Goal: Feedback & Contribution: Contribute content

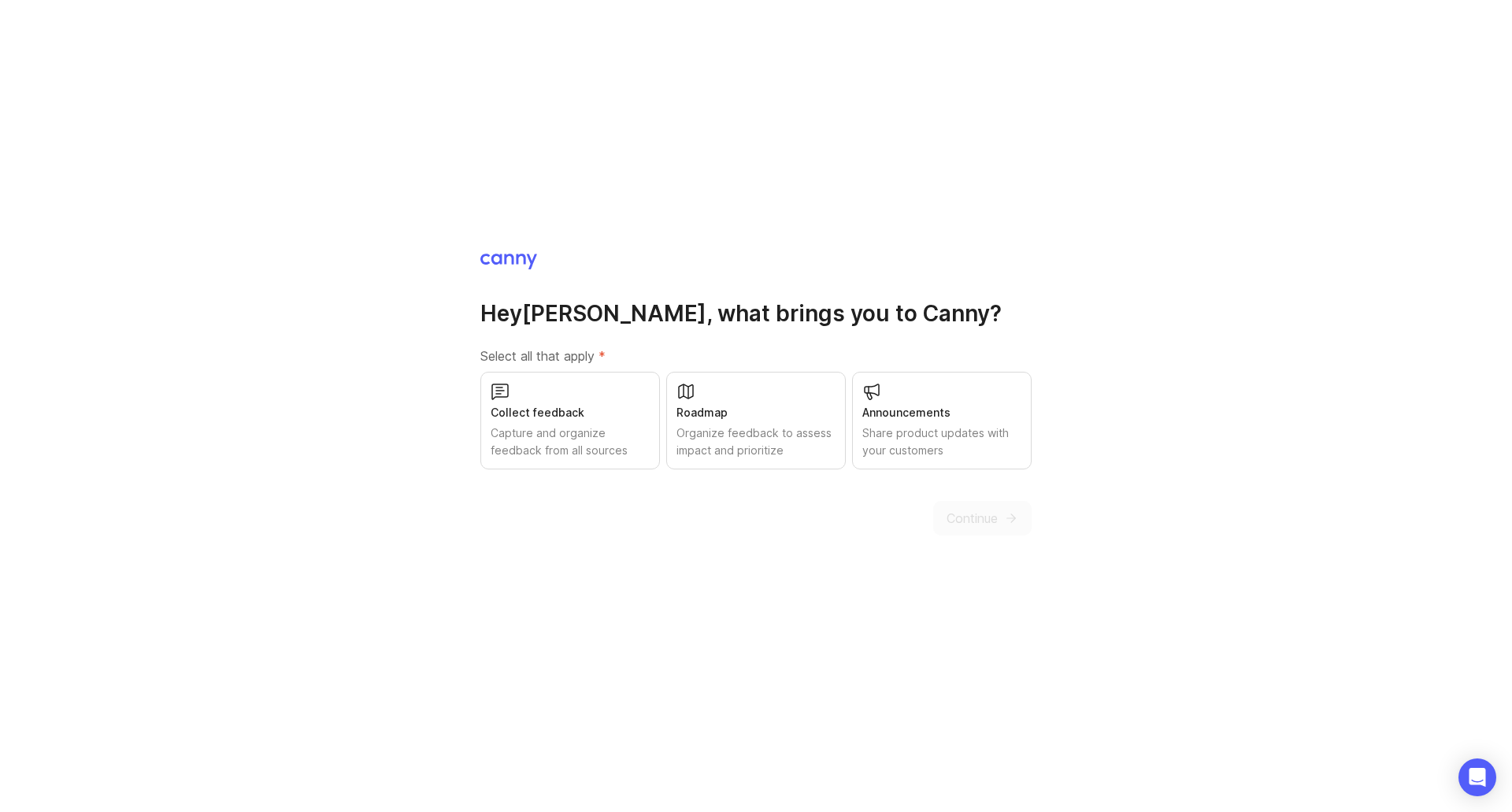
click at [618, 420] on div "Collect feedback" at bounding box center [570, 413] width 159 height 17
click at [708, 424] on div "Organize feedback to assess impact and prioritize" at bounding box center [756, 442] width 159 height 35
click at [888, 443] on div "Share product updates with your customers" at bounding box center [941, 442] width 159 height 35
click at [995, 523] on span "Continue" at bounding box center [972, 519] width 51 height 19
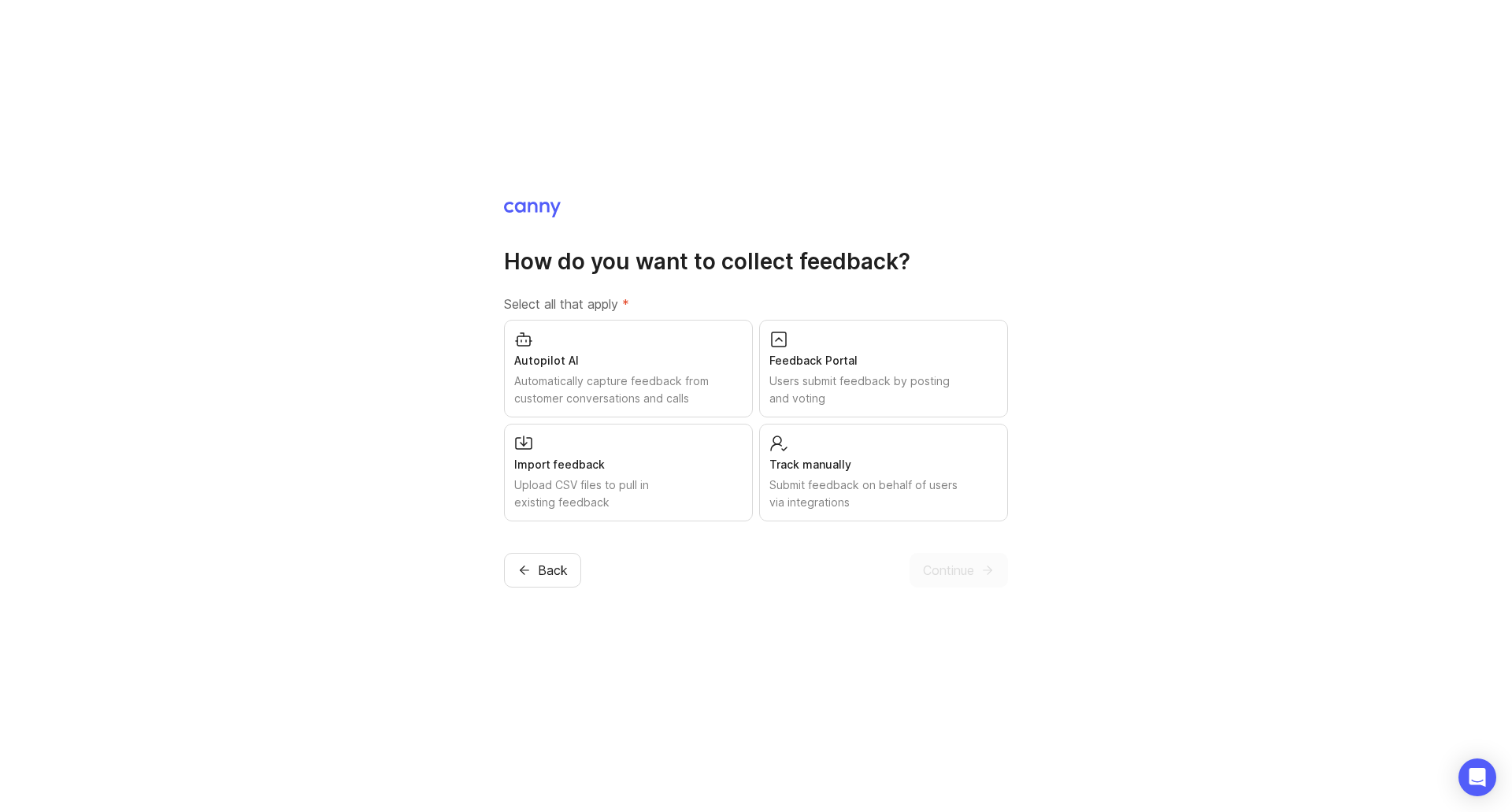
click at [926, 388] on div "Users submit feedback by posting and voting" at bounding box center [883, 390] width 229 height 35
click at [960, 569] on span "Continue" at bounding box center [948, 571] width 51 height 19
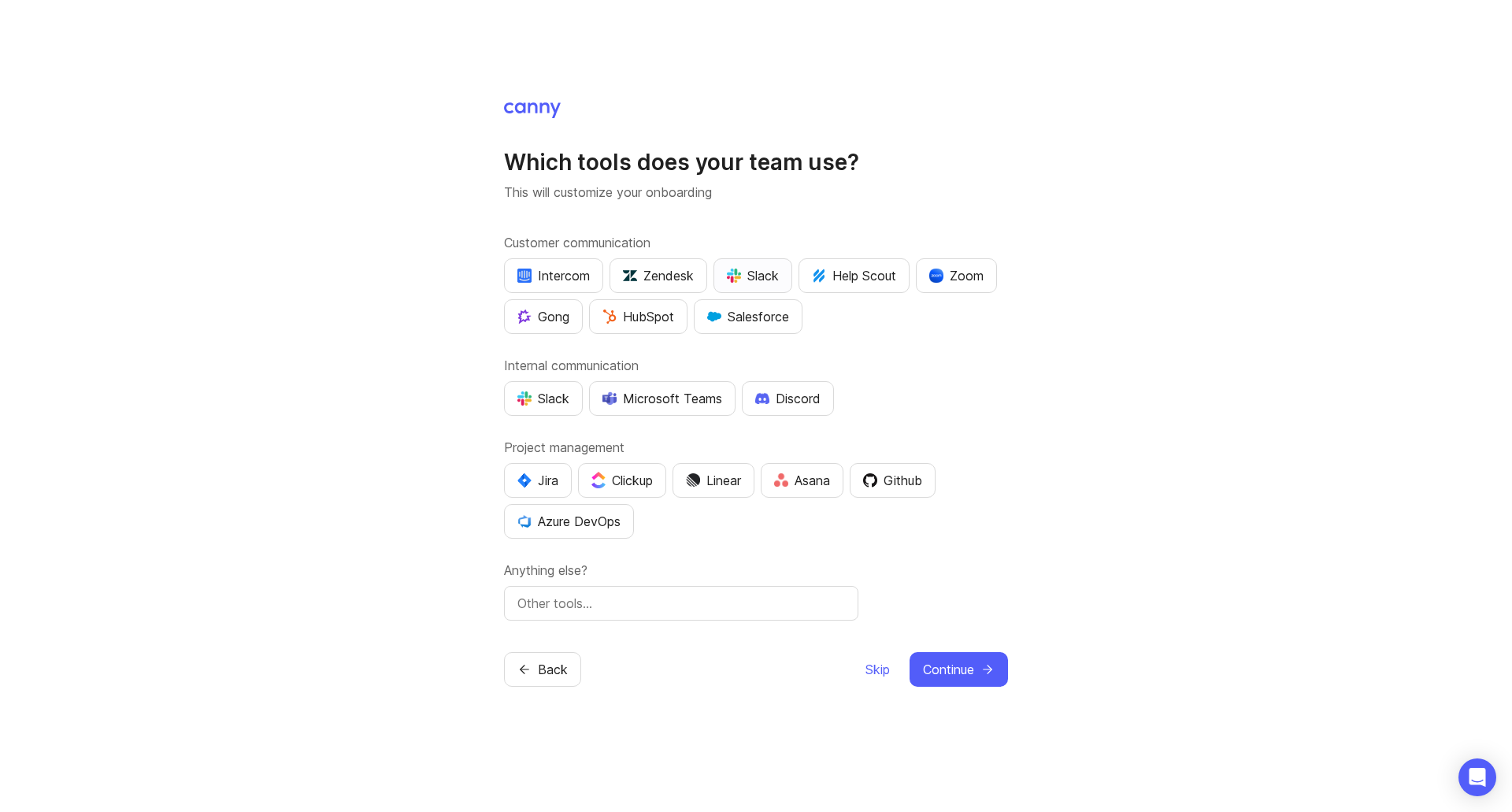
click at [759, 271] on div "Slack" at bounding box center [753, 276] width 52 height 19
click at [545, 393] on div "Slack" at bounding box center [544, 399] width 52 height 19
click at [542, 484] on div "Jira" at bounding box center [538, 480] width 40 height 19
click at [957, 664] on span "Continue" at bounding box center [948, 670] width 51 height 19
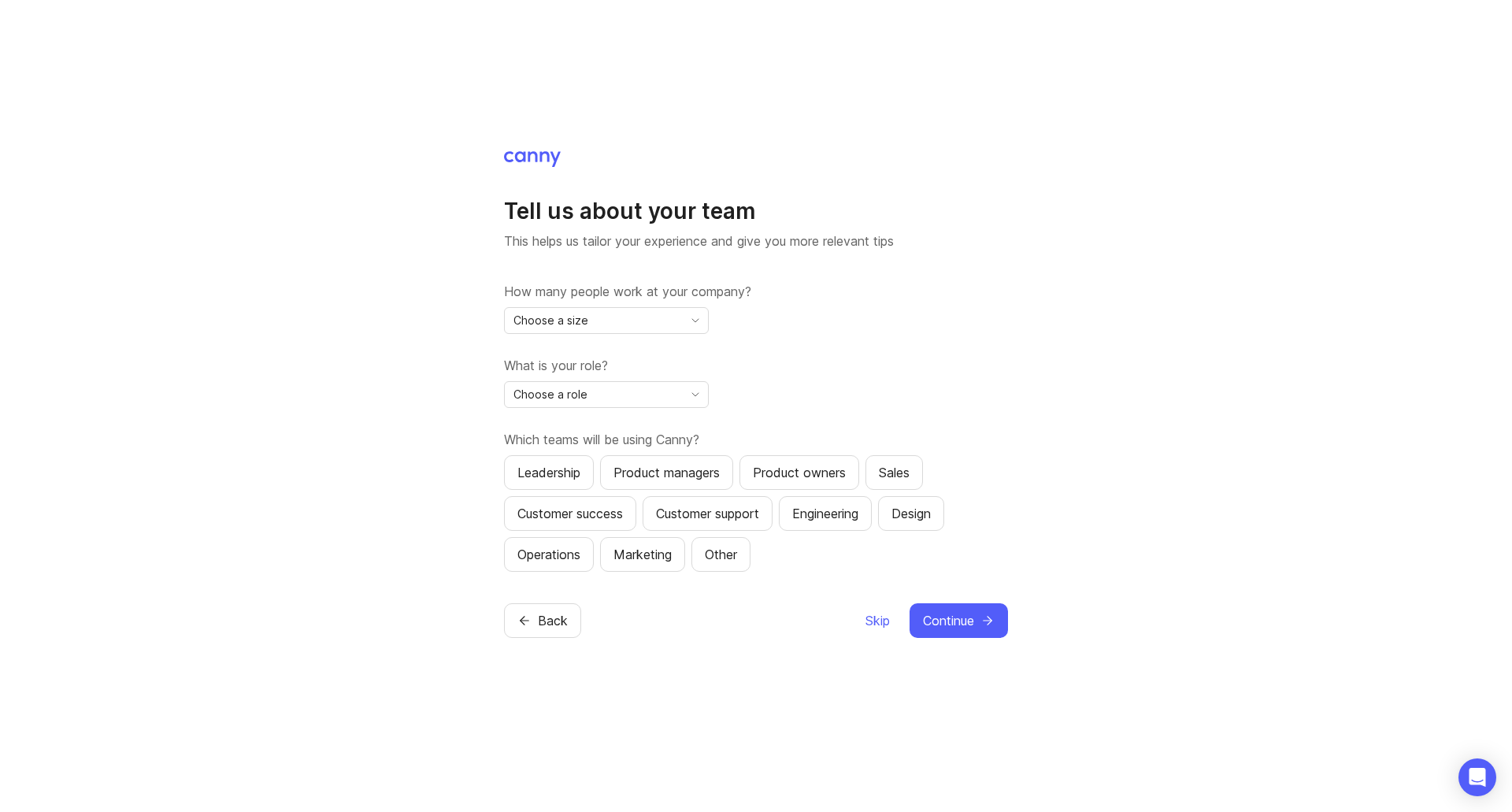
click at [647, 332] on div "Choose a size" at bounding box center [594, 320] width 178 height 25
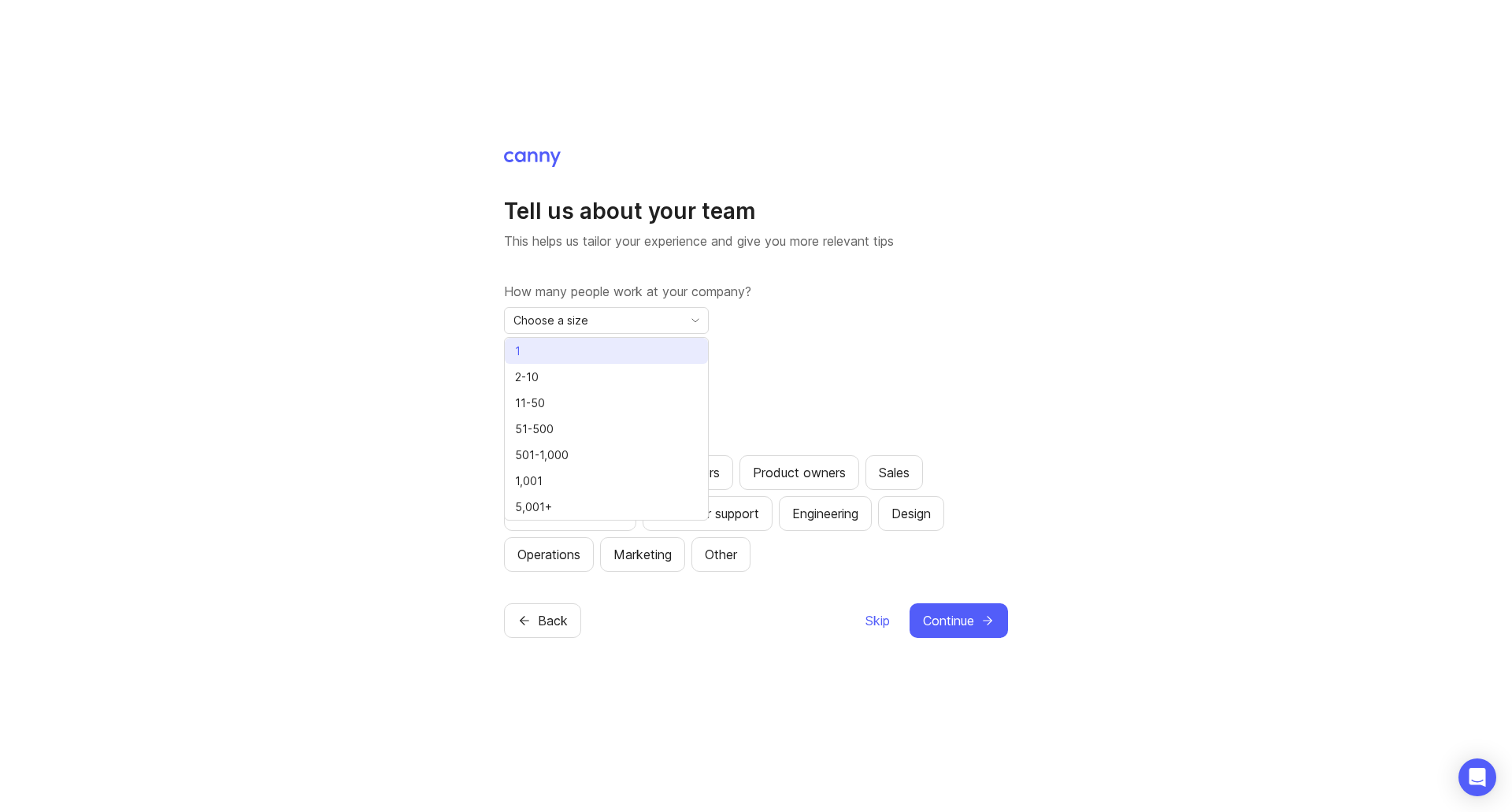
click at [616, 353] on li "1" at bounding box center [607, 350] width 203 height 26
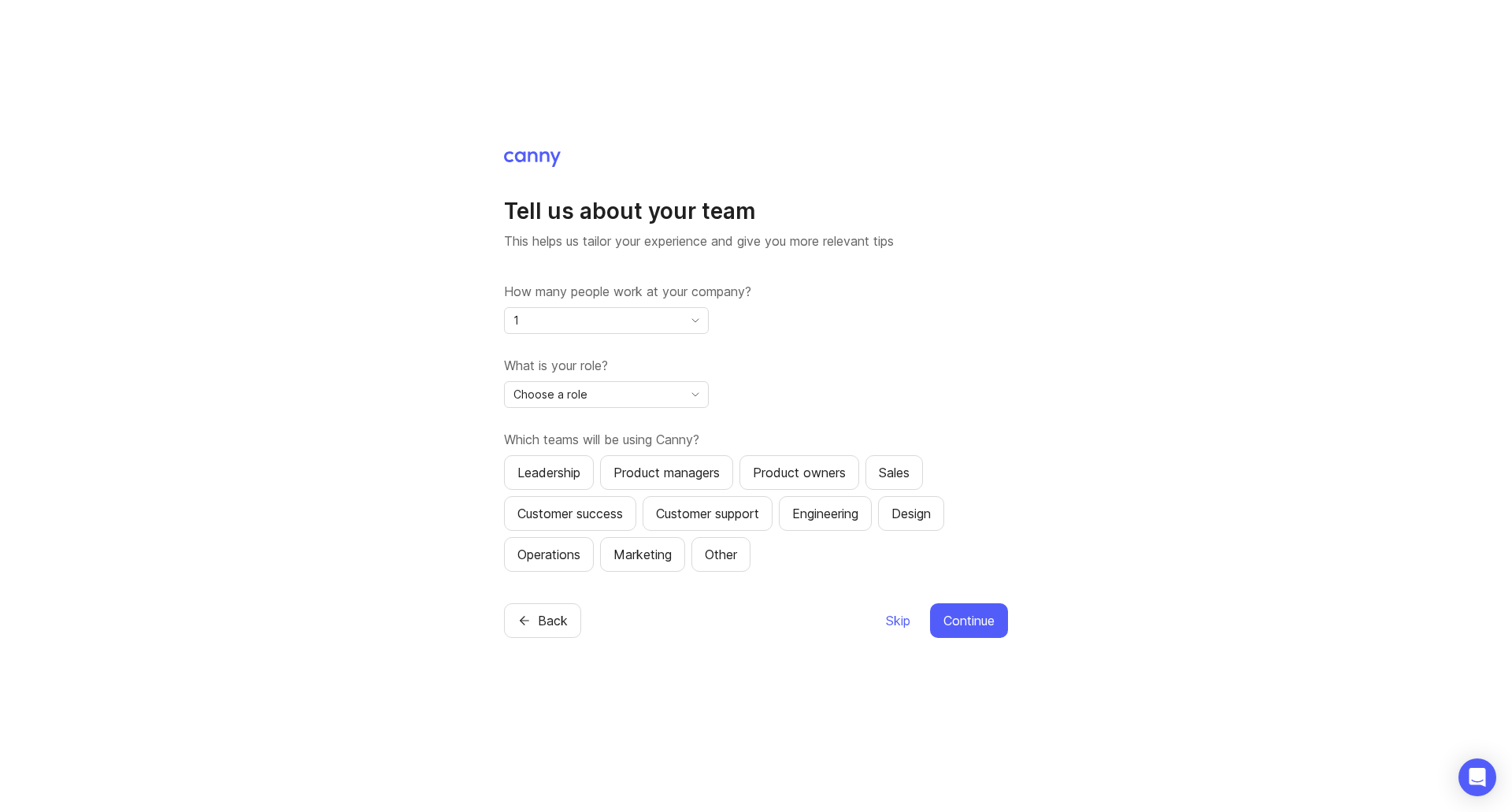
click at [618, 385] on div "Choose a role" at bounding box center [594, 394] width 178 height 25
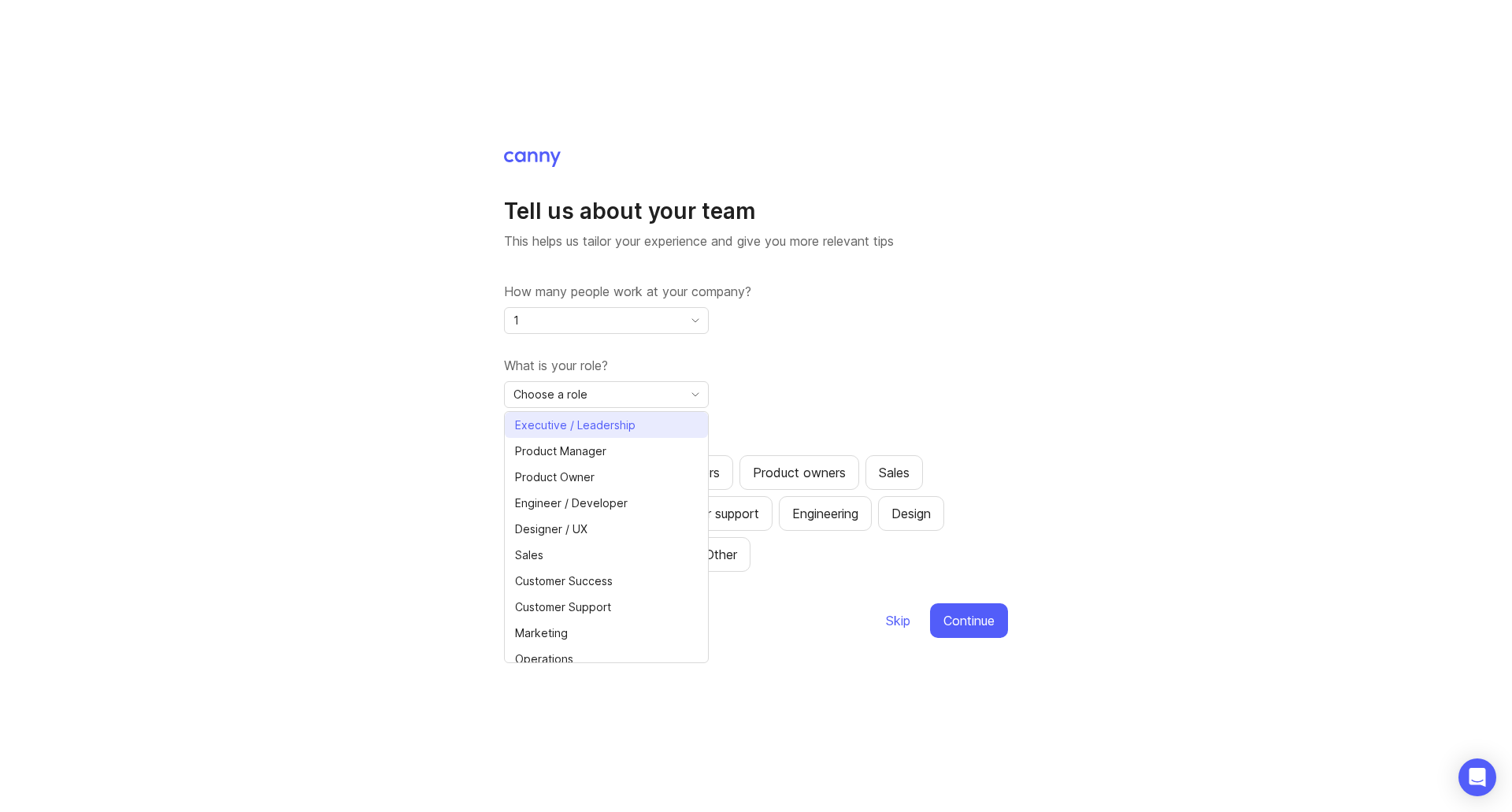
click at [603, 420] on span "Executive / Leadership" at bounding box center [575, 425] width 121 height 17
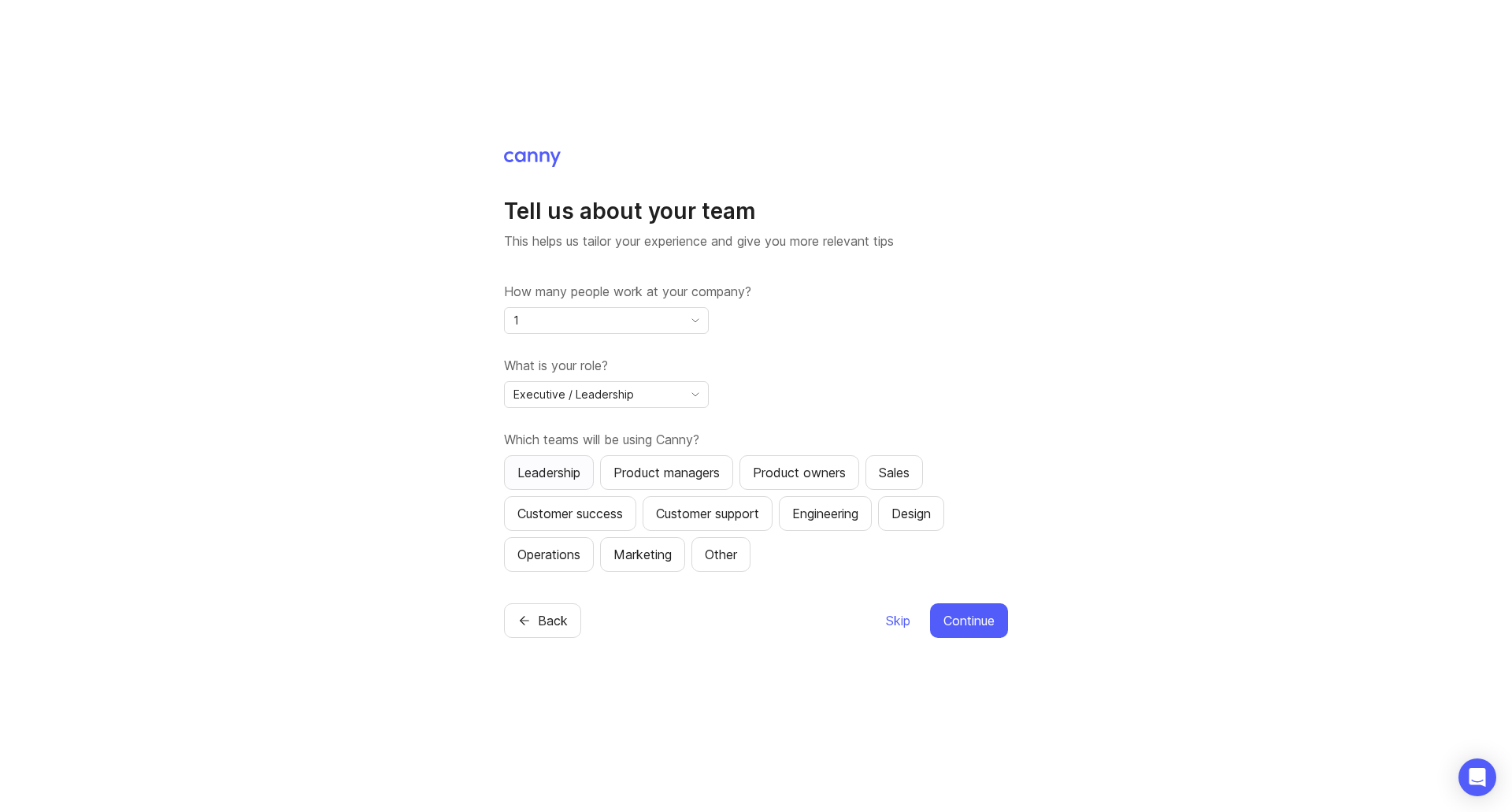
click at [589, 474] on button "Leadership" at bounding box center [549, 473] width 90 height 35
click at [632, 463] on div "Product managers" at bounding box center [666, 473] width 106 height 19
click at [816, 466] on div "Product owners" at bounding box center [799, 473] width 93 height 19
click at [858, 516] on div "Engineering" at bounding box center [825, 514] width 67 height 19
click at [918, 497] on button "Design" at bounding box center [911, 514] width 67 height 35
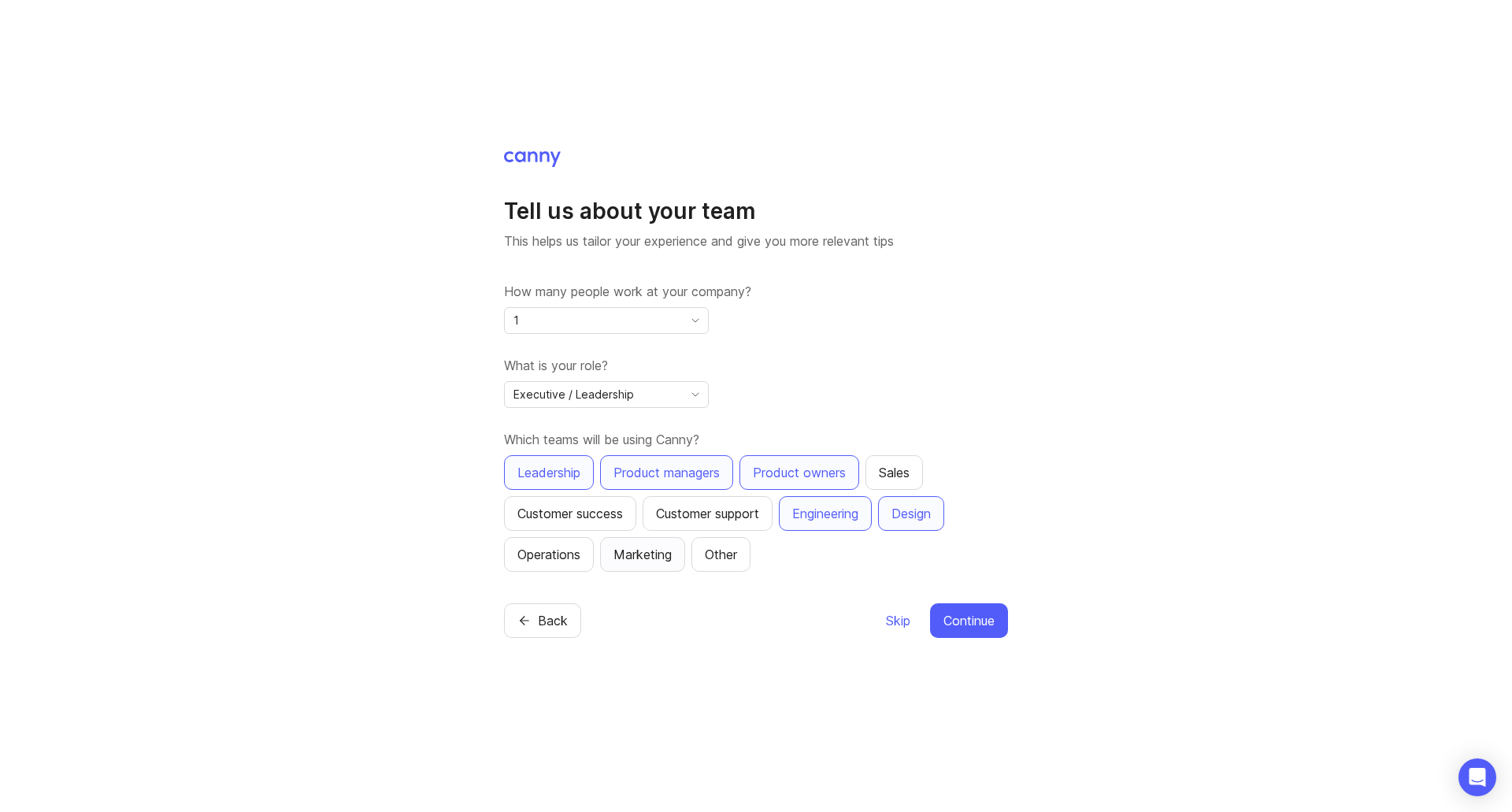
click at [639, 538] on button "Marketing" at bounding box center [642, 555] width 85 height 35
click at [587, 515] on div "Customer success" at bounding box center [570, 514] width 105 height 19
click at [720, 514] on div "Customer support" at bounding box center [707, 514] width 103 height 19
click at [904, 478] on div "Sales" at bounding box center [895, 473] width 31 height 19
click at [515, 542] on button "Operations" at bounding box center [549, 555] width 90 height 35
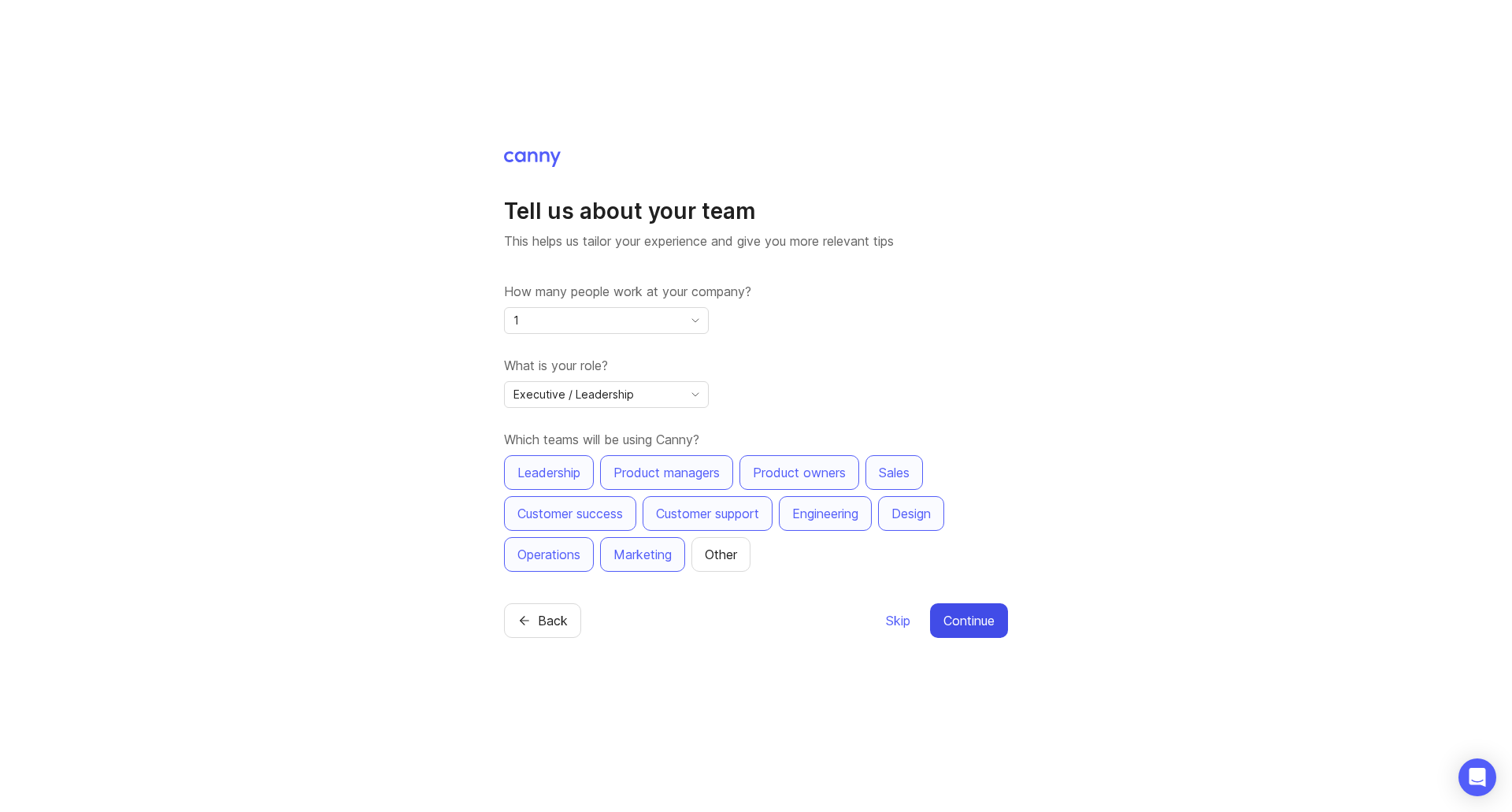
click at [979, 626] on span "Continue" at bounding box center [969, 621] width 51 height 19
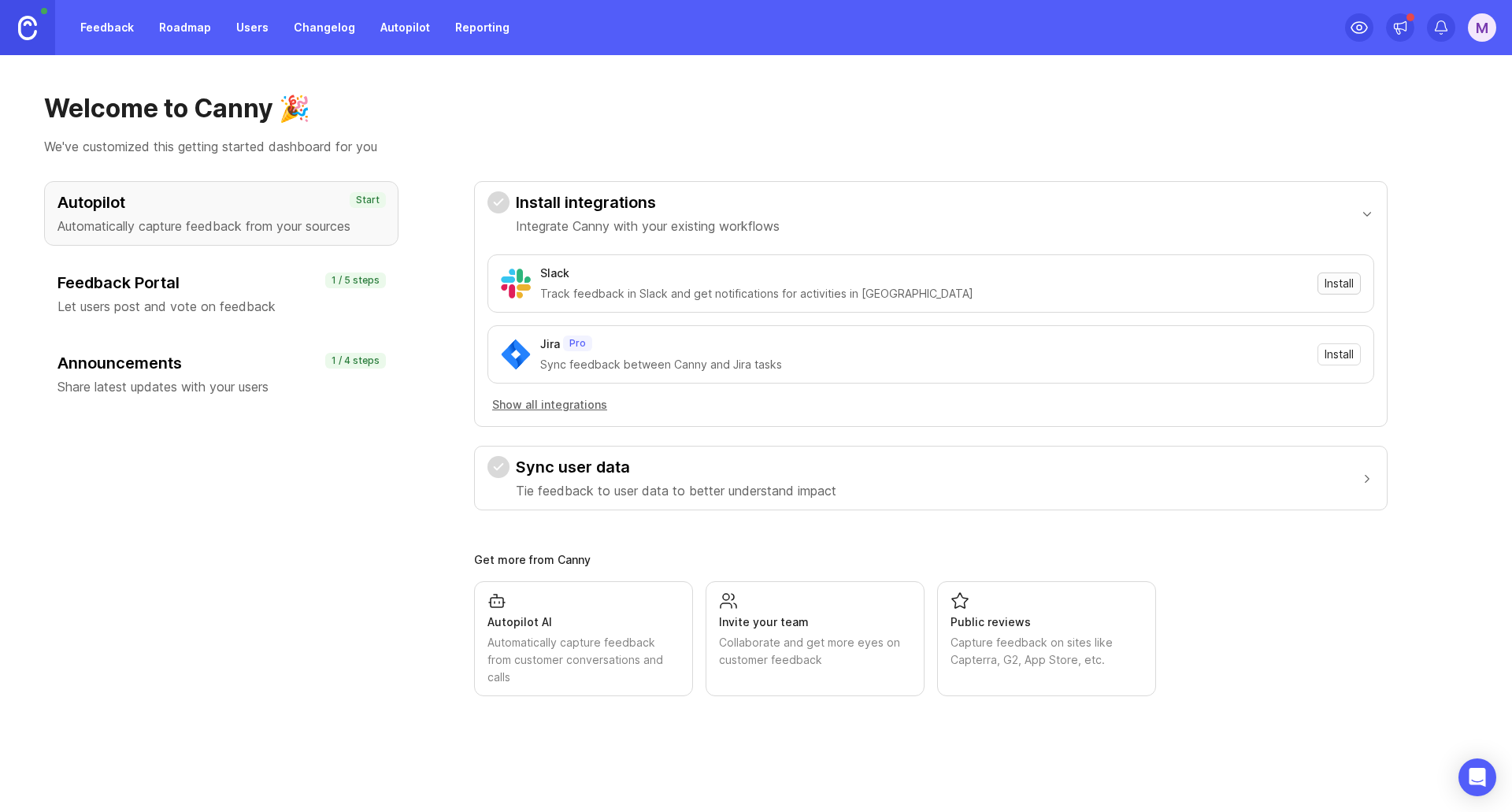
click at [1331, 287] on span "Install" at bounding box center [1339, 284] width 29 height 15
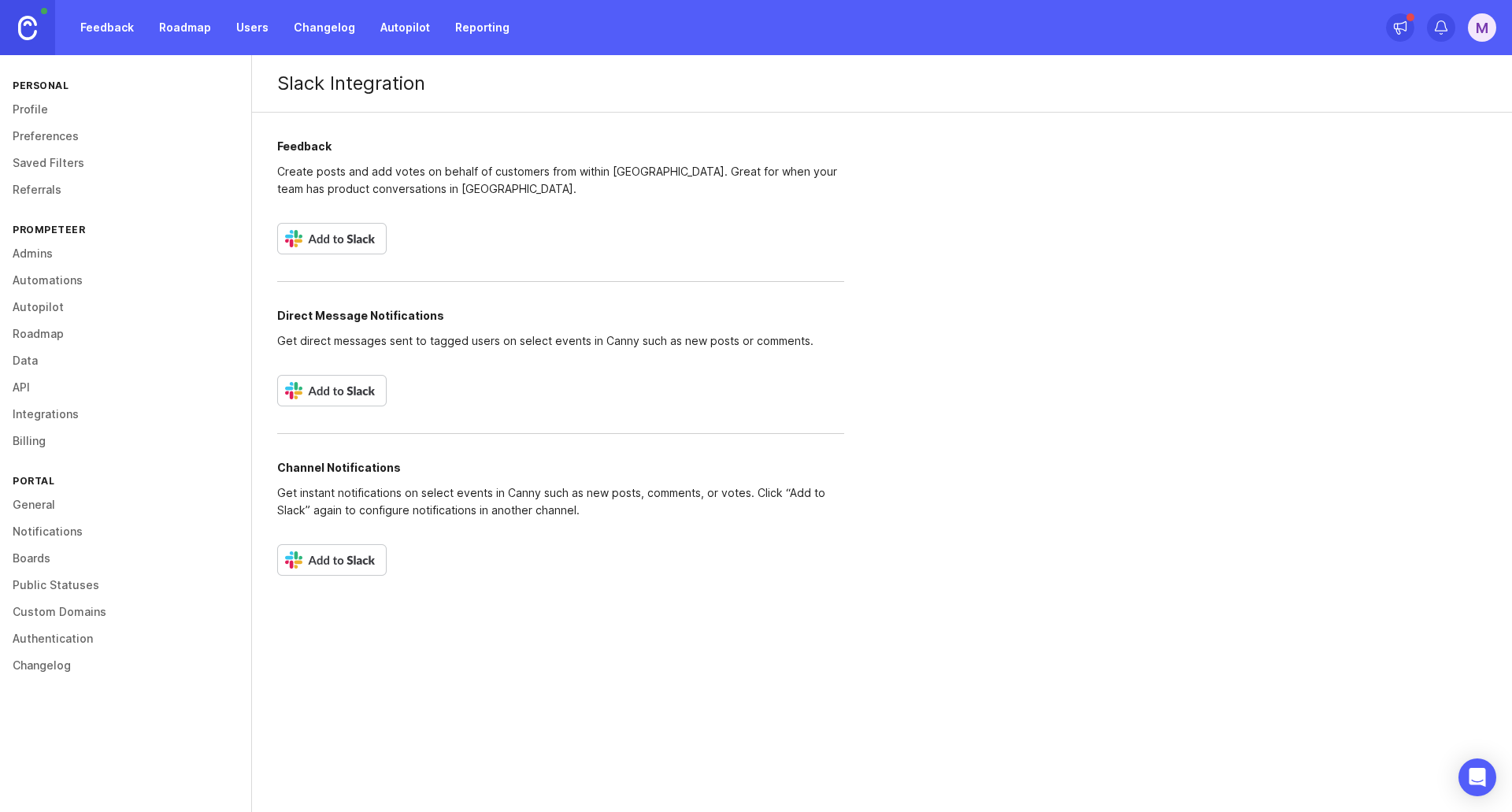
click at [320, 239] on img at bounding box center [333, 238] width 110 height 32
click at [1478, 33] on div "M" at bounding box center [1482, 27] width 28 height 28
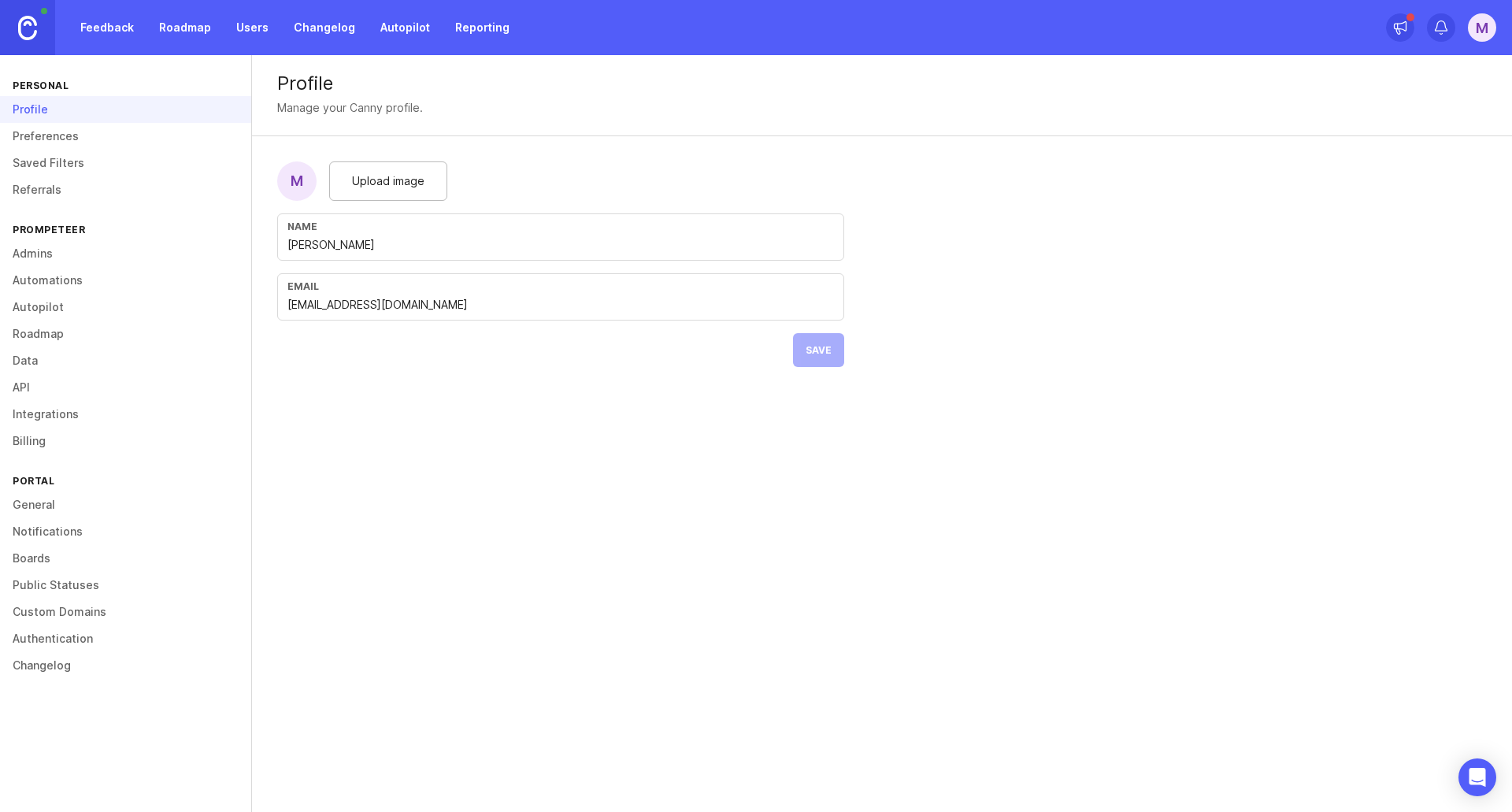
click at [30, 26] on img at bounding box center [28, 27] width 19 height 24
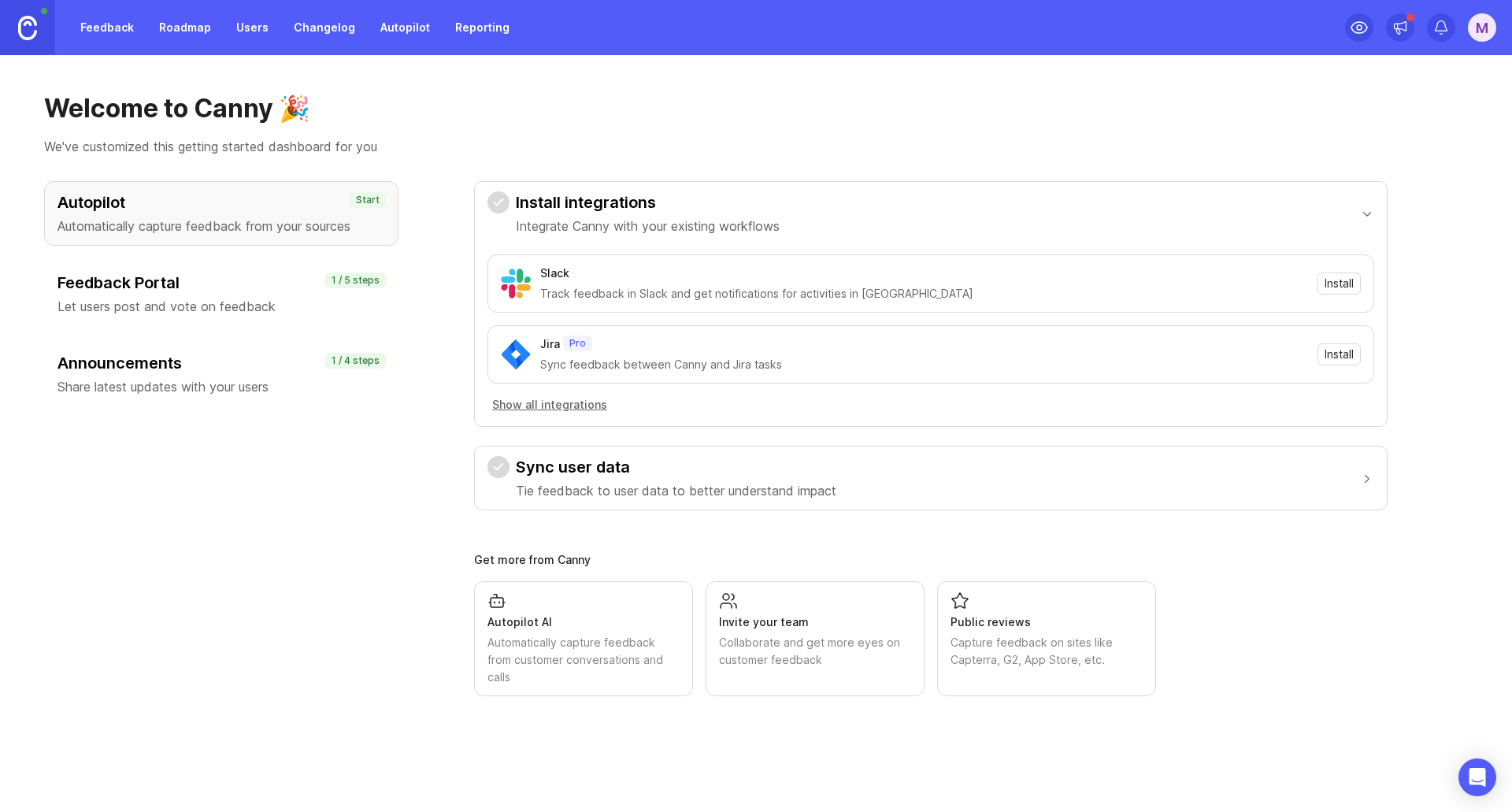
click at [1018, 639] on div "Capture feedback on sites like Capterra, G2, App Store, etc." at bounding box center [1046, 652] width 192 height 35
click at [552, 403] on button "Show all integrations" at bounding box center [550, 405] width 124 height 17
click at [225, 312] on p "Let users post and vote on feedback" at bounding box center [222, 307] width 328 height 19
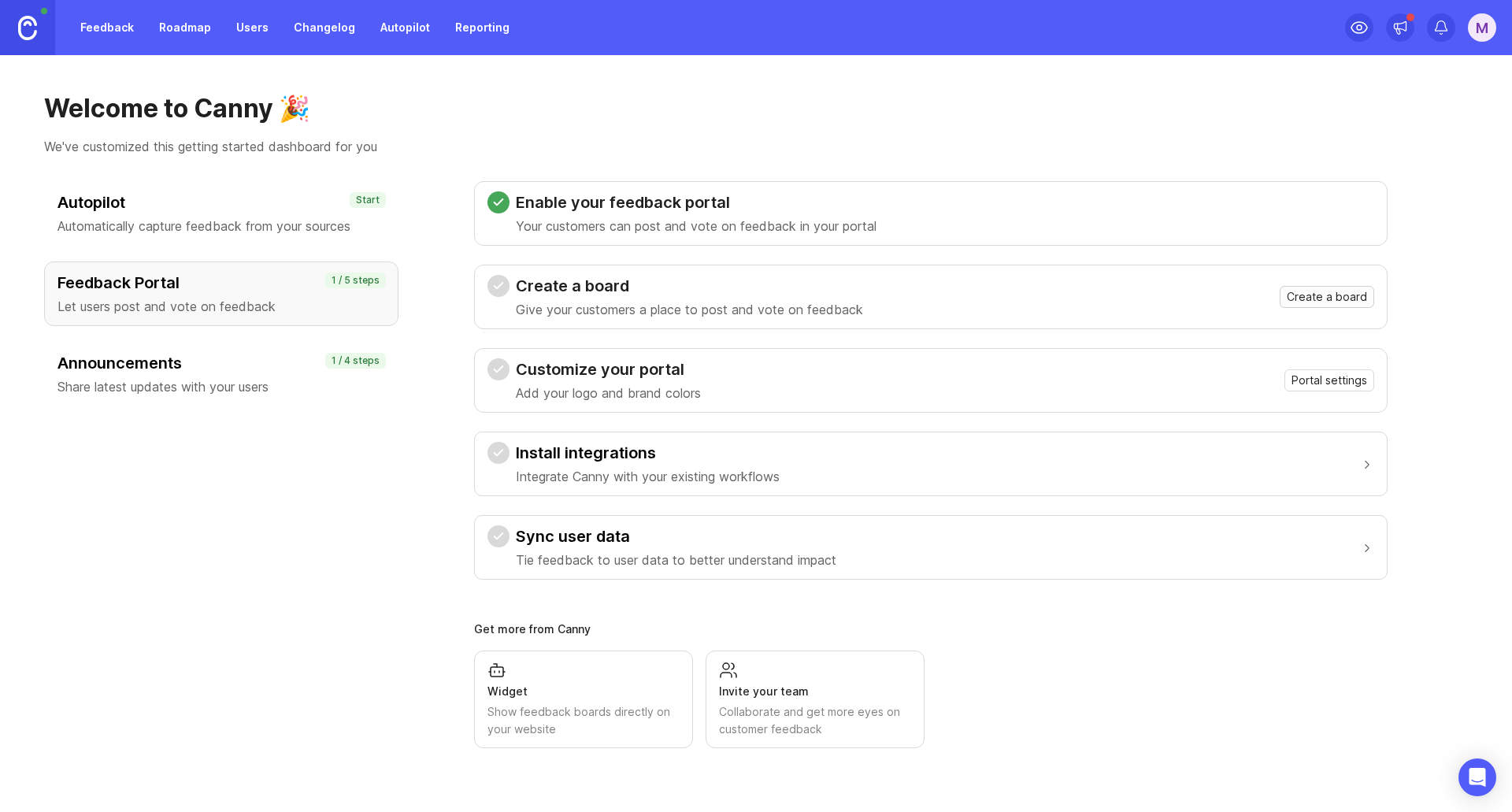
click at [1337, 293] on span "Create a board" at bounding box center [1327, 297] width 80 height 15
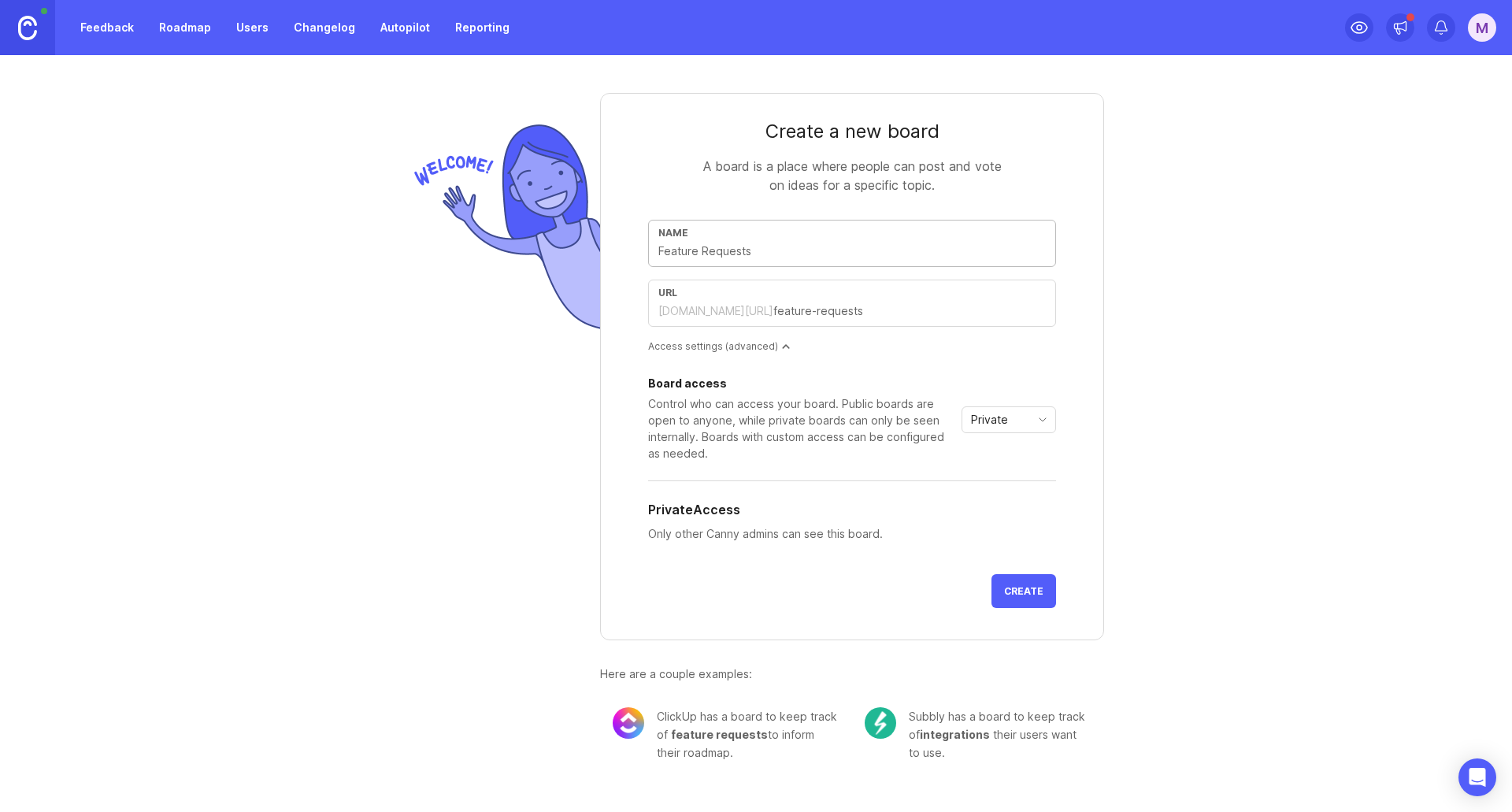
click at [1012, 428] on div "Private" at bounding box center [996, 420] width 68 height 25
click at [999, 474] on span "Public" at bounding box center [988, 476] width 32 height 17
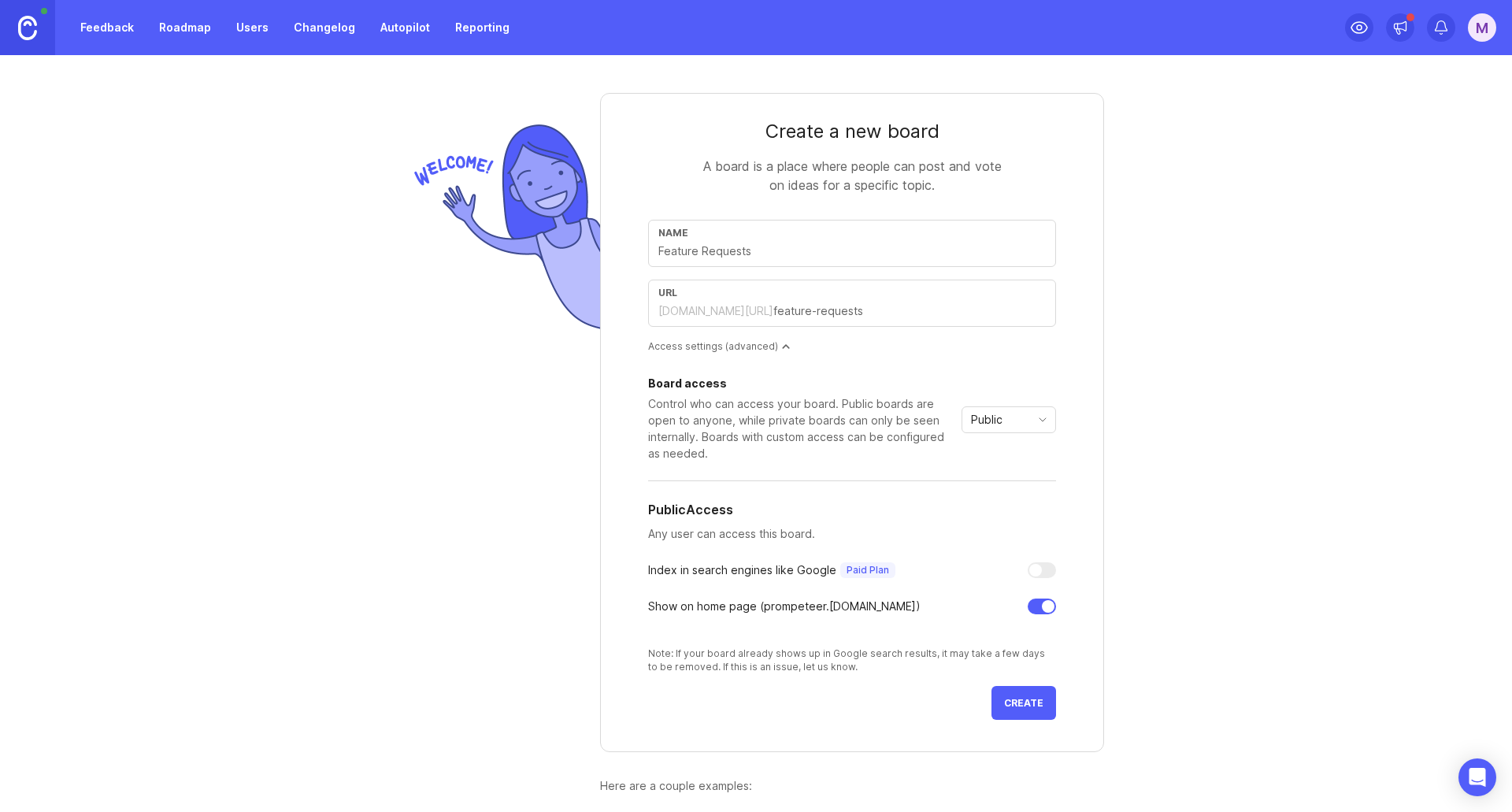
click at [1028, 699] on span "Create" at bounding box center [1023, 703] width 40 height 12
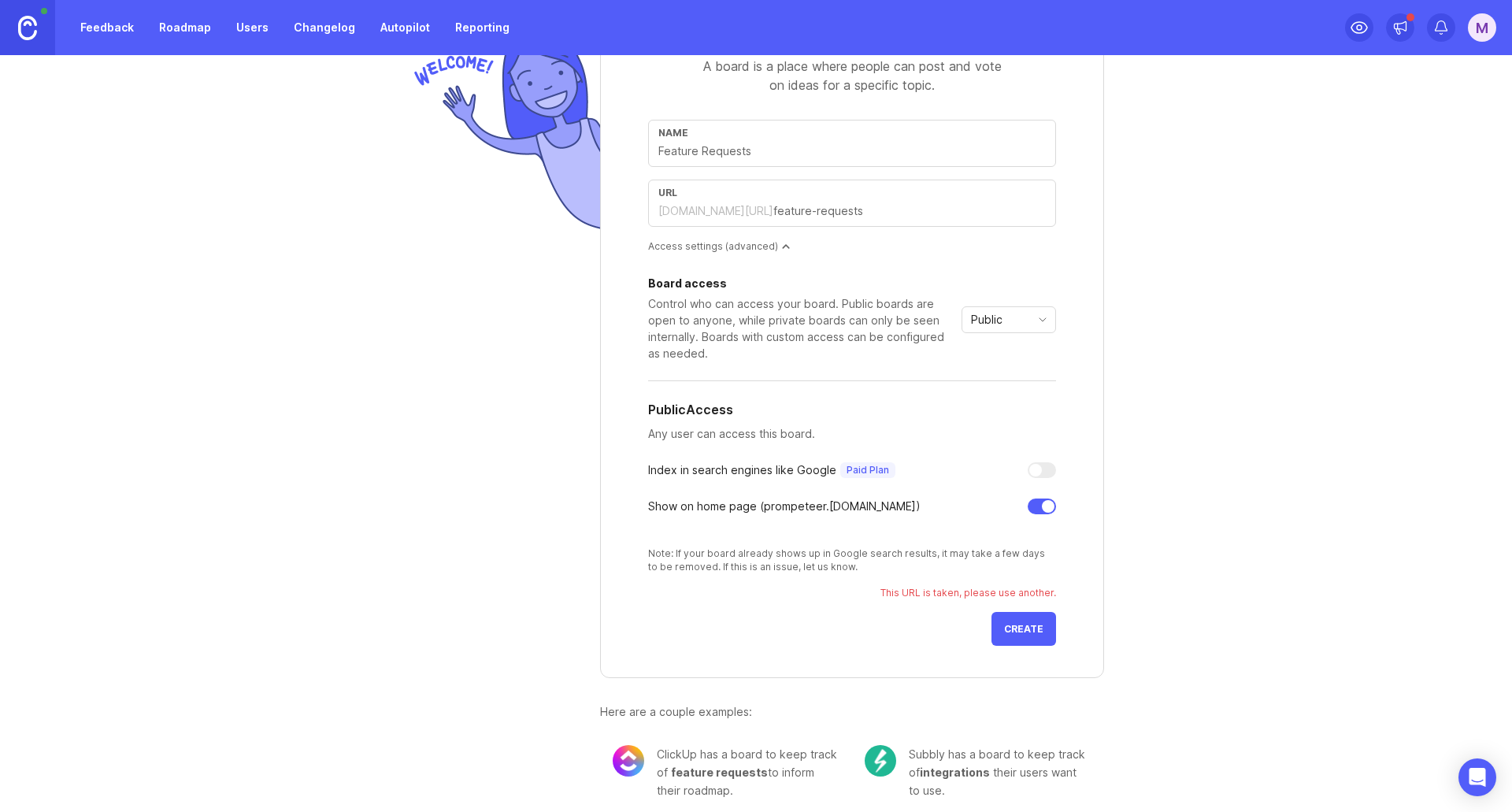
scroll to position [113, 0]
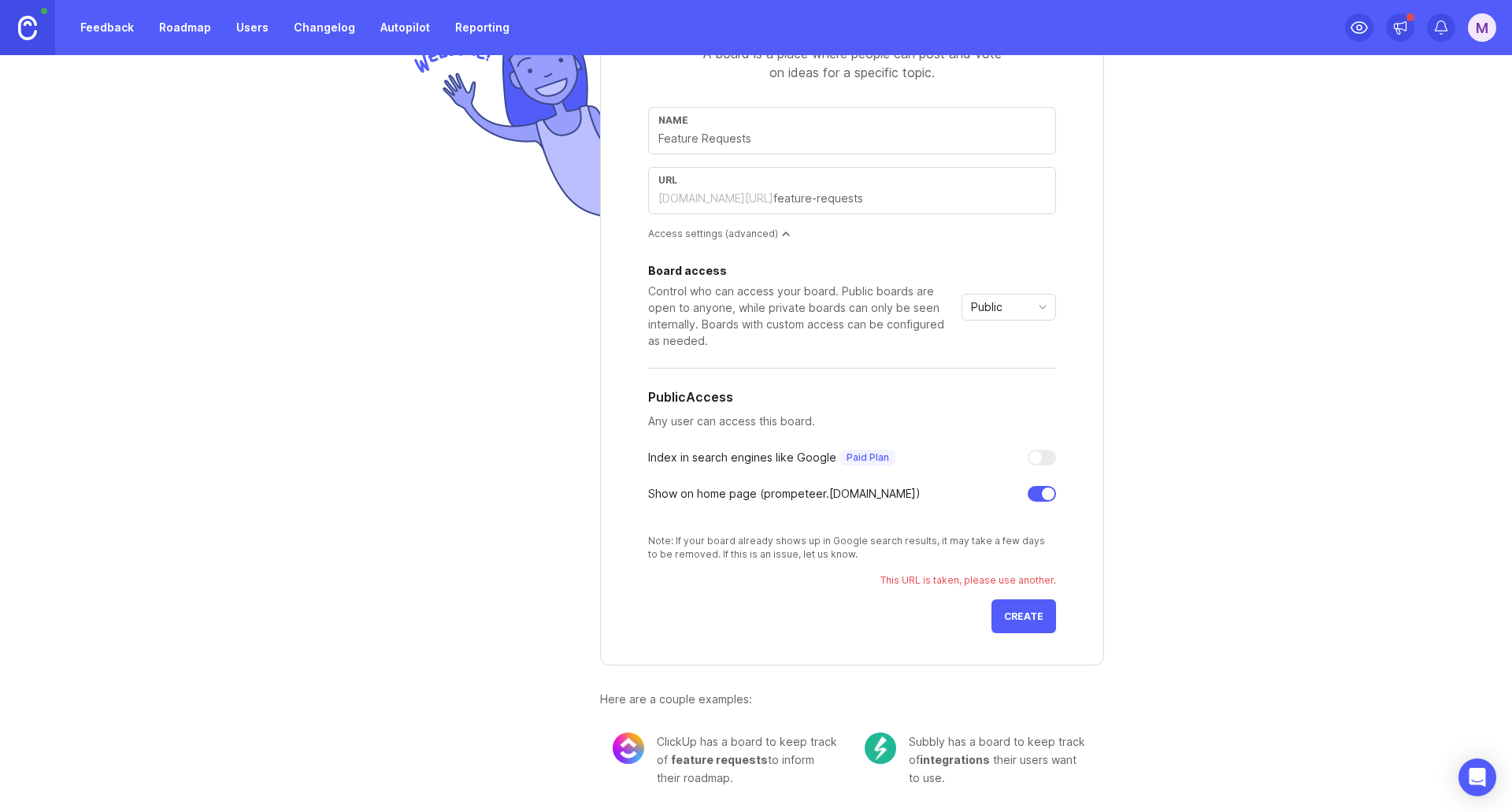
click at [742, 205] on div "prompeteer.canny.io/" at bounding box center [716, 199] width 115 height 15
click at [1042, 496] on div at bounding box center [1048, 494] width 13 height 13
click at [1026, 625] on button "Create" at bounding box center [1023, 616] width 65 height 34
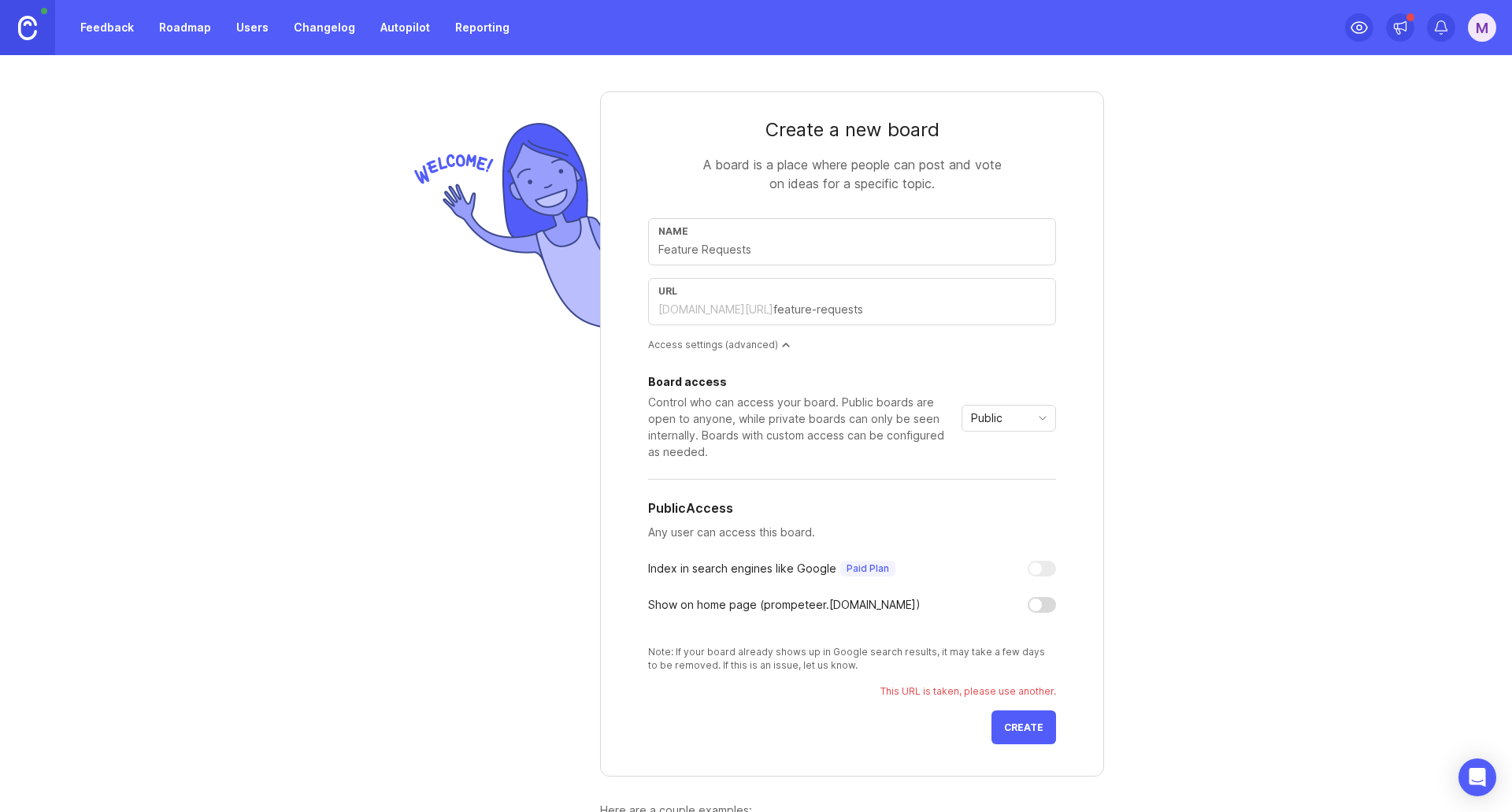
scroll to position [0, 0]
click at [1040, 574] on div at bounding box center [1041, 570] width 28 height 15
click at [1490, 28] on div "M" at bounding box center [1482, 27] width 28 height 28
click at [1275, 290] on div "Create a new board A board is a place where people can post and vote on ideas f…" at bounding box center [756, 433] width 1512 height 757
click at [1000, 421] on div "Public" at bounding box center [996, 420] width 68 height 25
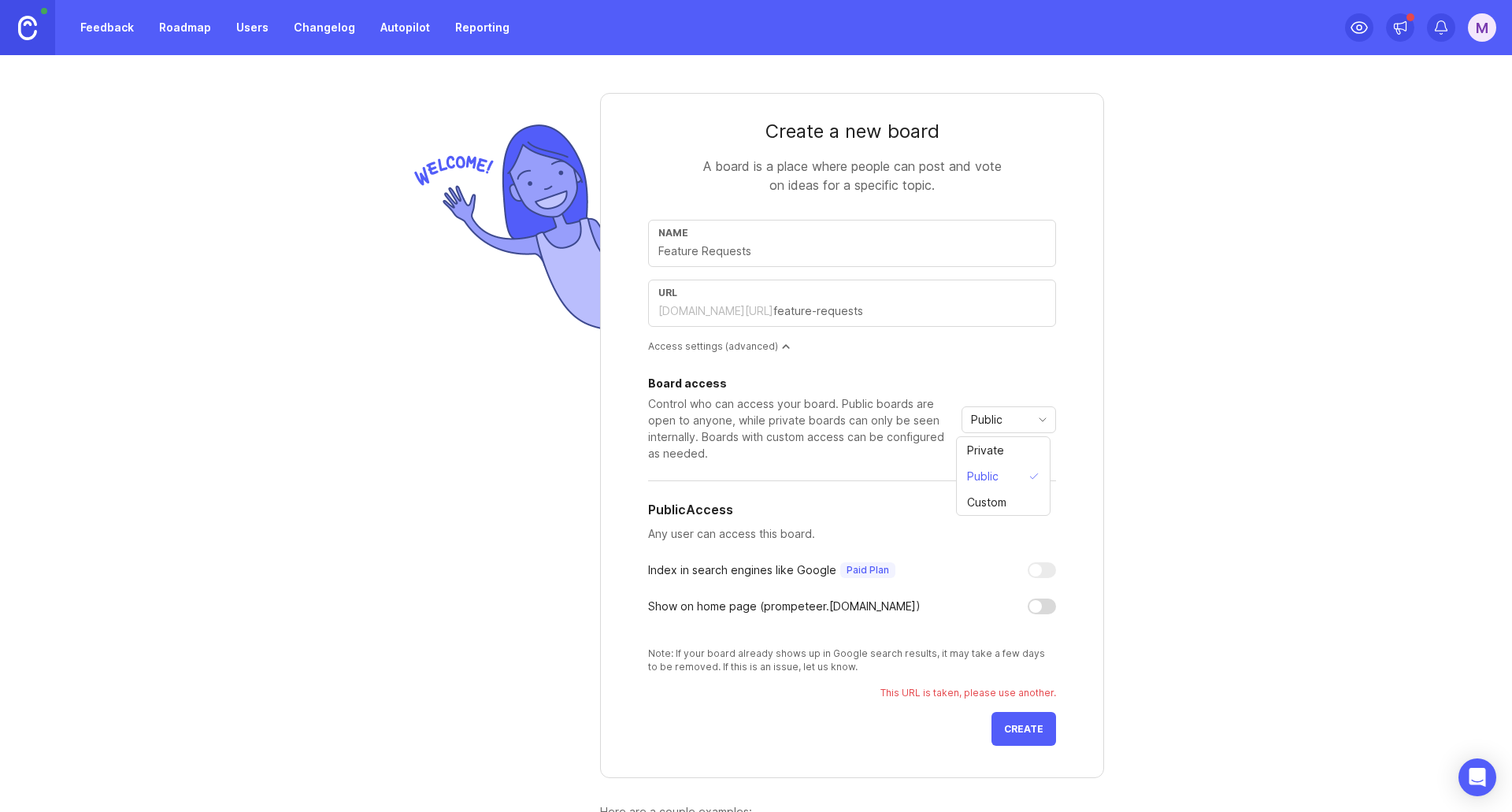
click at [1000, 421] on div "Public" at bounding box center [996, 420] width 68 height 25
click at [1040, 608] on div at bounding box center [1041, 607] width 28 height 15
click at [1004, 720] on button "Create" at bounding box center [1023, 728] width 65 height 34
click at [721, 326] on div "url prompeteer.canny.io/" at bounding box center [851, 303] width 408 height 47
click at [729, 320] on div "url prompeteer.canny.io/" at bounding box center [851, 303] width 408 height 47
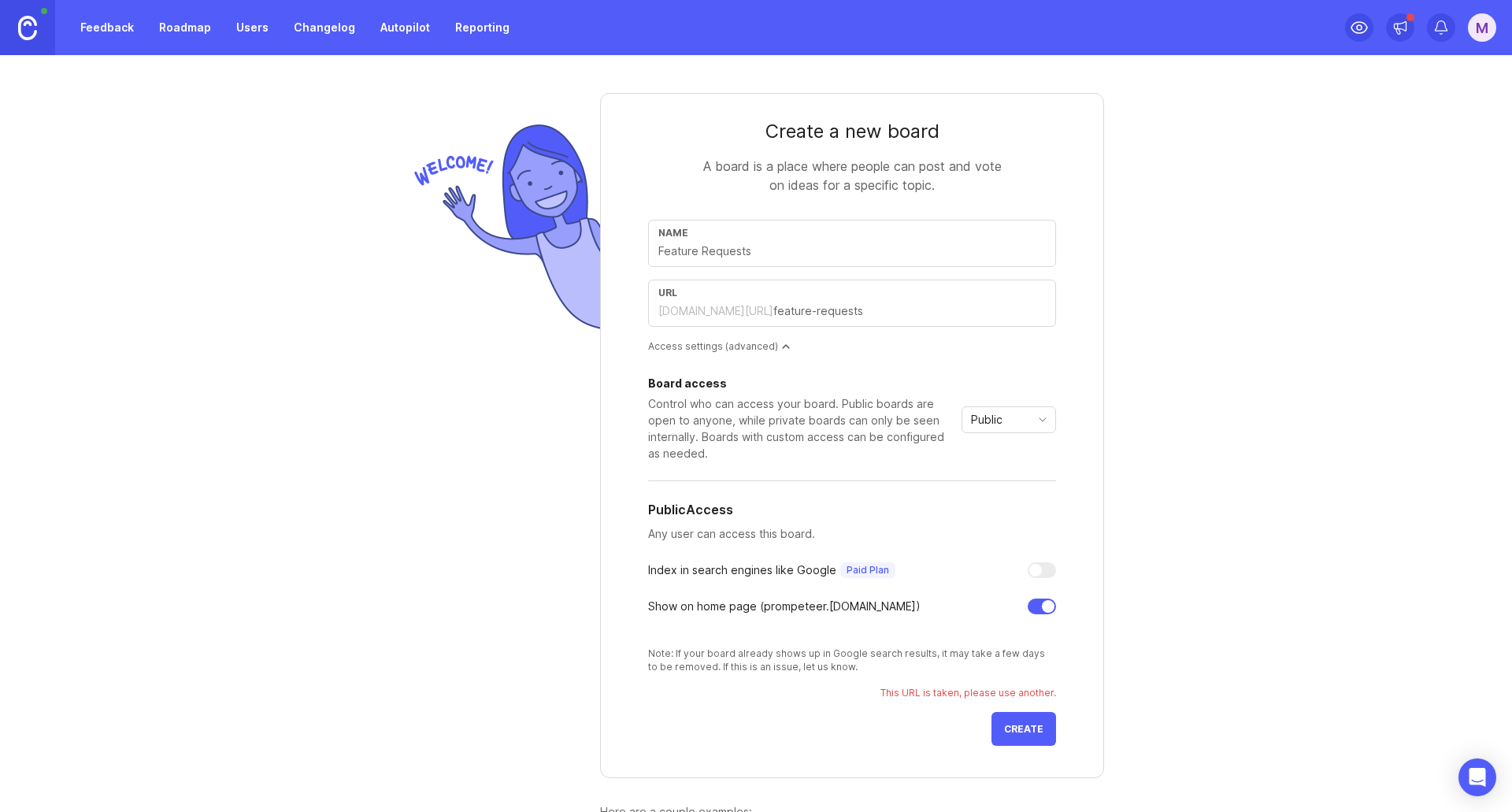
click at [729, 320] on div "url prompeteer.canny.io/" at bounding box center [851, 303] width 408 height 47
drag, startPoint x: 850, startPoint y: 309, endPoint x: 802, endPoint y: 300, distance: 48.8
click at [802, 300] on div "url prompeteer.canny.io/" at bounding box center [851, 303] width 408 height 47
click at [803, 306] on input "text" at bounding box center [909, 311] width 273 height 17
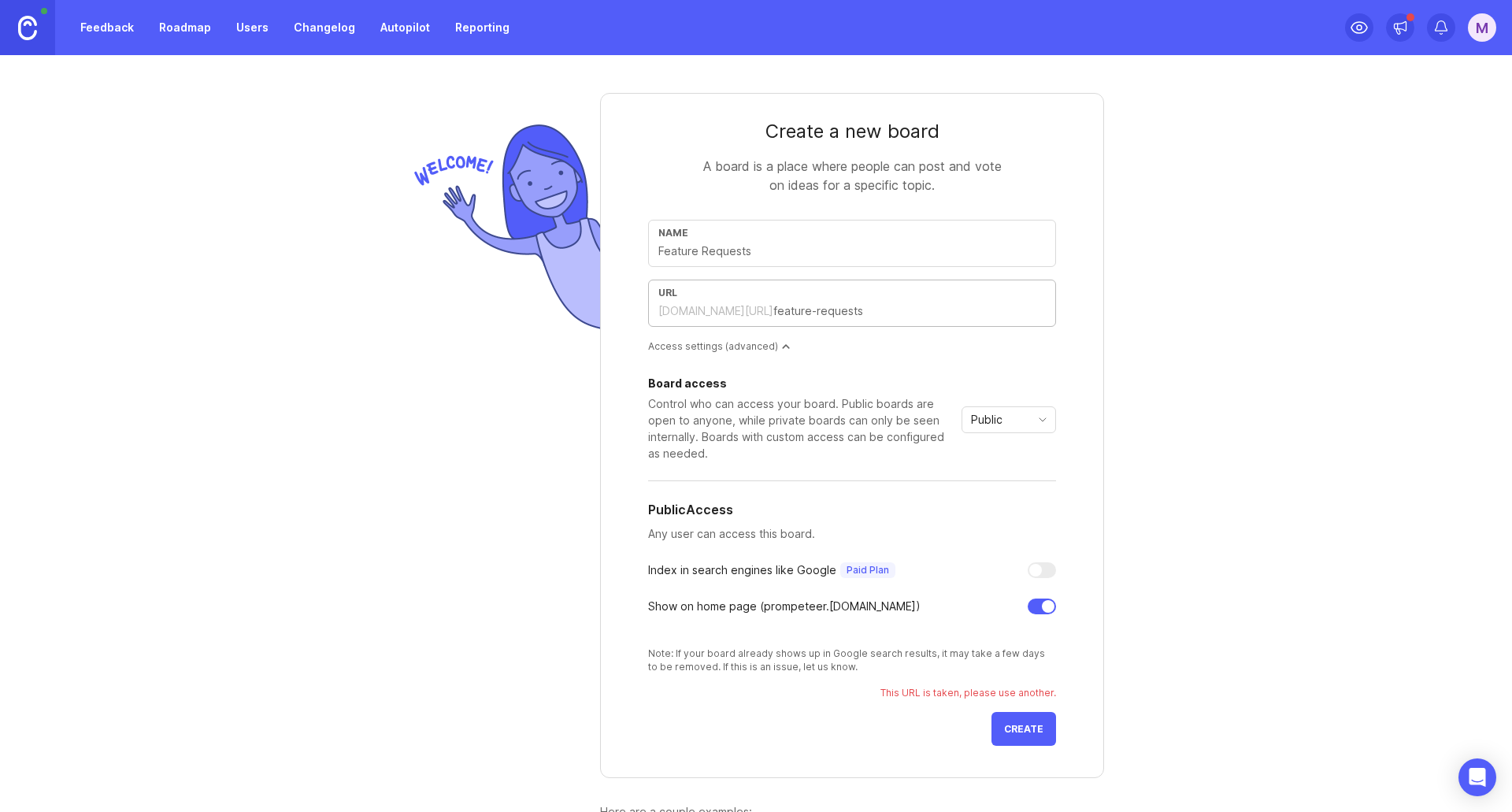
click at [803, 306] on input "text" at bounding box center [909, 311] width 273 height 17
click at [806, 306] on input "text" at bounding box center [909, 311] width 273 height 17
click at [831, 323] on div "url prompeteer.canny.io/" at bounding box center [851, 303] width 408 height 47
click at [831, 319] on input "text" at bounding box center [909, 311] width 273 height 17
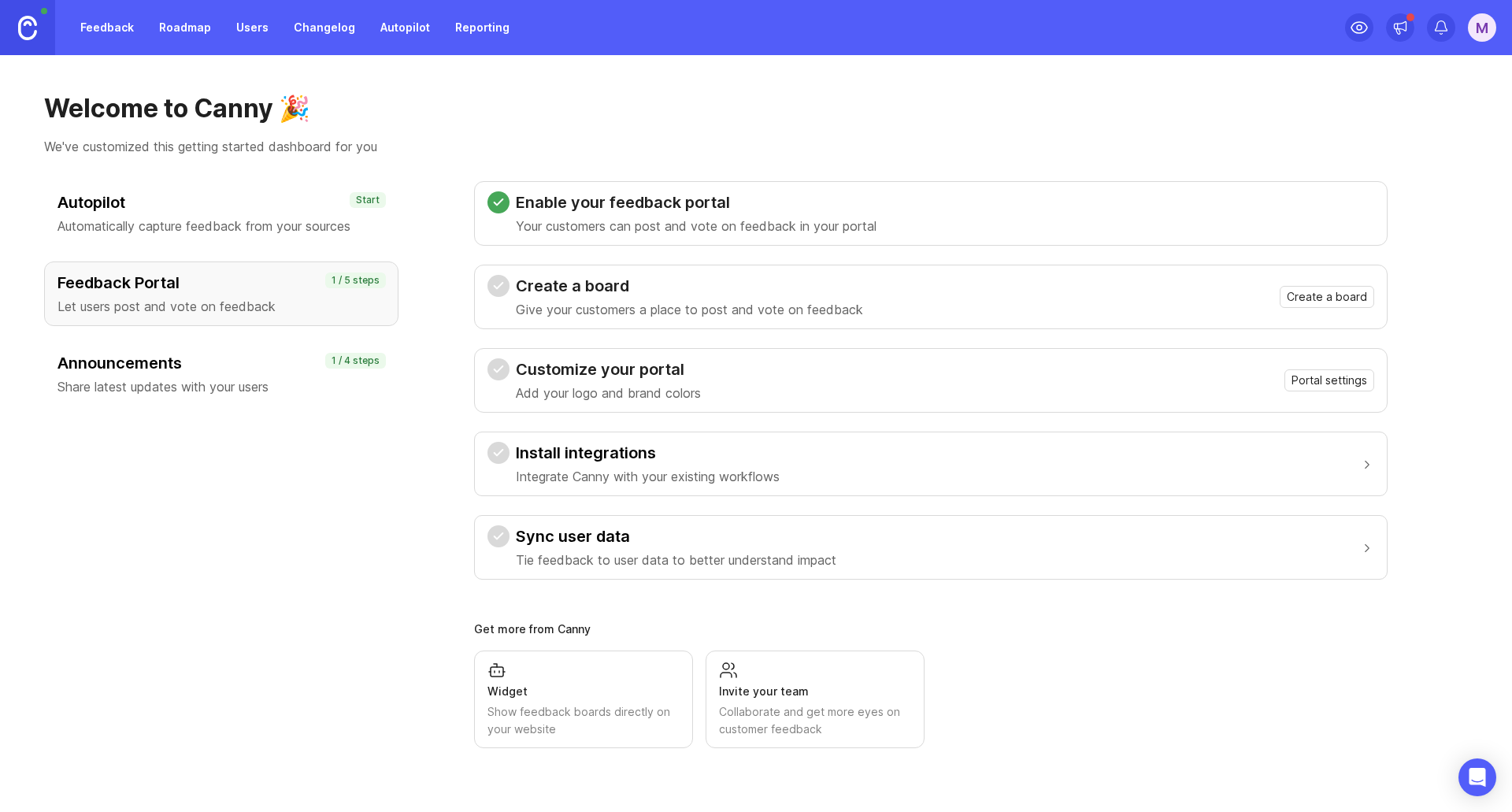
click at [500, 288] on icon at bounding box center [499, 285] width 13 height 13
click at [1336, 384] on span "Portal settings" at bounding box center [1330, 380] width 75 height 15
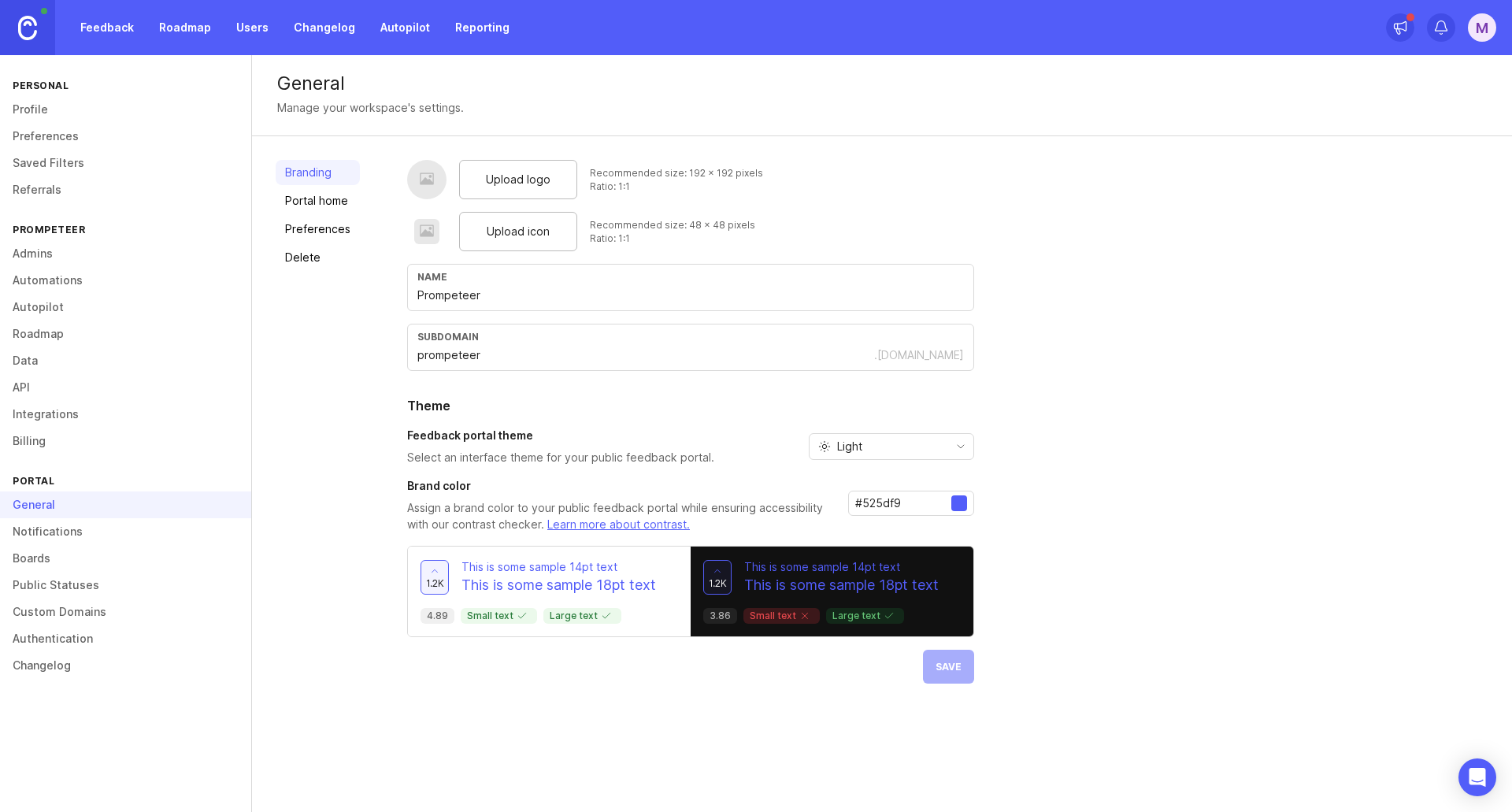
click at [879, 441] on div "Light" at bounding box center [879, 447] width 139 height 25
click at [857, 523] on span "Dark" at bounding box center [848, 529] width 24 height 17
click at [876, 509] on input "#525df9" at bounding box center [904, 503] width 96 height 17
click at [958, 507] on div at bounding box center [959, 503] width 15 height 15
click at [960, 507] on div at bounding box center [959, 503] width 15 height 15
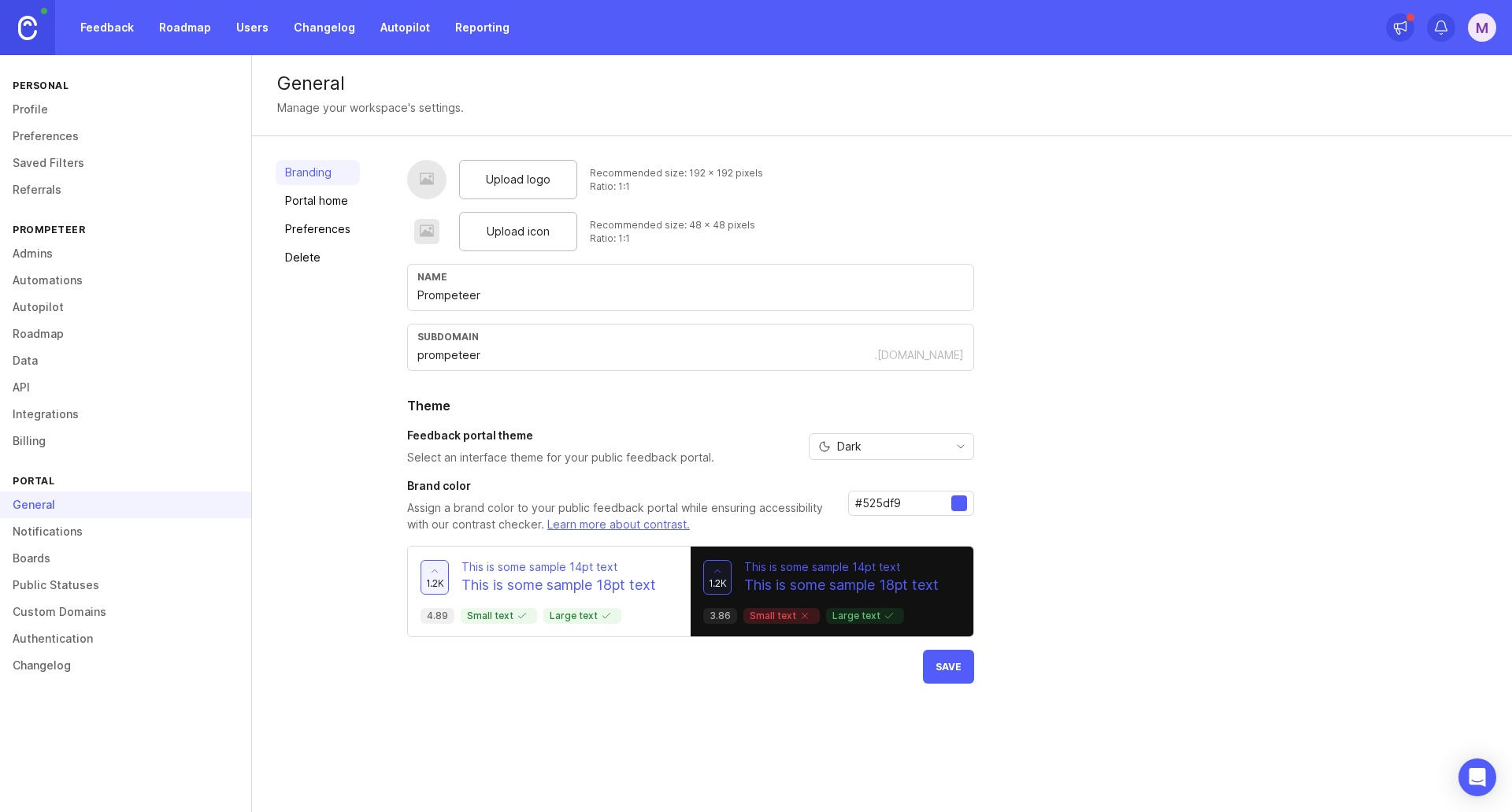
click at [960, 507] on div at bounding box center [959, 503] width 15 height 15
click at [958, 507] on div at bounding box center [959, 503] width 15 height 15
click at [958, 506] on div at bounding box center [959, 503] width 15 height 15
click at [840, 500] on div "Brand color Assign a brand color to your public feedback portal while ensuring …" at bounding box center [690, 505] width 567 height 55
click at [874, 502] on input "#525df9" at bounding box center [904, 503] width 96 height 17
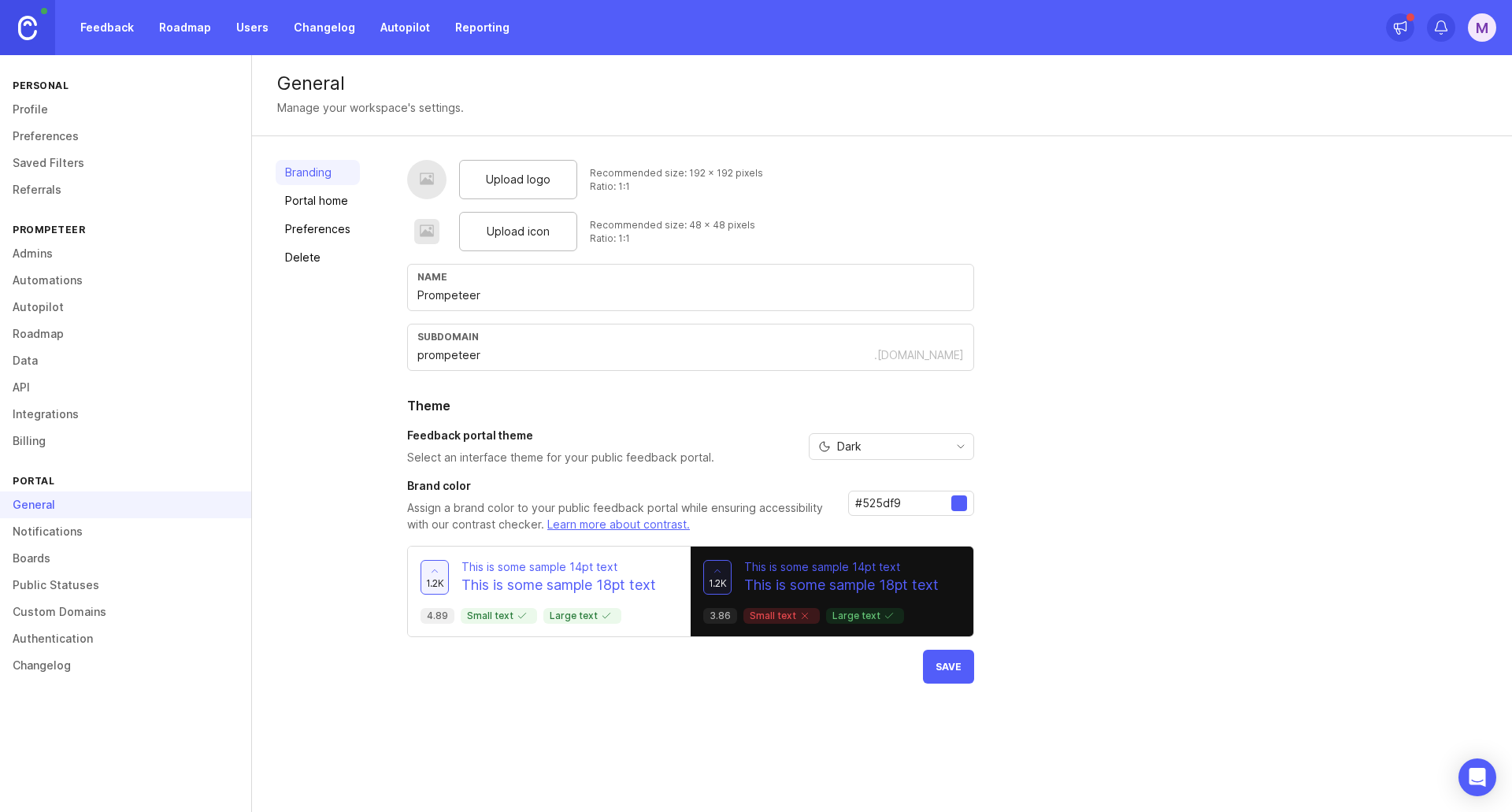
click at [874, 502] on input "#525df9" at bounding box center [904, 503] width 96 height 17
click at [882, 447] on div "Dark" at bounding box center [879, 447] width 139 height 25
click at [866, 500] on span "Light" at bounding box center [843, 503] width 50 height 17
click at [724, 366] on div "subdomain prompeteer .canny.io" at bounding box center [690, 347] width 567 height 47
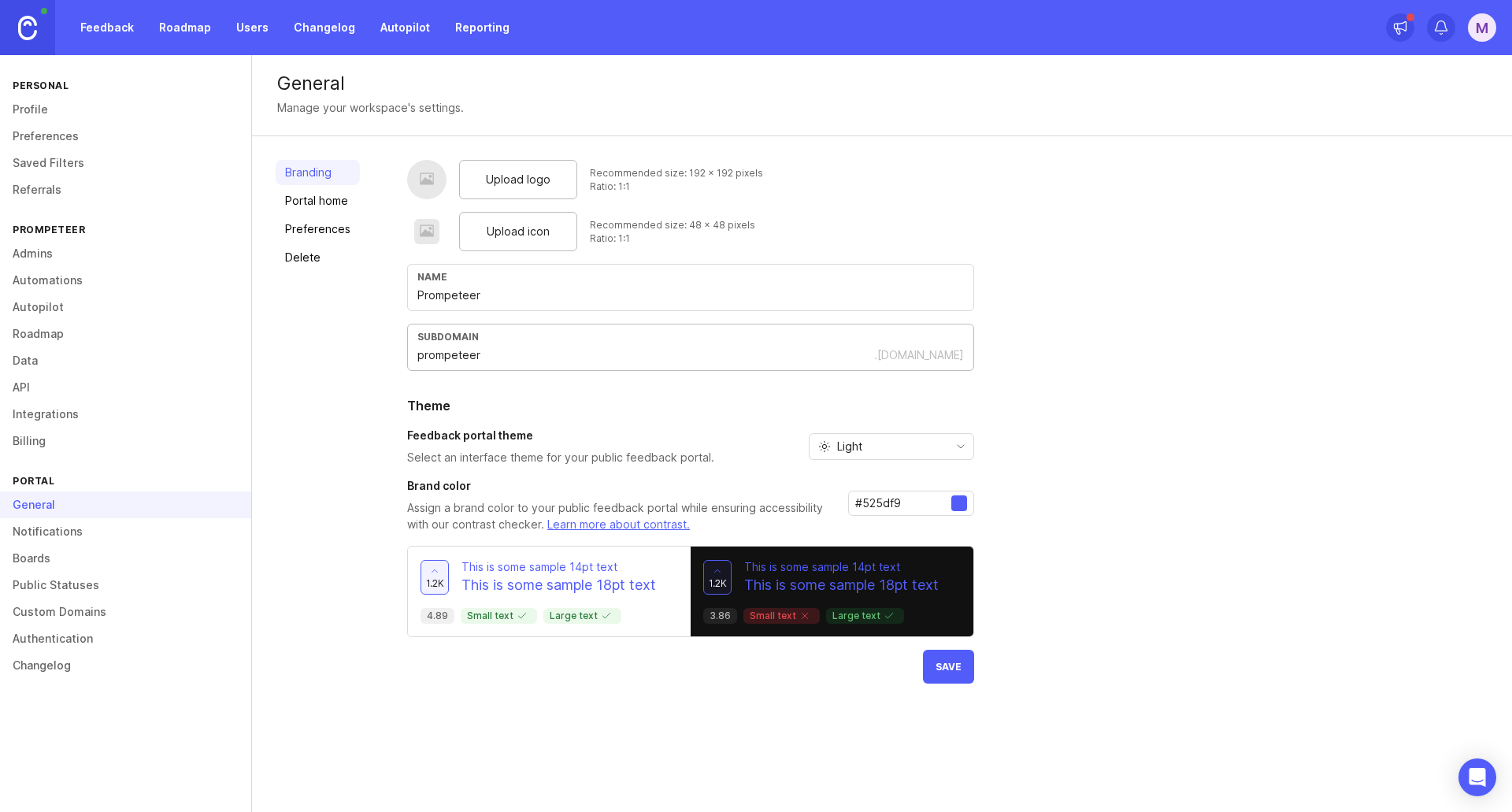
click at [308, 208] on link "Portal home" at bounding box center [317, 201] width 84 height 25
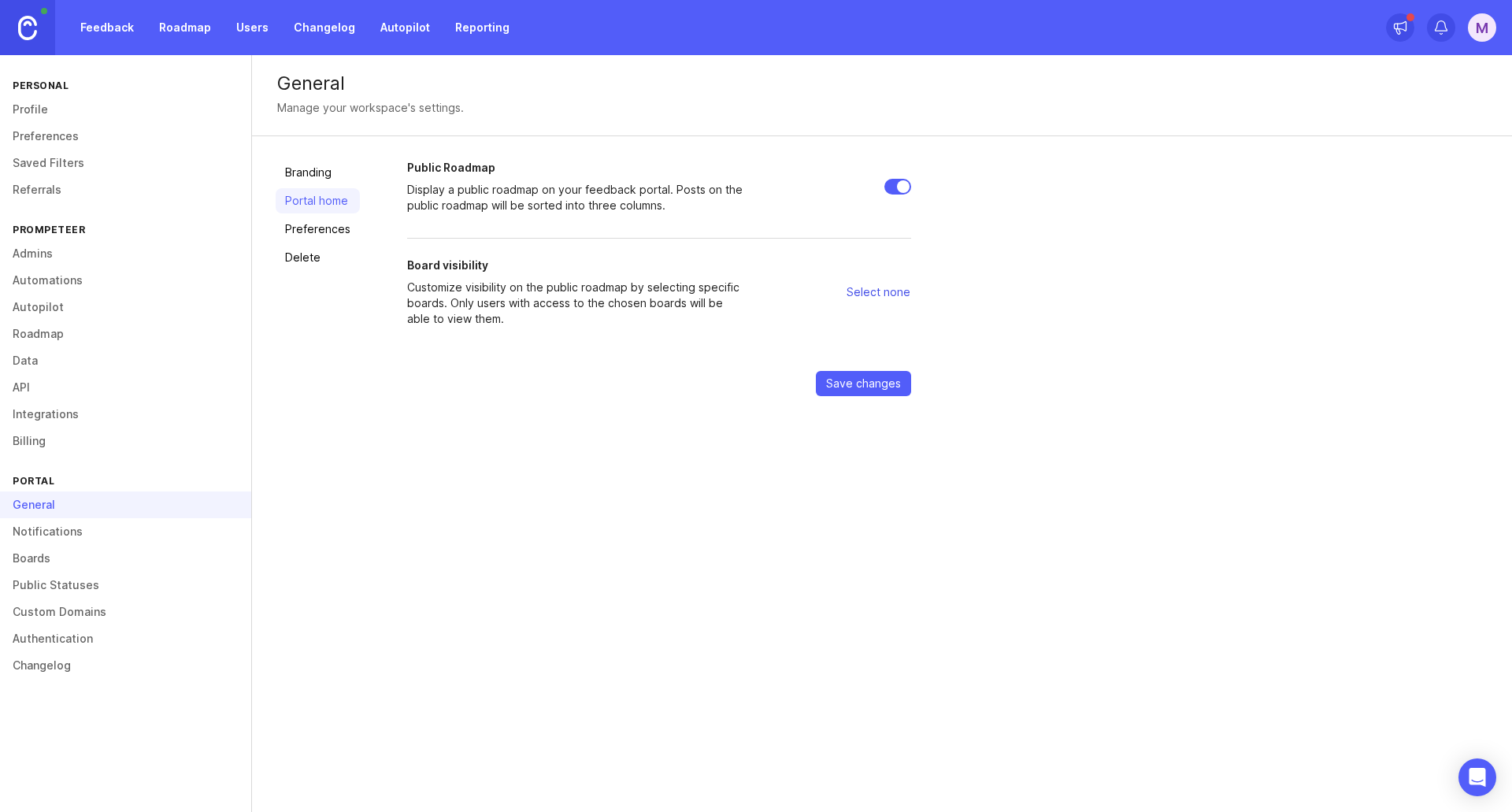
click at [857, 294] on span "Select none" at bounding box center [878, 292] width 64 height 15
click at [863, 291] on span "Select none" at bounding box center [878, 292] width 64 height 15
click at [904, 294] on span "Select none" at bounding box center [878, 292] width 64 height 15
click at [898, 288] on span "Select none" at bounding box center [878, 292] width 64 height 15
click at [854, 295] on span "Select none" at bounding box center [878, 292] width 64 height 15
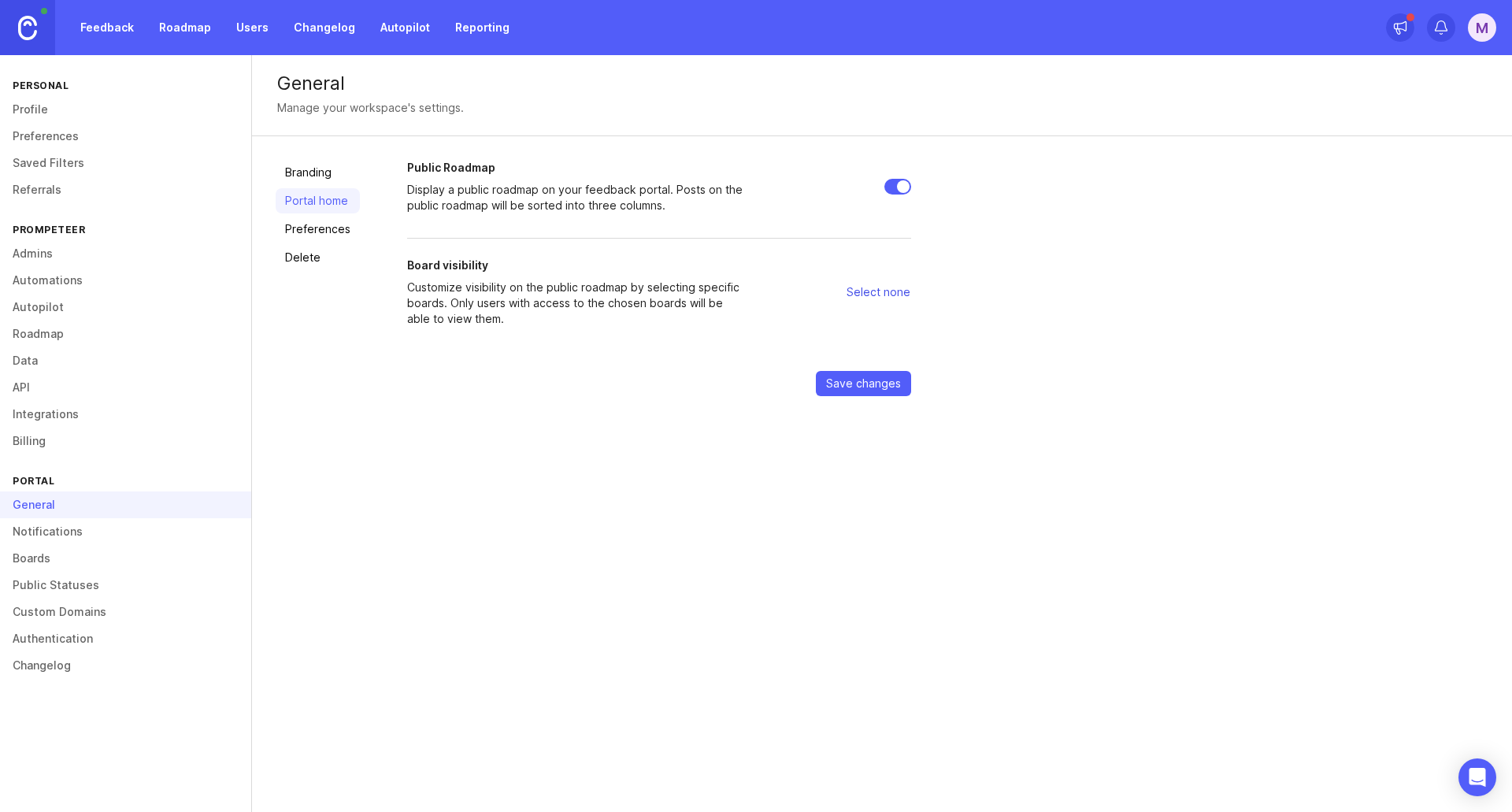
click at [866, 290] on span "Select none" at bounding box center [878, 292] width 64 height 15
click at [325, 227] on link "Preferences" at bounding box center [317, 230] width 84 height 25
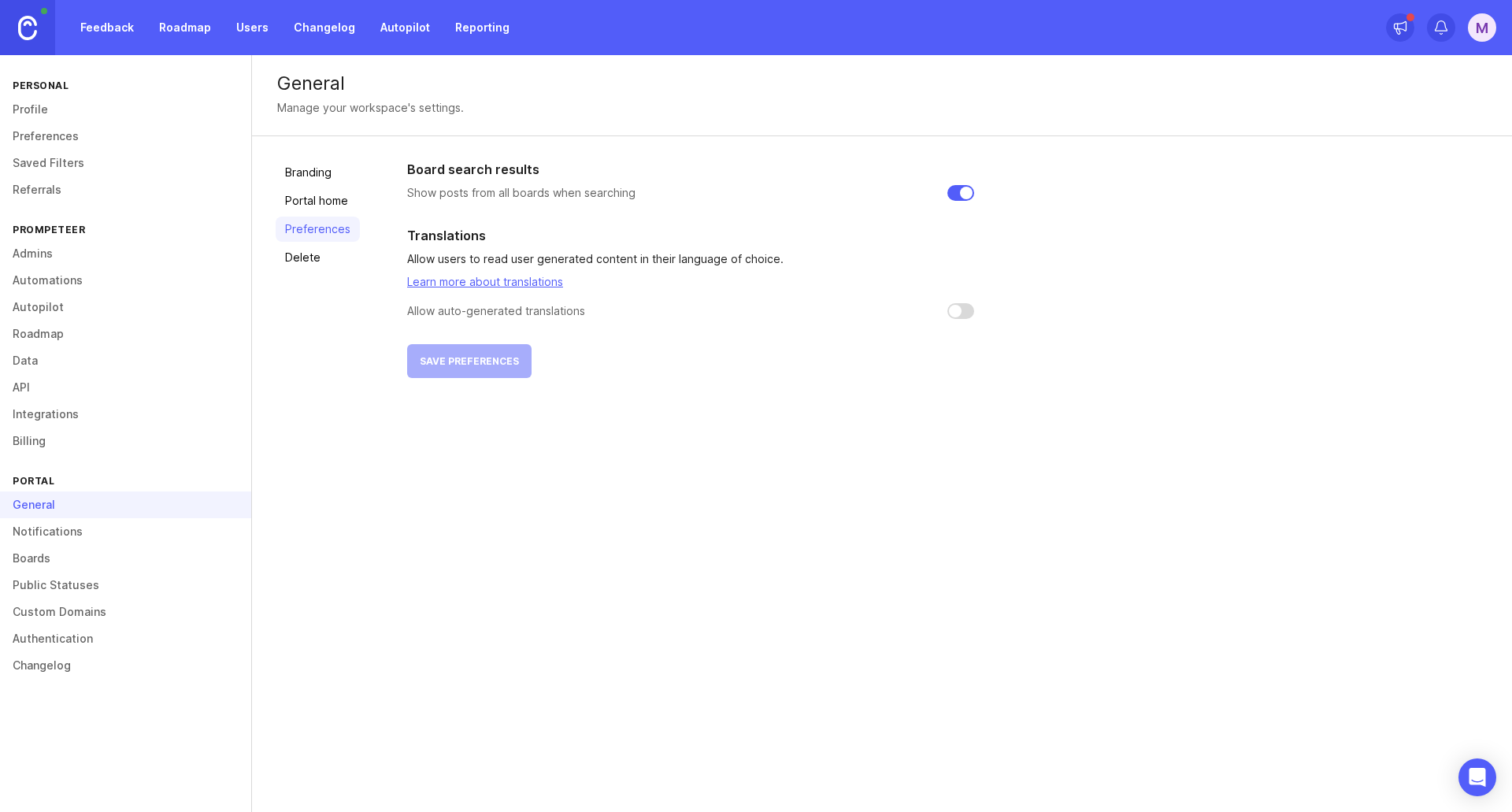
click at [963, 309] on input "checkbox" at bounding box center [961, 311] width 27 height 15
checkbox input "false"
click at [449, 367] on div "Board search results Show posts from all boards when searching Translations All…" at bounding box center [690, 269] width 567 height 218
click at [298, 173] on link "Branding" at bounding box center [317, 173] width 84 height 25
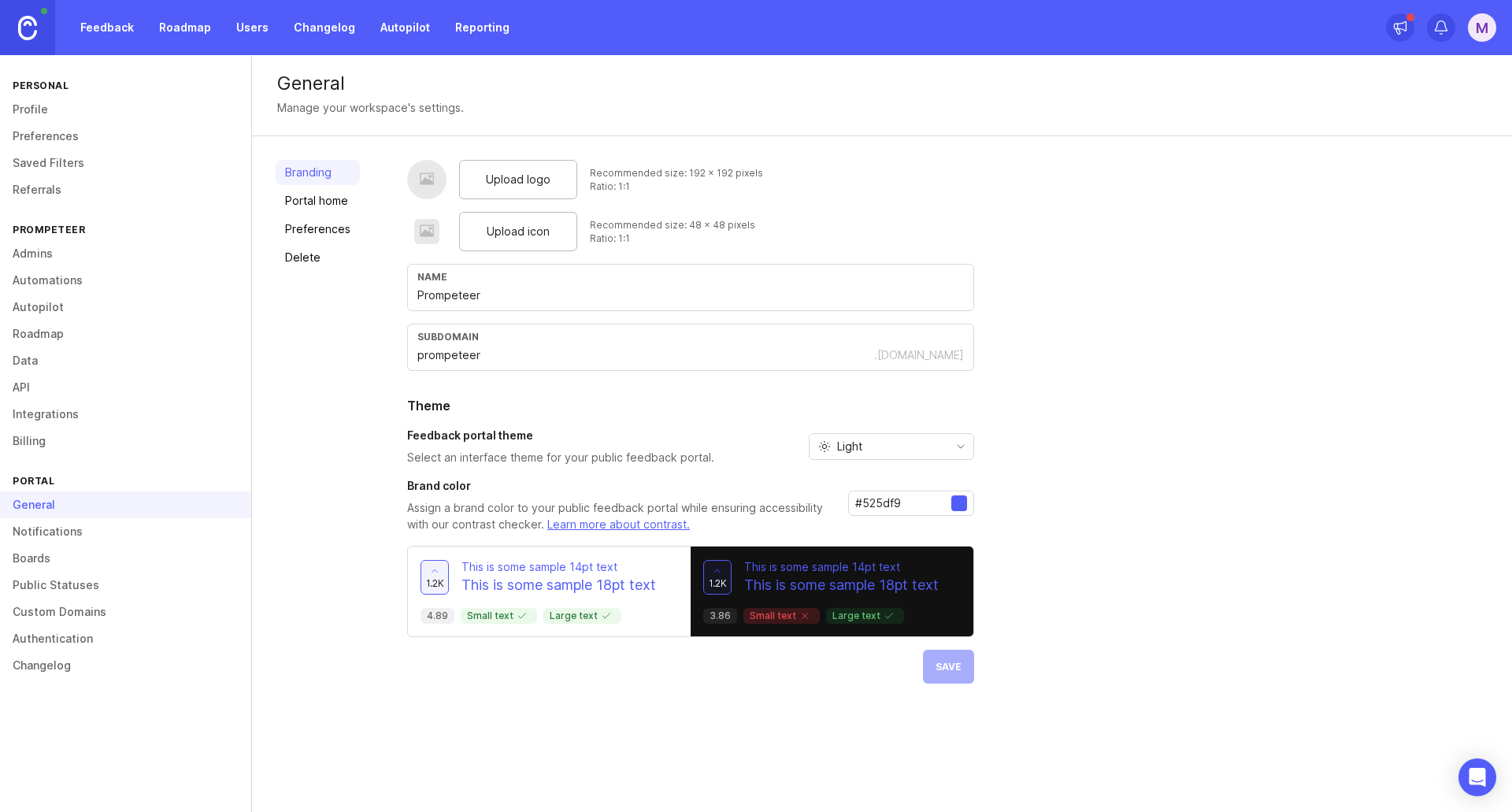
click at [942, 673] on div "Upload logo Recommended size: 192 x 192 pixels Ratio: 1:1 Upload icon Recommend…" at bounding box center [690, 421] width 567 height 524
click at [296, 252] on link "Delete" at bounding box center [317, 257] width 84 height 25
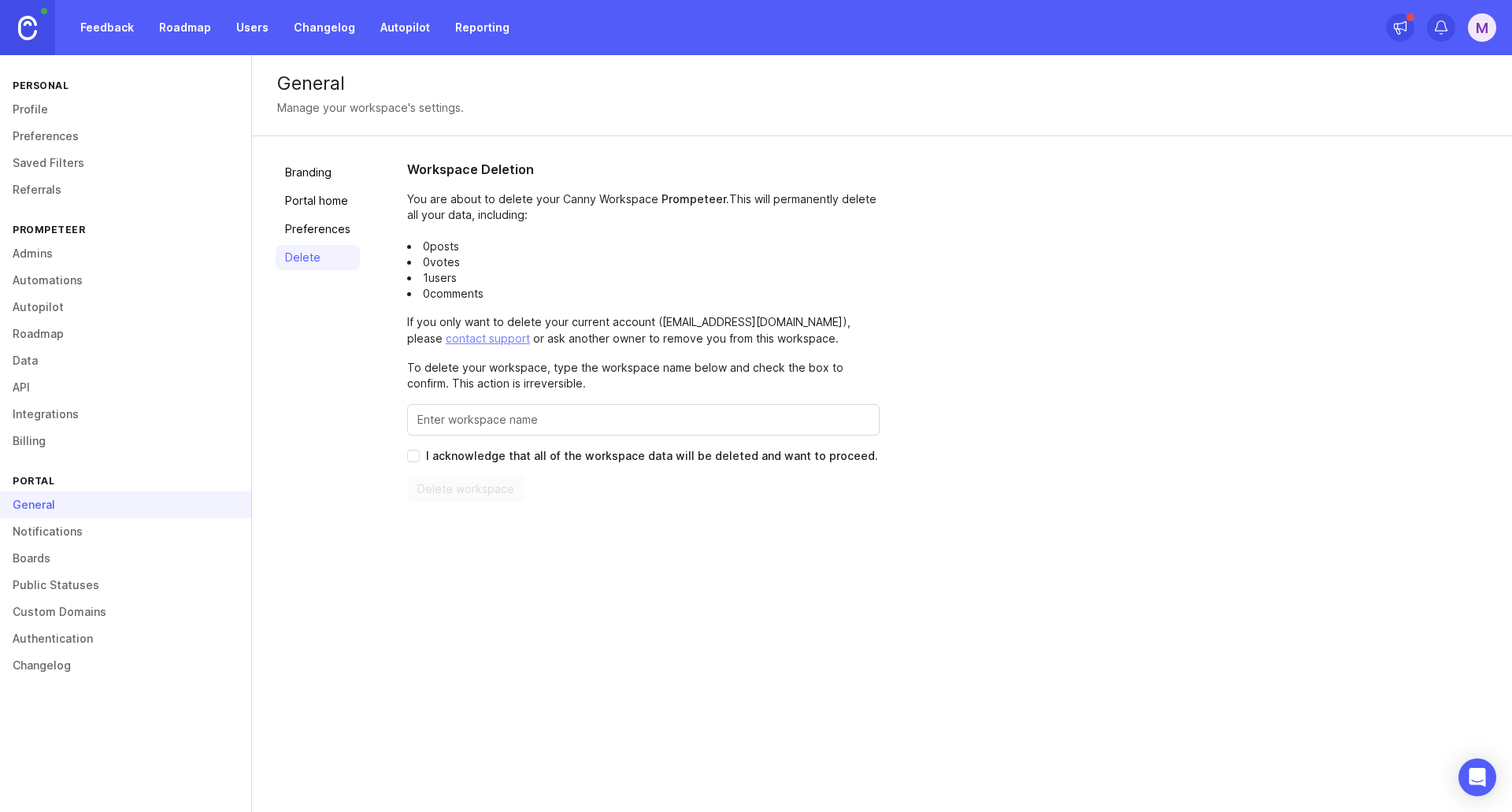
click at [310, 232] on link "Preferences" at bounding box center [317, 230] width 84 height 25
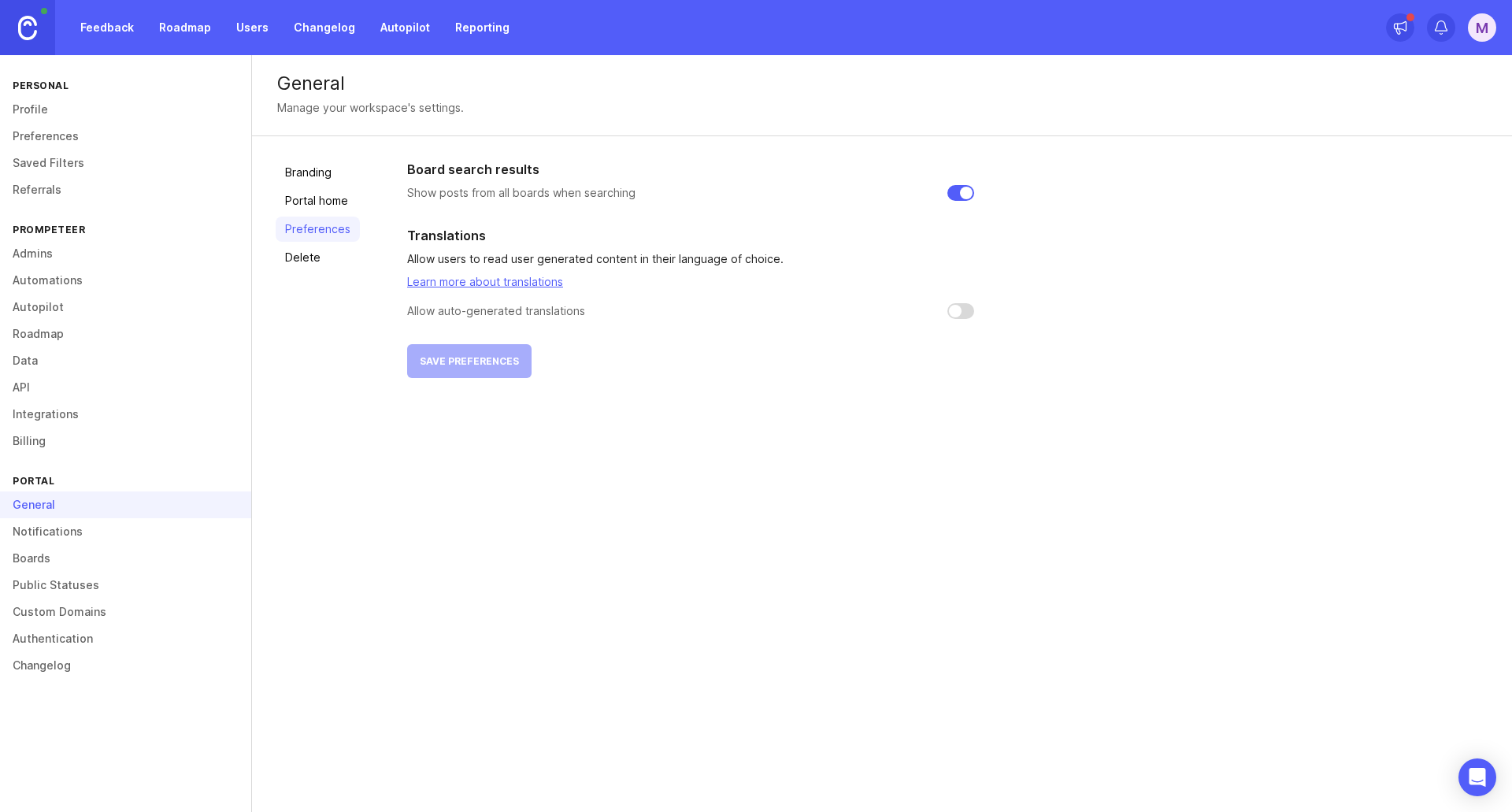
click at [959, 175] on h2 "Board search results" at bounding box center [690, 170] width 567 height 19
click at [953, 193] on input "checkbox" at bounding box center [961, 193] width 27 height 15
checkbox input "false"
click at [459, 350] on button "Save preferences" at bounding box center [469, 361] width 124 height 34
click at [24, 101] on link "Profile" at bounding box center [125, 110] width 252 height 27
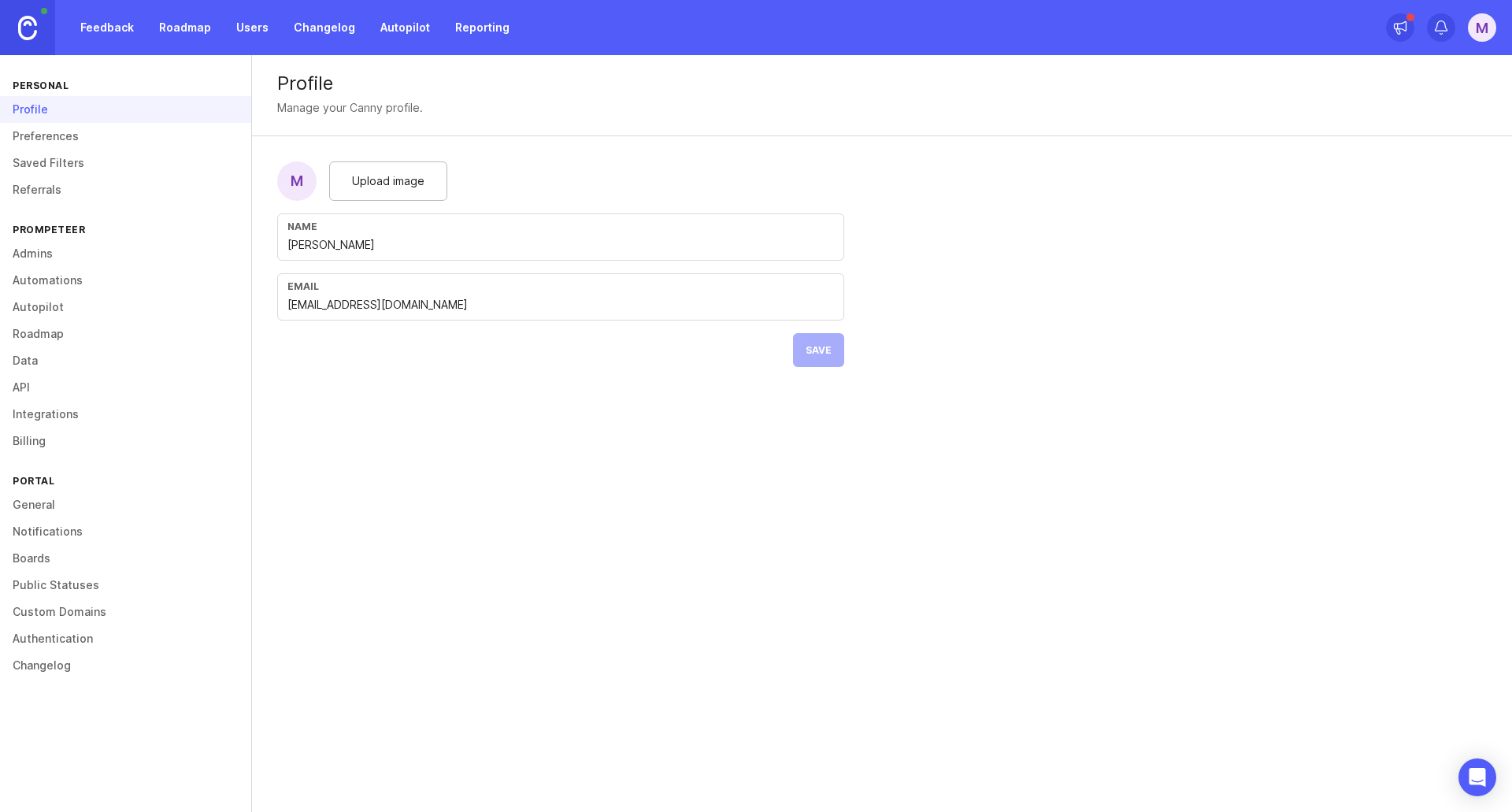
click at [128, 20] on link "Feedback" at bounding box center [107, 27] width 72 height 28
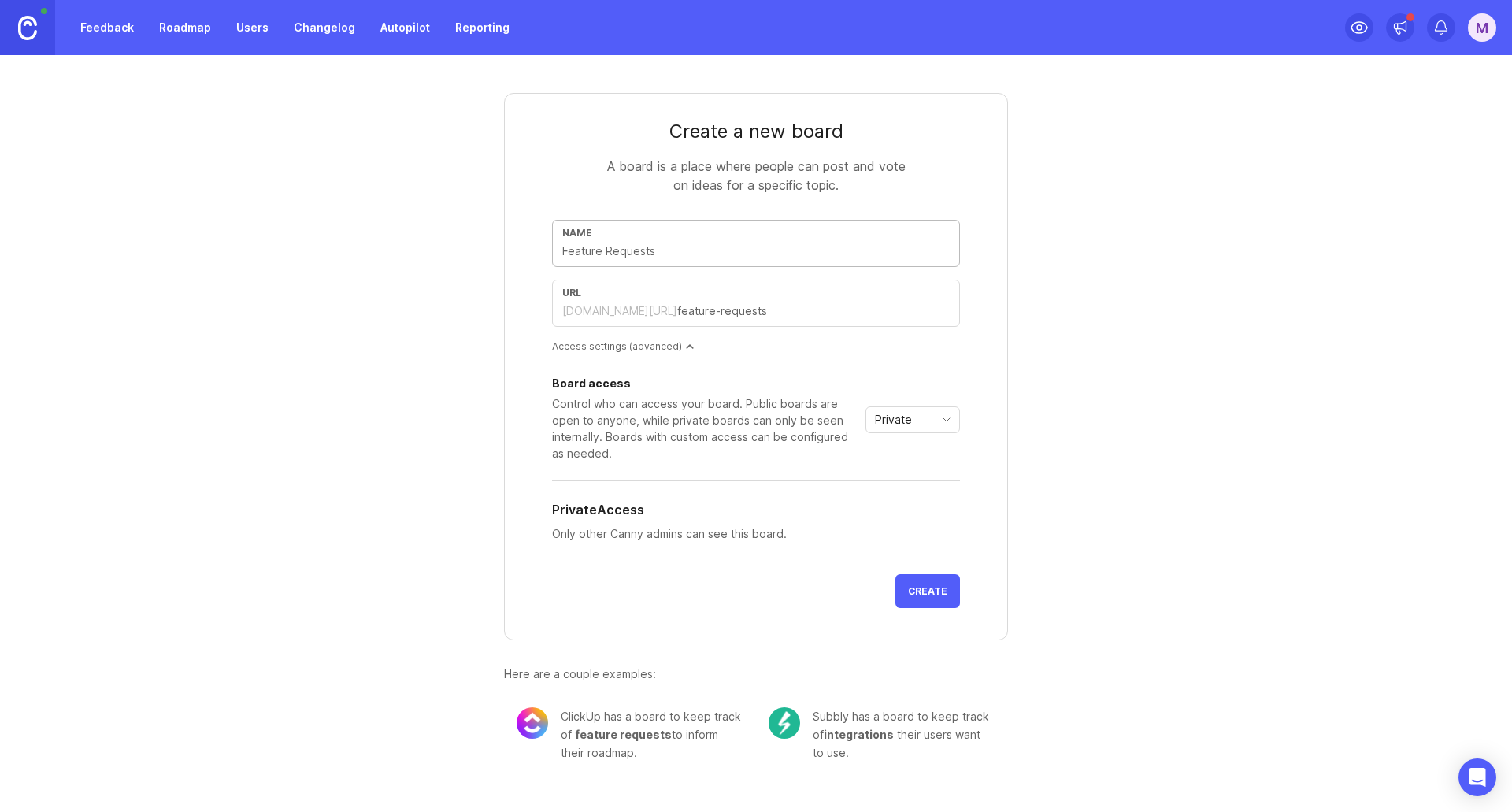
click at [166, 24] on link "Roadmap" at bounding box center [185, 27] width 71 height 28
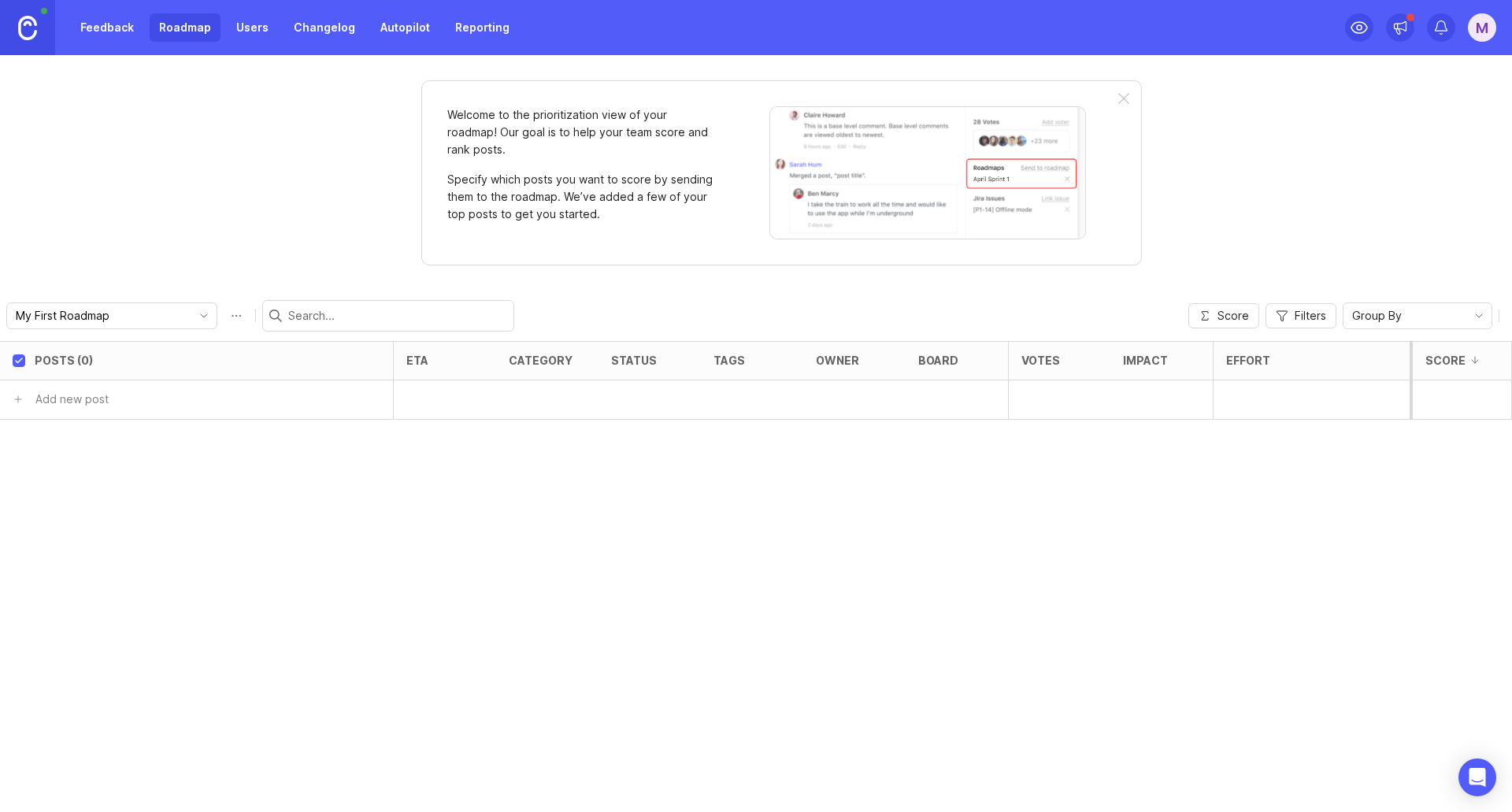
click at [103, 26] on link "Feedback" at bounding box center [107, 27] width 72 height 28
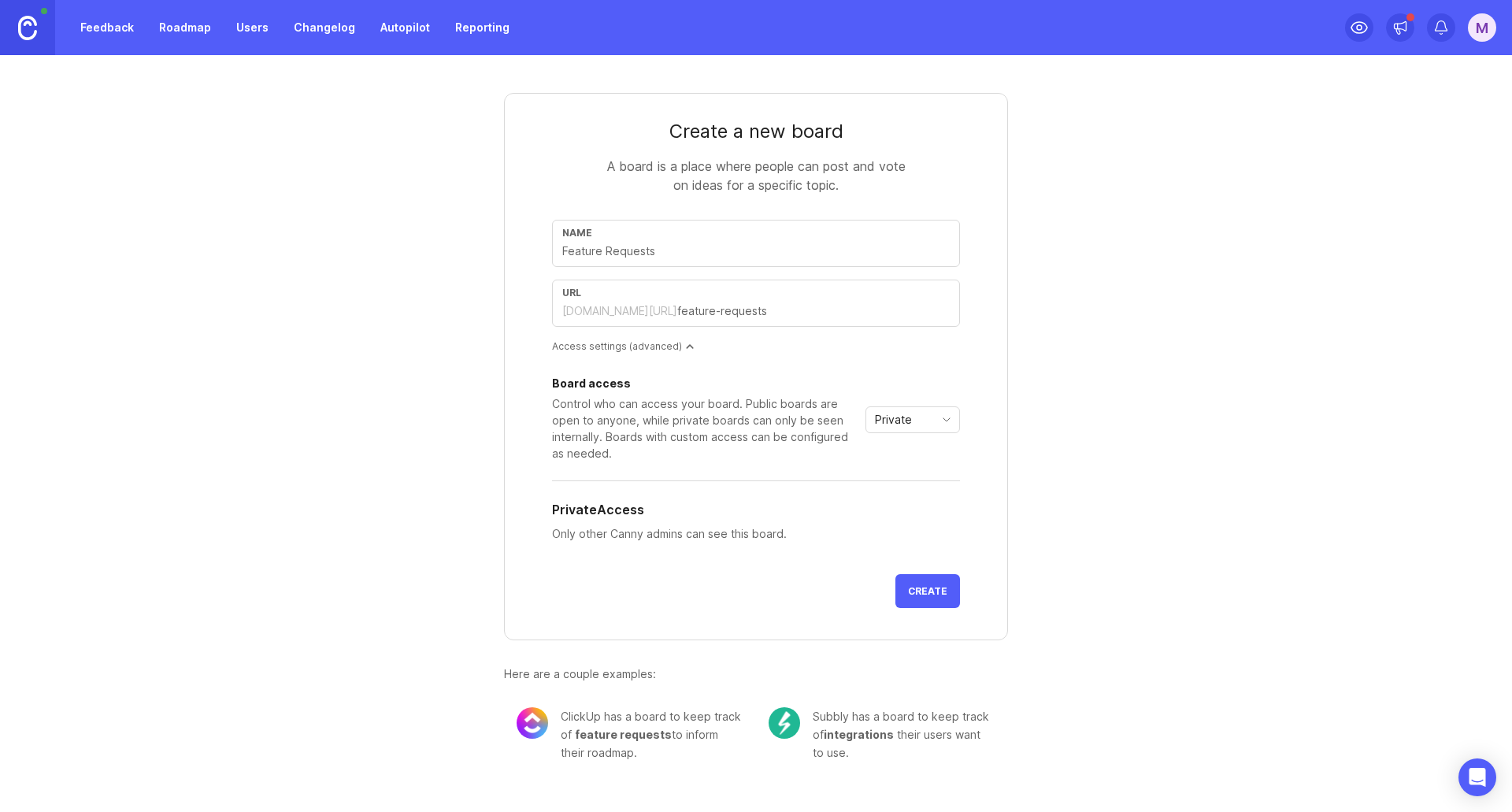
click at [592, 517] on h5 "Private Access" at bounding box center [599, 510] width 93 height 19
click at [641, 534] on p "Only other Canny admins can see this board." at bounding box center [756, 534] width 408 height 17
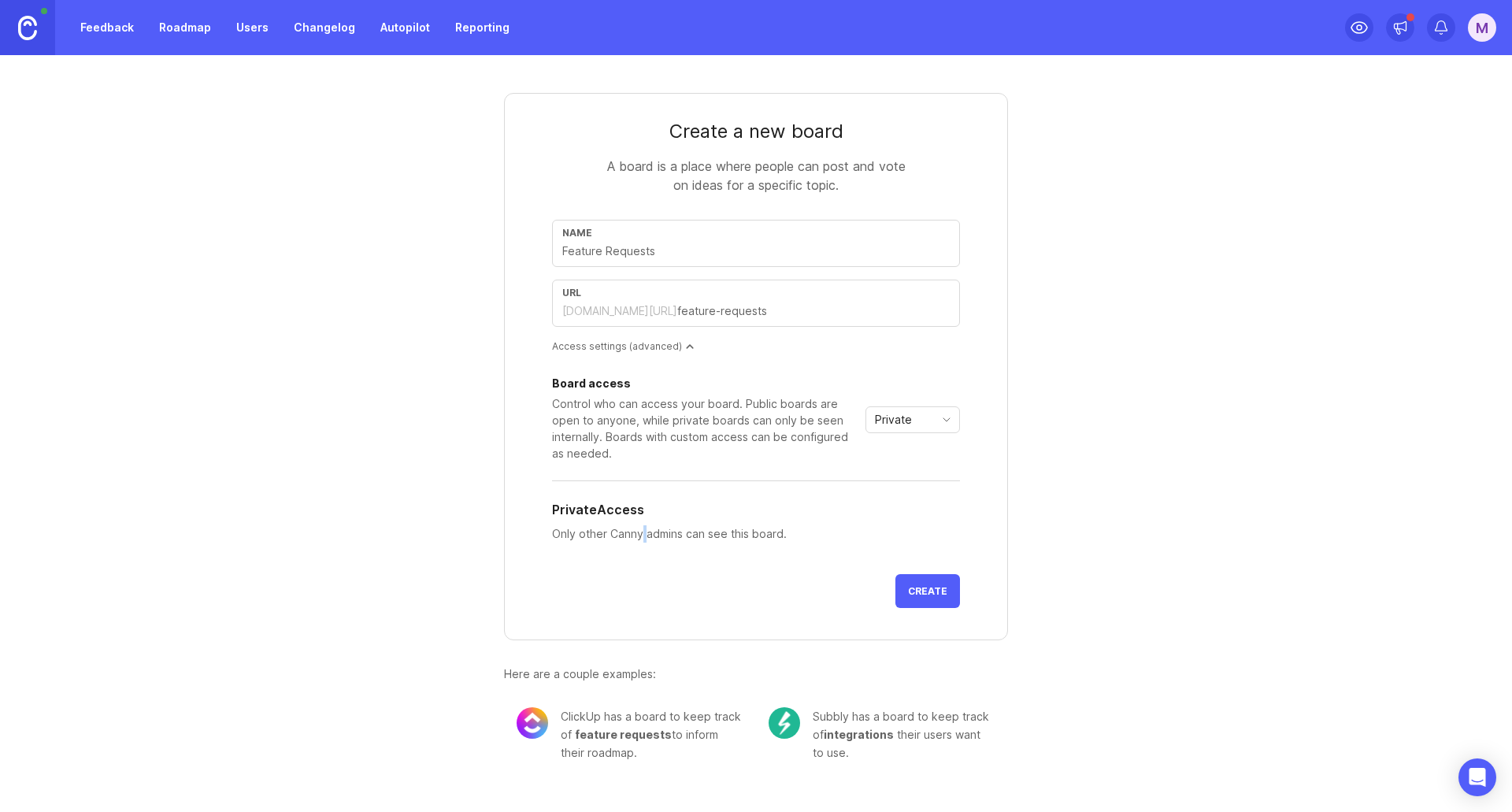
click at [641, 534] on p "Only other Canny admins can see this board." at bounding box center [756, 534] width 408 height 17
click at [892, 431] on div "Private" at bounding box center [901, 420] width 68 height 25
click at [895, 479] on span "Public" at bounding box center [892, 476] width 32 height 17
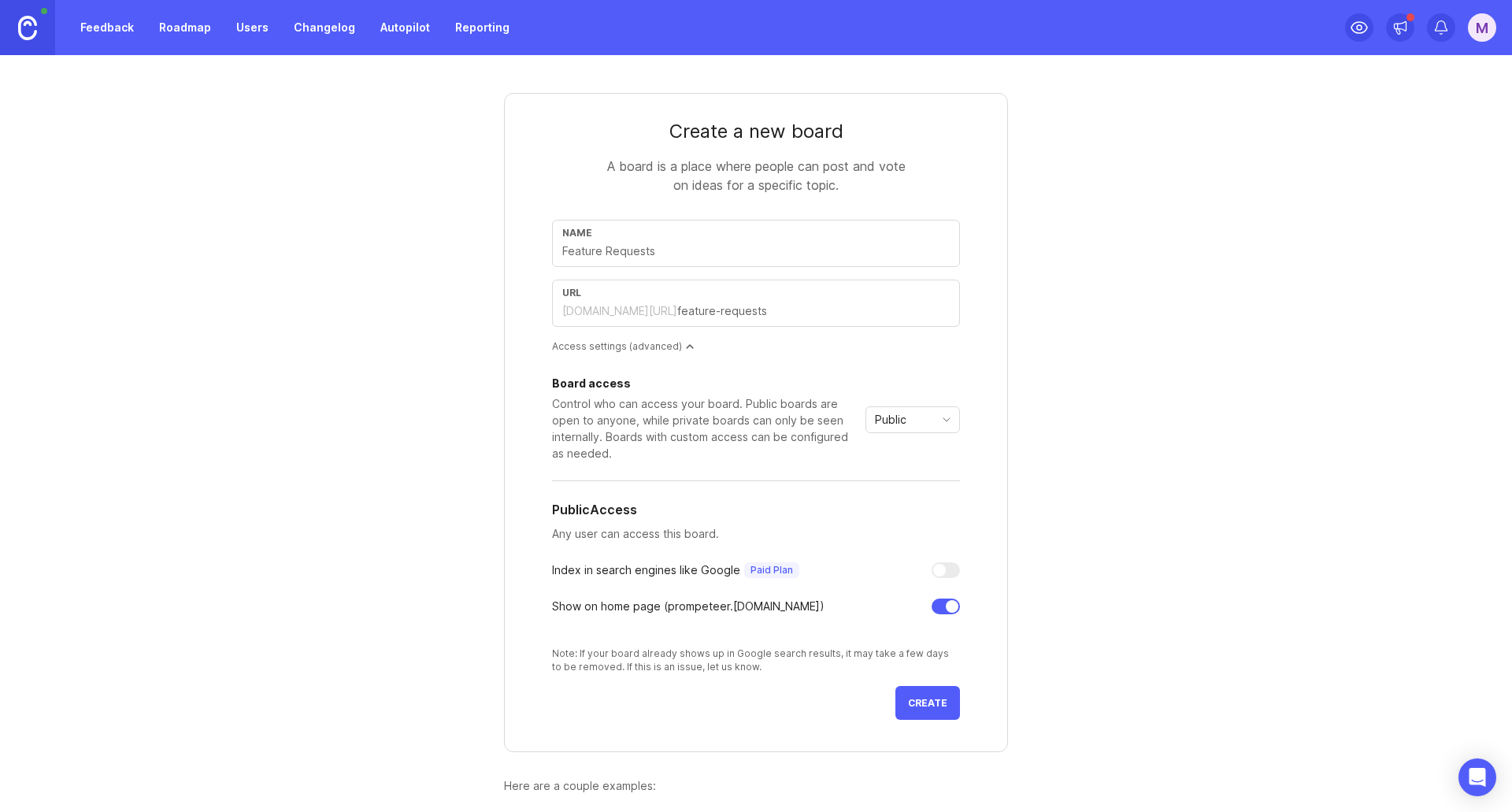
click at [948, 608] on div at bounding box center [952, 606] width 13 height 13
click at [923, 699] on span "Create" at bounding box center [928, 703] width 40 height 12
click at [923, 699] on div "This URL is taken, please use another." at bounding box center [873, 692] width 176 height 14
click at [919, 721] on button "Create" at bounding box center [928, 728] width 65 height 34
click at [678, 308] on input "text" at bounding box center [813, 311] width 273 height 17
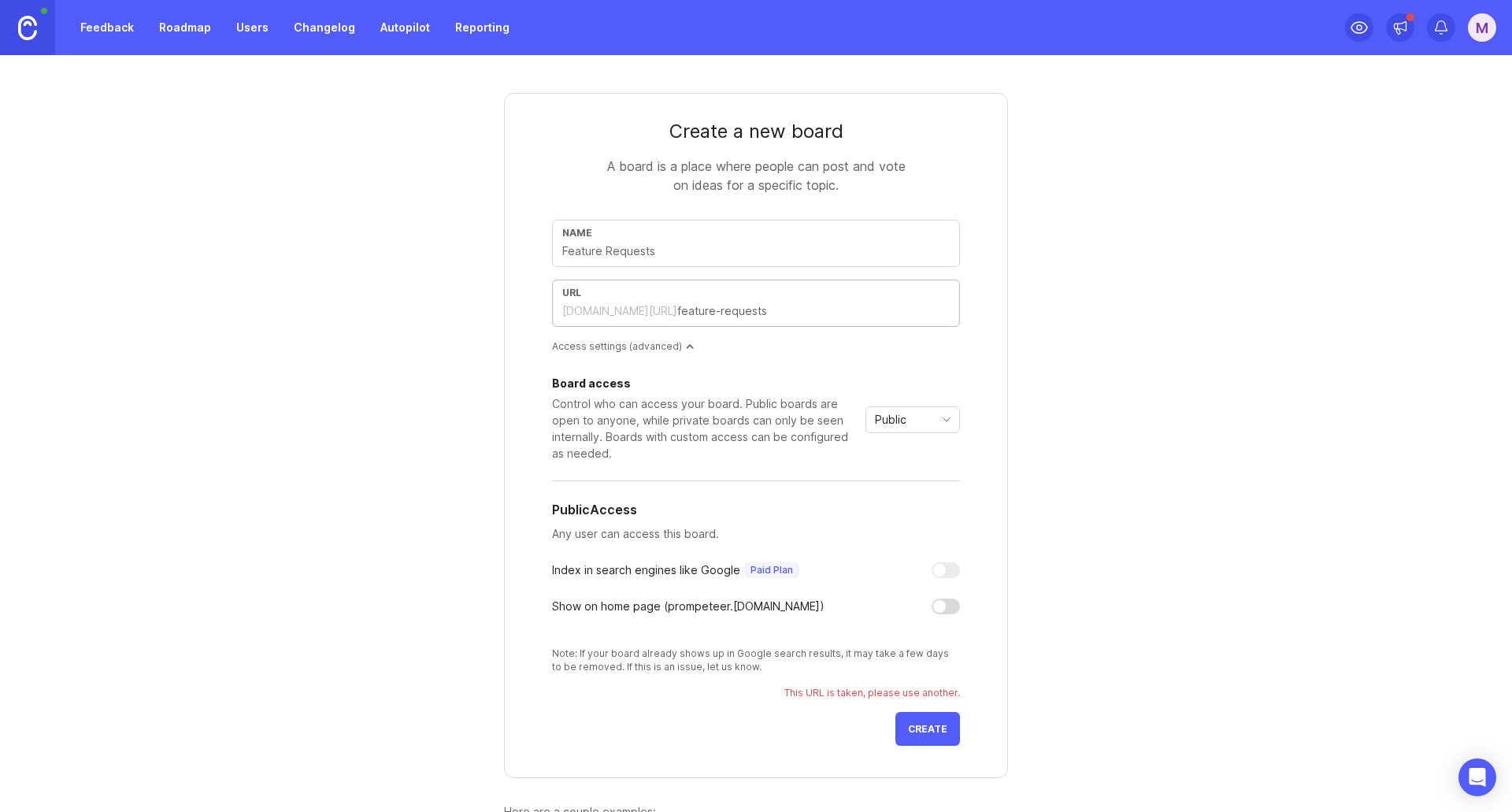
click at [678, 308] on input "text" at bounding box center [813, 311] width 273 height 17
click at [645, 214] on form "Create a new board A board is a place where people can post and vote on ideas f…" at bounding box center [756, 435] width 504 height 686
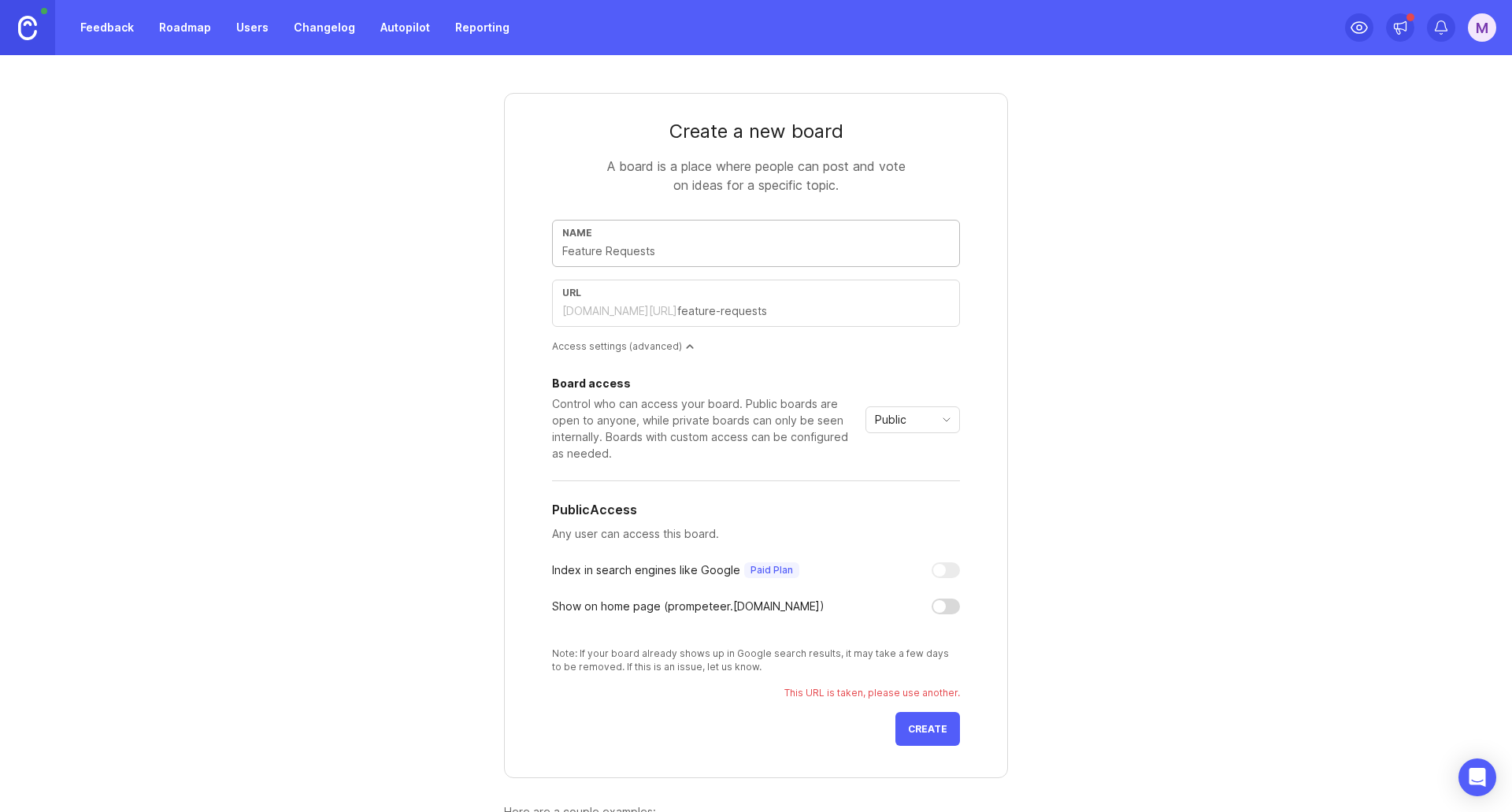
click at [647, 247] on input "text" at bounding box center [756, 252] width 388 height 17
click at [937, 432] on div "Public" at bounding box center [913, 420] width 94 height 27
click at [911, 448] on span "Private" at bounding box center [892, 450] width 43 height 17
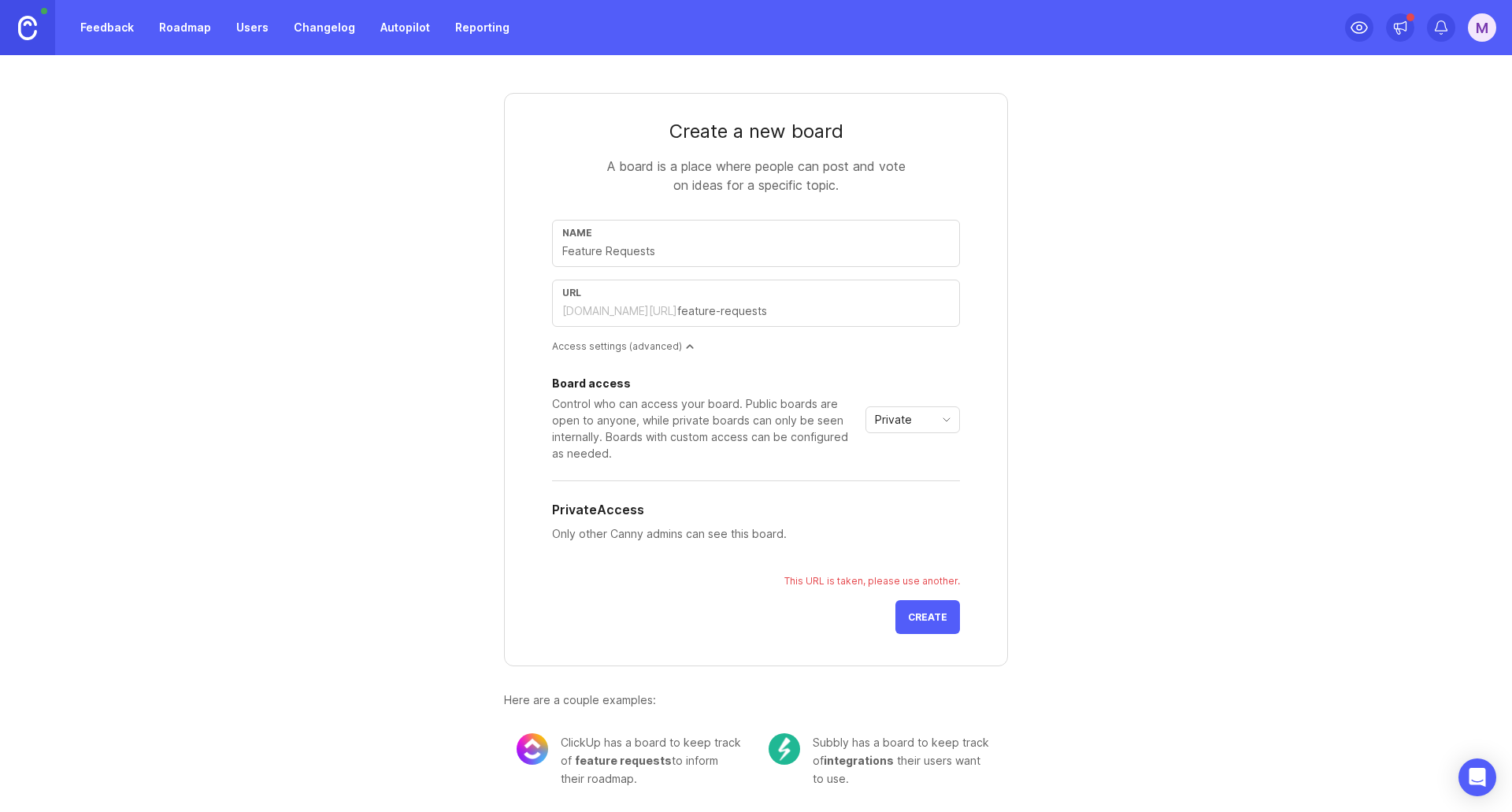
click at [930, 623] on button "Create" at bounding box center [928, 616] width 65 height 34
click at [792, 309] on input "text" at bounding box center [813, 311] width 273 height 17
click at [709, 255] on input "text" at bounding box center [756, 252] width 388 height 17
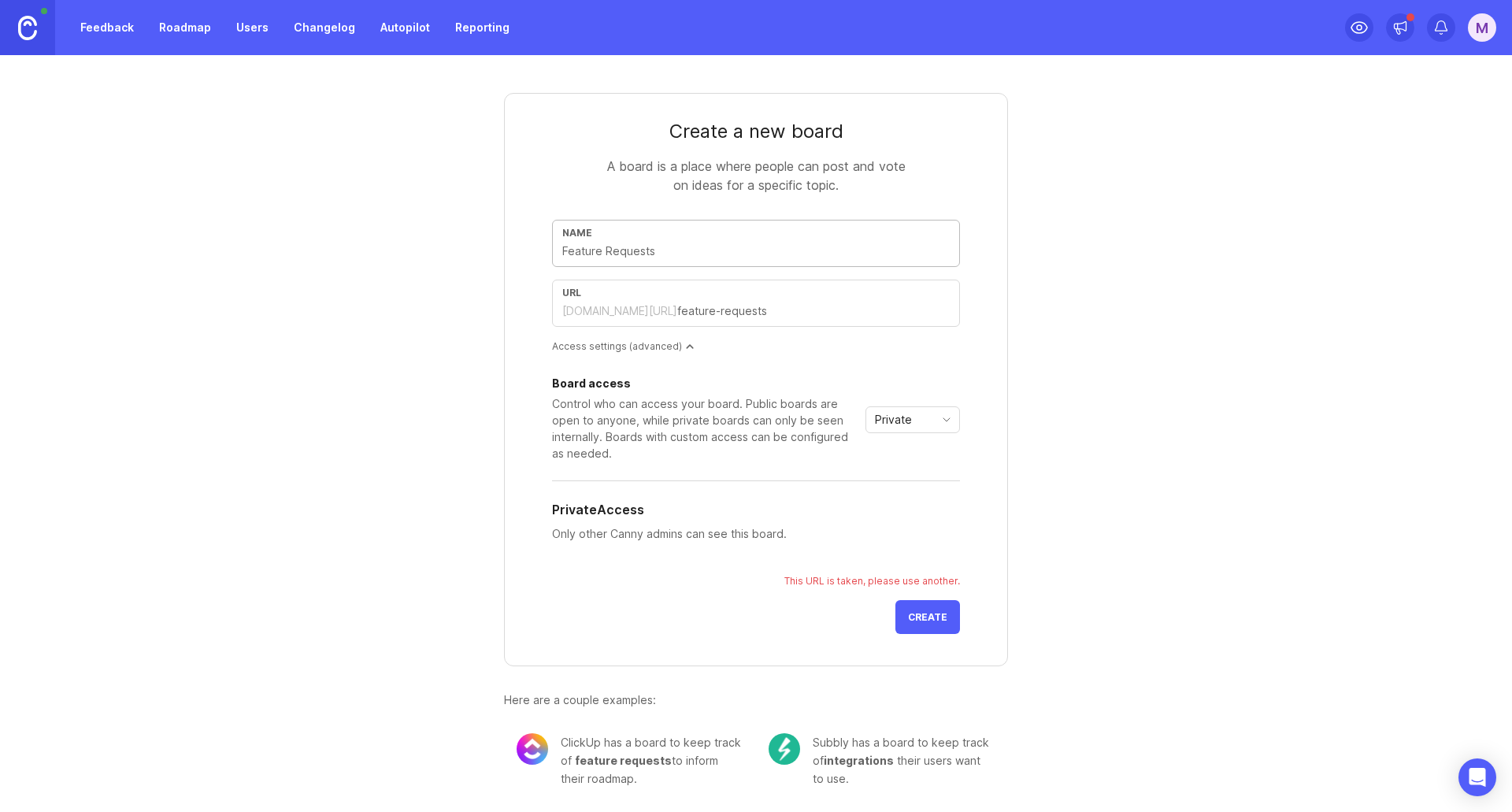
click at [709, 255] on input "text" at bounding box center [756, 252] width 388 height 17
click at [118, 45] on div "Feedback Roadmap Users Changelog Autopilot Reporting" at bounding box center [259, 27] width 519 height 55
click at [114, 14] on link "Feedback" at bounding box center [107, 27] width 72 height 28
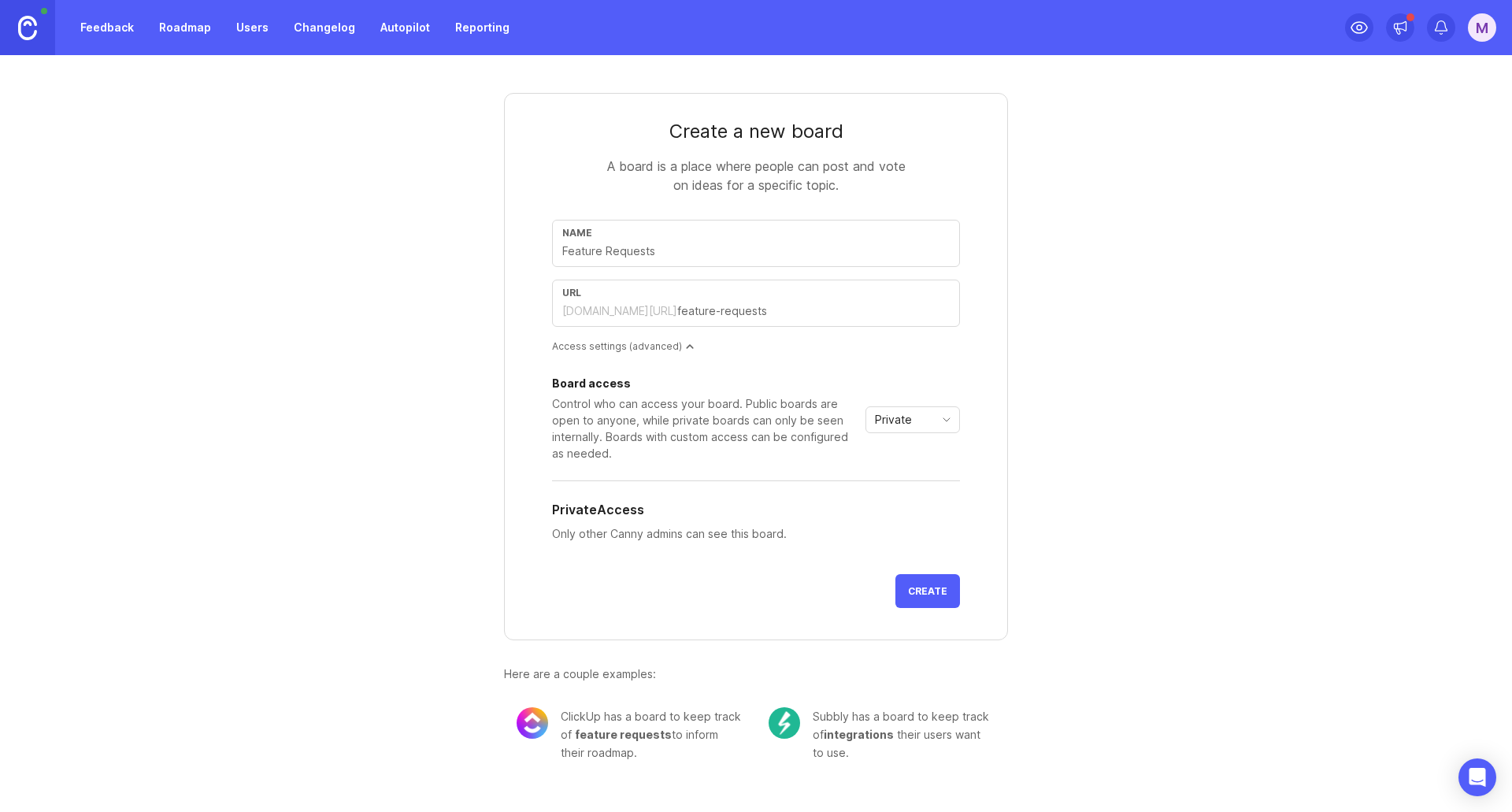
click at [119, 18] on link "Feedback" at bounding box center [107, 27] width 72 height 28
click at [206, 17] on link "Roadmap" at bounding box center [185, 27] width 71 height 28
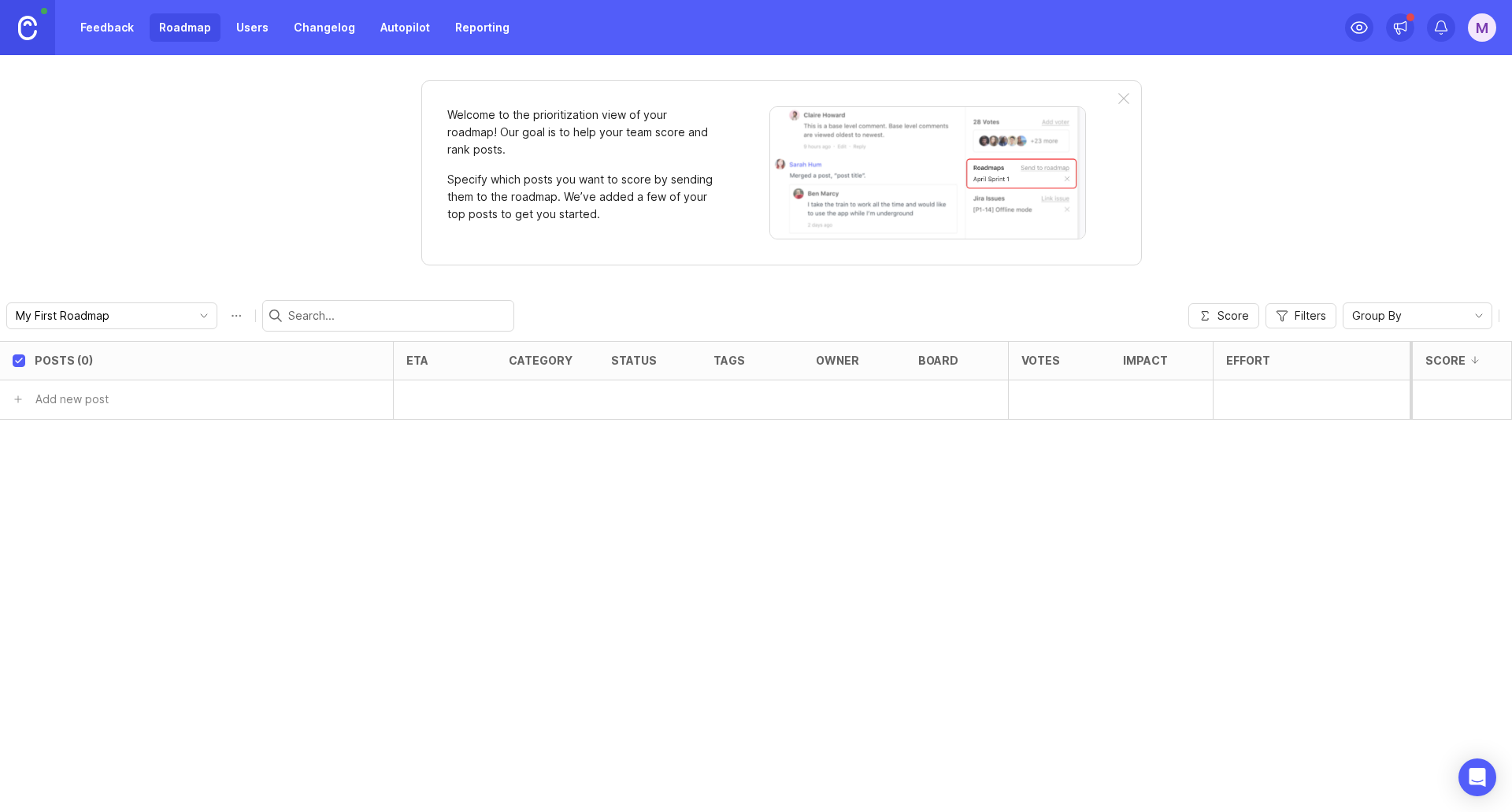
click at [253, 21] on link "Users" at bounding box center [252, 27] width 51 height 28
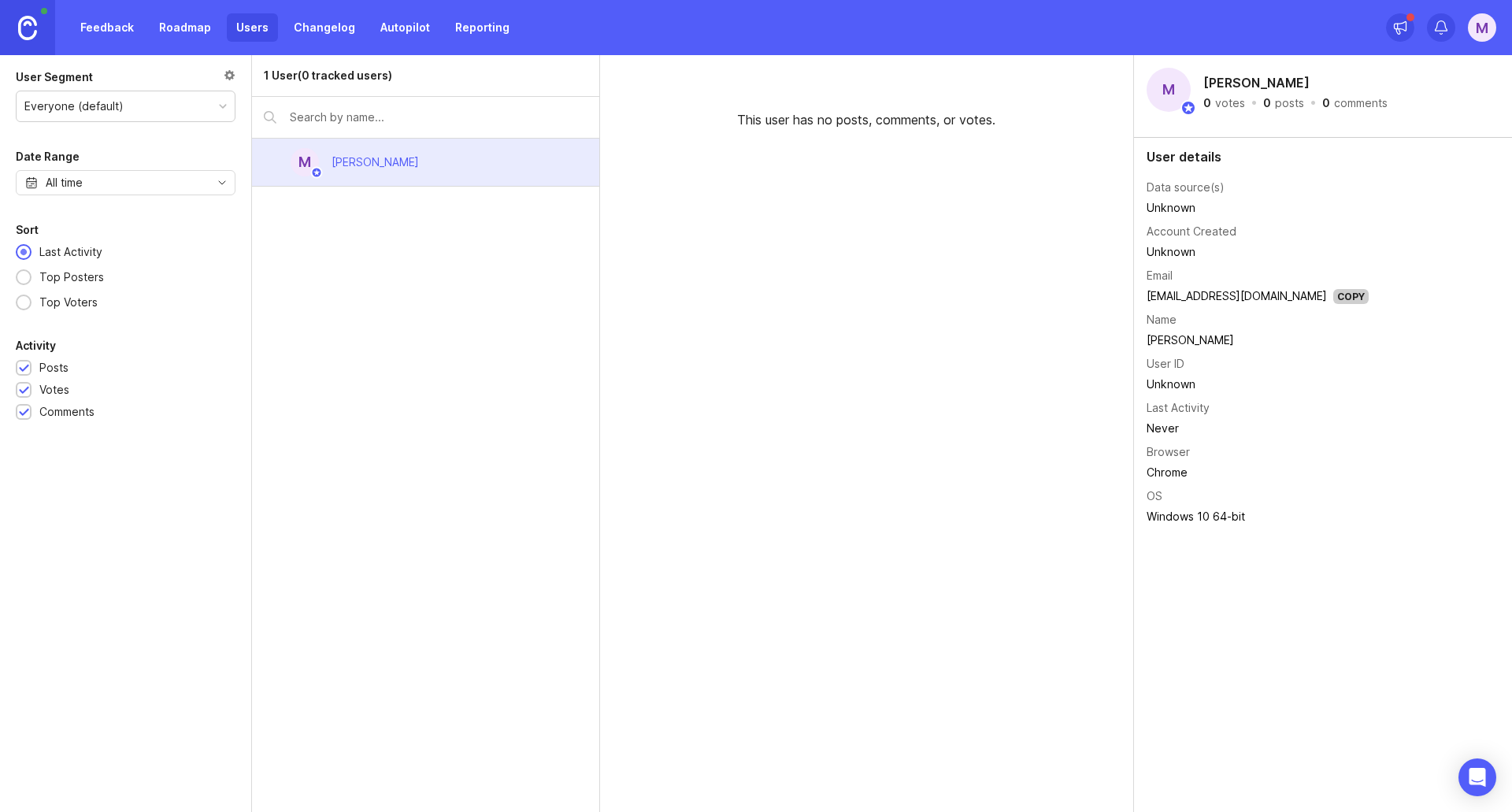
click at [299, 37] on link "Changelog" at bounding box center [324, 27] width 80 height 28
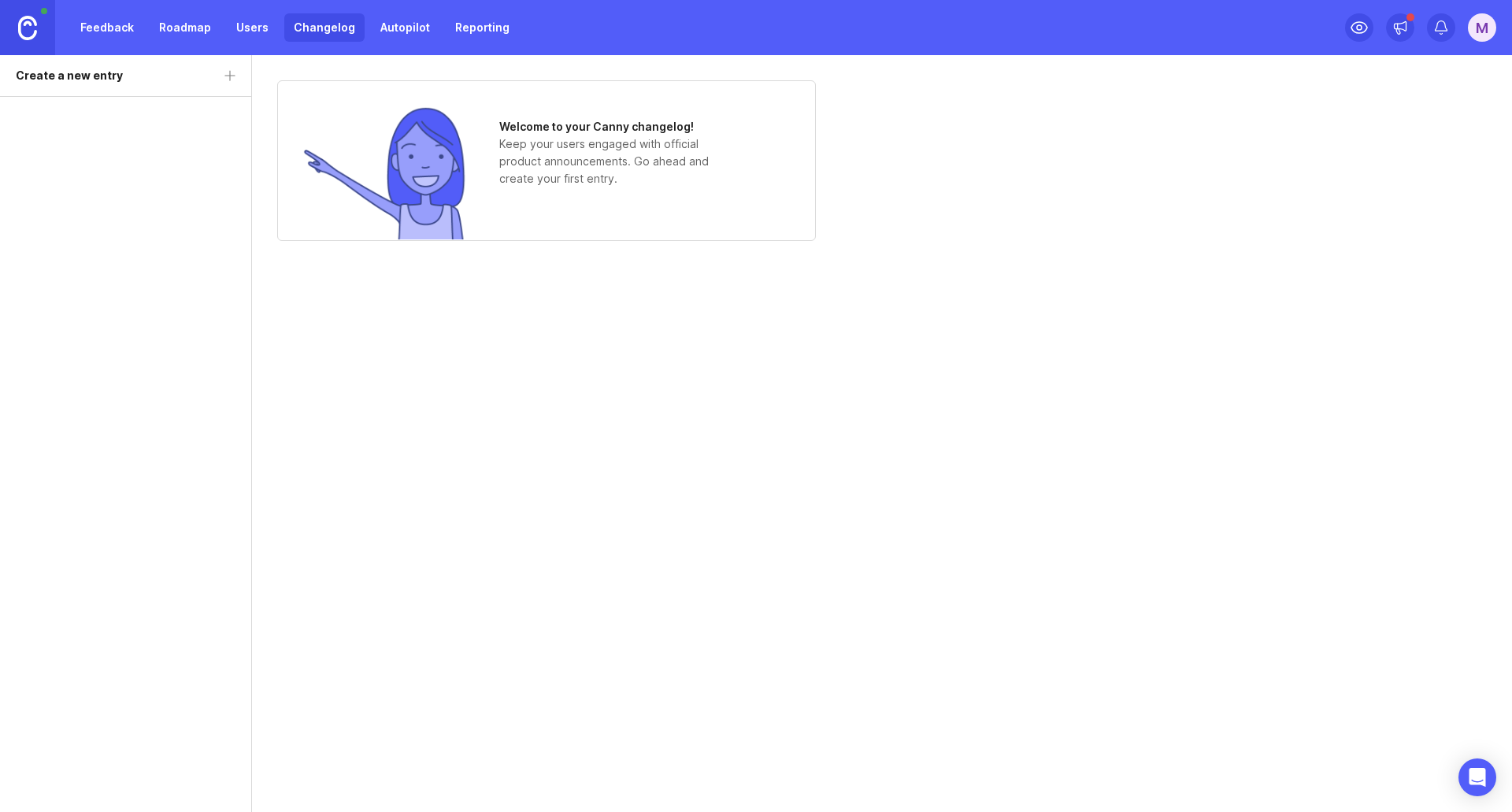
click at [377, 28] on link "Autopilot" at bounding box center [405, 27] width 68 height 28
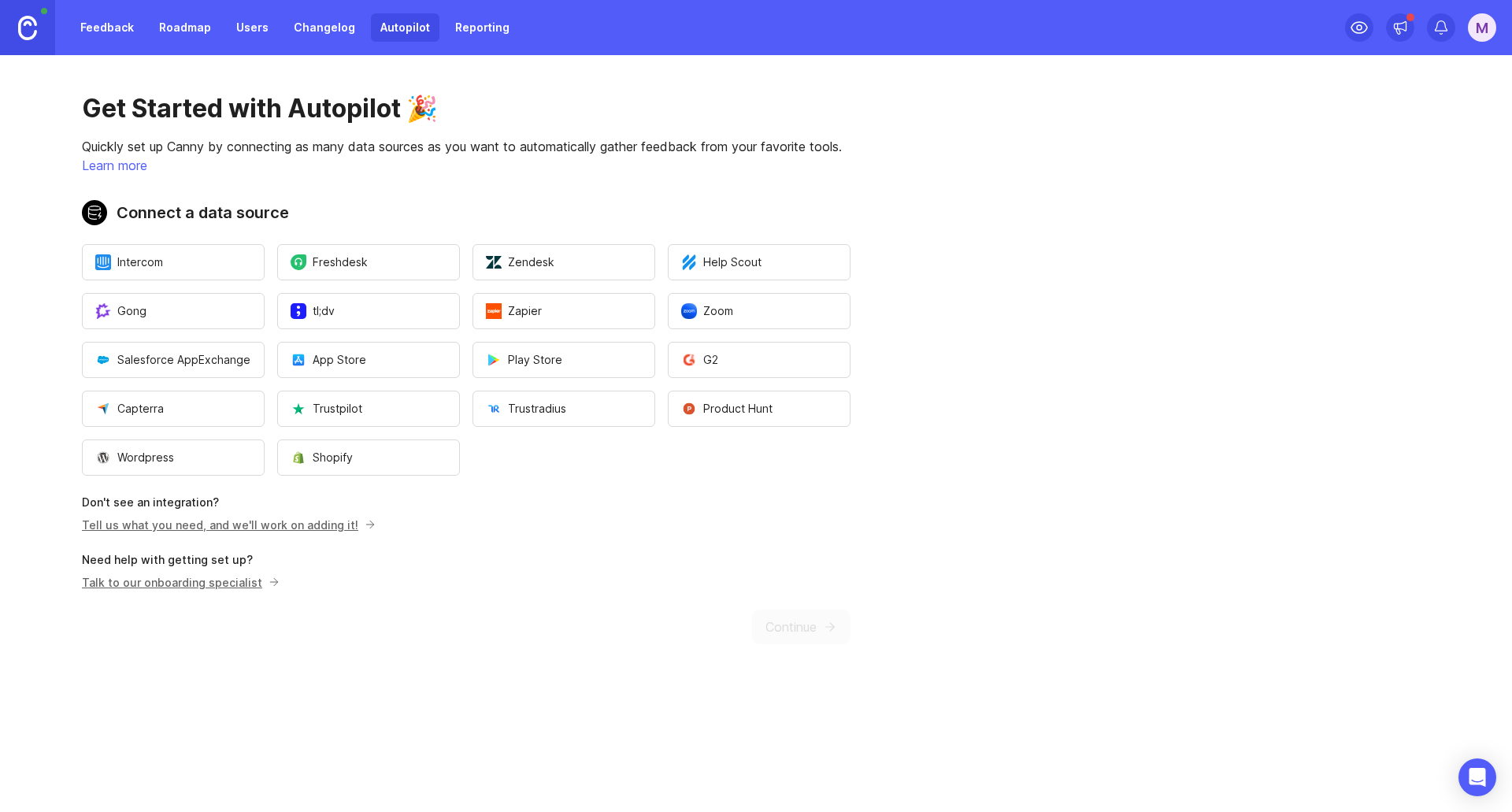
click at [472, 39] on link "Reporting" at bounding box center [482, 27] width 73 height 28
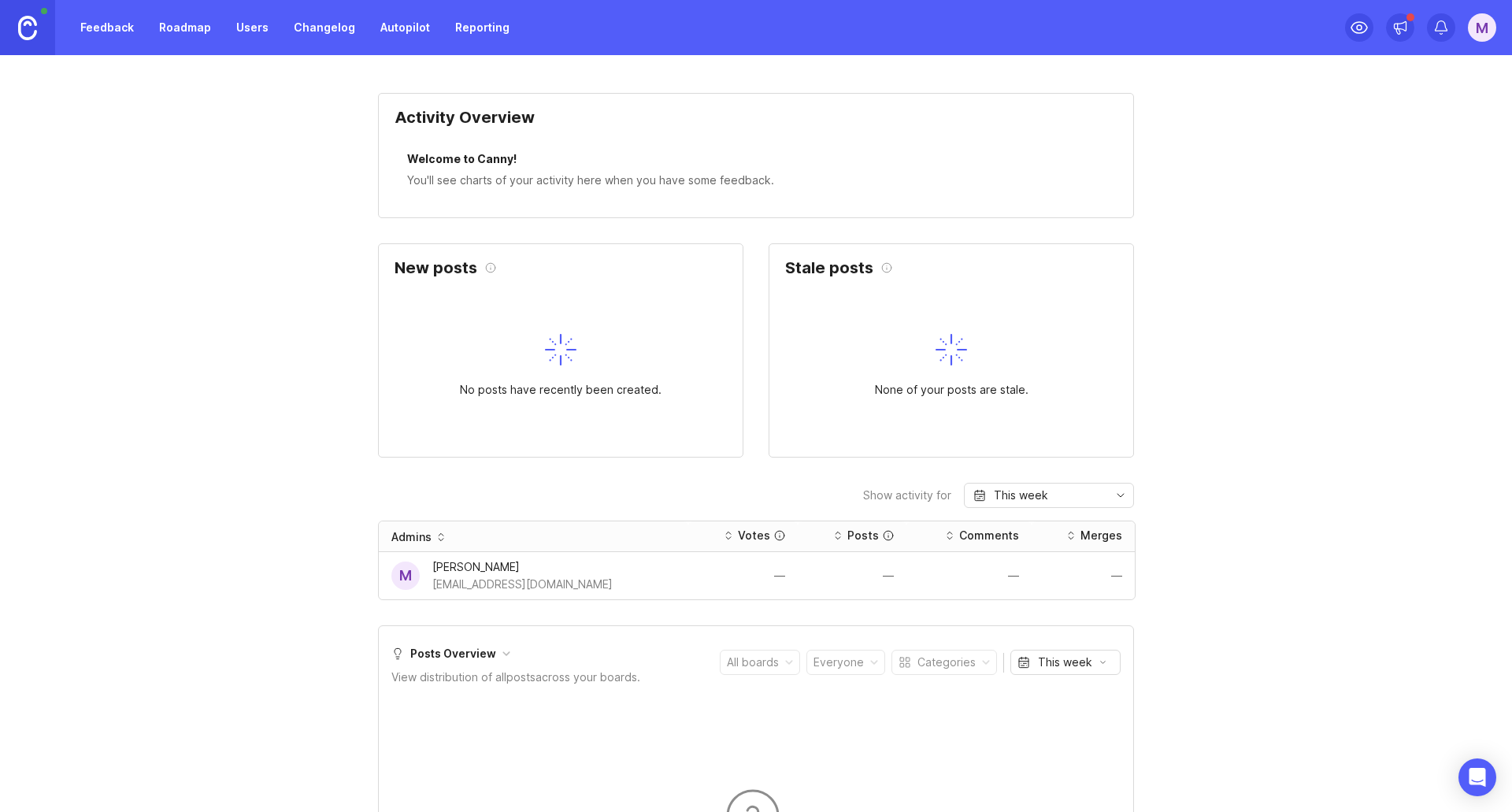
click at [112, 24] on link "Feedback" at bounding box center [107, 27] width 72 height 28
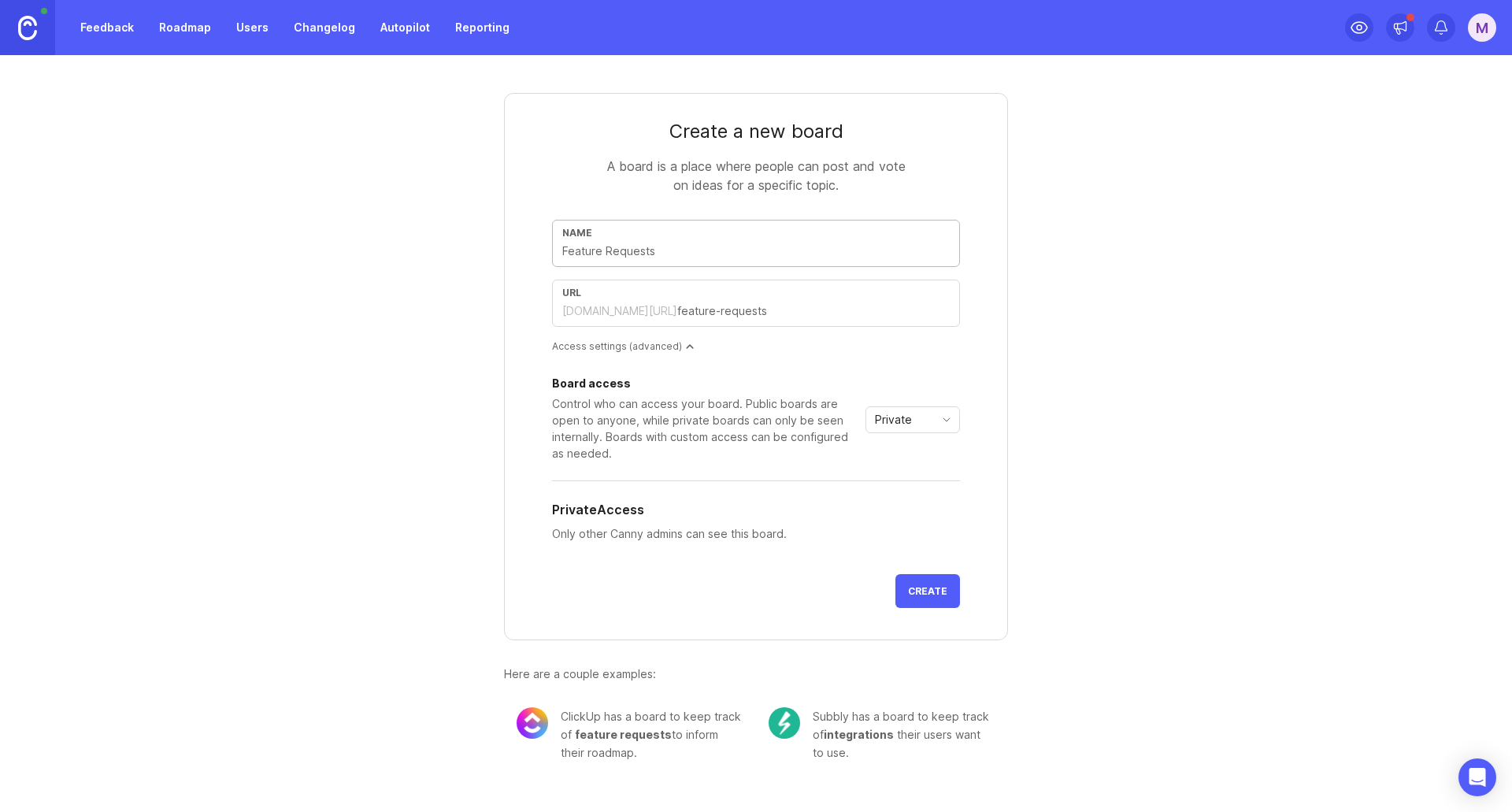
click at [688, 352] on div "Access settings (advanced)" at bounding box center [756, 346] width 408 height 14
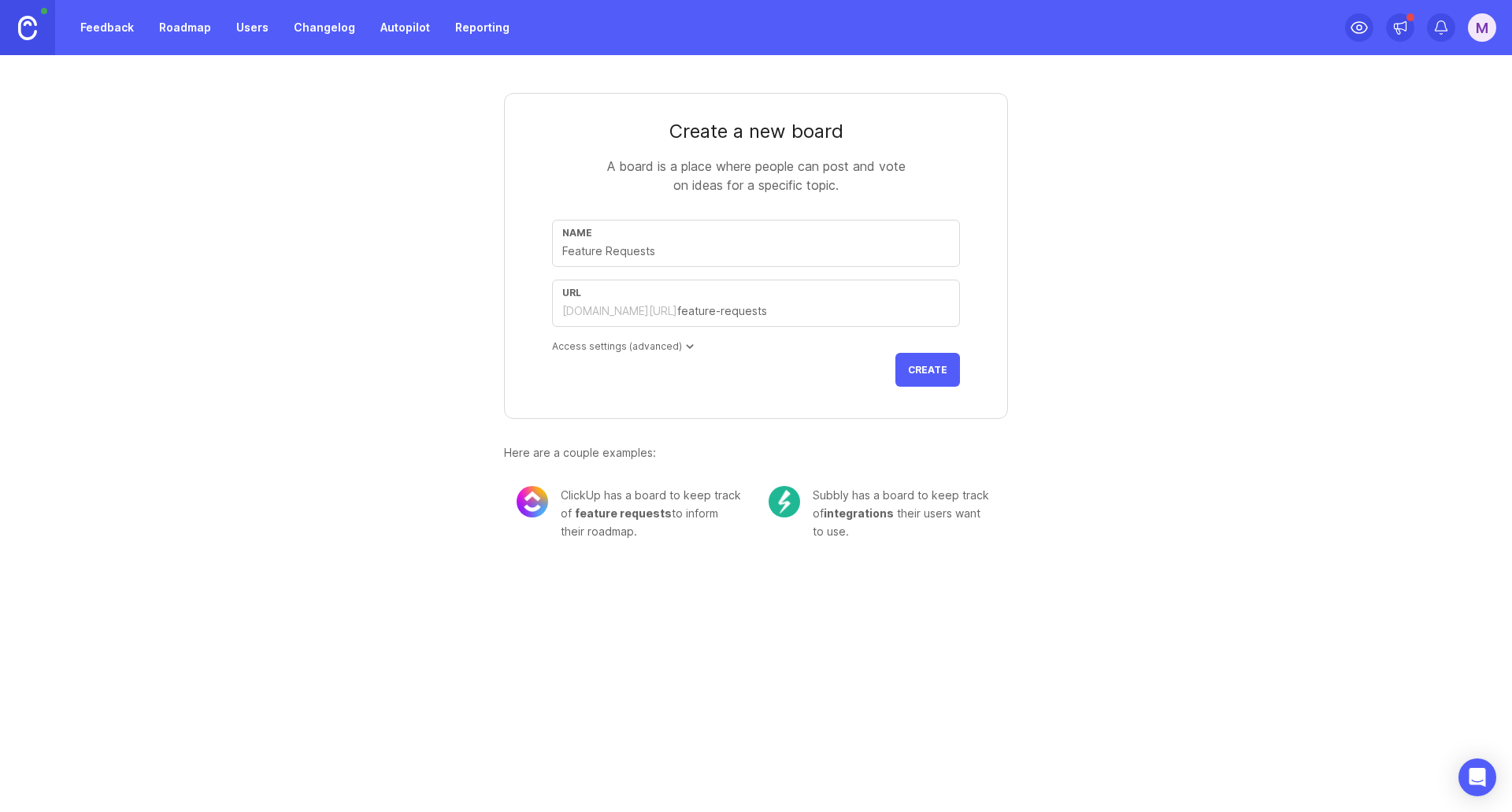
click at [688, 352] on div "Access settings (advanced)" at bounding box center [756, 346] width 408 height 14
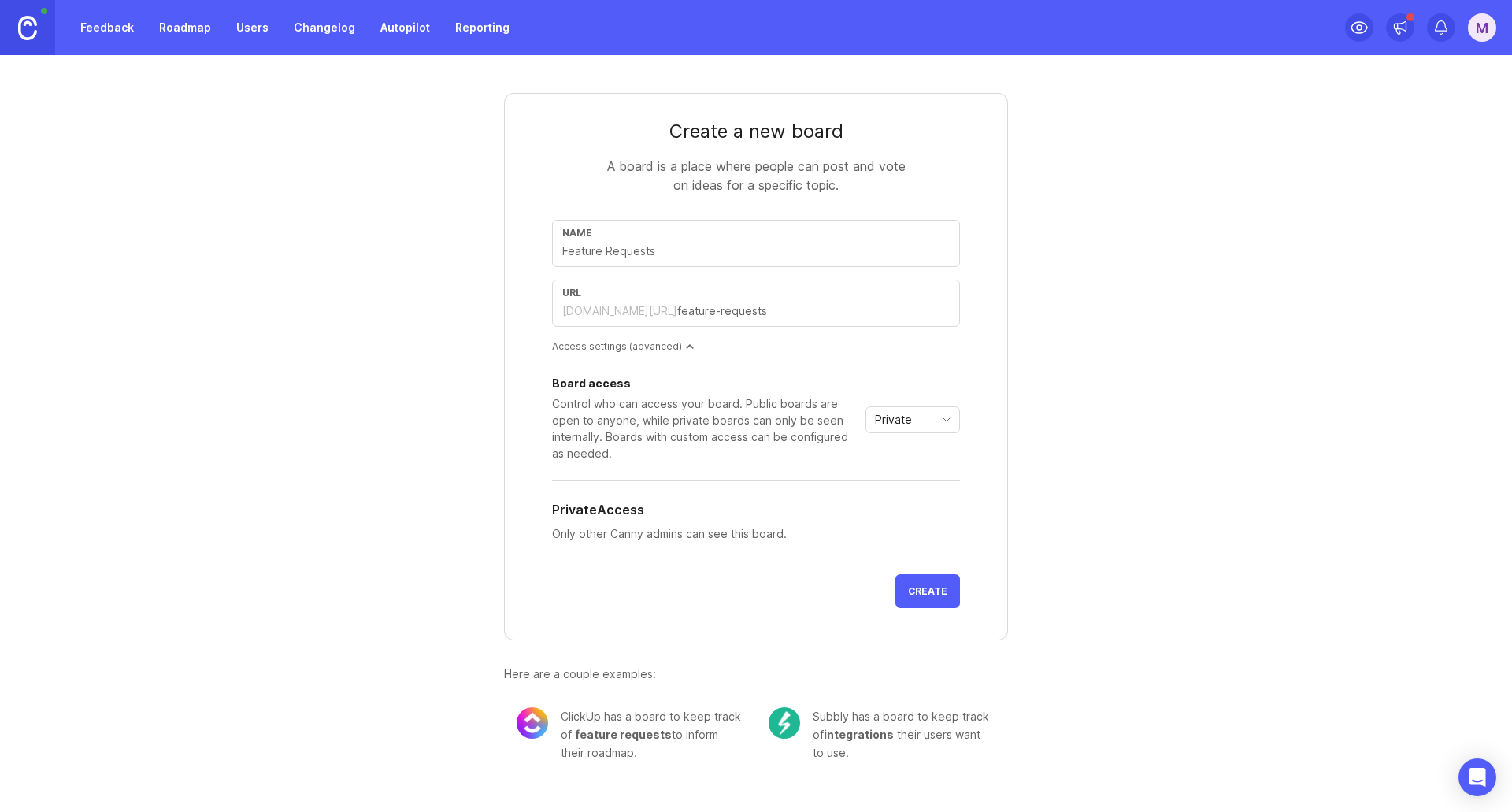
click at [683, 351] on div "Access settings (advanced)" at bounding box center [756, 346] width 408 height 14
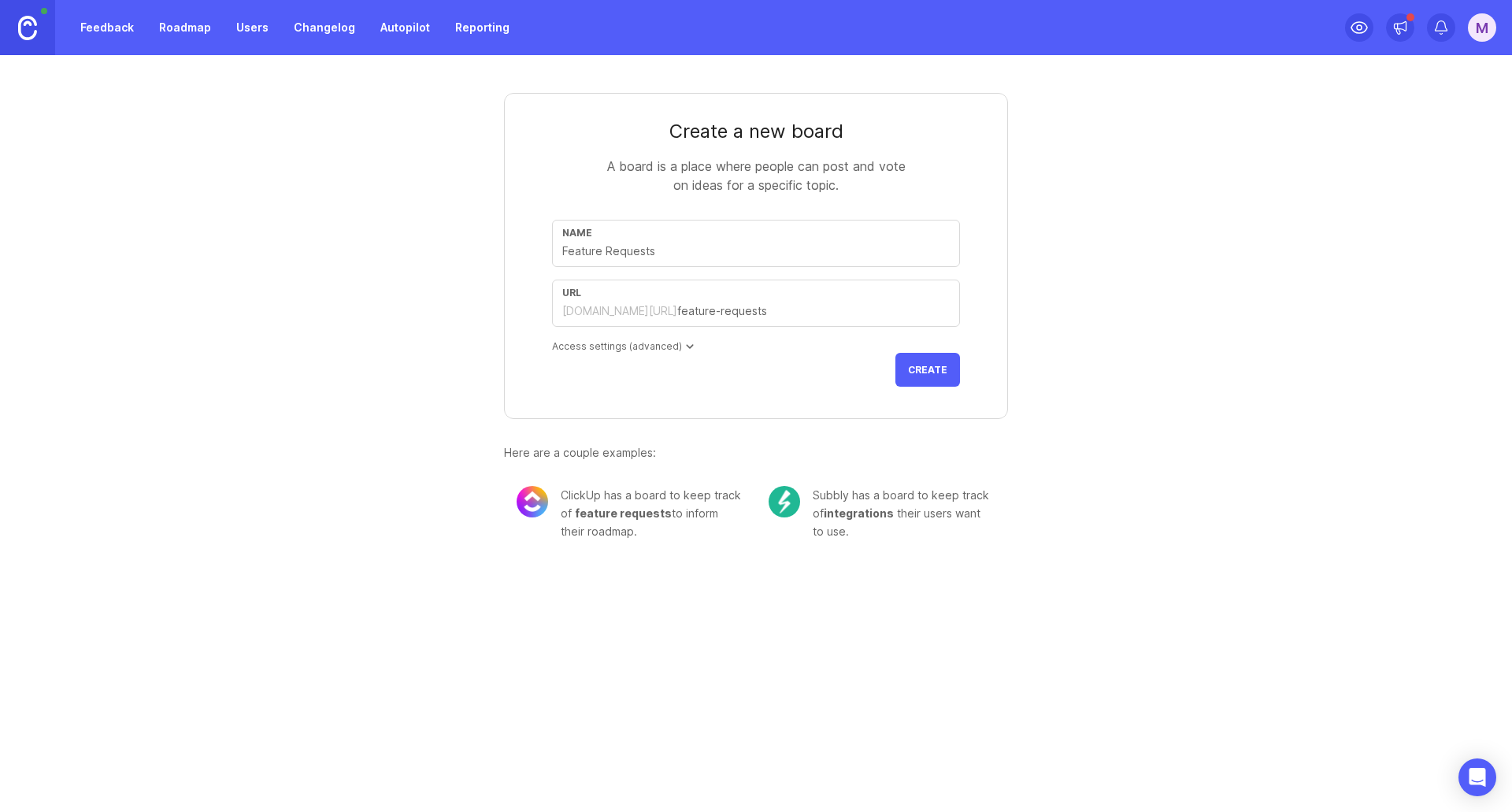
click at [939, 366] on span "Create" at bounding box center [928, 369] width 40 height 12
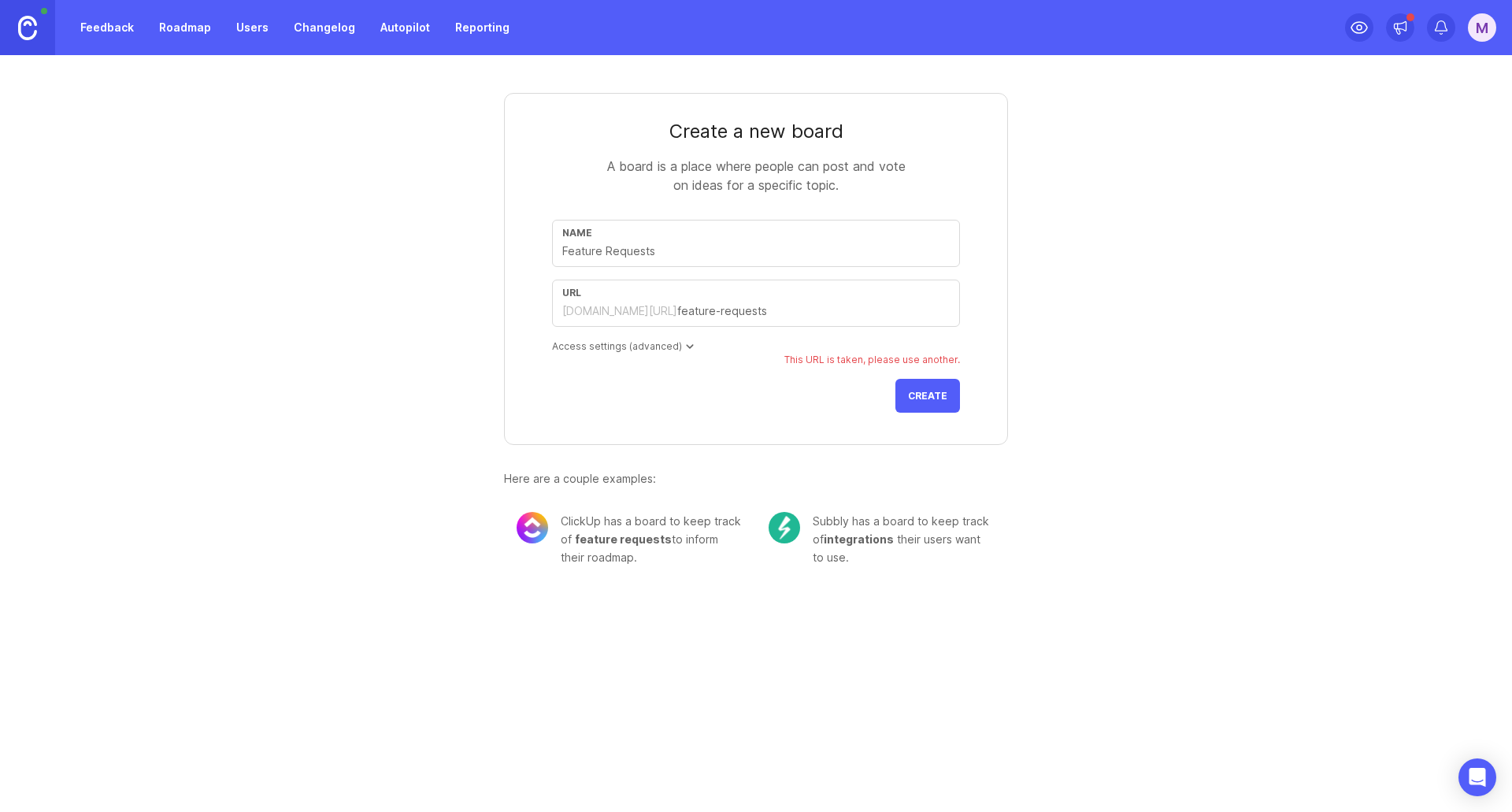
click at [690, 311] on input "text" at bounding box center [813, 311] width 273 height 17
click at [669, 247] on input "text" at bounding box center [756, 252] width 388 height 17
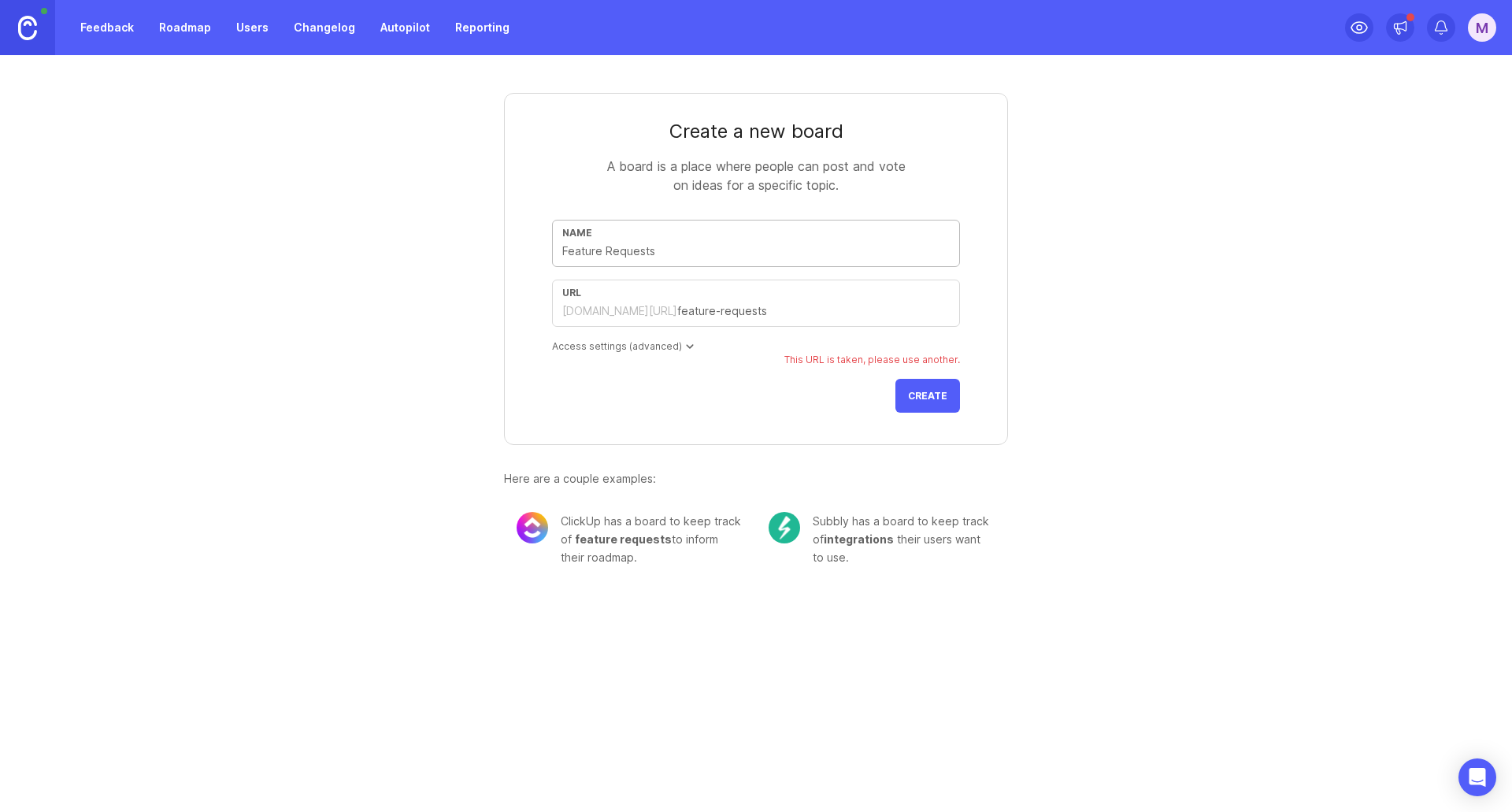
click at [669, 247] on input "text" at bounding box center [756, 252] width 388 height 17
type input "F"
type input "f"
type input "FA"
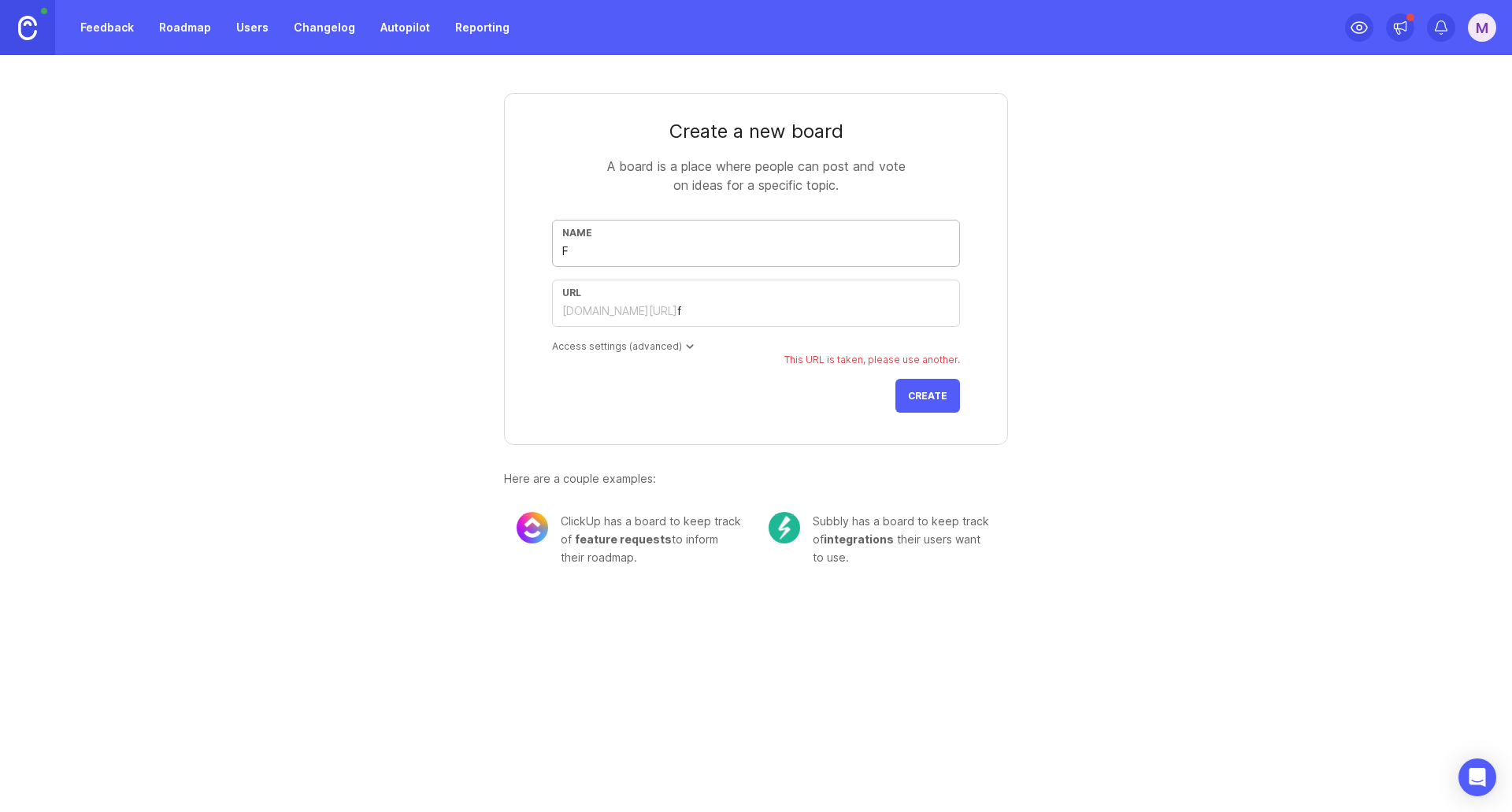
type input "fa"
click at [632, 263] on div "Name FA" at bounding box center [756, 243] width 408 height 47
type input "F"
type input "f"
type input "R"
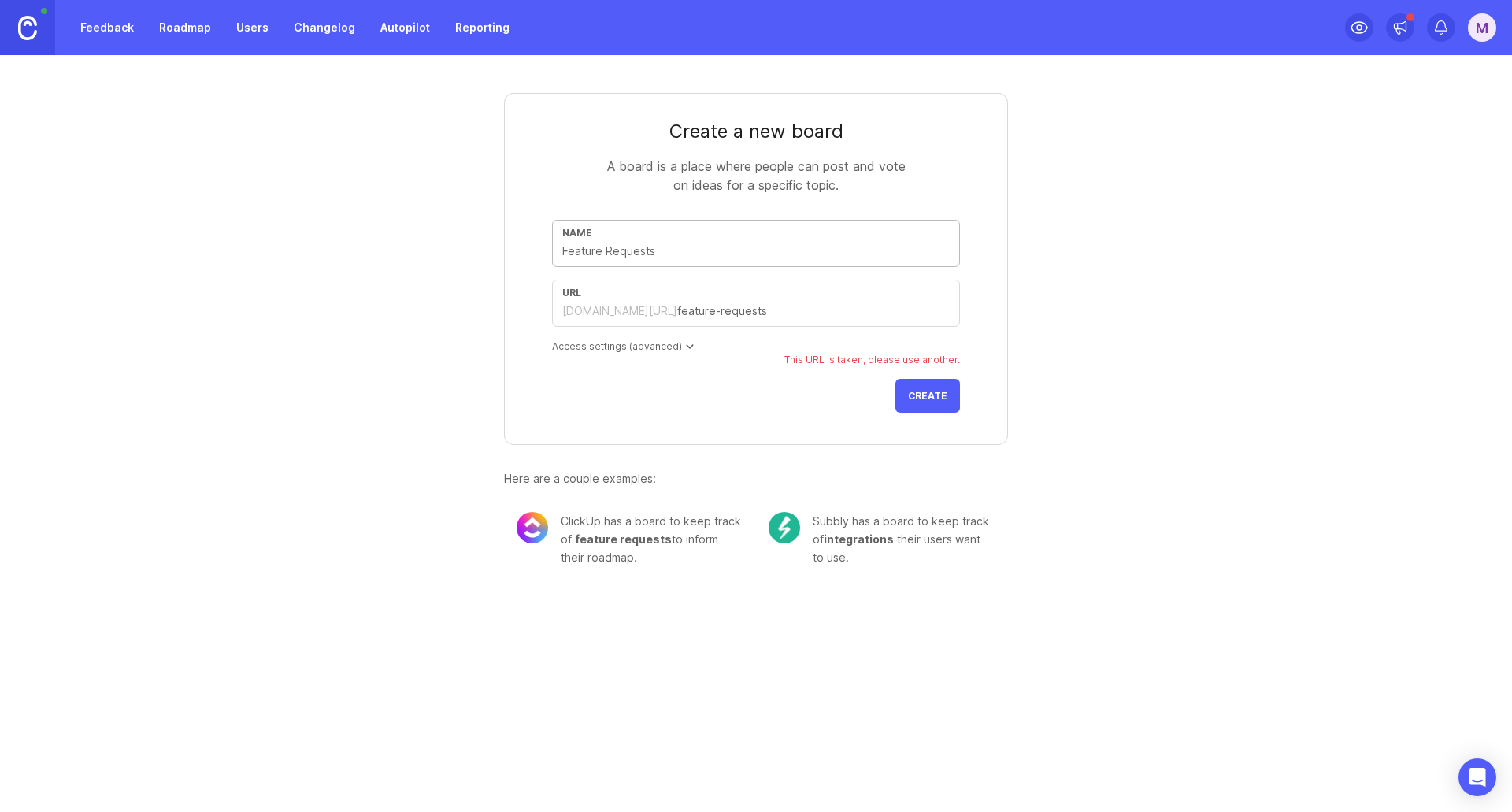
type input "r"
type input "F"
type input "f"
type input "Fe"
type input "fe"
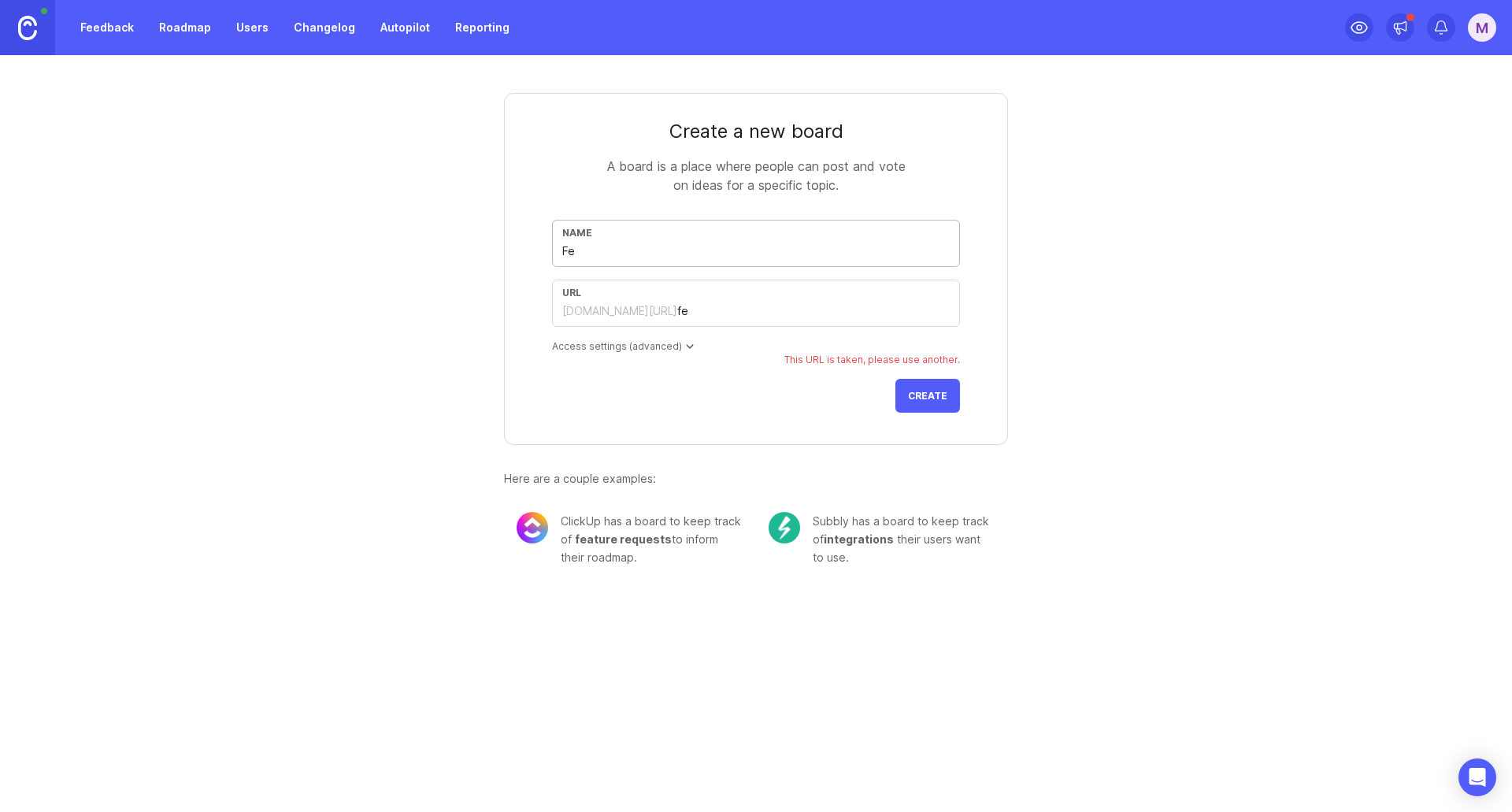
type input "Fea"
type input "fea"
type input "Fe"
type input "fe"
type input "F"
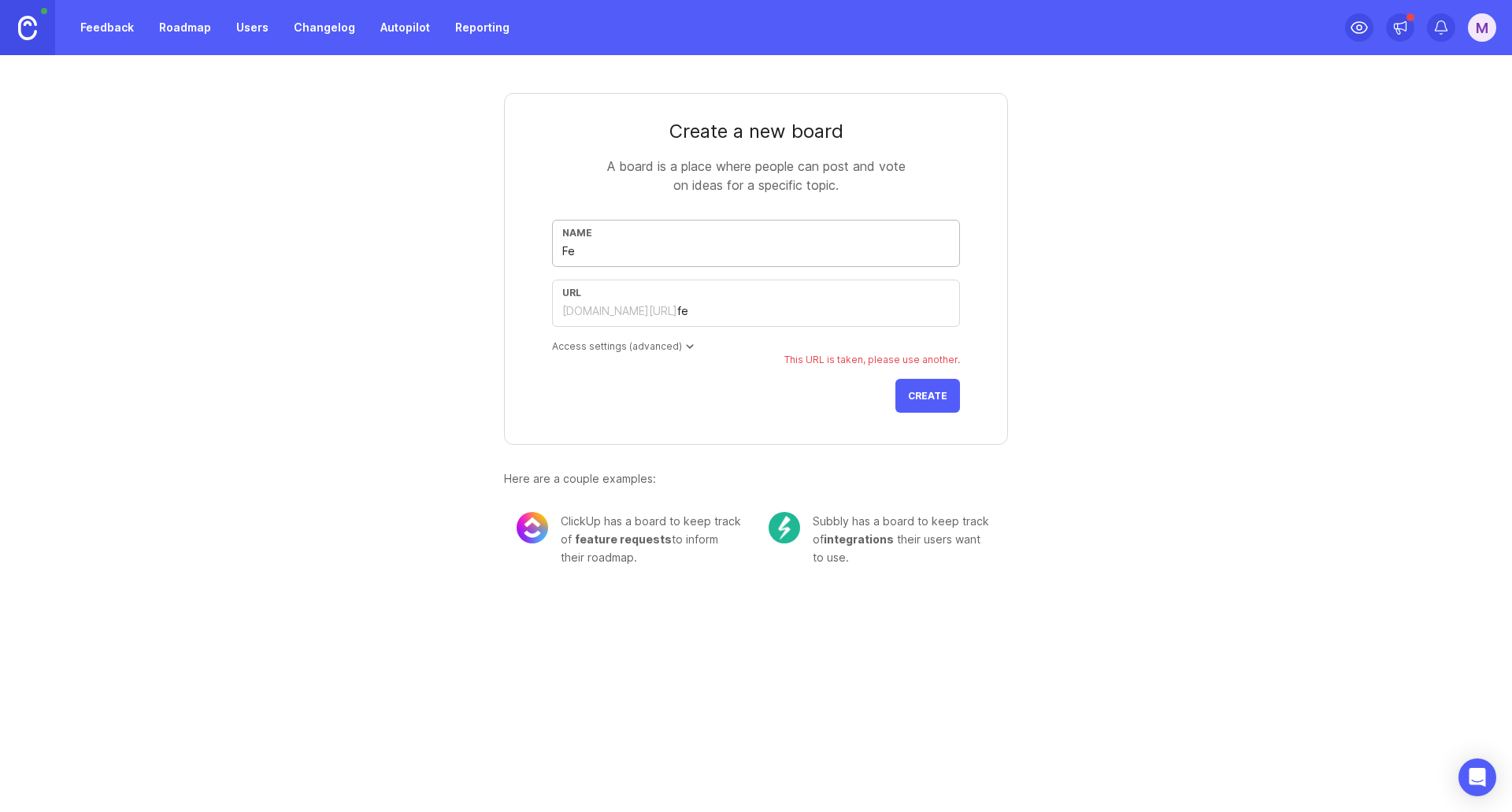
type input "f"
type input "FE"
type input "fe"
type input "FEA"
type input "fea"
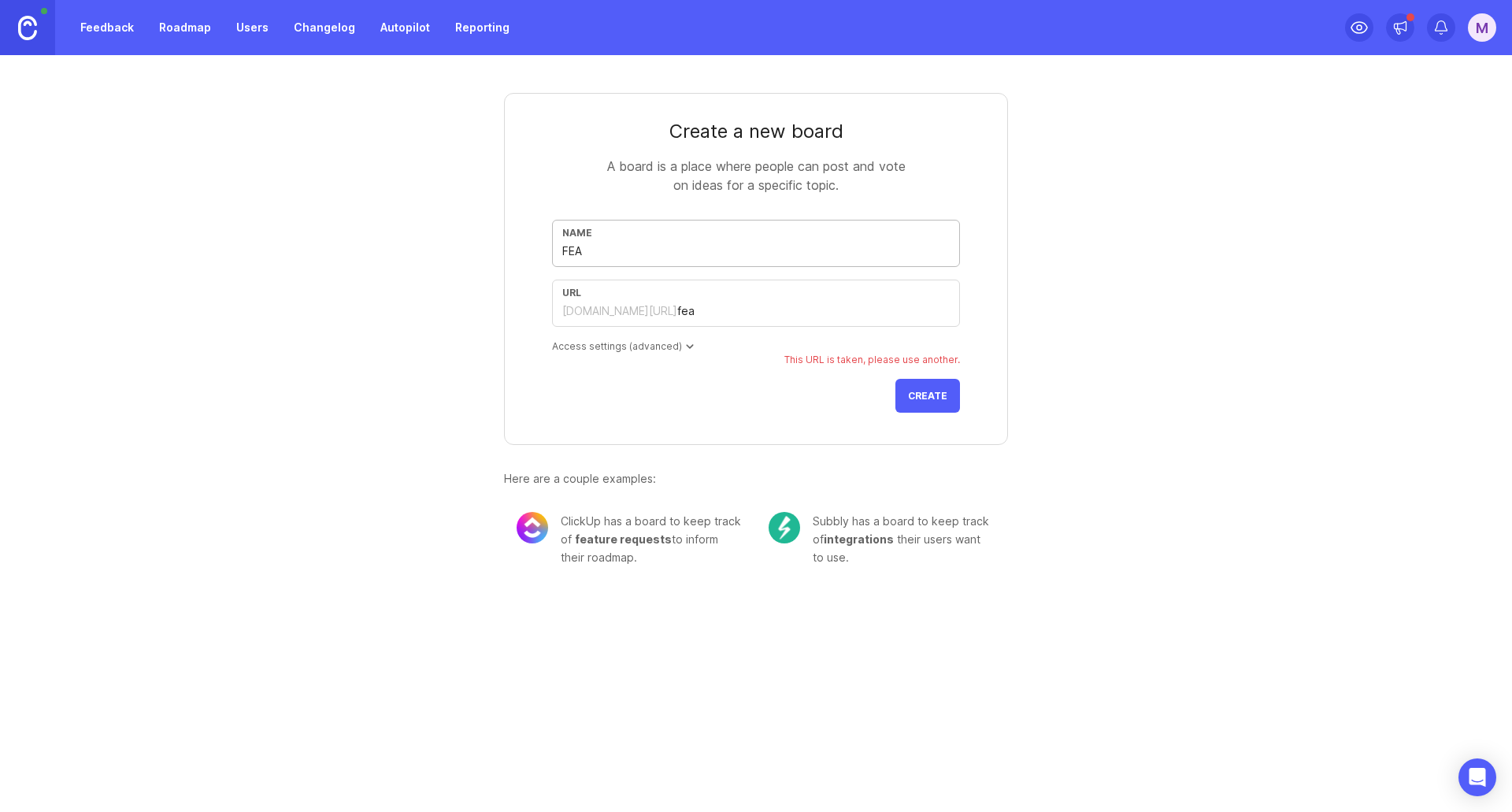
type input "FEAT"
type input "feat"
type input "FEATU"
type input "featu"
type input "FEATUR"
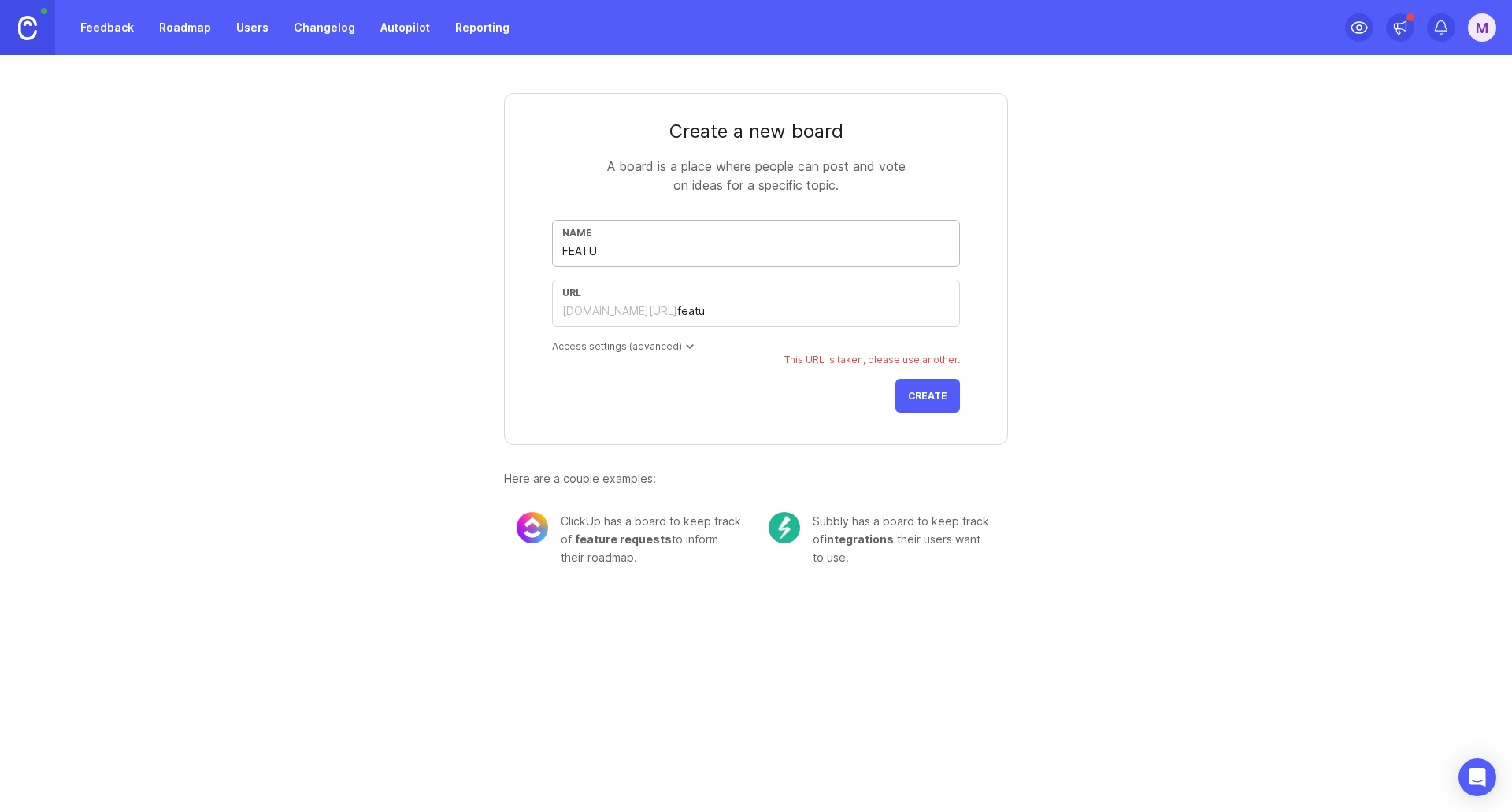
type input "featur"
type input "FEATURE"
type input "feature"
type input "FEATURES"
type input "features"
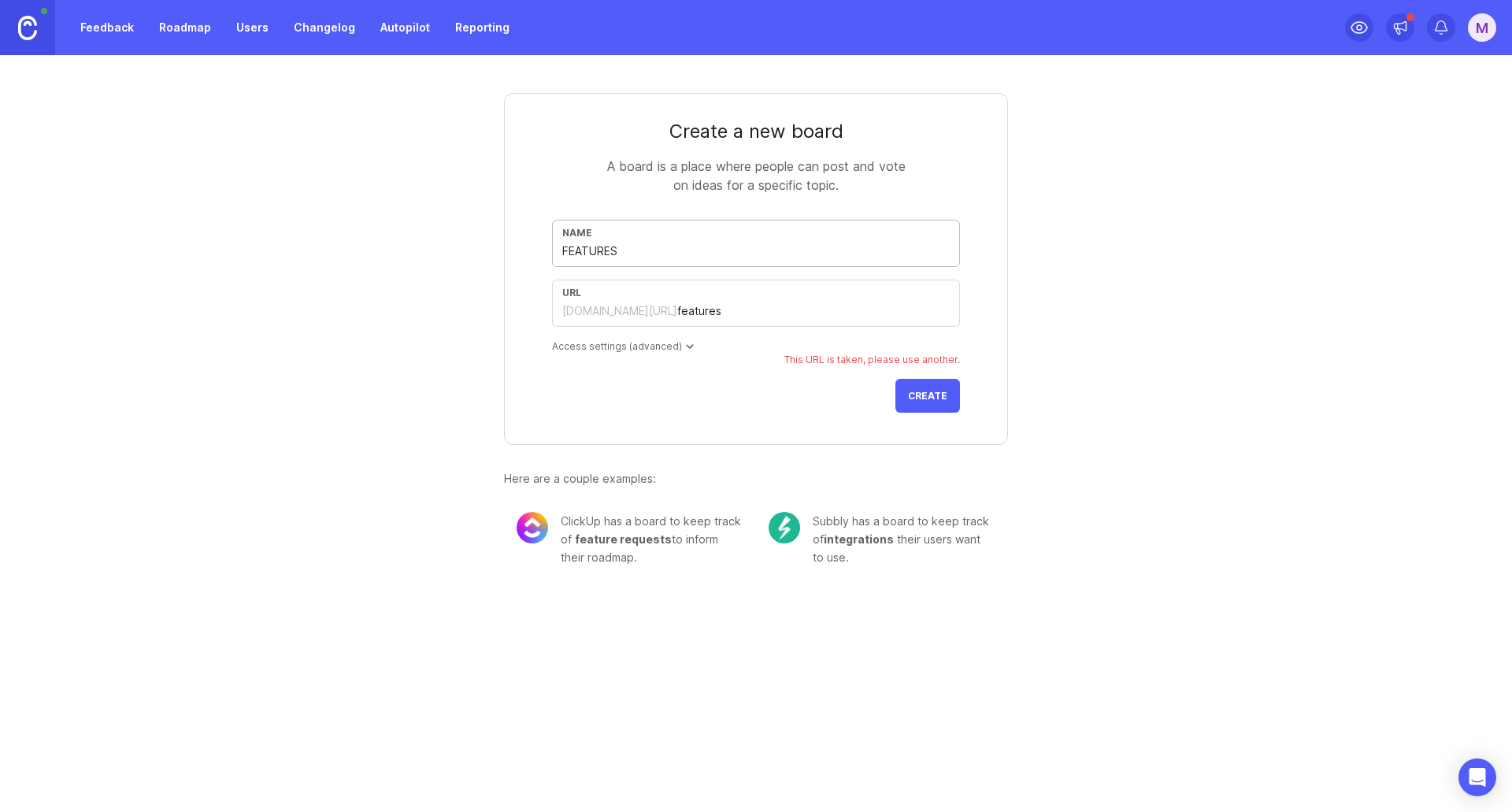
type input "FEATURES"
click at [928, 408] on button "Create" at bounding box center [928, 395] width 65 height 34
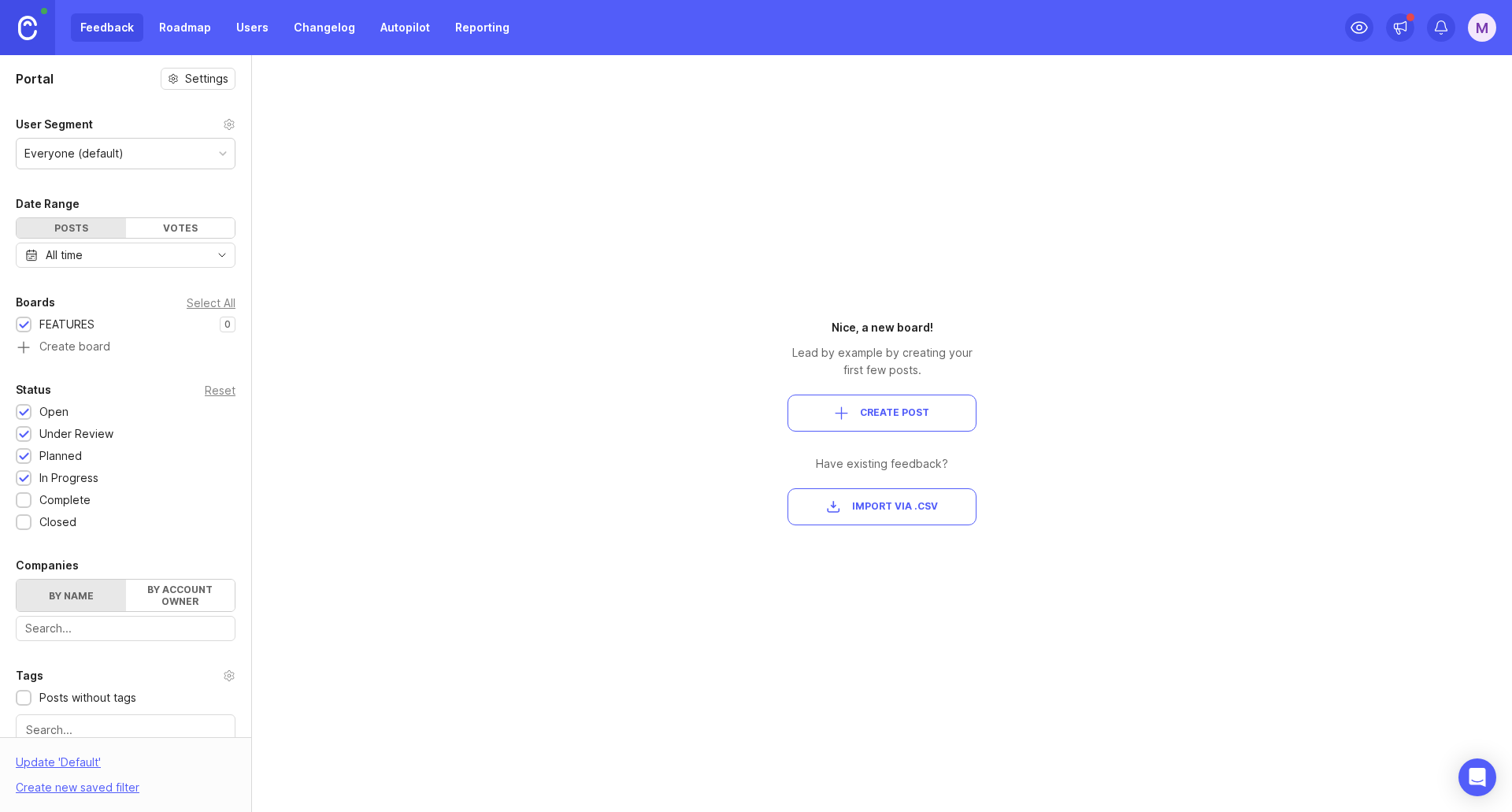
click at [917, 423] on button "Create Post" at bounding box center [882, 413] width 189 height 37
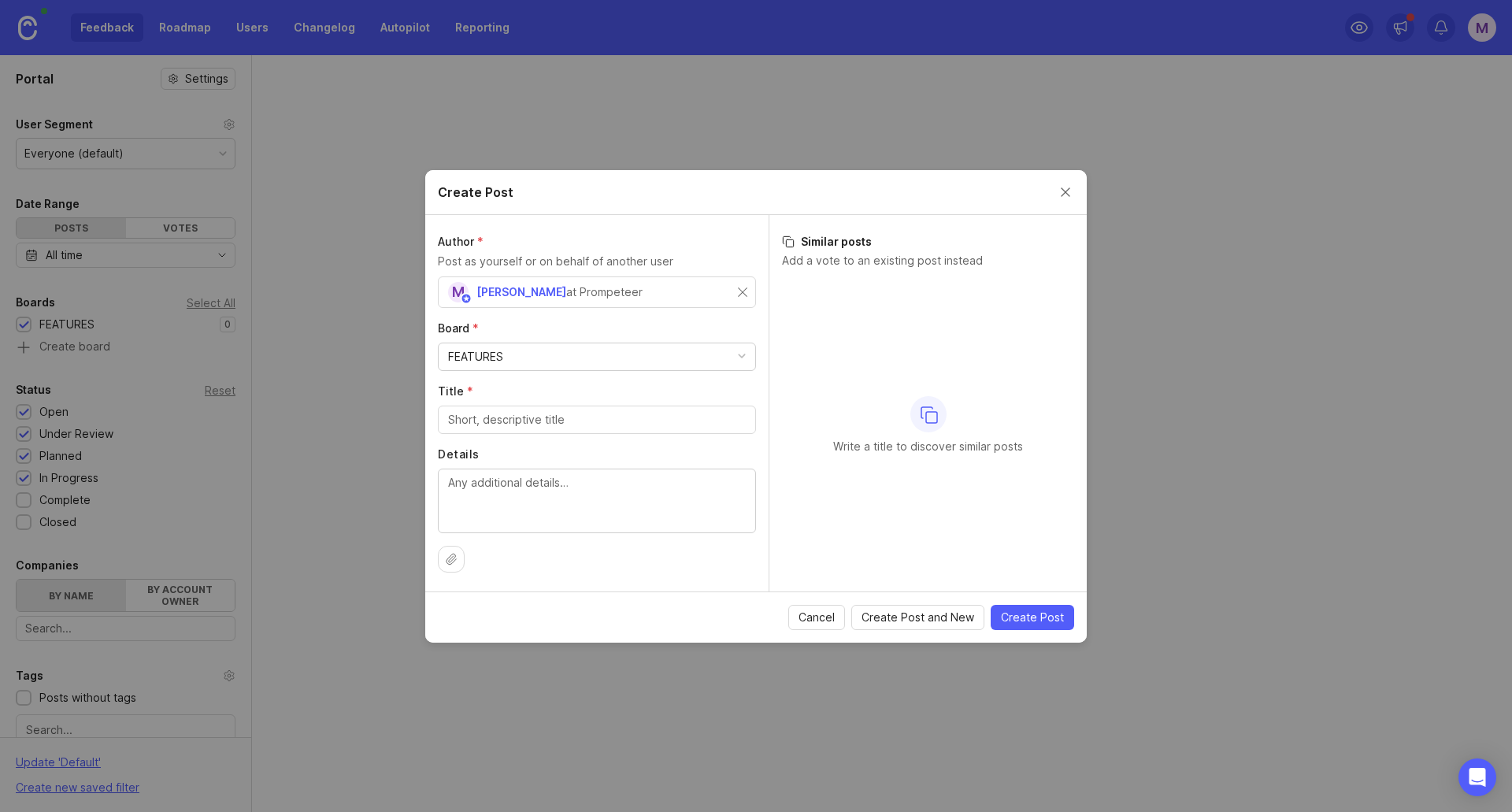
click at [540, 303] on div "M Manav Mishra at Prompeteer" at bounding box center [597, 292] width 318 height 32
click at [540, 286] on span "[PERSON_NAME]" at bounding box center [521, 292] width 90 height 14
click at [708, 288] on div "M Manav Mishra at Prompeteer" at bounding box center [593, 291] width 290 height 20
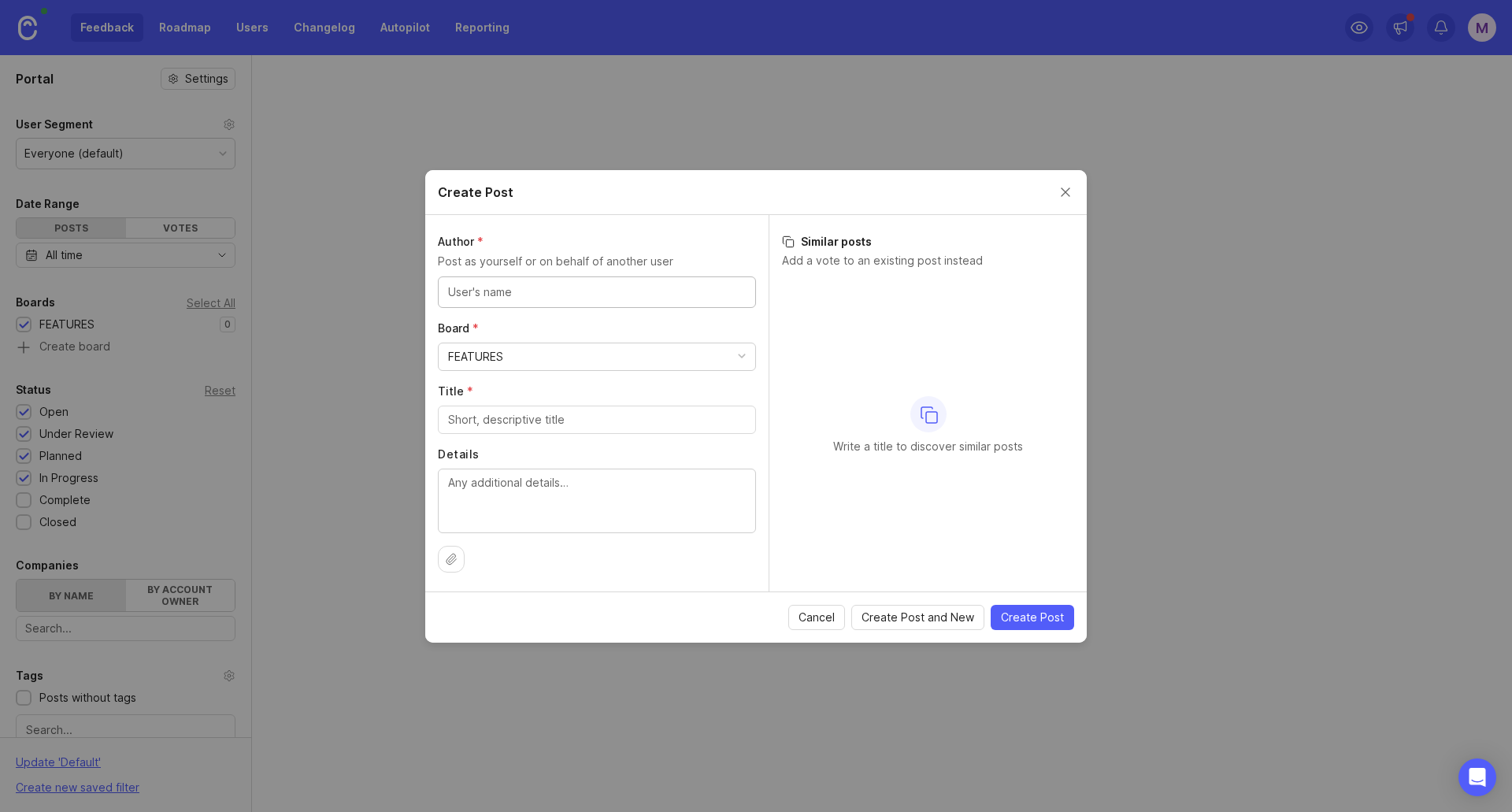
click at [699, 290] on input "text" at bounding box center [597, 292] width 298 height 17
type input "A"
type input "Team Prompeteer"
type input "info@prompeteer.com"
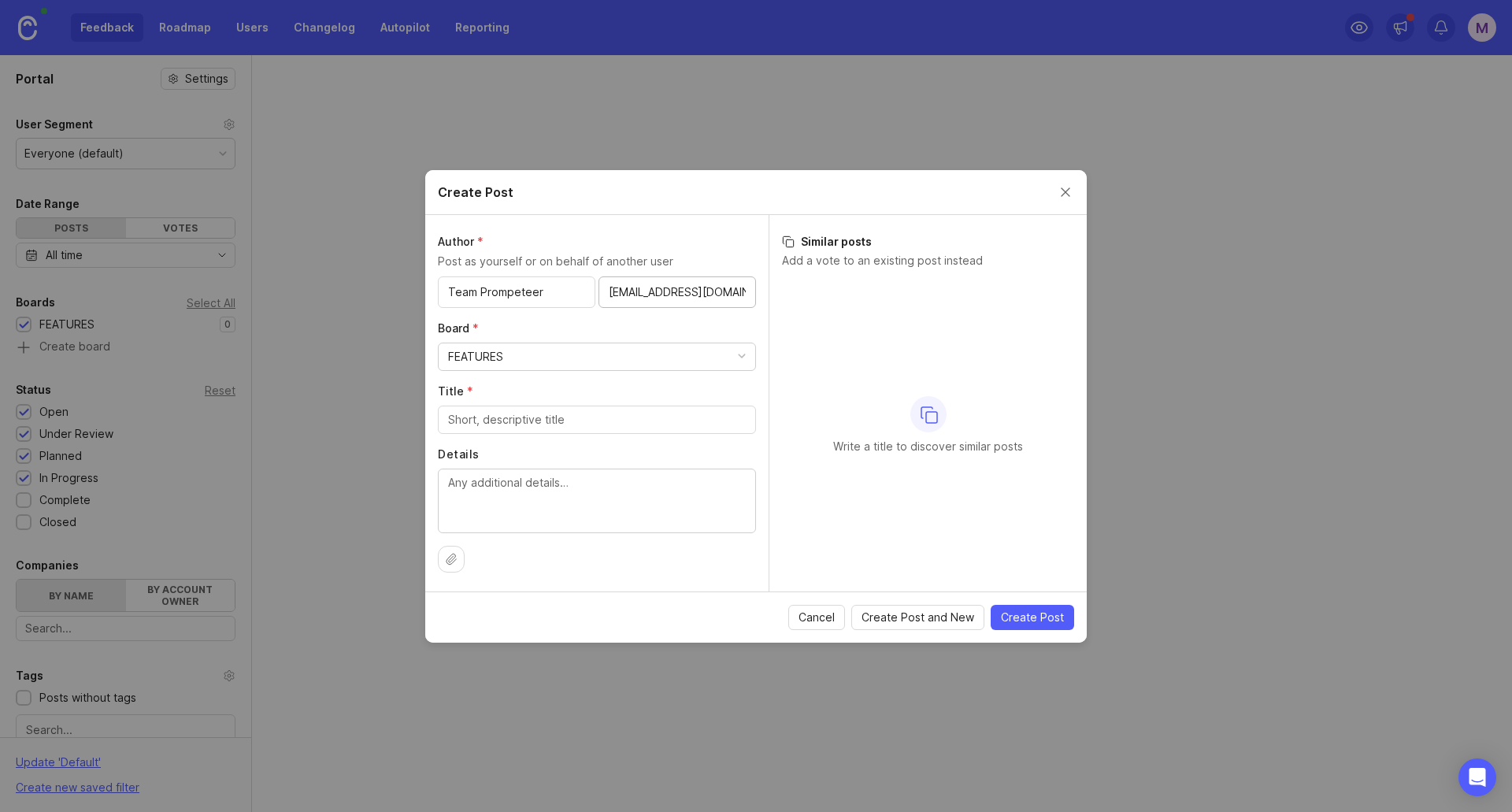
click at [628, 350] on div "FEATURES" at bounding box center [597, 357] width 316 height 27
click at [578, 419] on input "Title *" at bounding box center [597, 420] width 298 height 17
type input "This is where we put prompeteer feature requests"
click at [1012, 614] on span "Create Post" at bounding box center [1032, 617] width 63 height 15
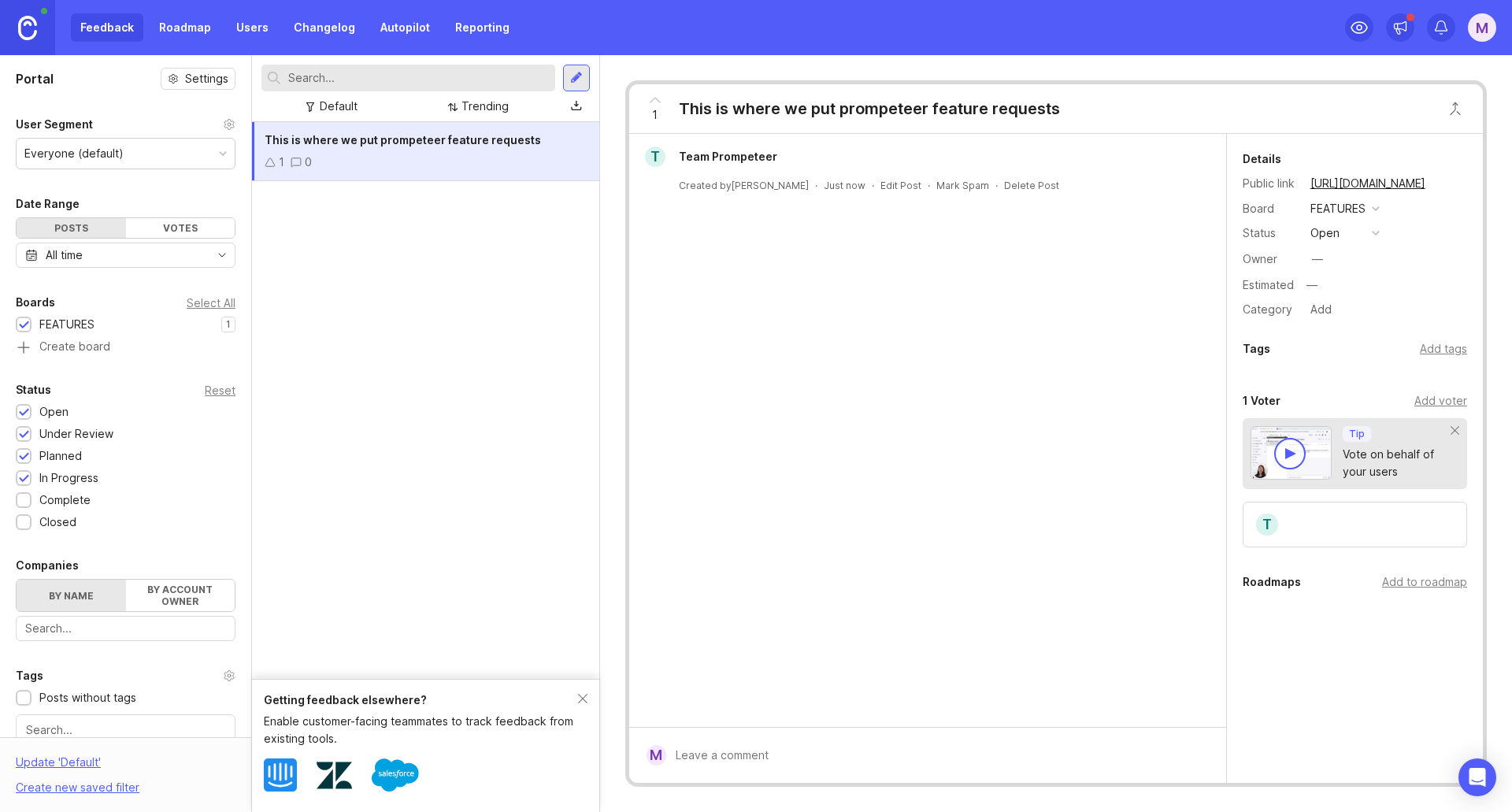
click at [150, 605] on label "By account owner" at bounding box center [181, 595] width 110 height 32
click at [16, 580] on input "By account owner" at bounding box center [16, 580] width 0 height 0
click at [167, 14] on link "Roadmap" at bounding box center [185, 27] width 71 height 28
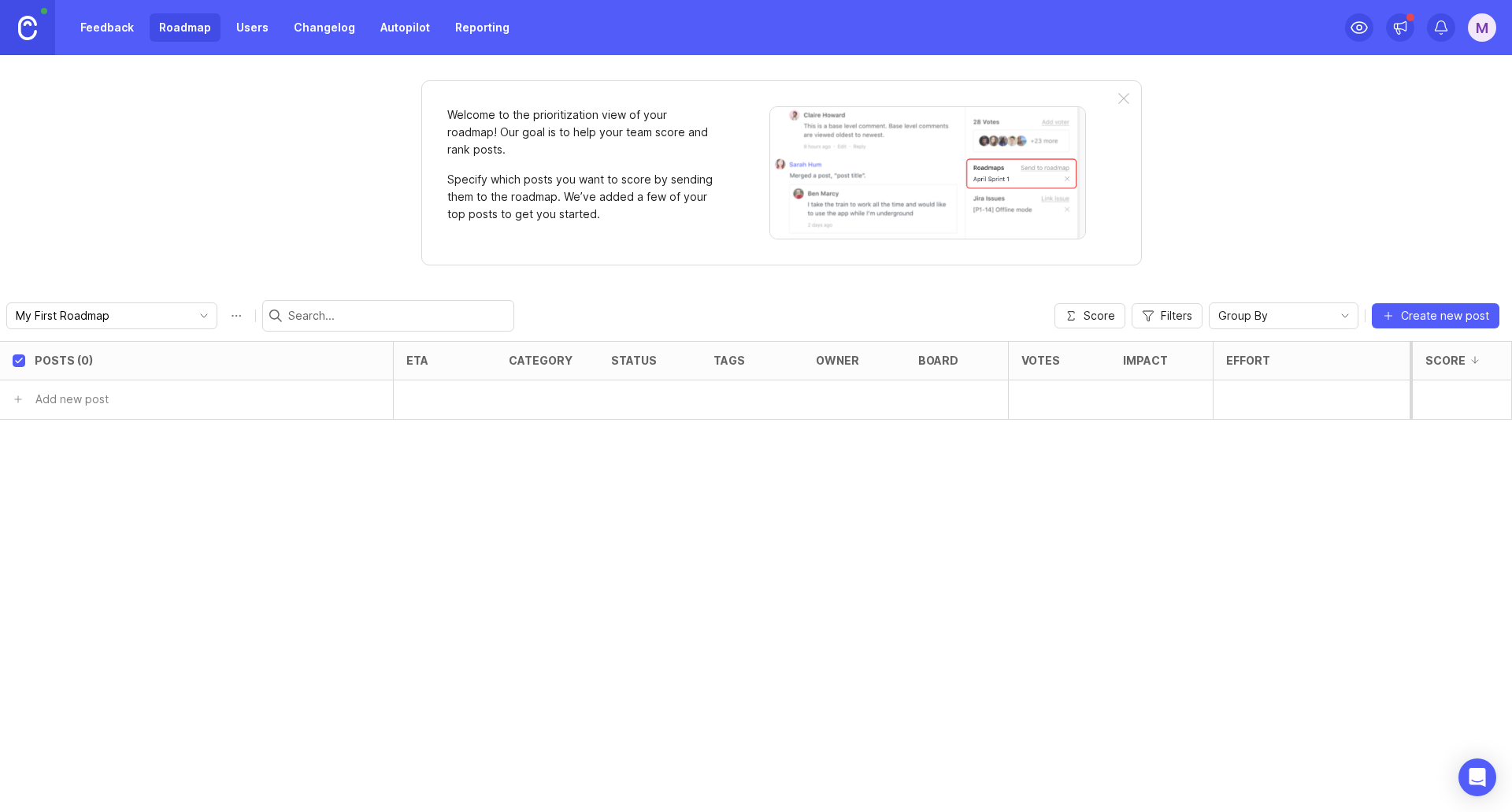
click at [238, 22] on link "Users" at bounding box center [252, 27] width 51 height 28
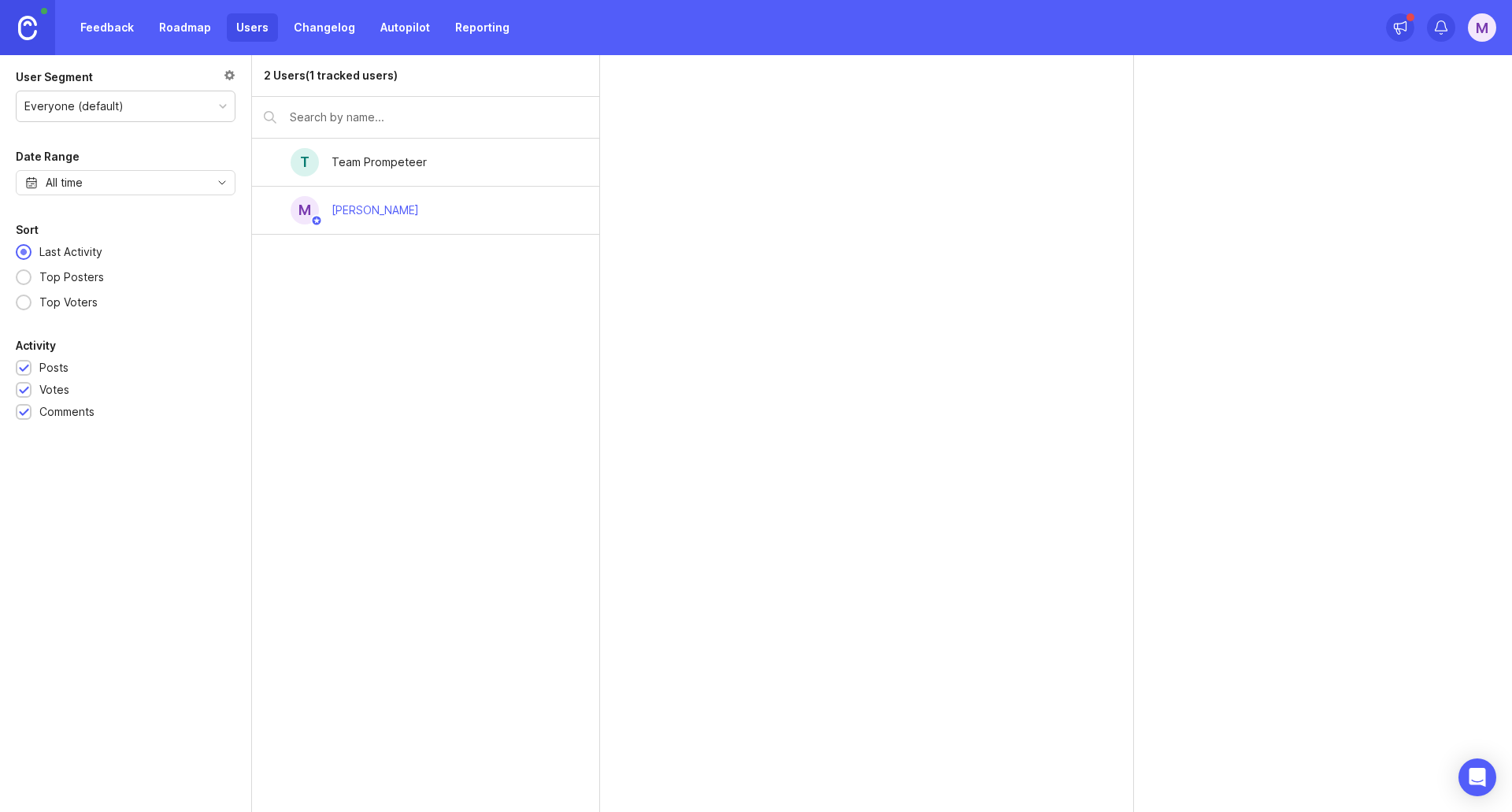
click at [341, 31] on link "Changelog" at bounding box center [324, 27] width 80 height 28
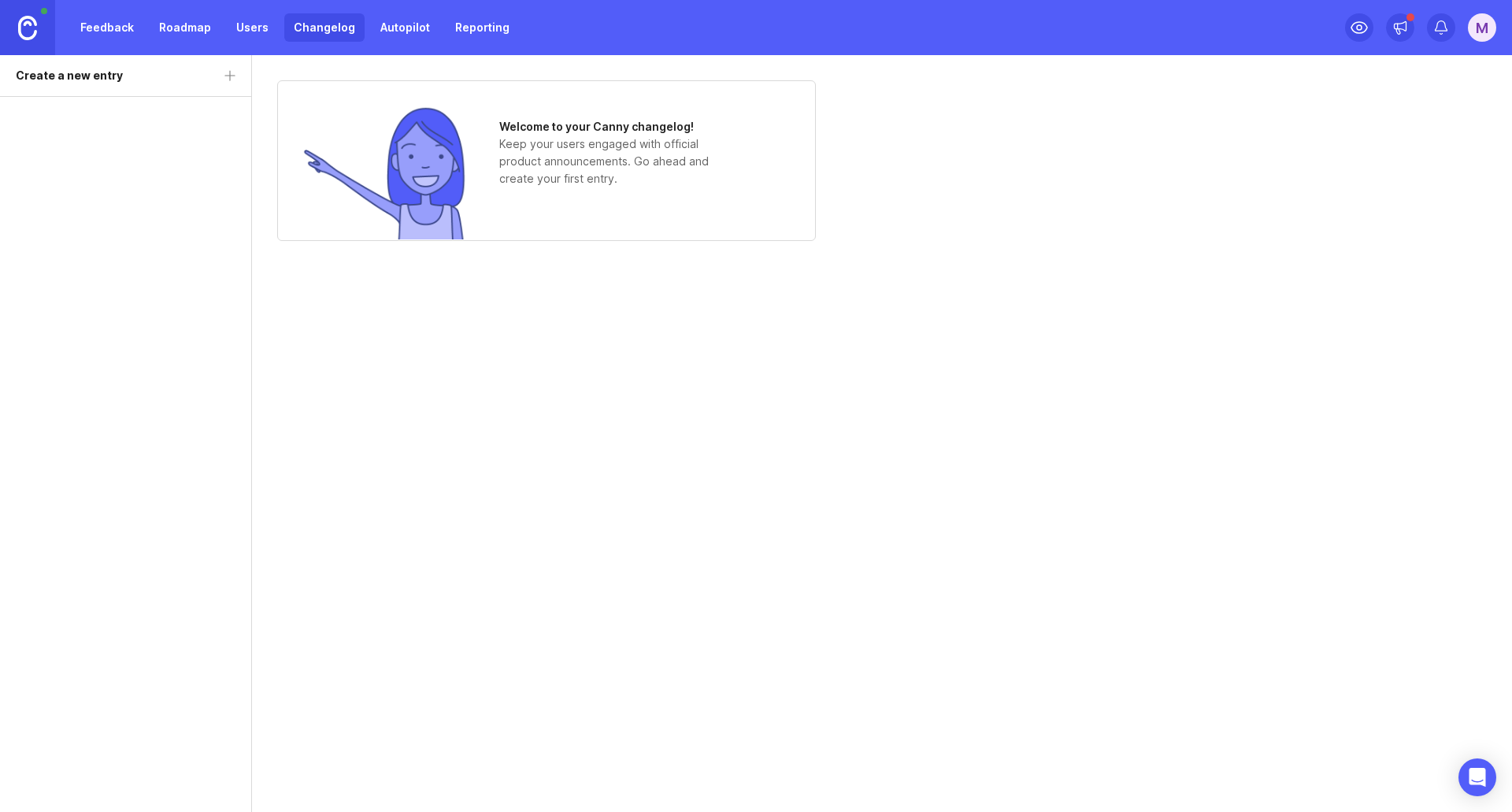
click at [122, 15] on link "Feedback" at bounding box center [107, 27] width 72 height 28
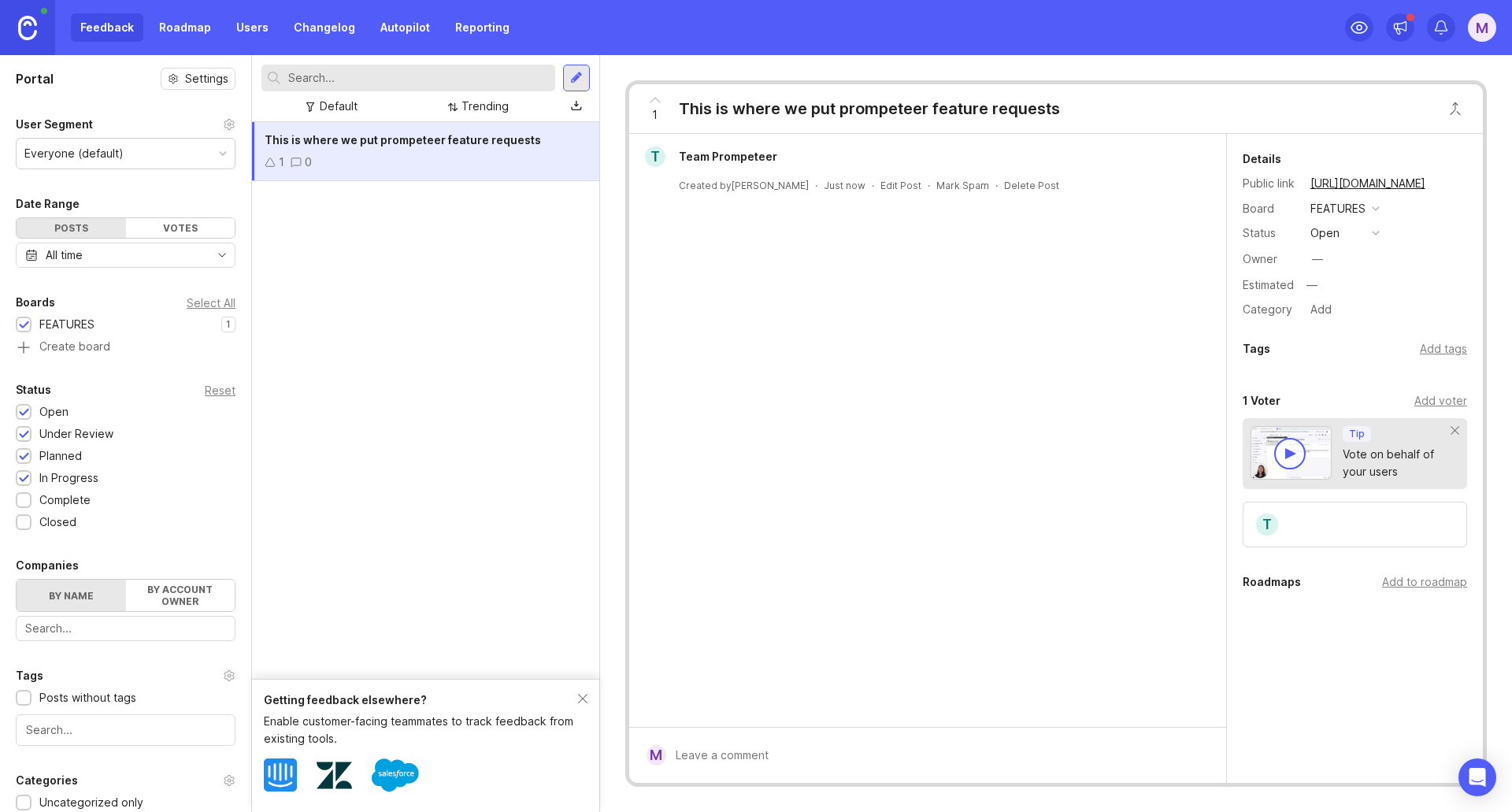
click at [174, 22] on link "Roadmap" at bounding box center [185, 27] width 71 height 28
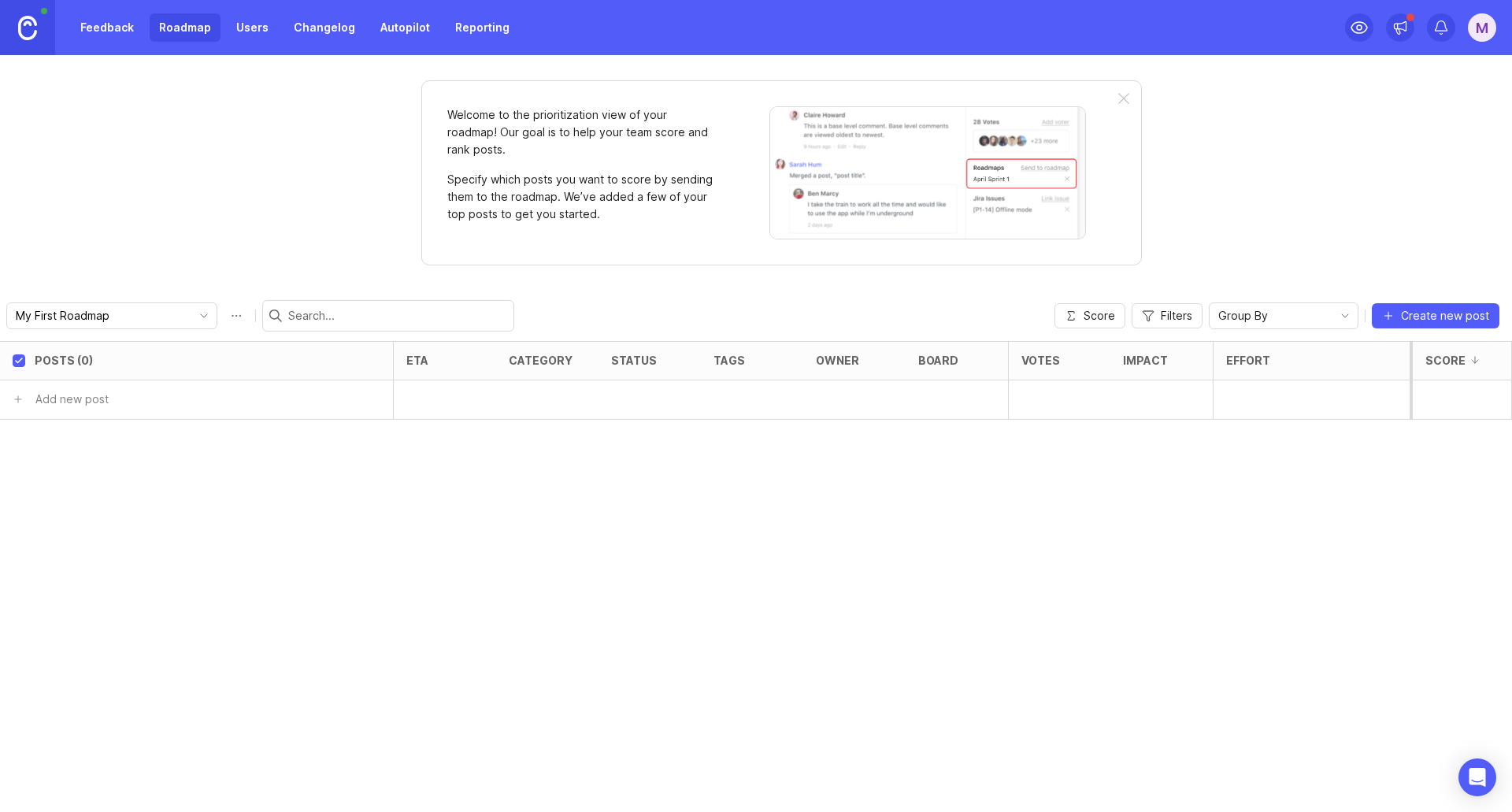
click at [1470, 24] on div "M" at bounding box center [1482, 27] width 28 height 28
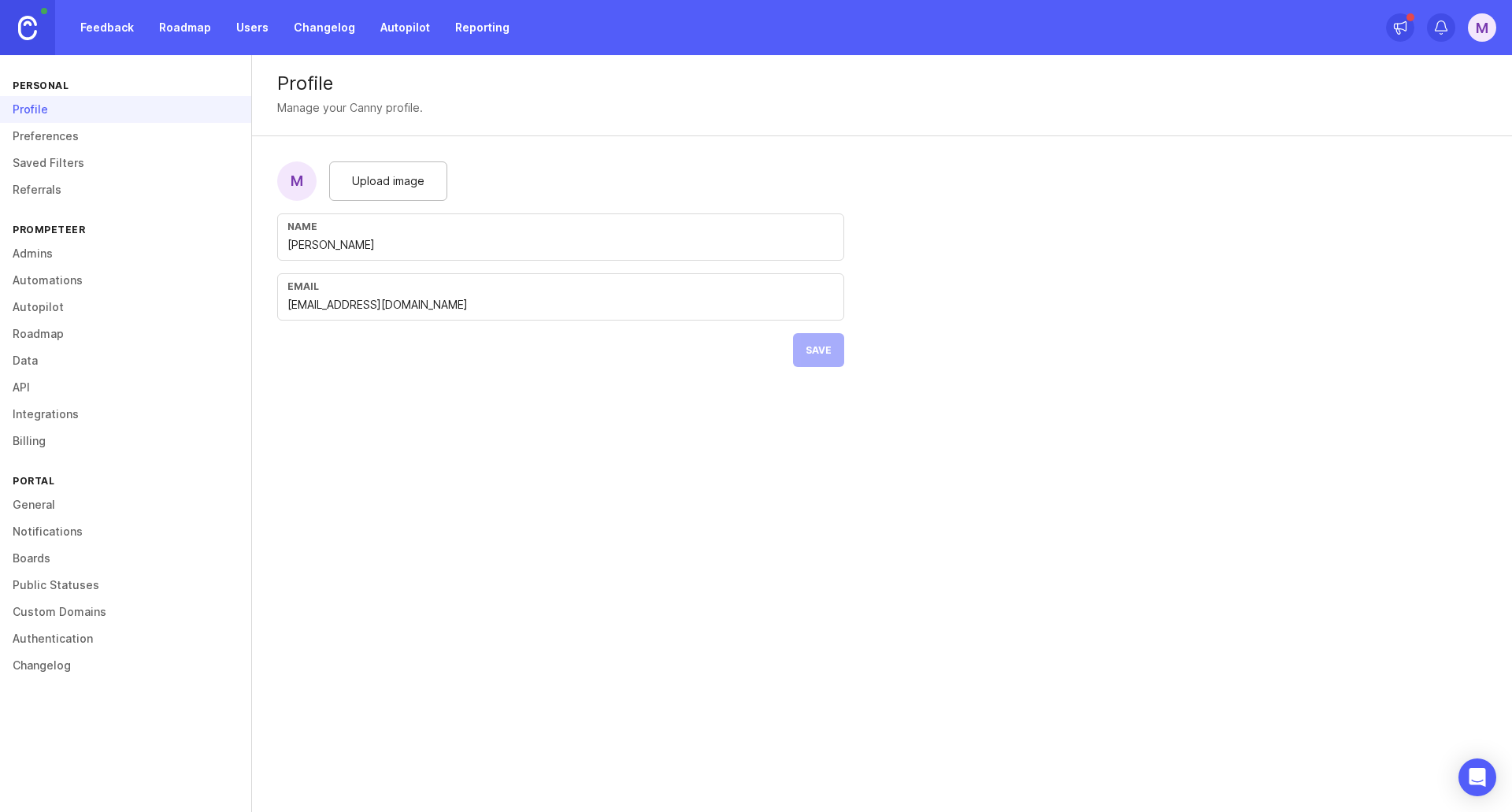
click at [32, 149] on link "Preferences" at bounding box center [125, 136] width 252 height 27
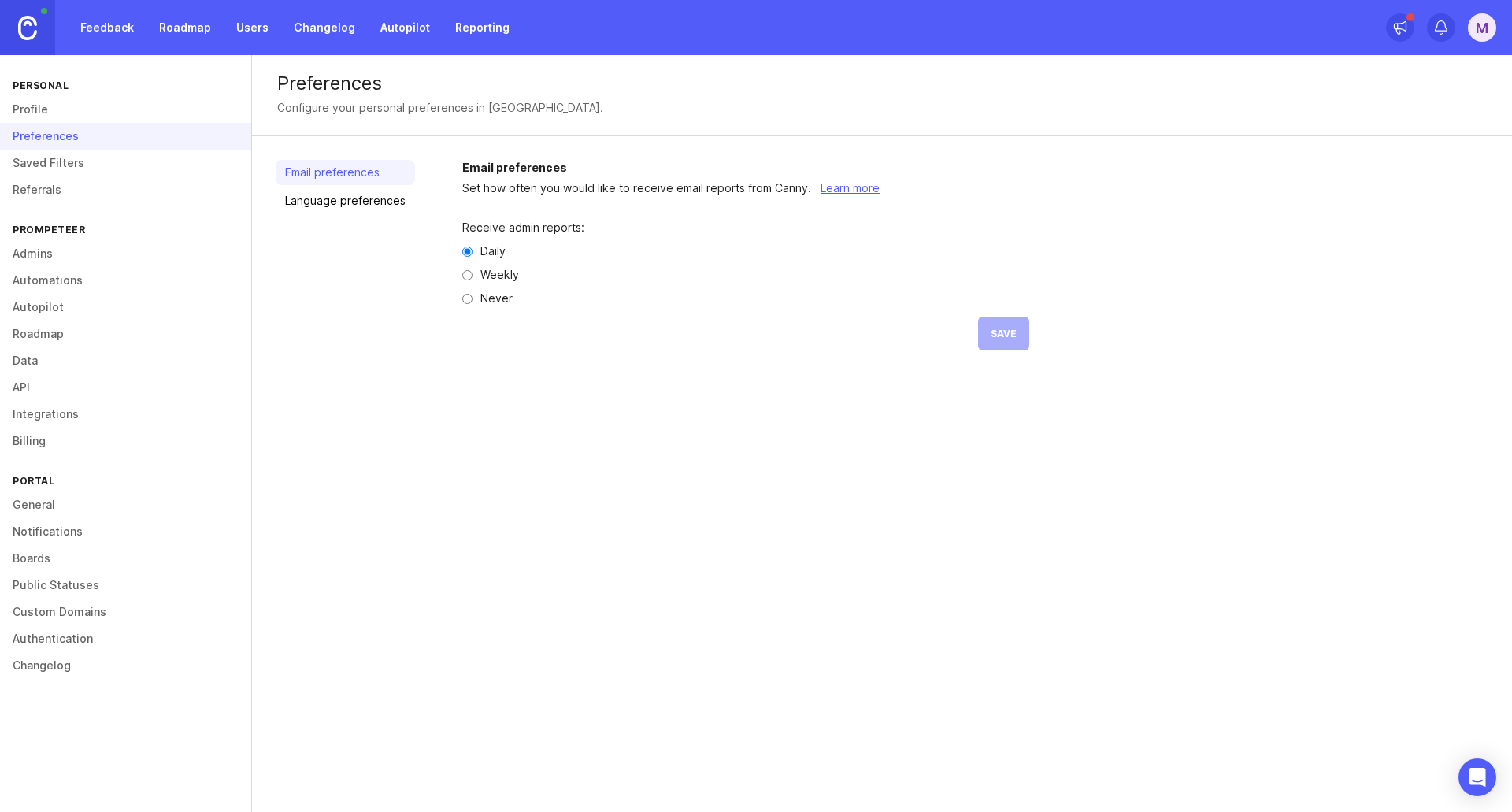
click at [40, 166] on link "Saved Filters" at bounding box center [125, 163] width 252 height 27
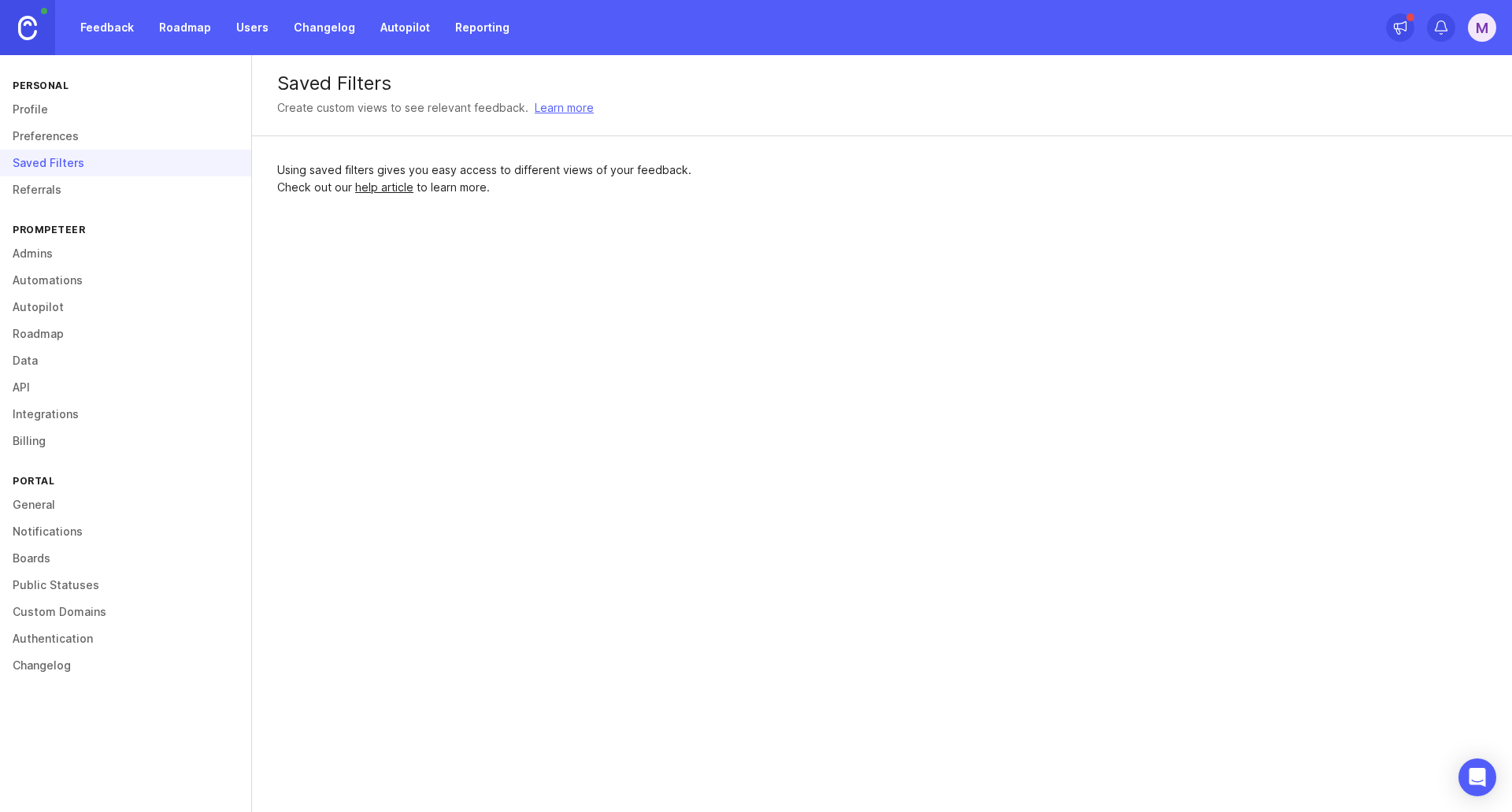
click at [37, 191] on link "Referrals" at bounding box center [125, 190] width 252 height 27
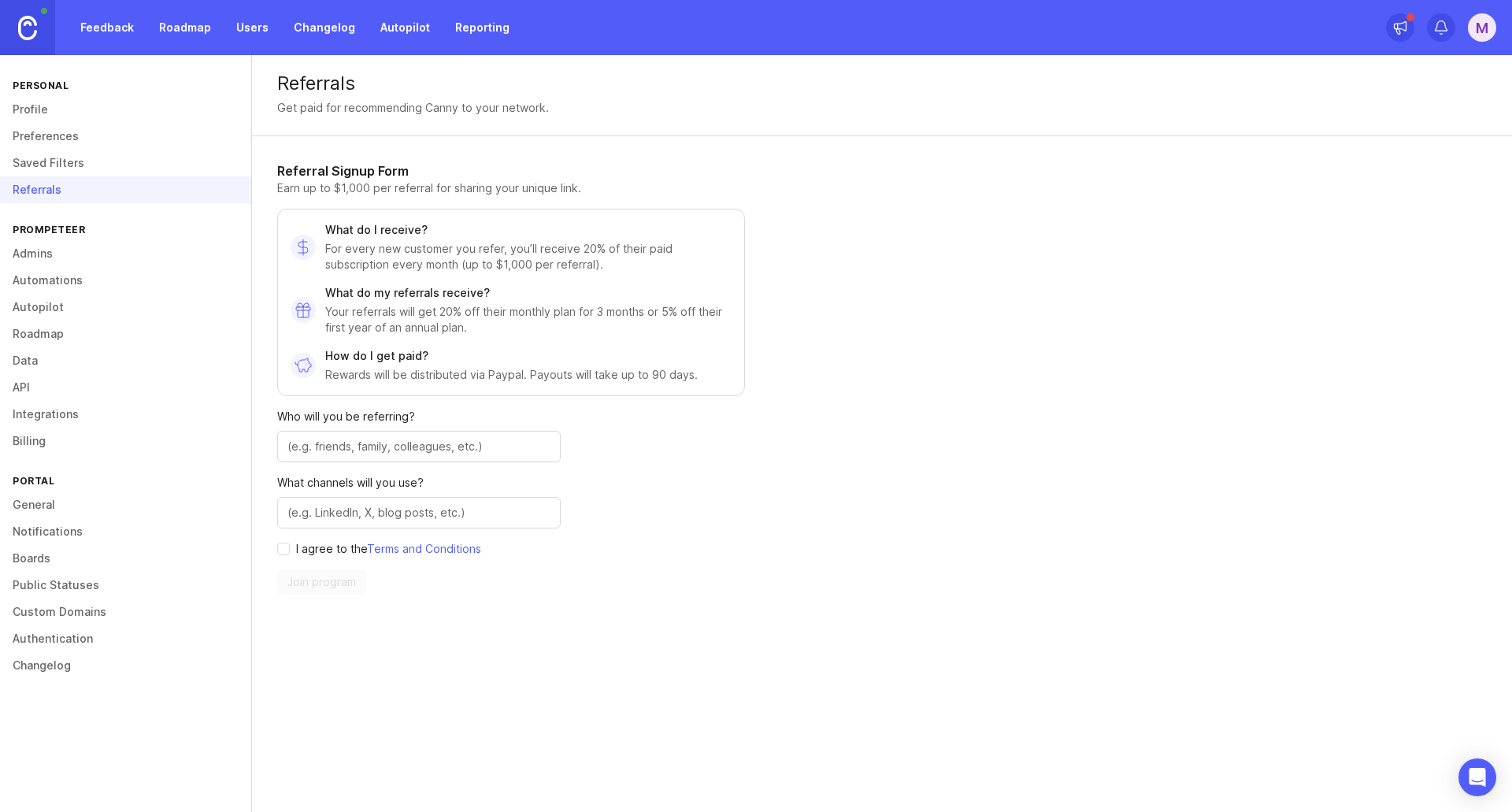
click at [49, 253] on link "Admins" at bounding box center [125, 254] width 252 height 27
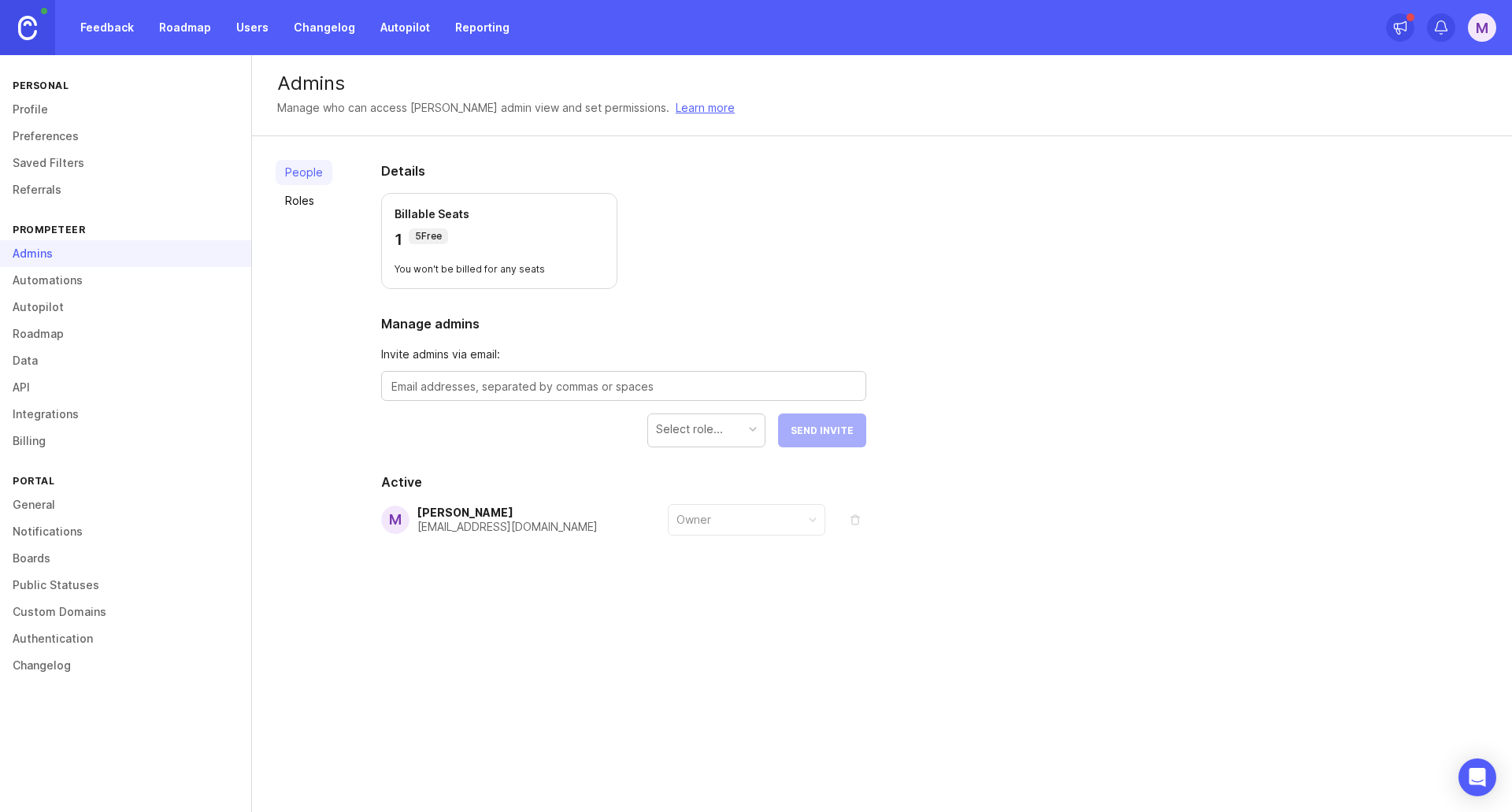
click at [608, 395] on div at bounding box center [623, 386] width 485 height 30
click at [432, 224] on div "Billable Seats 1 5 Free" at bounding box center [499, 229] width 209 height 44
click at [424, 236] on p "5 Free" at bounding box center [428, 236] width 27 height 13
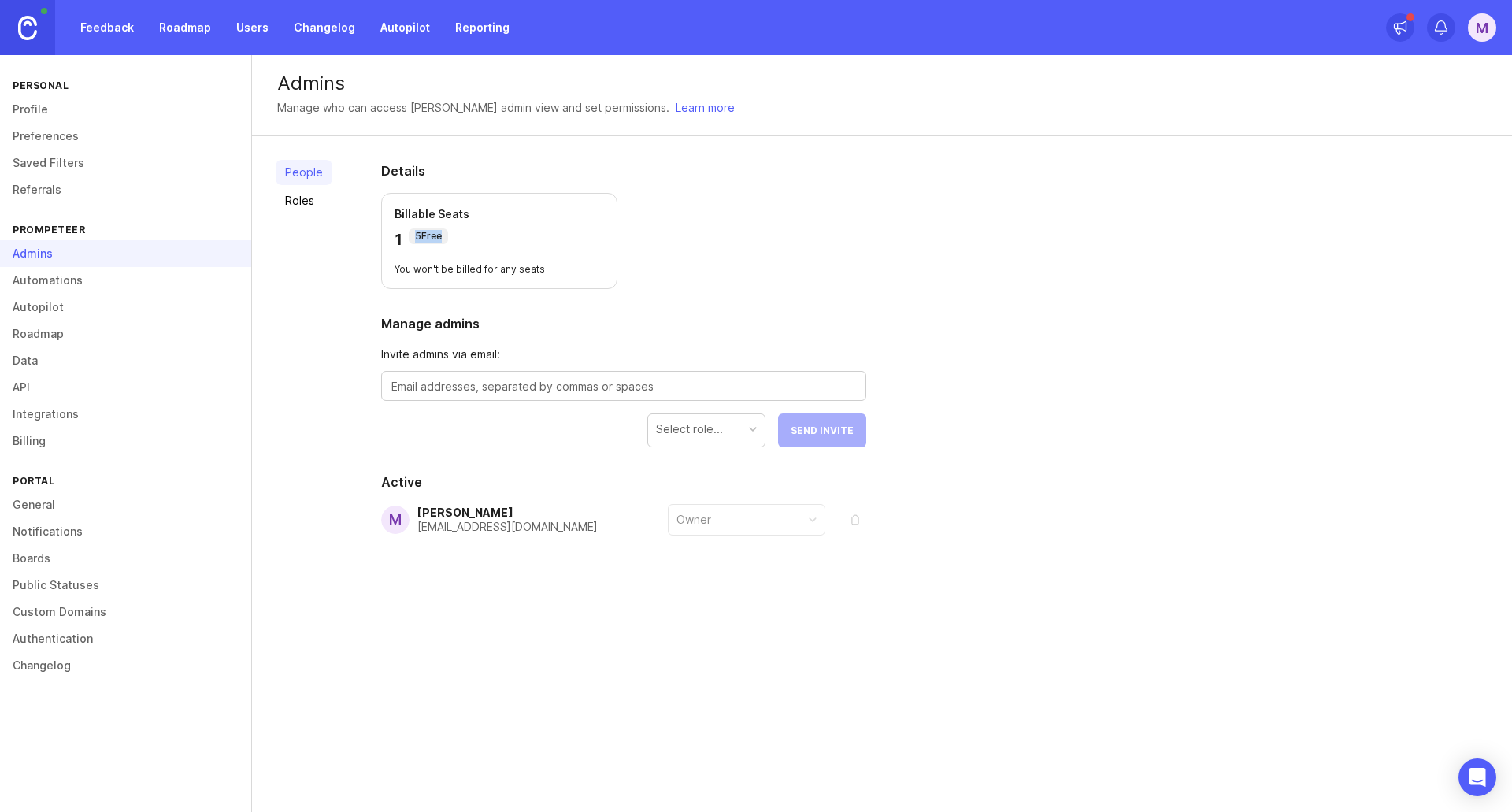
click at [755, 517] on div "Owner" at bounding box center [746, 520] width 156 height 30
click at [59, 286] on link "Automations" at bounding box center [125, 281] width 252 height 27
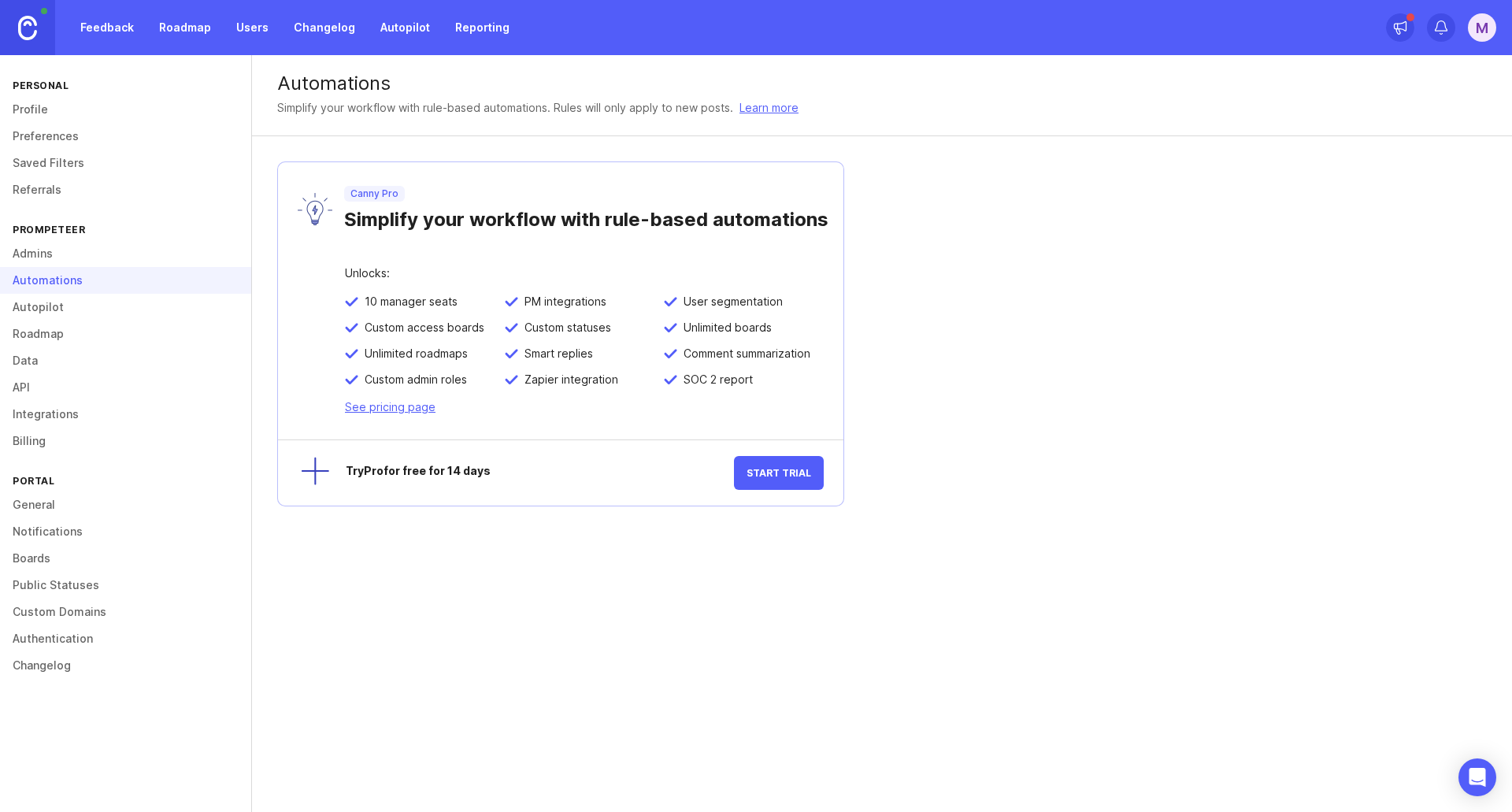
click at [64, 316] on link "Autopilot" at bounding box center [125, 308] width 252 height 27
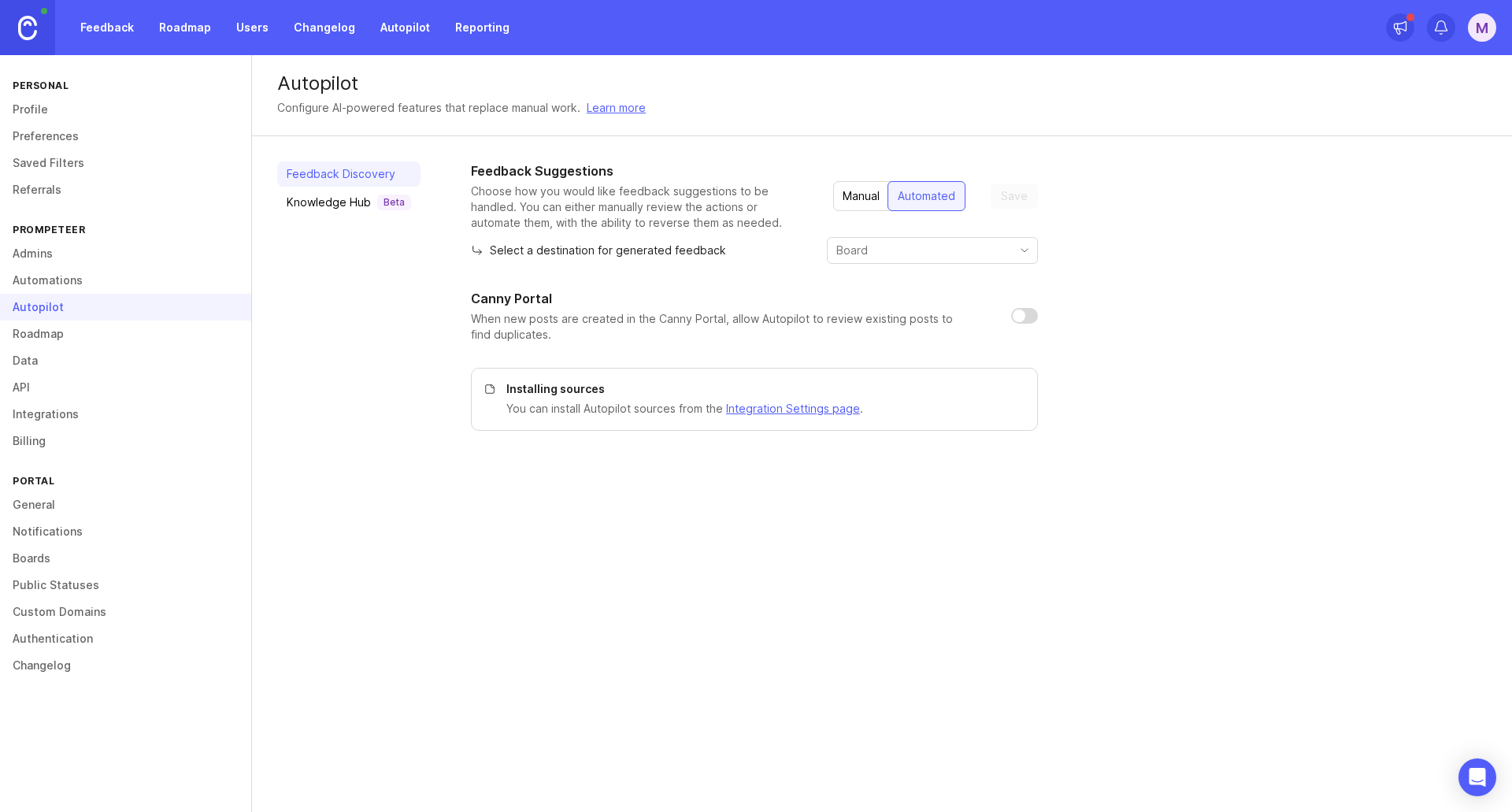
click at [897, 260] on div "toggle menu" at bounding box center [919, 251] width 184 height 25
click at [898, 262] on div "toggle menu" at bounding box center [919, 251] width 184 height 25
click at [901, 239] on div "toggle menu" at bounding box center [919, 251] width 184 height 25
click at [889, 289] on span "FEATURES" at bounding box center [880, 282] width 55 height 17
type input "FEATURES"
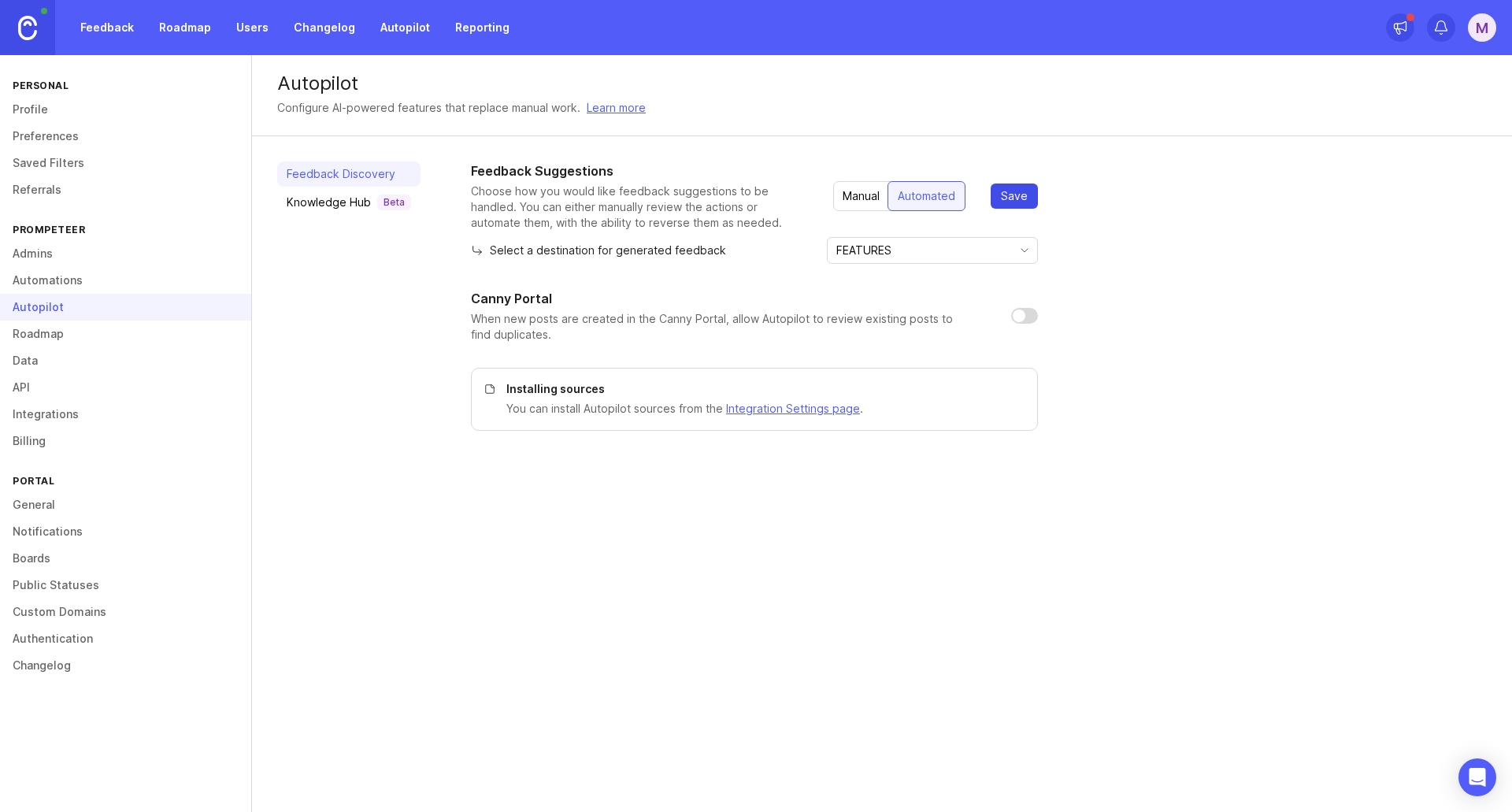
click at [1016, 194] on span "Save" at bounding box center [1014, 196] width 27 height 15
click at [1021, 314] on input "checkbox" at bounding box center [1025, 315] width 27 height 15
click at [1028, 313] on input "checkbox" at bounding box center [1025, 315] width 27 height 15
checkbox input "false"
click at [40, 329] on link "Roadmap" at bounding box center [125, 334] width 252 height 27
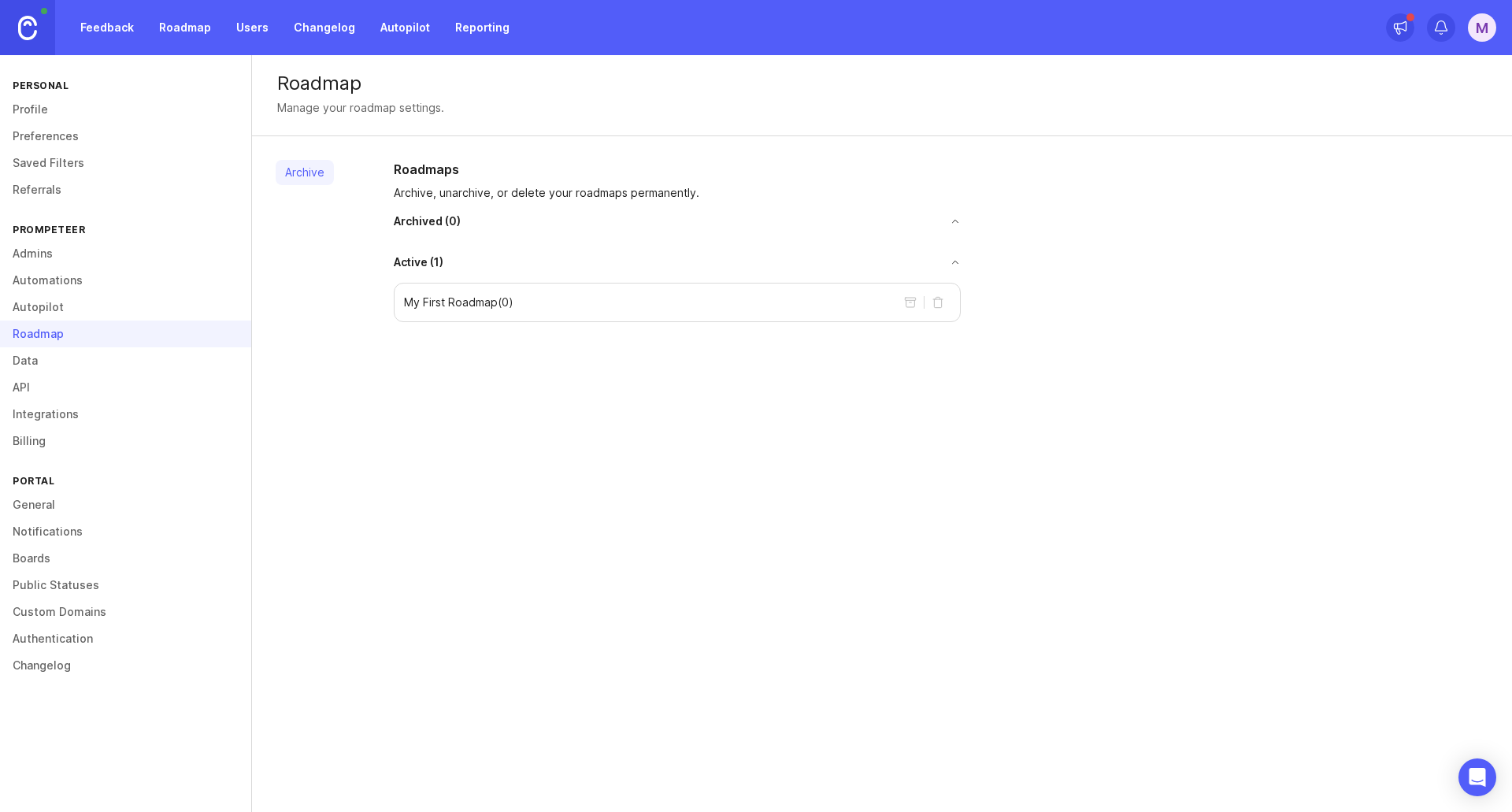
click at [421, 296] on p "My First Roadmap ( 0 )" at bounding box center [459, 302] width 110 height 15
click at [323, 174] on link "Archive" at bounding box center [305, 173] width 58 height 25
click at [475, 226] on button "toggle for accordion" at bounding box center [711, 221] width 500 height 11
click at [956, 252] on button "toggle for accordion" at bounding box center [702, 249] width 518 height 11
click at [419, 250] on span "Active ( 1 )" at bounding box center [418, 250] width 49 height 15
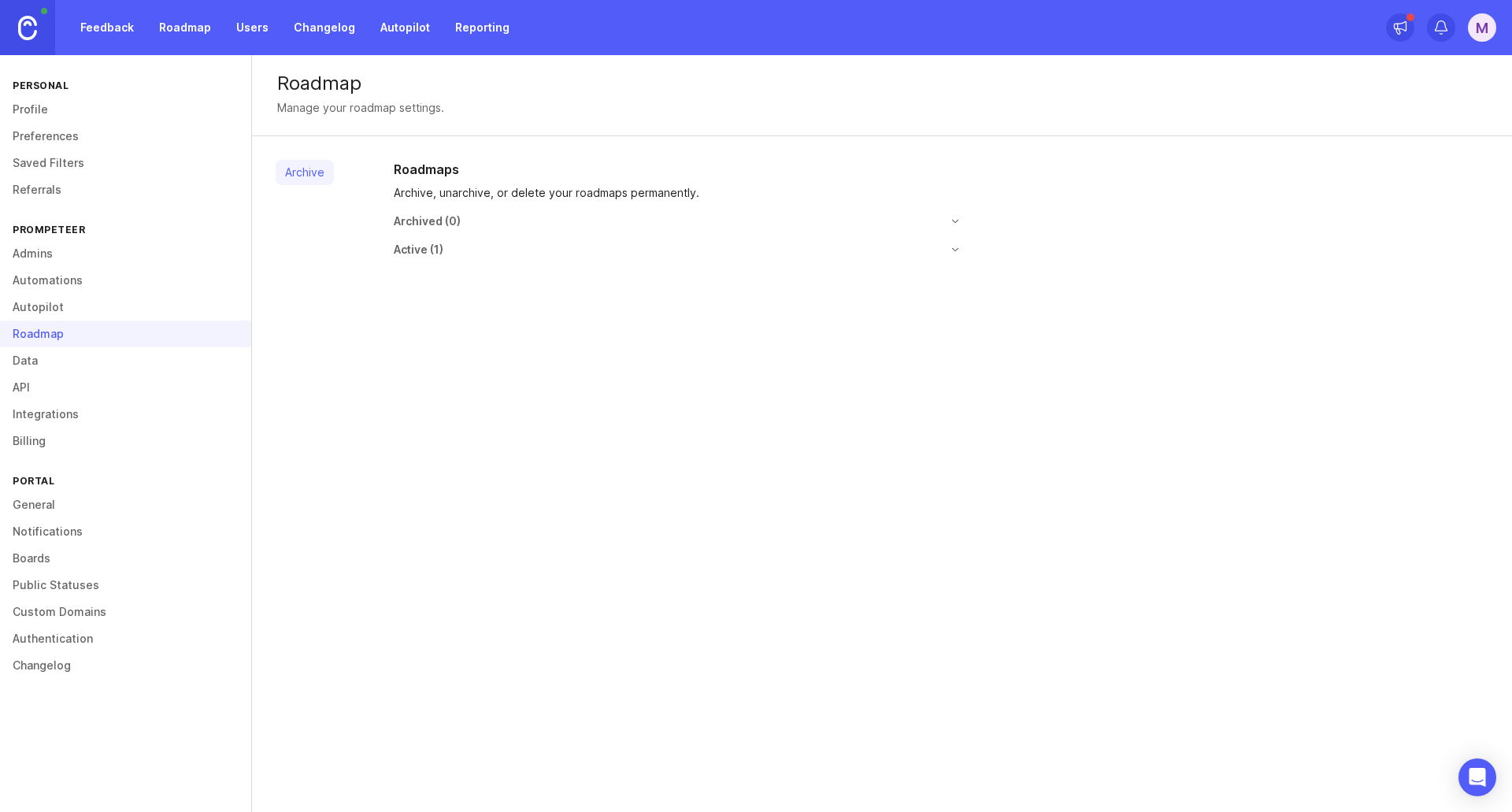
click at [953, 221] on button "toggle for accordion" at bounding box center [711, 221] width 500 height 11
click at [413, 268] on span "Active ( 1 )" at bounding box center [418, 262] width 49 height 15
click at [433, 263] on span "Active ( 1 )" at bounding box center [418, 262] width 49 height 15
click at [958, 215] on div "Archived ( 0 )" at bounding box center [677, 221] width 567 height 15
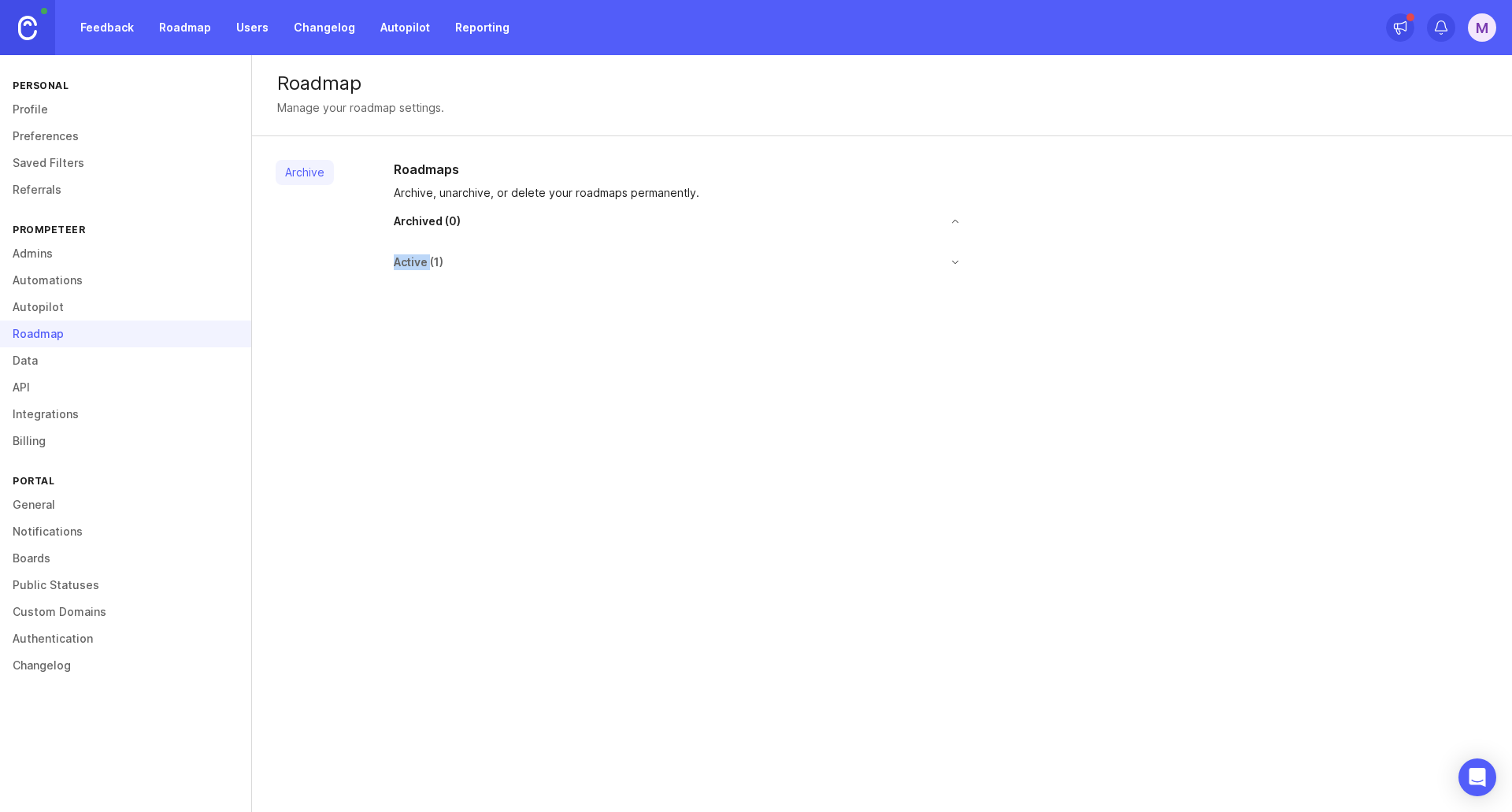
click at [952, 222] on button "toggle for accordion" at bounding box center [711, 221] width 500 height 11
click at [940, 230] on div "Roadmaps Archive, unarchive, or delete your roadmaps permanently. Archived ( 0 …" at bounding box center [677, 208] width 592 height 97
click at [950, 249] on button "toggle for accordion" at bounding box center [702, 249] width 518 height 11
click at [954, 222] on button "toggle for accordion" at bounding box center [711, 221] width 500 height 11
click at [957, 221] on button "toggle for accordion" at bounding box center [711, 221] width 500 height 11
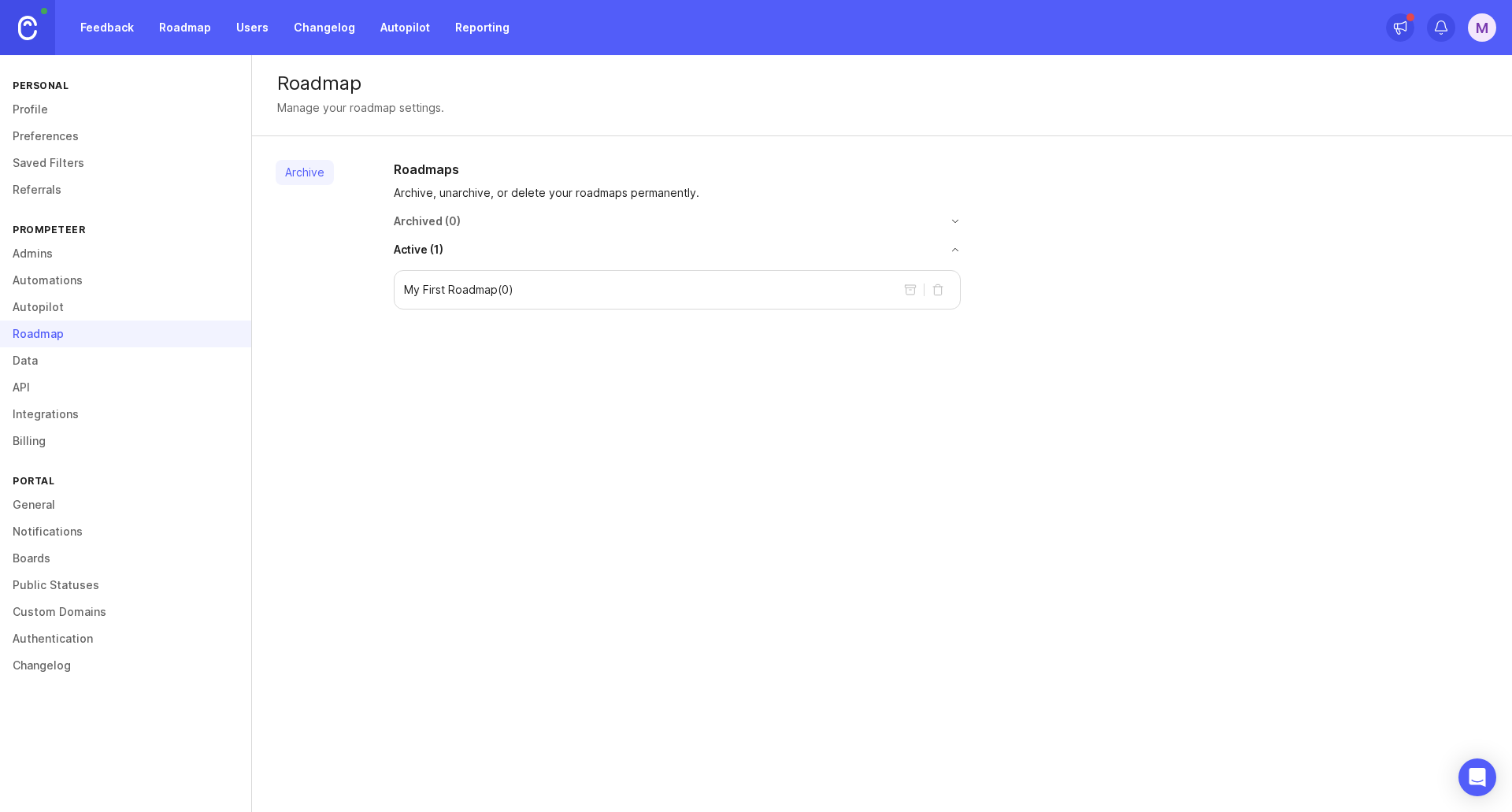
click at [957, 255] on button "toggle for accordion" at bounding box center [702, 249] width 518 height 11
click at [42, 363] on link "Data" at bounding box center [125, 361] width 252 height 27
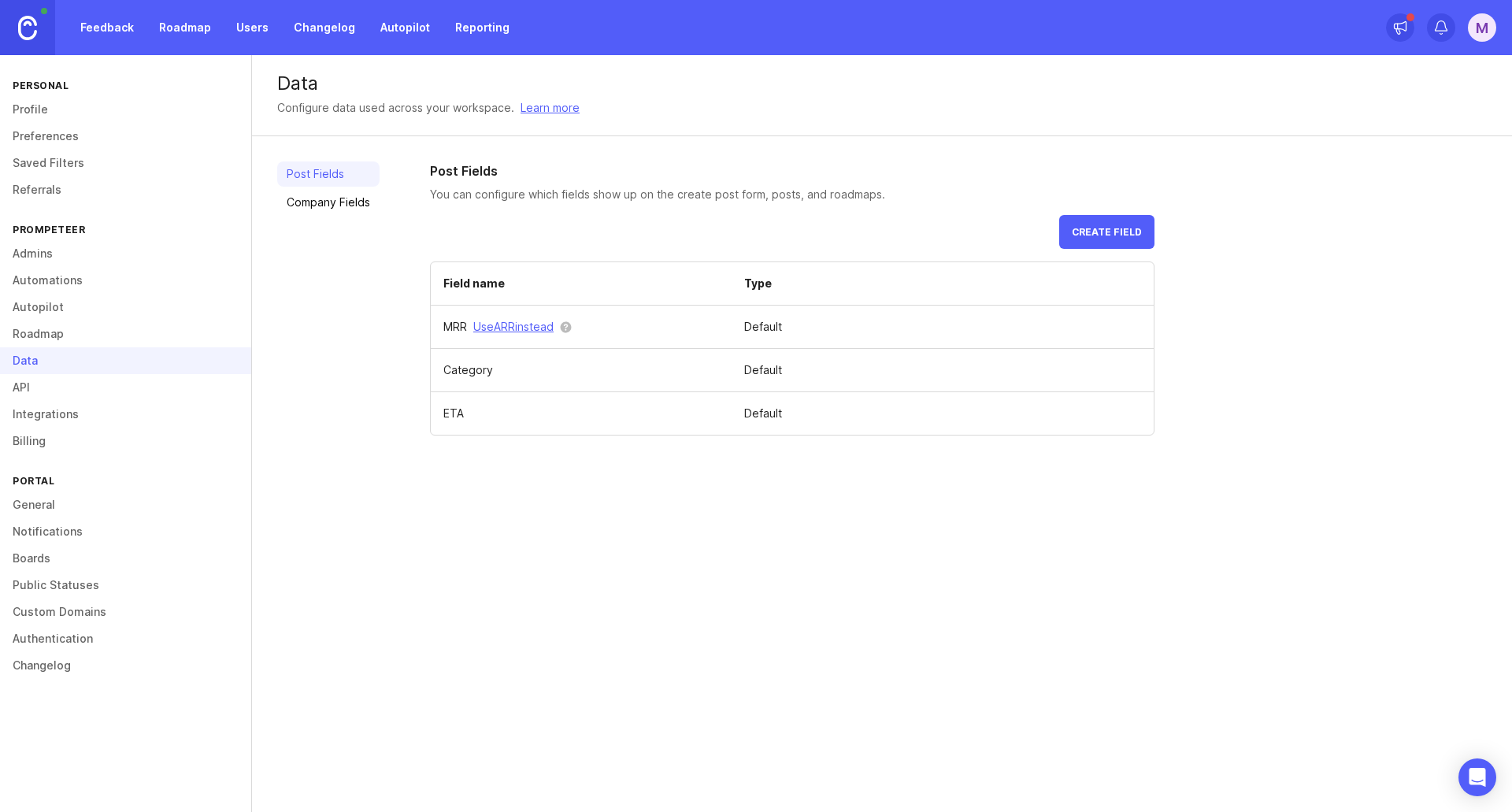
click at [286, 204] on link "Company Fields" at bounding box center [329, 203] width 102 height 25
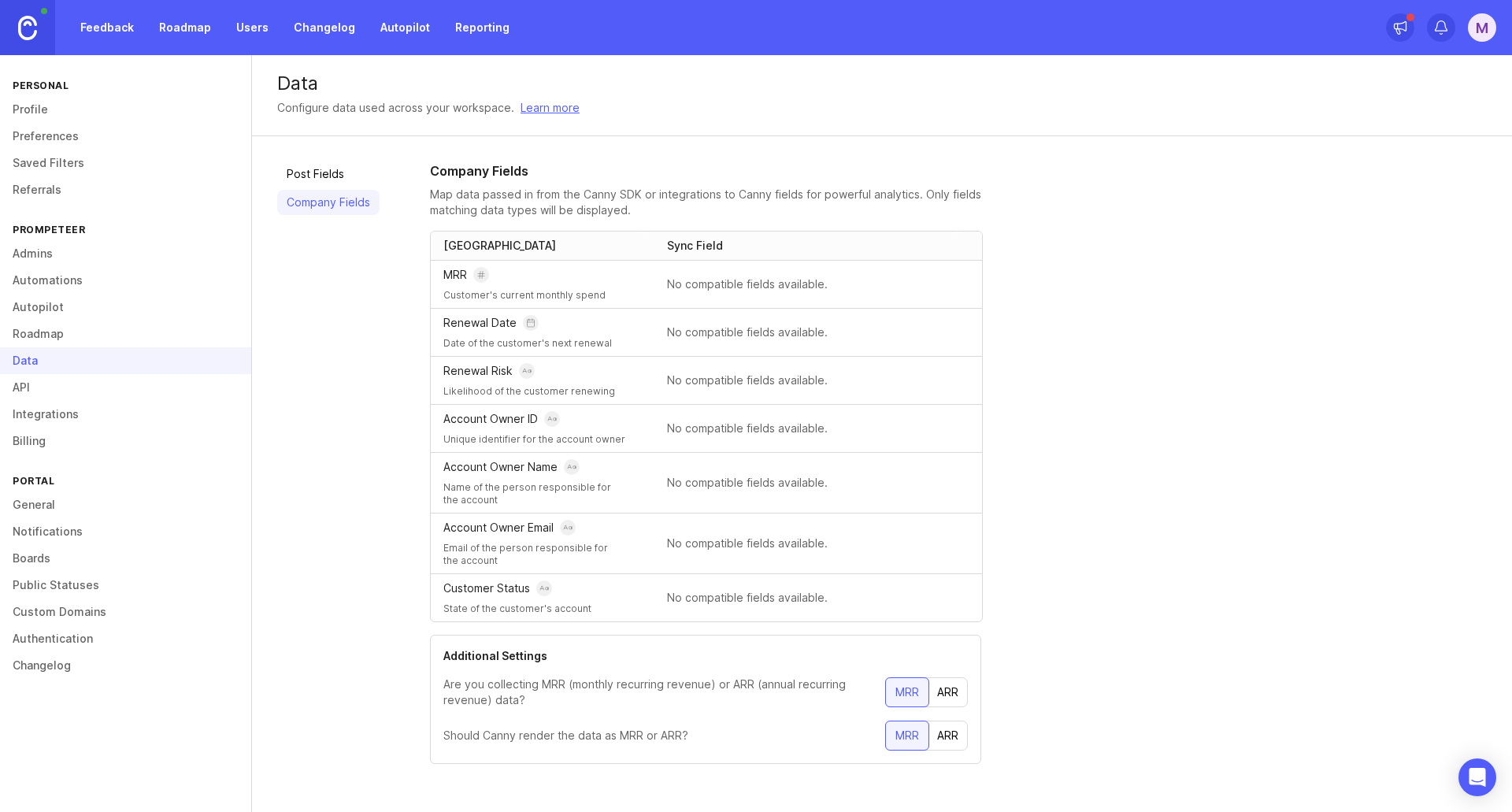
click at [37, 395] on link "API" at bounding box center [125, 388] width 252 height 27
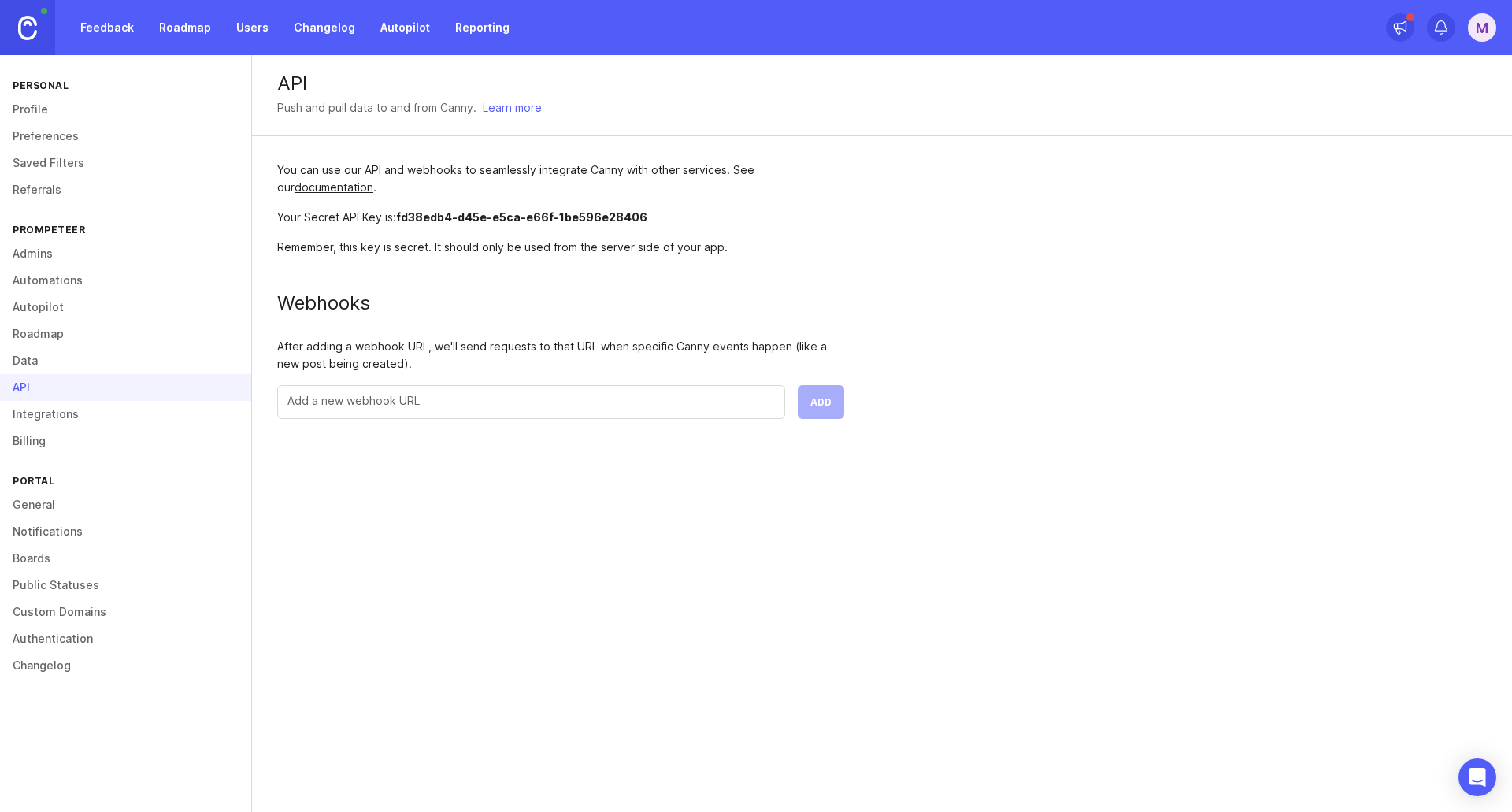
click at [359, 415] on div at bounding box center [531, 401] width 508 height 34
paste input "https://hooks.slack.com/services/T09FZGRG4TX/B09GD3DT15J/m7FY1RhhbAH7JLKJXI7pWv…"
type input "https://hooks.slack.com/services/T09FZGRG4TX/B09GD3DT15J/m7FY1RhhbAH7JLKJXI7pWv…"
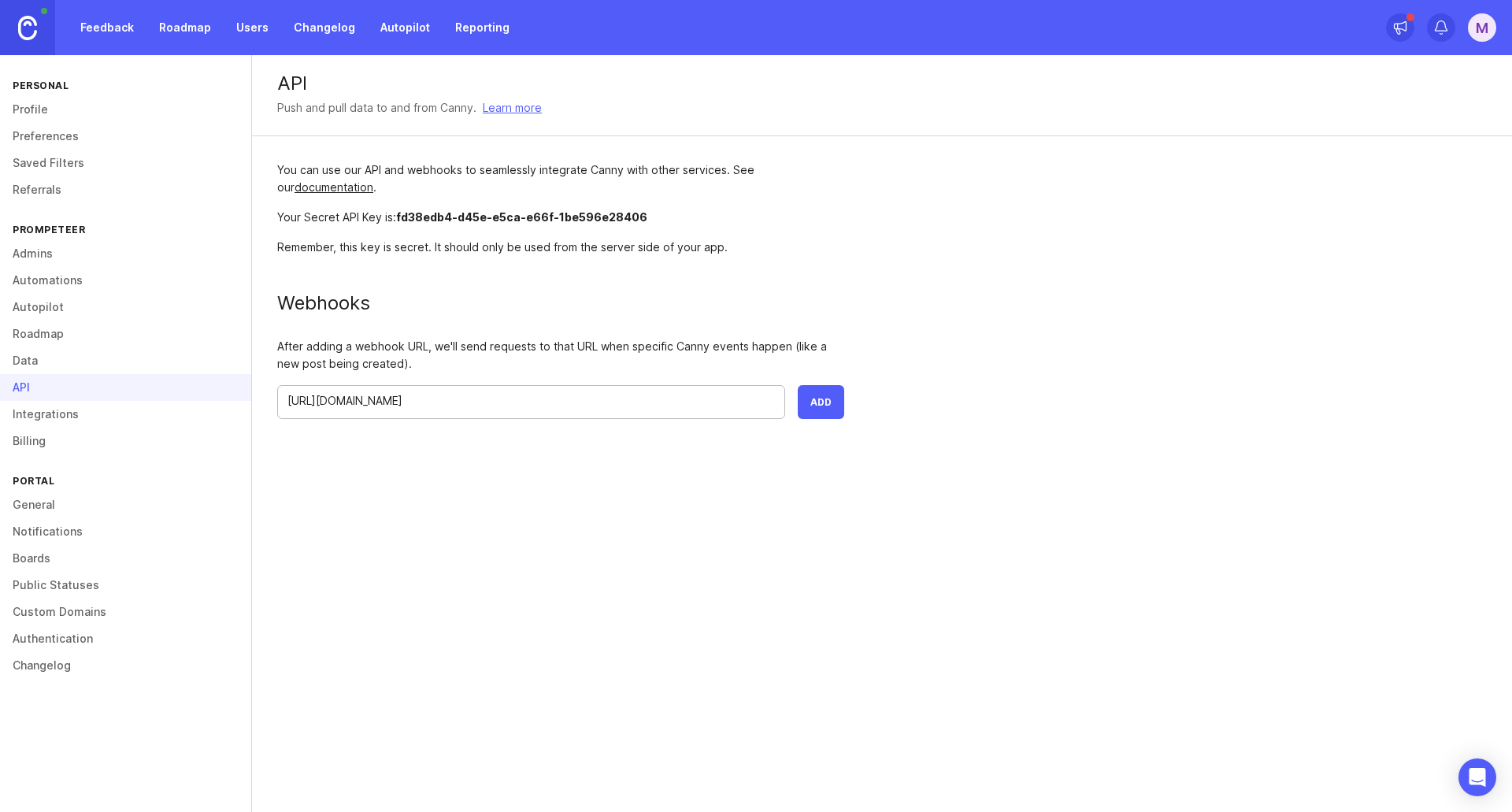
click at [818, 398] on span "Add" at bounding box center [822, 402] width 21 height 12
click at [63, 414] on link "Integrations" at bounding box center [125, 415] width 252 height 27
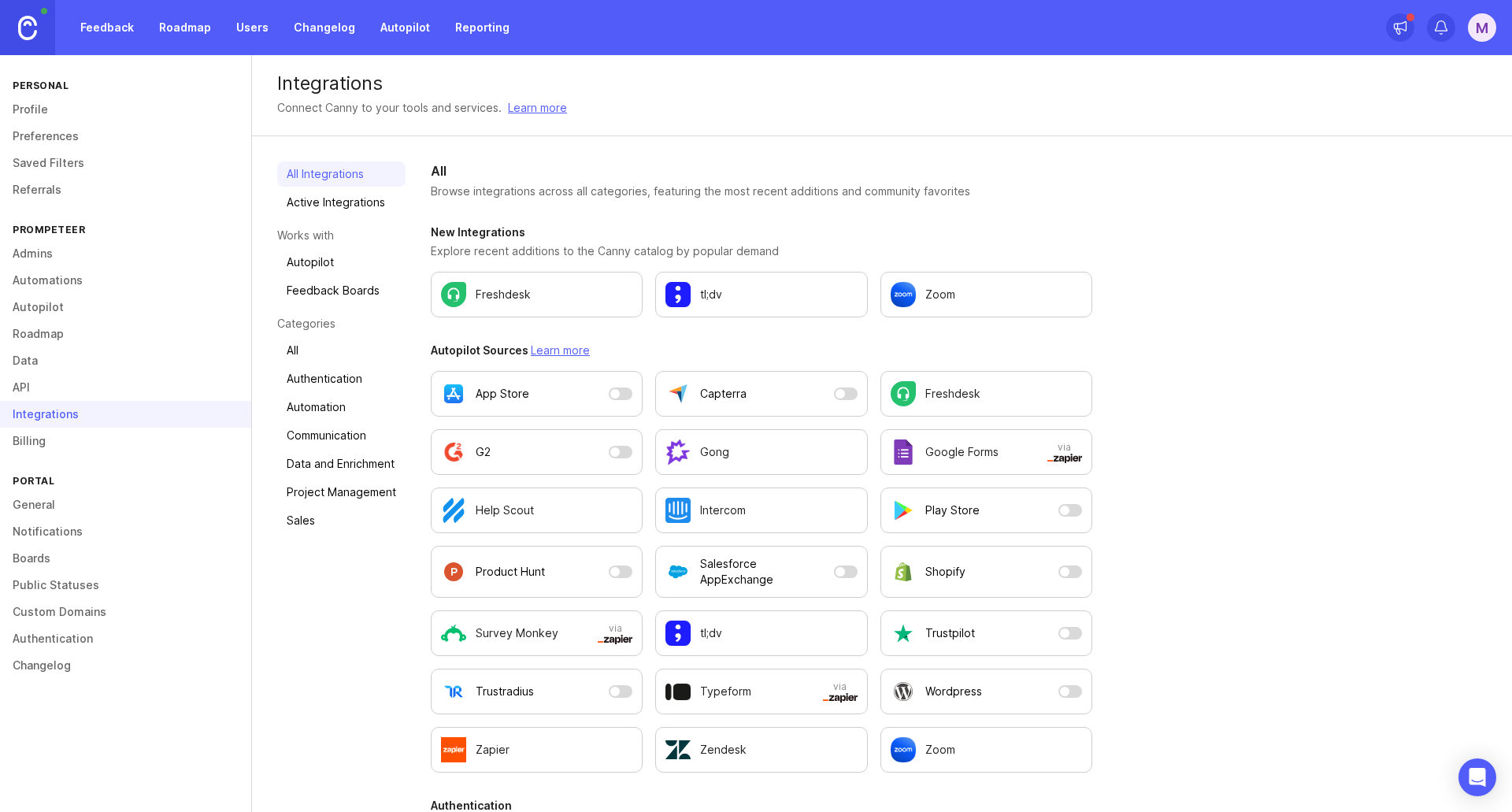
click at [49, 435] on link "Billing" at bounding box center [125, 442] width 252 height 27
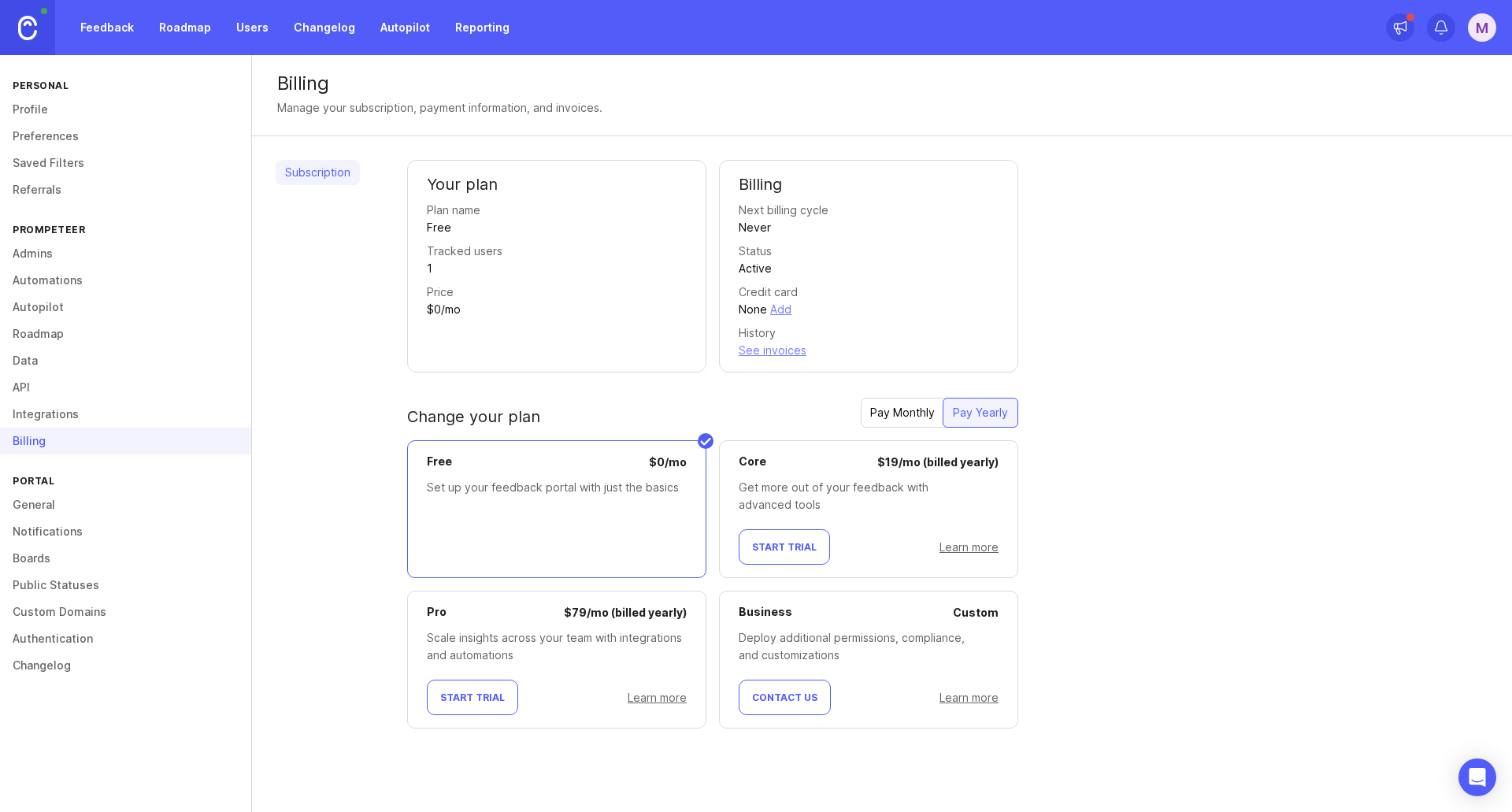
click at [594, 347] on div "Your plan Plan name Free Tracked users 1 Price $0/mo" at bounding box center [556, 266] width 299 height 213
click at [41, 504] on link "General" at bounding box center [125, 505] width 252 height 27
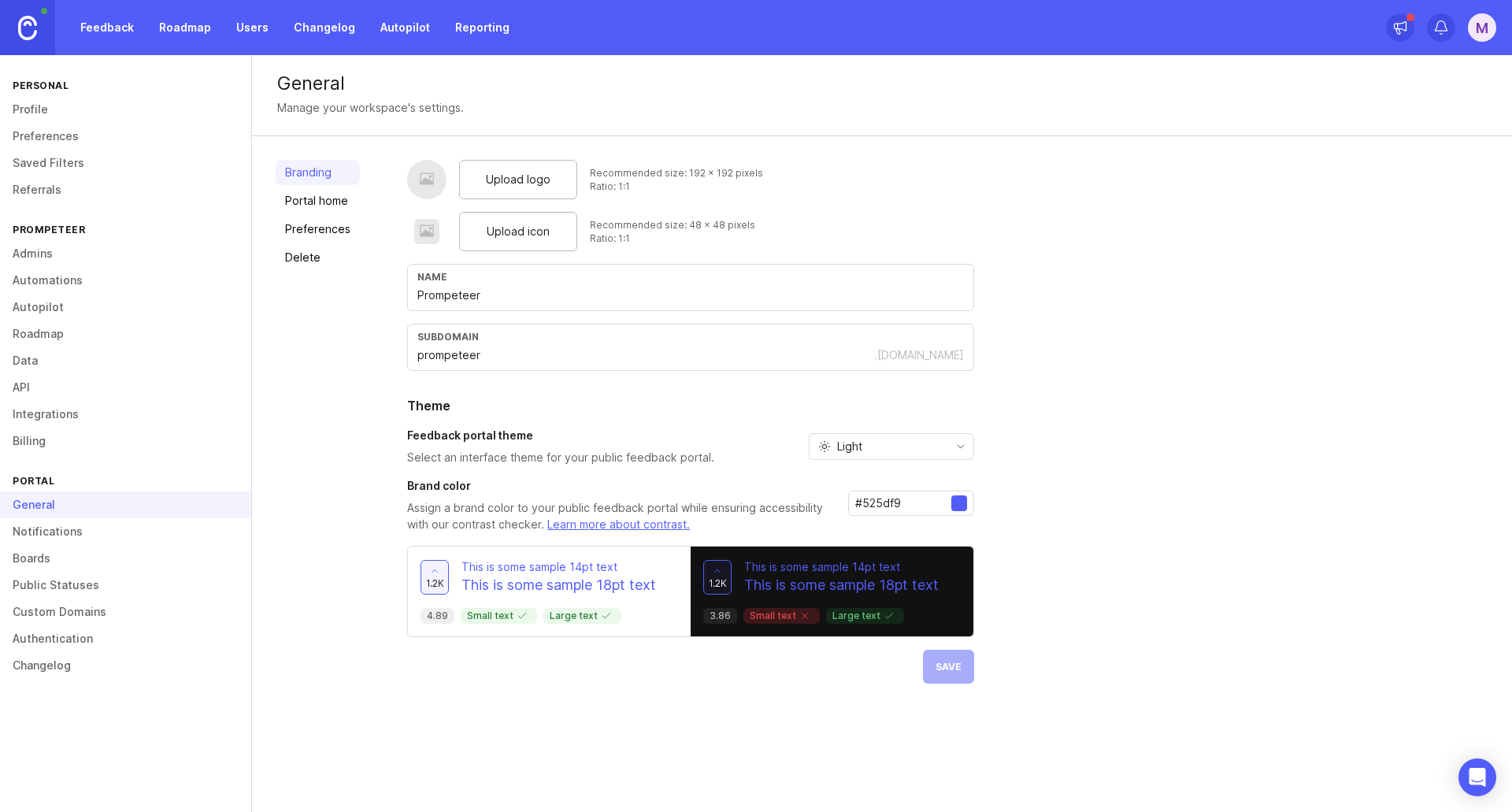
click at [520, 170] on div "Upload logo" at bounding box center [518, 179] width 119 height 40
click at [501, 239] on span "Upload icon" at bounding box center [518, 231] width 63 height 17
click at [493, 356] on input "prompeteer" at bounding box center [646, 355] width 457 height 17
click at [953, 500] on div at bounding box center [959, 503] width 15 height 15
click at [861, 501] on input "#525df9" at bounding box center [904, 503] width 96 height 17
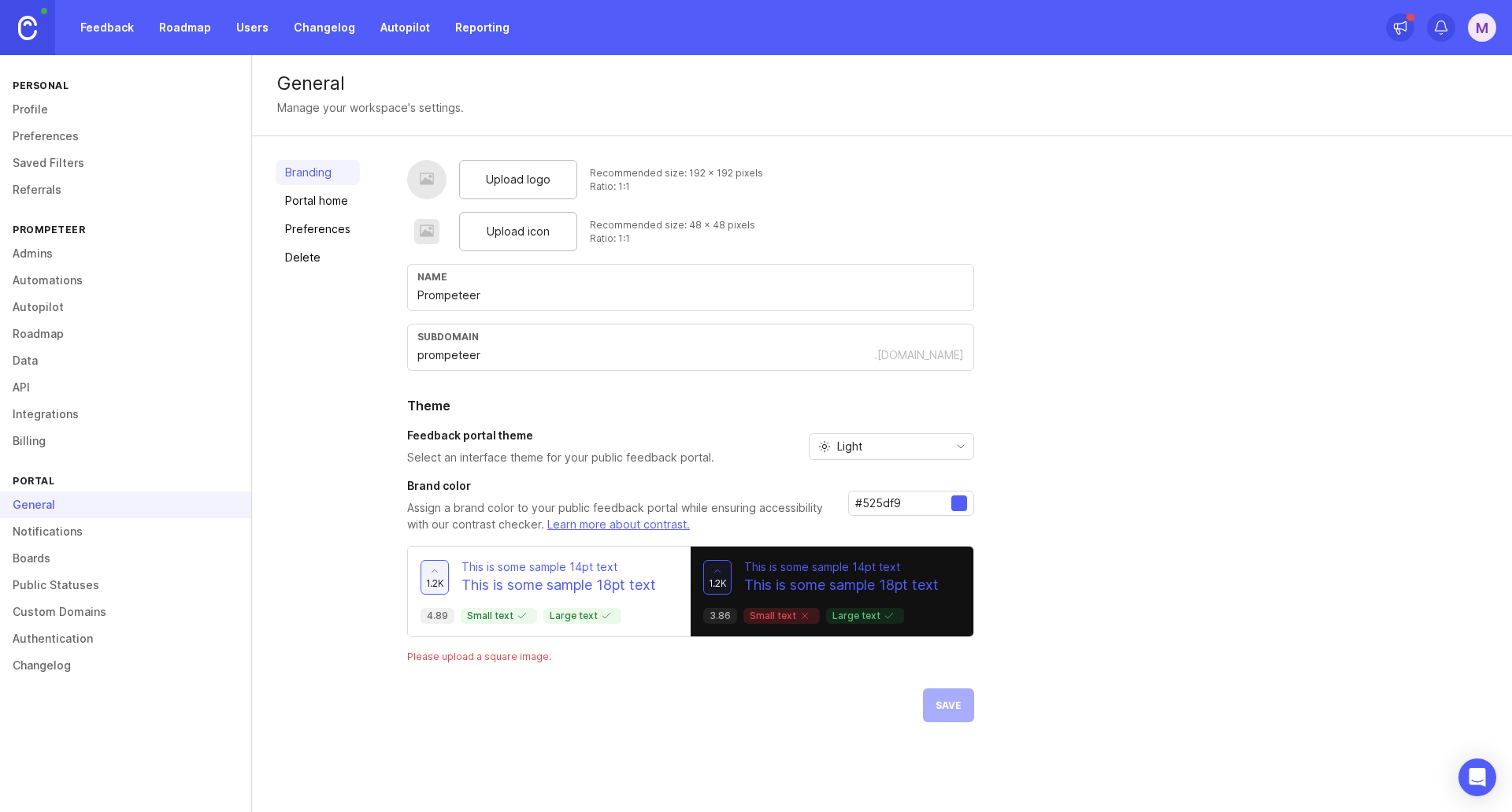
click at [861, 501] on input "#525df9" at bounding box center [904, 503] width 96 height 17
click at [495, 583] on p "This is some sample 18pt text" at bounding box center [559, 584] width 195 height 20
click at [875, 610] on p "Large text" at bounding box center [865, 615] width 66 height 13
click at [540, 598] on div "1.2k This is some sample 14pt text This is some sample 18pt text 4.89 Small tex…" at bounding box center [549, 591] width 283 height 90
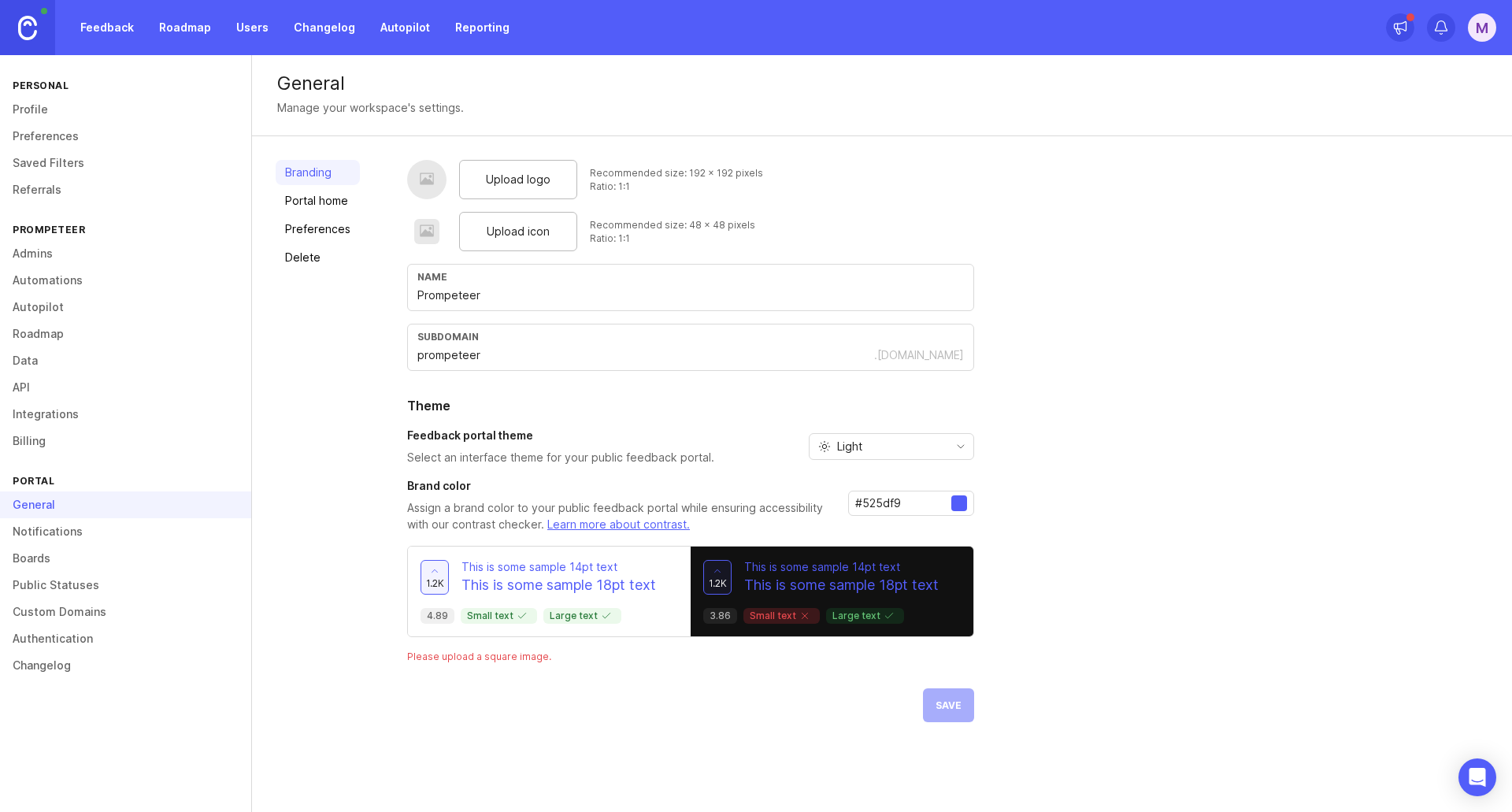
click at [948, 696] on div "Upload logo Recommended size: 192 x 192 pixels Ratio: 1:1 Upload icon Recommend…" at bounding box center [690, 441] width 567 height 562
click at [856, 446] on span "Light" at bounding box center [850, 447] width 25 height 17
click at [875, 359] on input "prompeteer" at bounding box center [646, 355] width 457 height 17
type input "prompeteer"
click at [943, 705] on span "Save" at bounding box center [948, 705] width 26 height 12
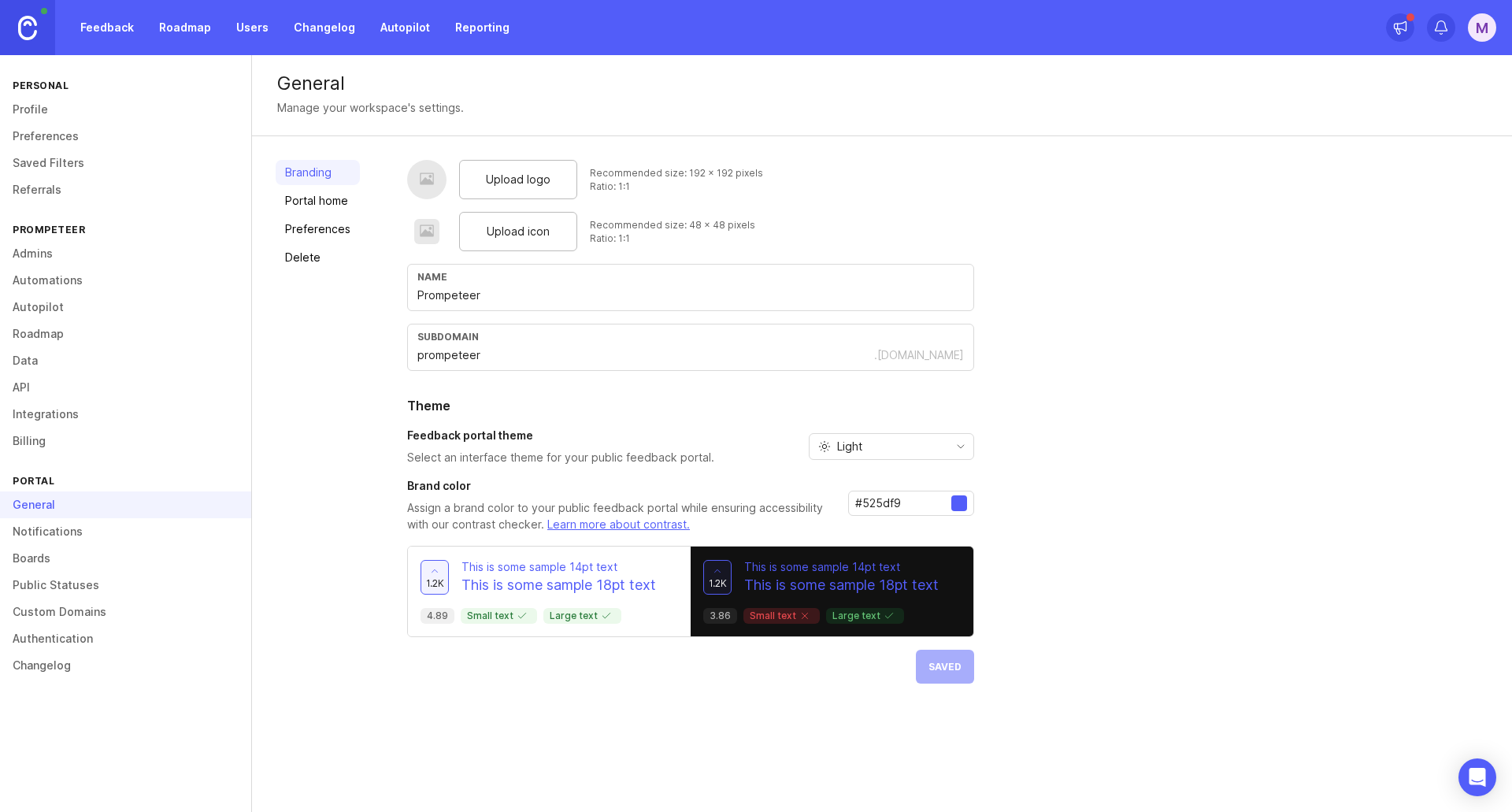
click at [17, 519] on link "Notifications" at bounding box center [125, 531] width 252 height 27
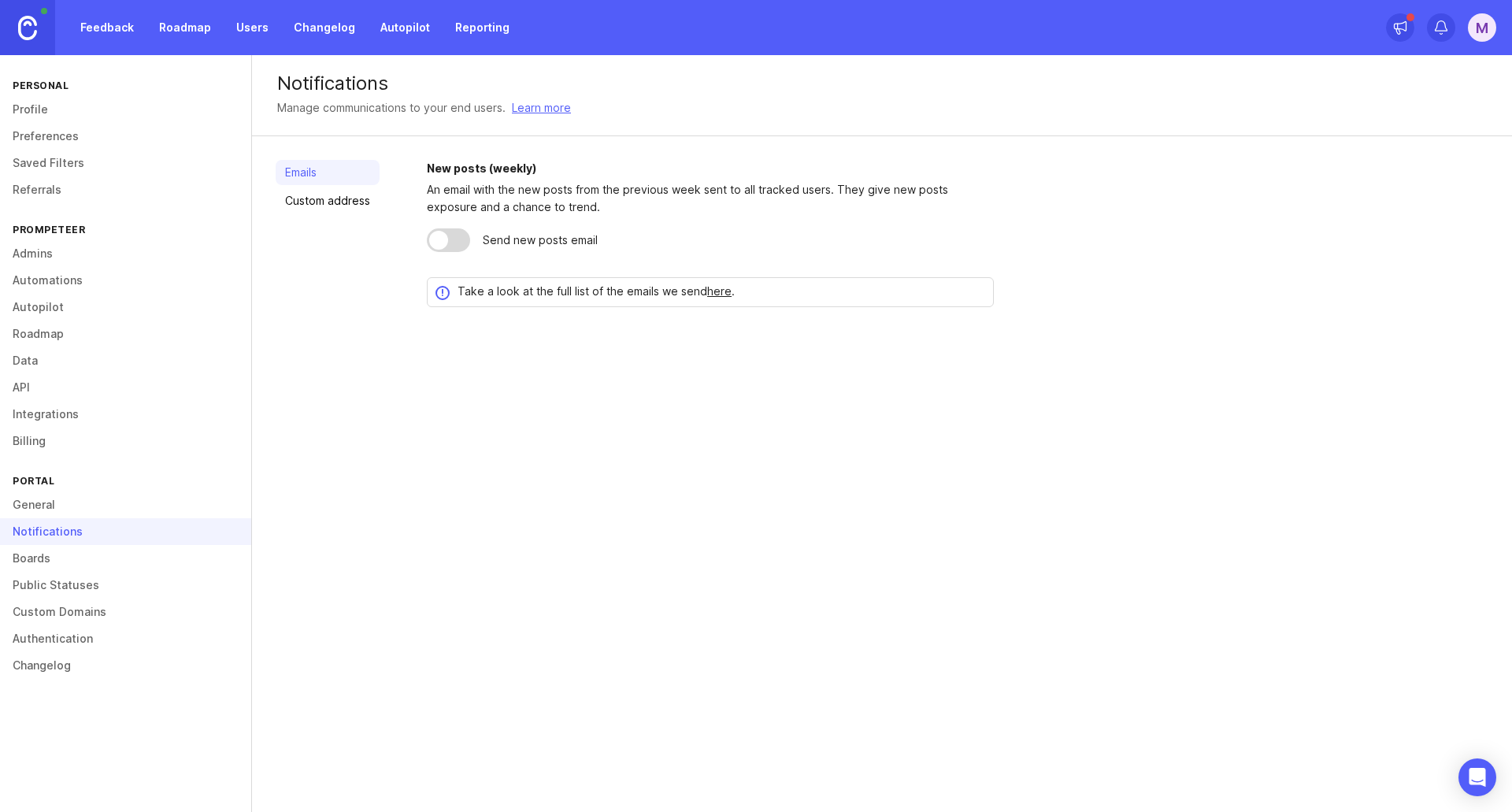
click at [453, 243] on div at bounding box center [448, 240] width 43 height 24
click at [50, 557] on link "Boards" at bounding box center [125, 558] width 252 height 27
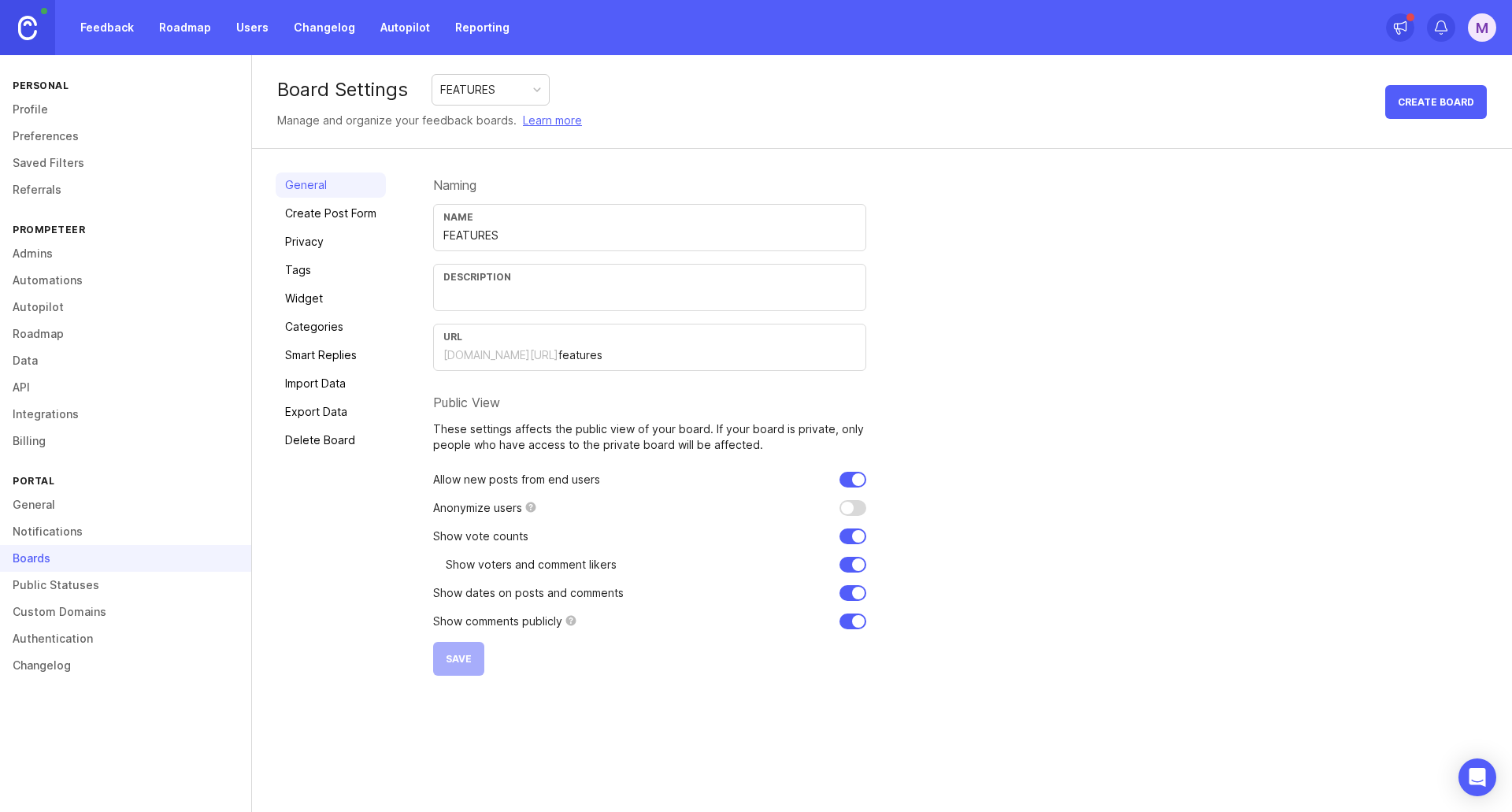
click at [546, 277] on div "Description" at bounding box center [650, 277] width 413 height 12
type input "PROMPETEER ROADMAP"
click at [540, 338] on div "URL" at bounding box center [650, 337] width 413 height 12
click at [858, 509] on input "checkbox" at bounding box center [853, 508] width 27 height 15
checkbox input "false"
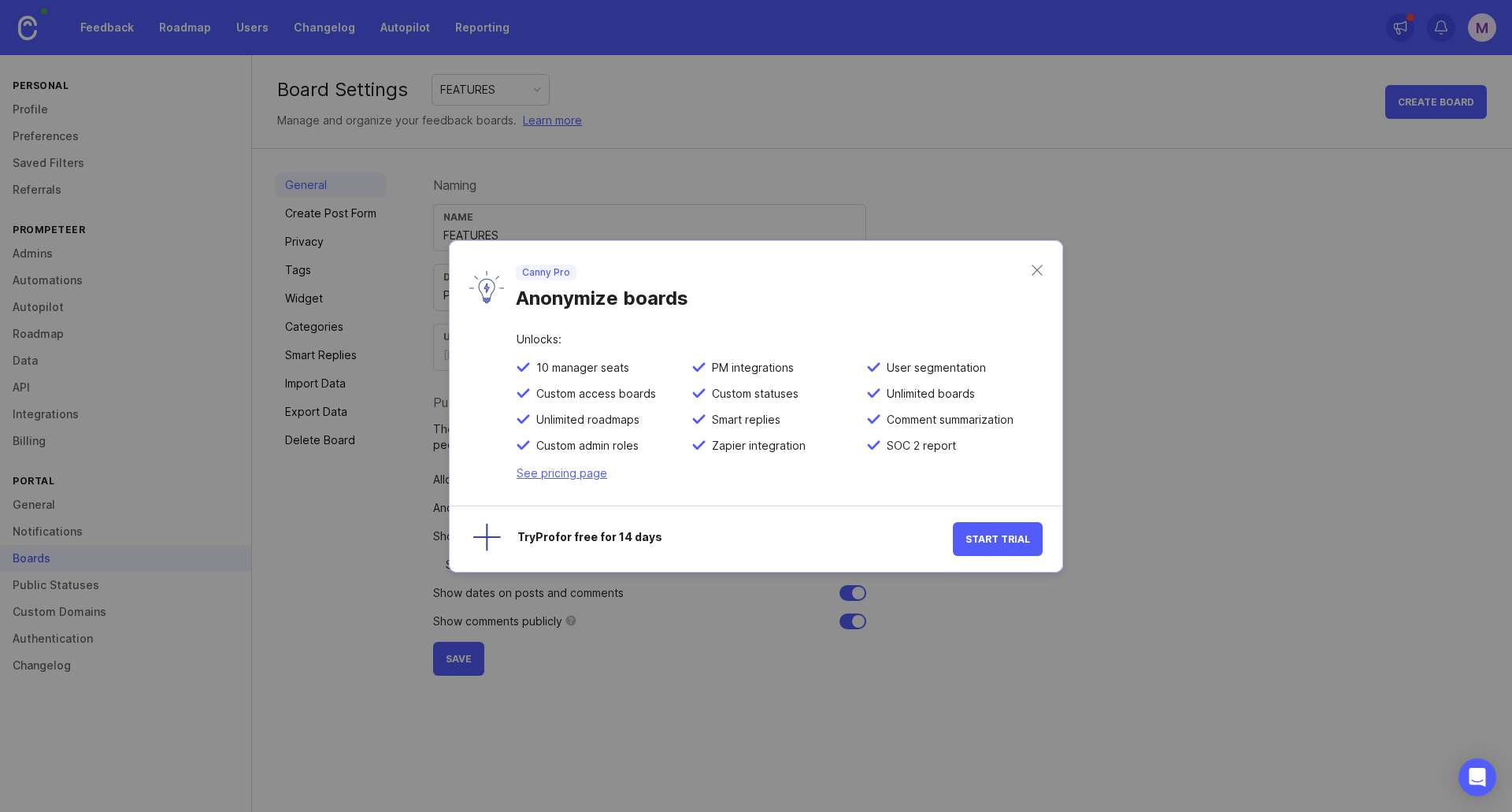
click at [1035, 260] on div "Canny Pro Anonymize boards" at bounding box center [755, 287] width 612 height 93
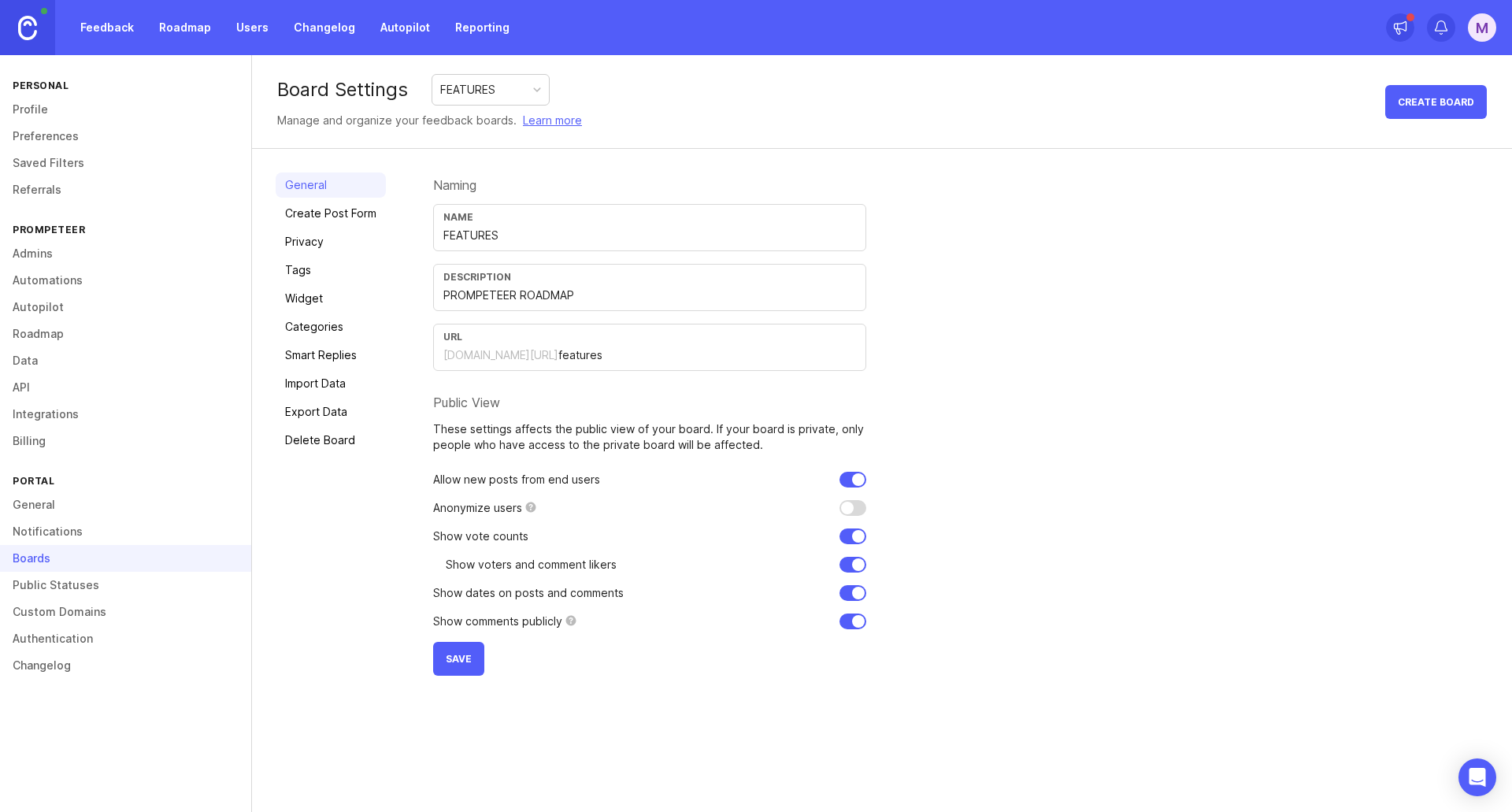
click at [471, 659] on span "Save" at bounding box center [458, 659] width 26 height 12
click at [344, 206] on link "Create Post Form" at bounding box center [331, 213] width 110 height 25
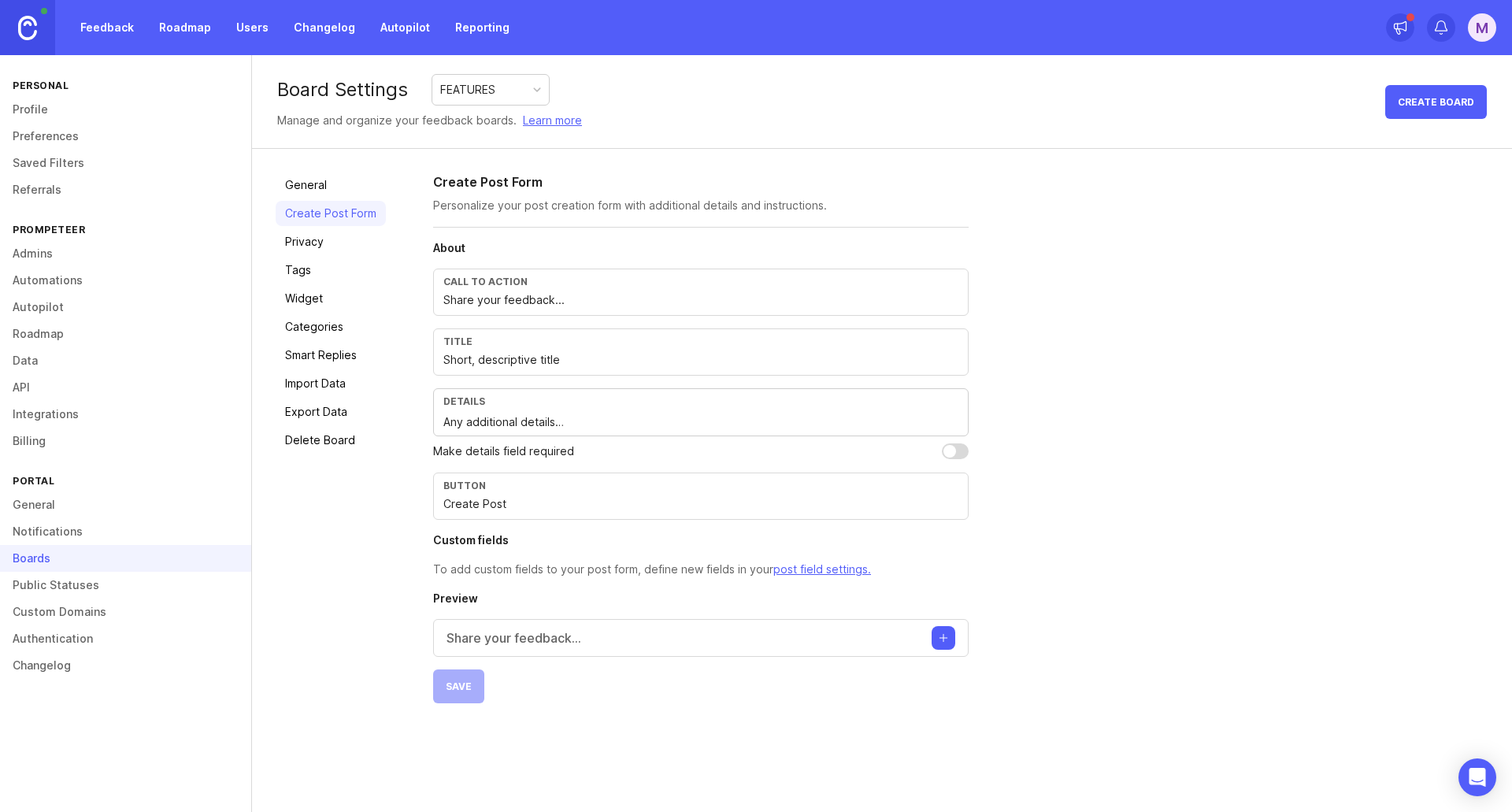
click at [536, 307] on input "Share your feedback..." at bounding box center [701, 300] width 515 height 17
click at [535, 355] on input "Short, descriptive title" at bounding box center [701, 360] width 515 height 17
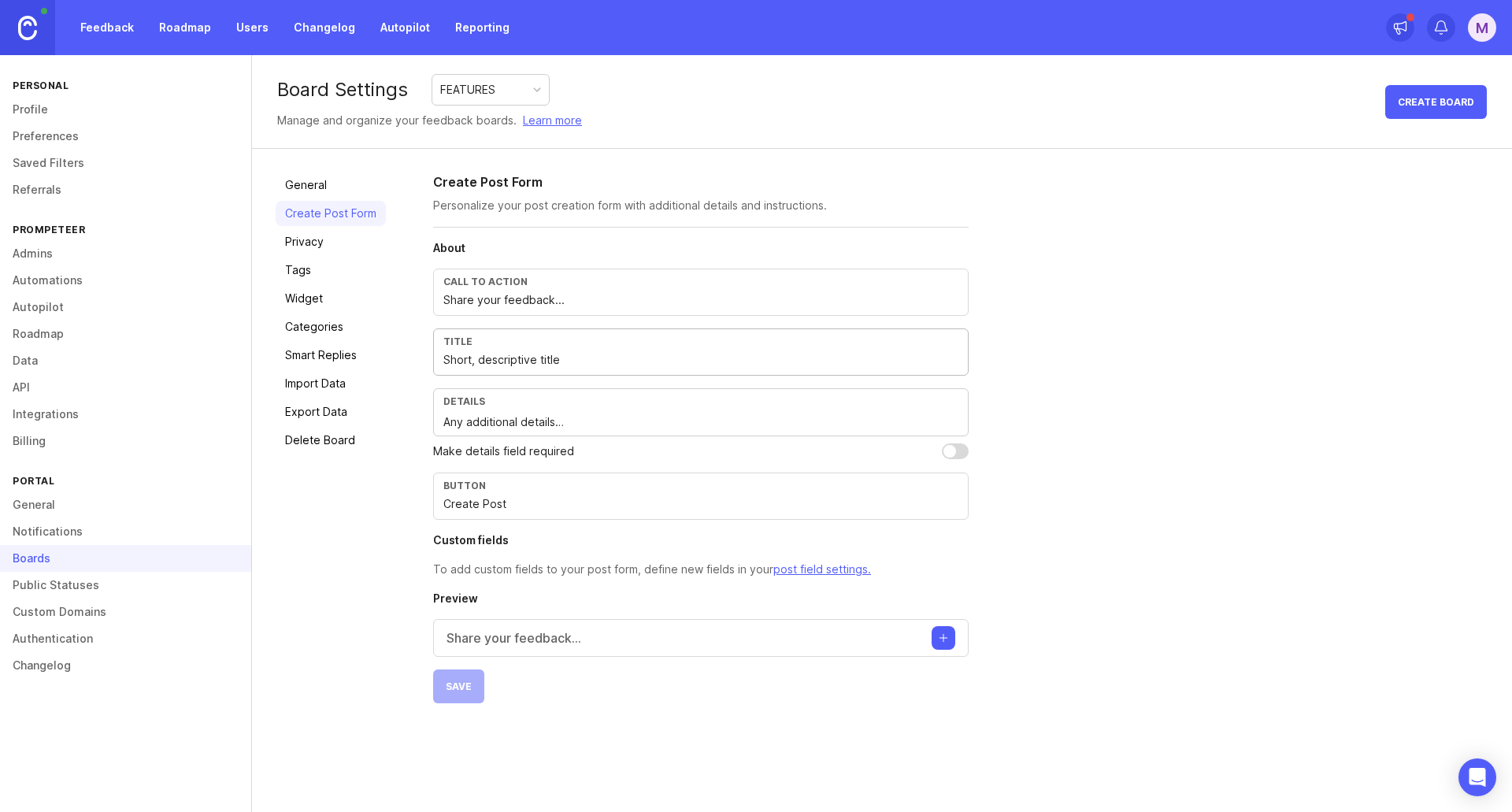
click at [535, 355] on input "Short, descriptive title" at bounding box center [701, 360] width 515 height 17
click at [531, 509] on input "Create Post" at bounding box center [701, 504] width 515 height 17
click at [289, 245] on link "Privacy" at bounding box center [331, 242] width 110 height 25
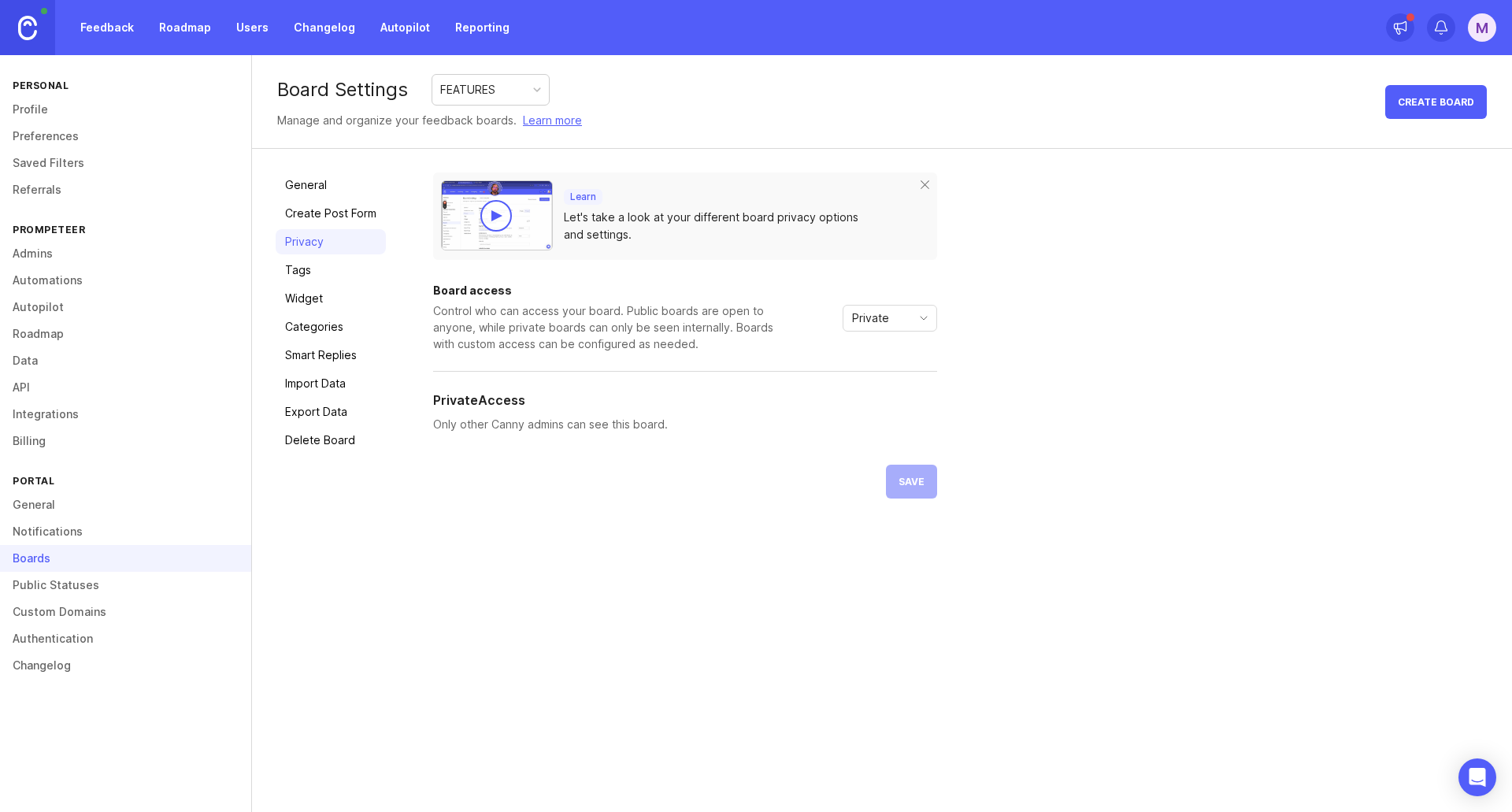
click at [932, 329] on div "Private" at bounding box center [890, 318] width 94 height 27
click at [882, 386] on li "Public" at bounding box center [889, 374] width 93 height 26
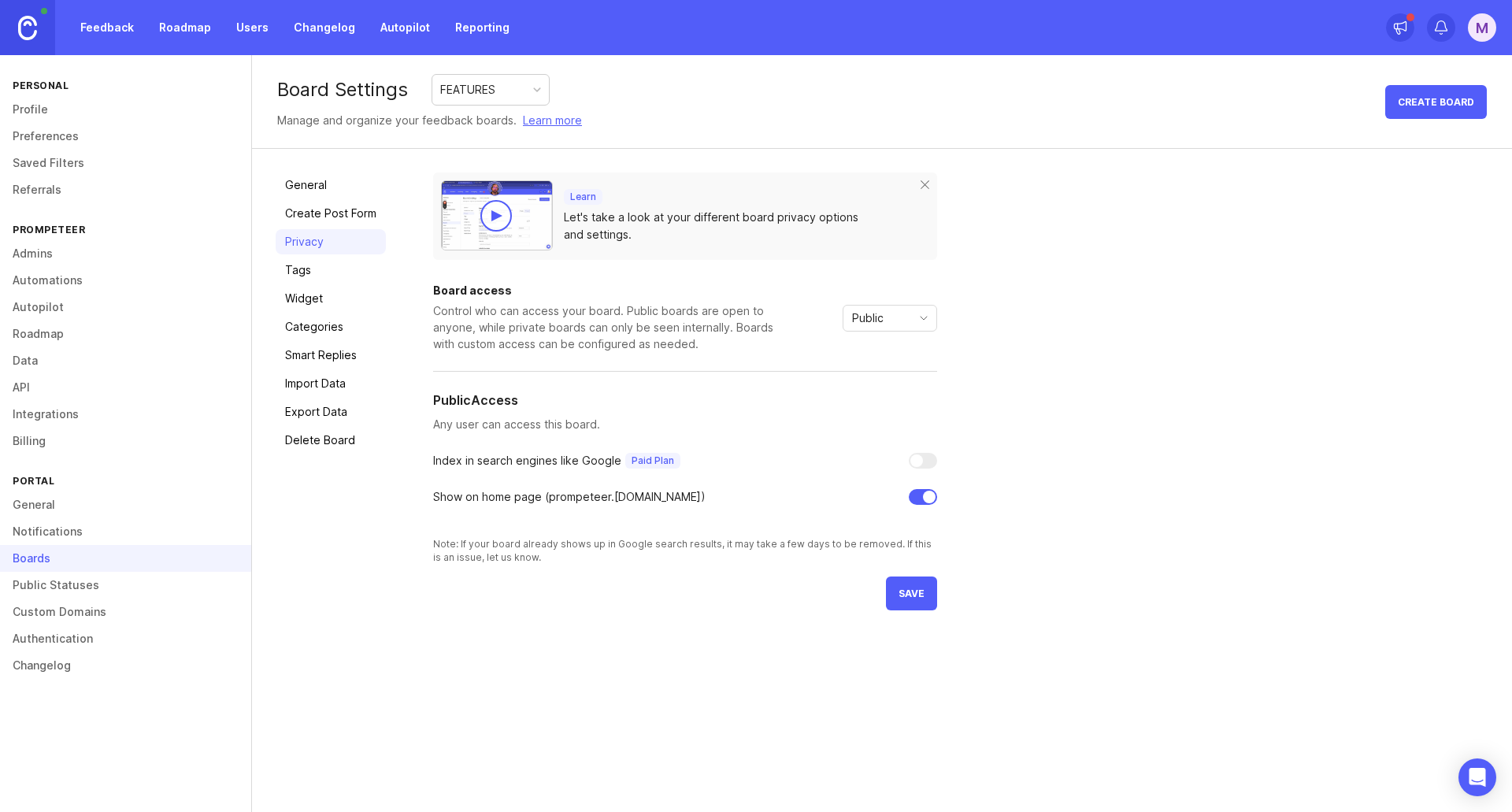
click at [882, 386] on div "Board access Control who can access your board. Public boards are open to anyon…" at bounding box center [685, 424] width 504 height 279
click at [889, 328] on div "Public" at bounding box center [878, 318] width 68 height 25
click at [879, 391] on li "Custom" at bounding box center [889, 400] width 93 height 26
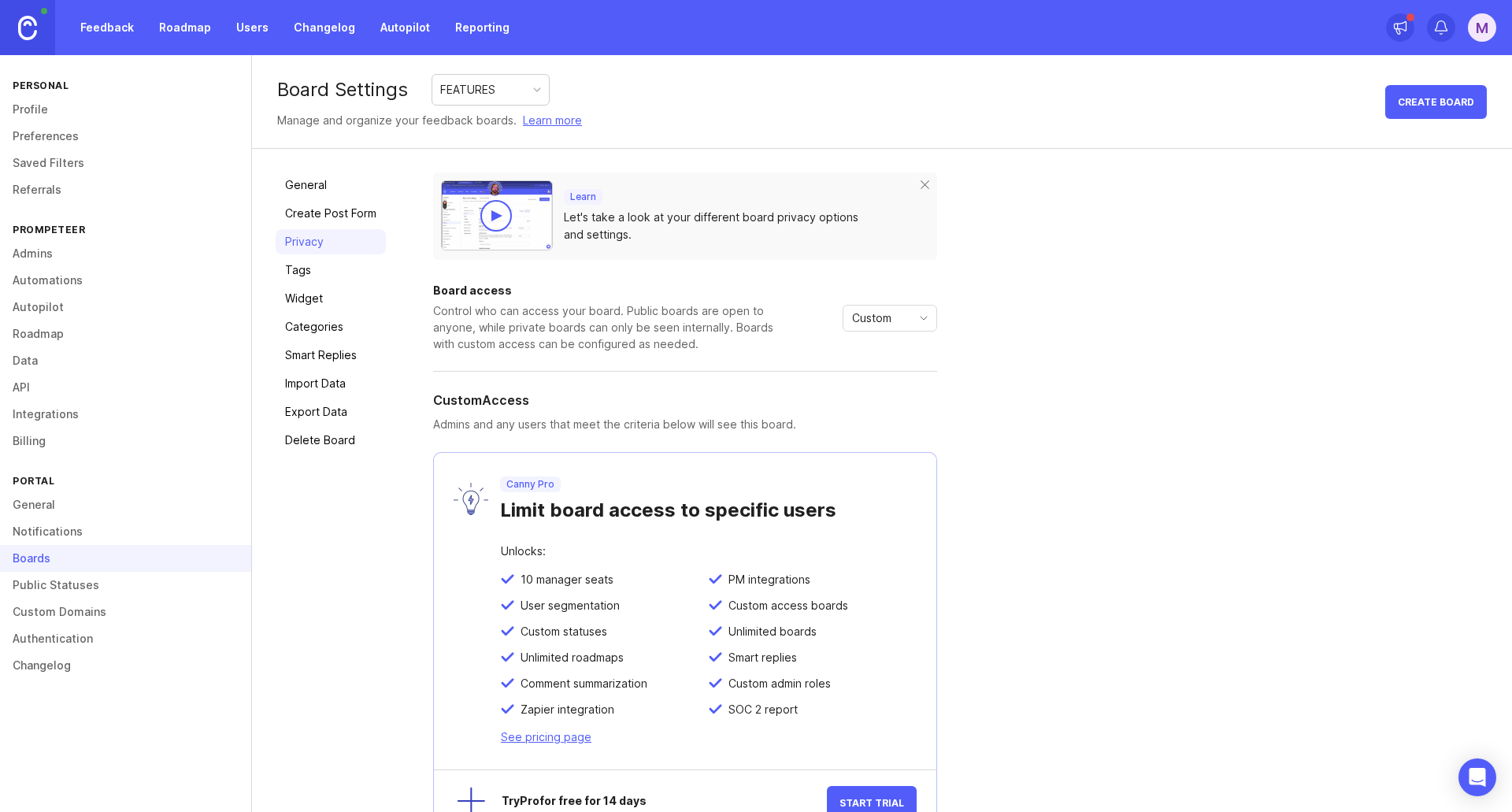
click at [903, 303] on div "Board access Control who can access your board. Public boards are open to anyon…" at bounding box center [685, 318] width 504 height 67
click at [900, 332] on div "Custom" at bounding box center [890, 318] width 94 height 27
click at [888, 366] on span "Public" at bounding box center [872, 375] width 38 height 17
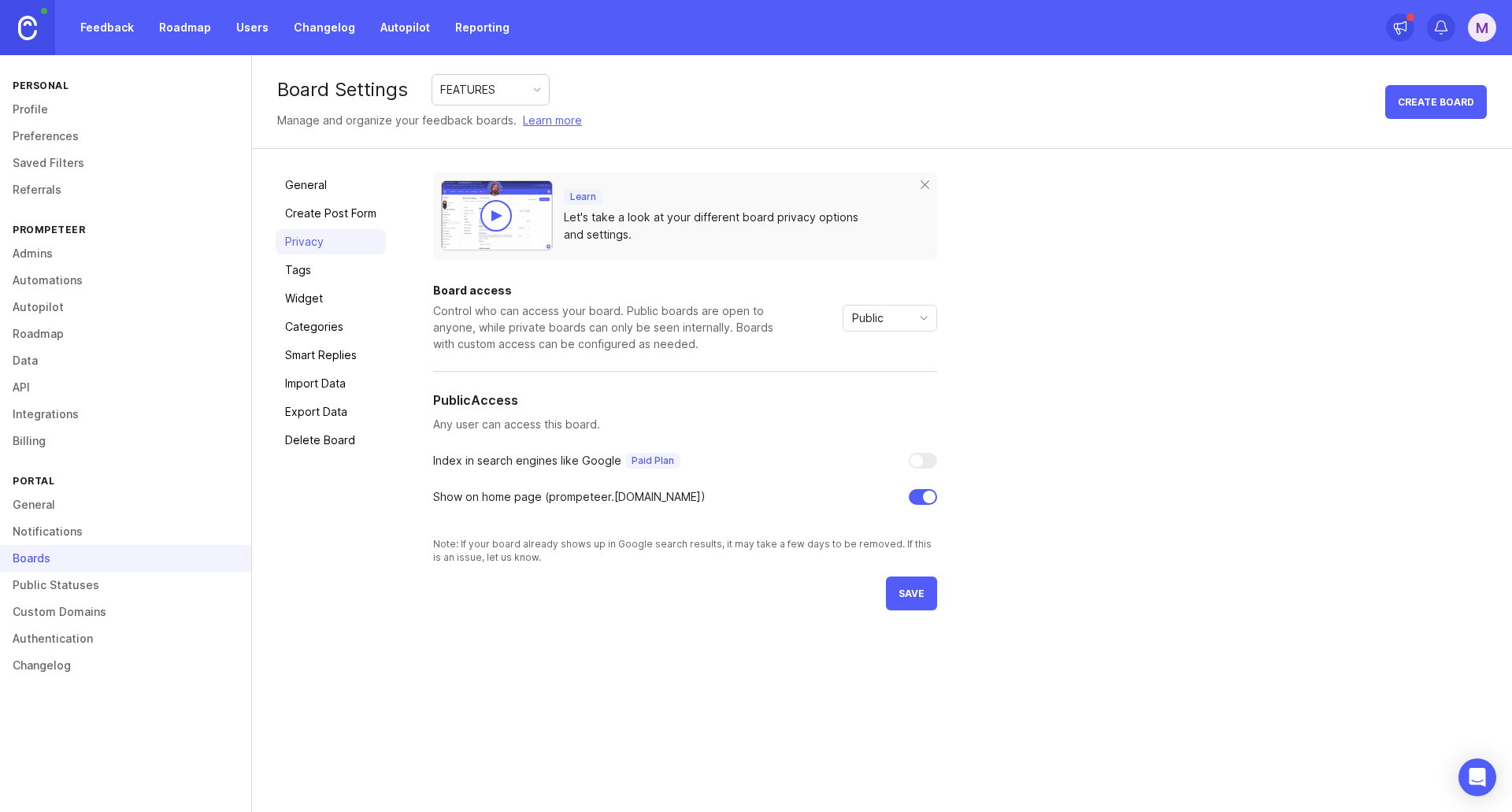
click at [898, 306] on div "Public" at bounding box center [878, 318] width 68 height 25
click at [897, 244] on div "Learn Let's take a look at your different board privacy options and settings." at bounding box center [685, 216] width 504 height 88
click at [896, 594] on button "save" at bounding box center [911, 593] width 51 height 34
click at [331, 272] on link "Tags" at bounding box center [331, 270] width 110 height 25
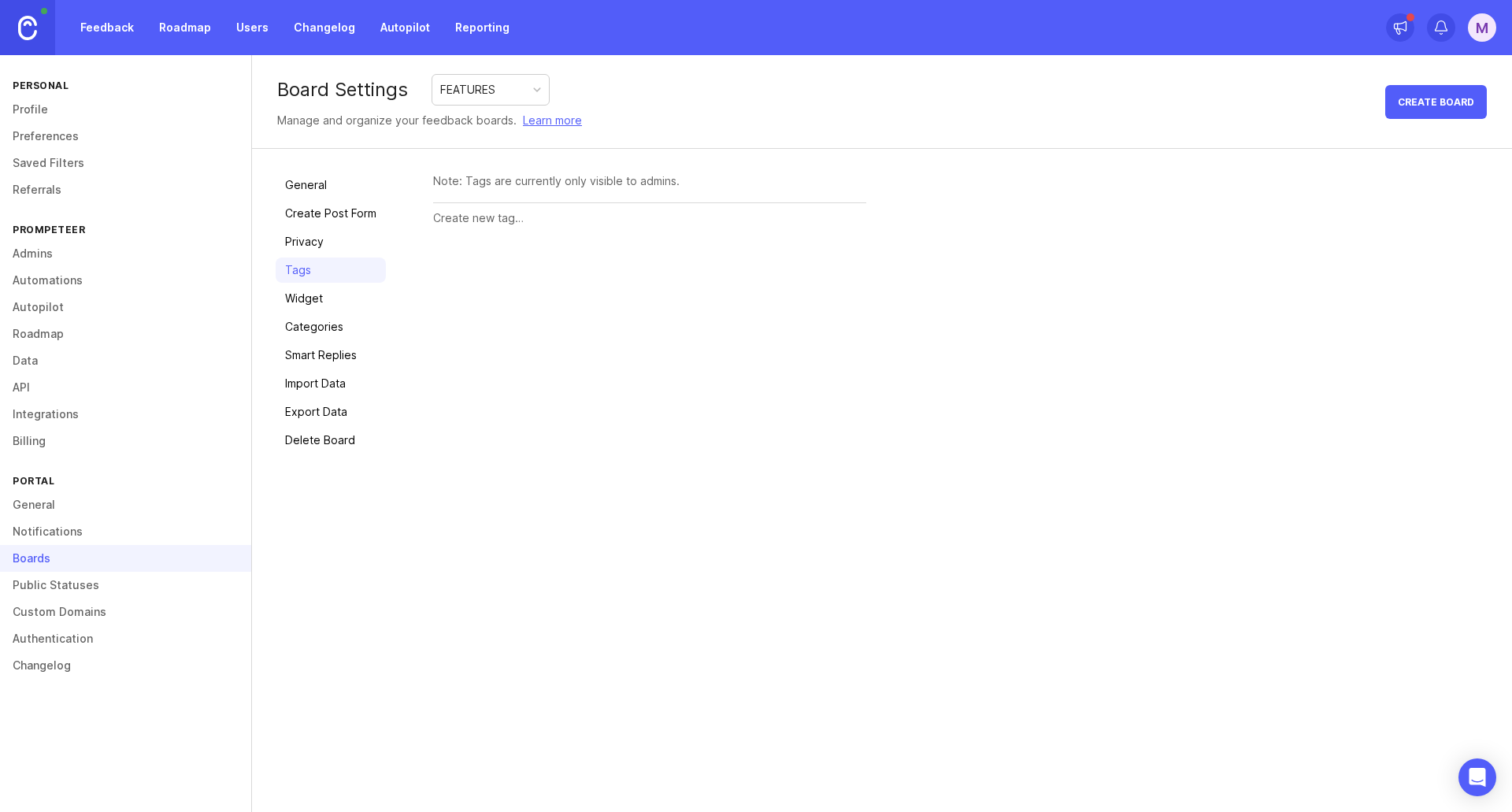
click at [334, 294] on link "Widget" at bounding box center [331, 299] width 110 height 25
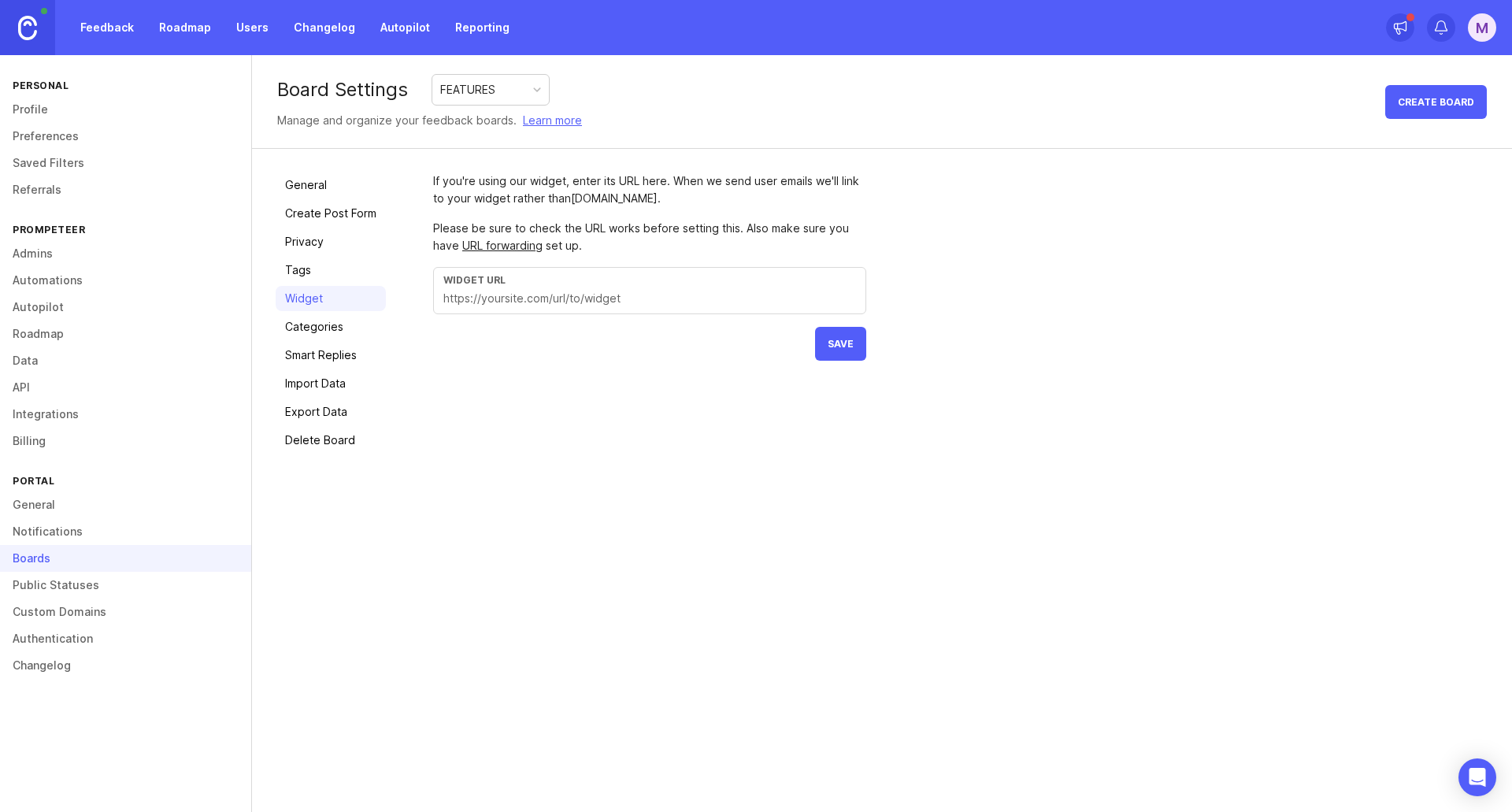
click at [603, 308] on div "Widget URL" at bounding box center [649, 290] width 433 height 47
click at [313, 317] on link "Categories" at bounding box center [331, 327] width 110 height 25
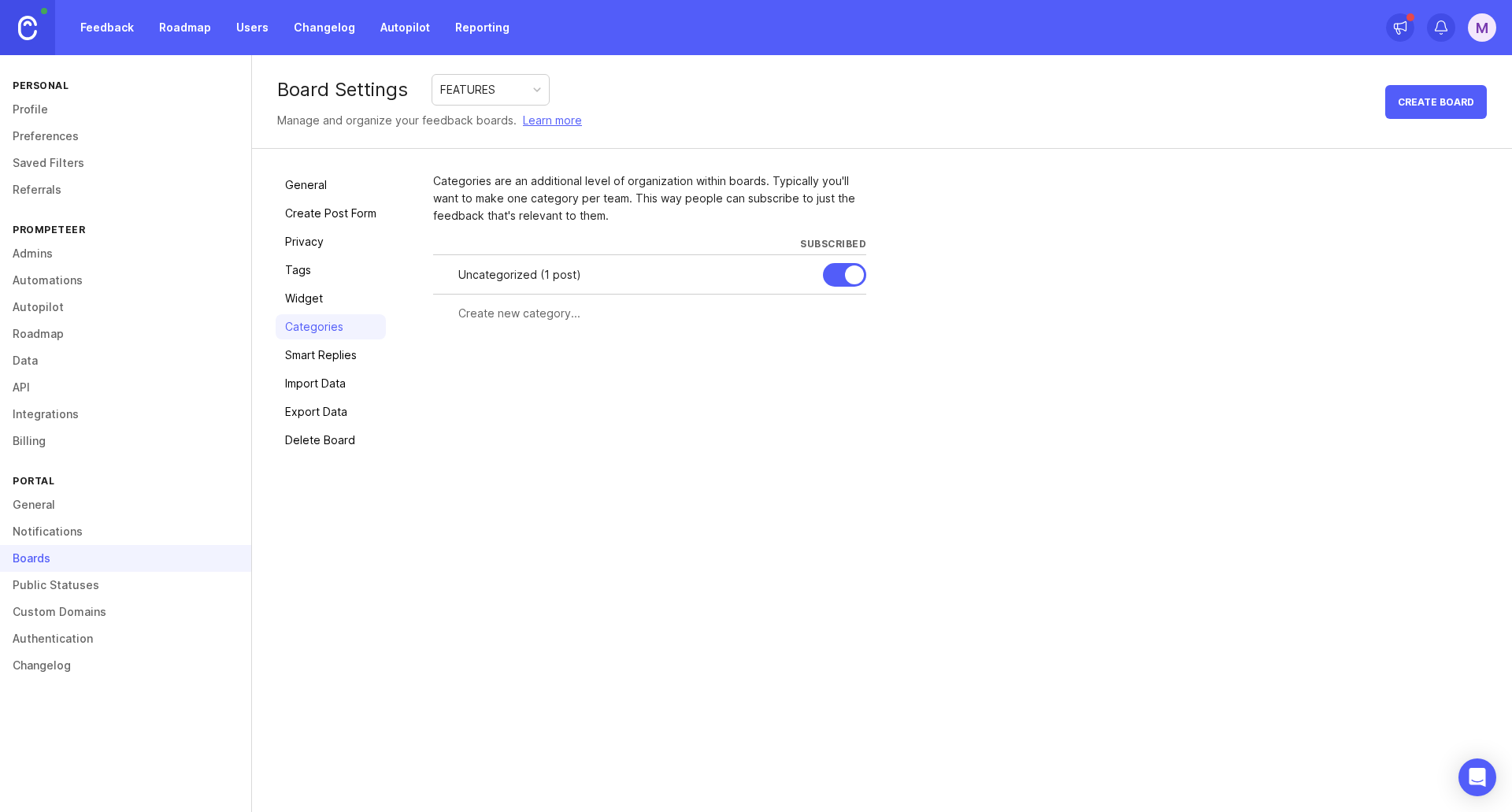
click at [325, 352] on link "Smart Replies" at bounding box center [331, 355] width 110 height 25
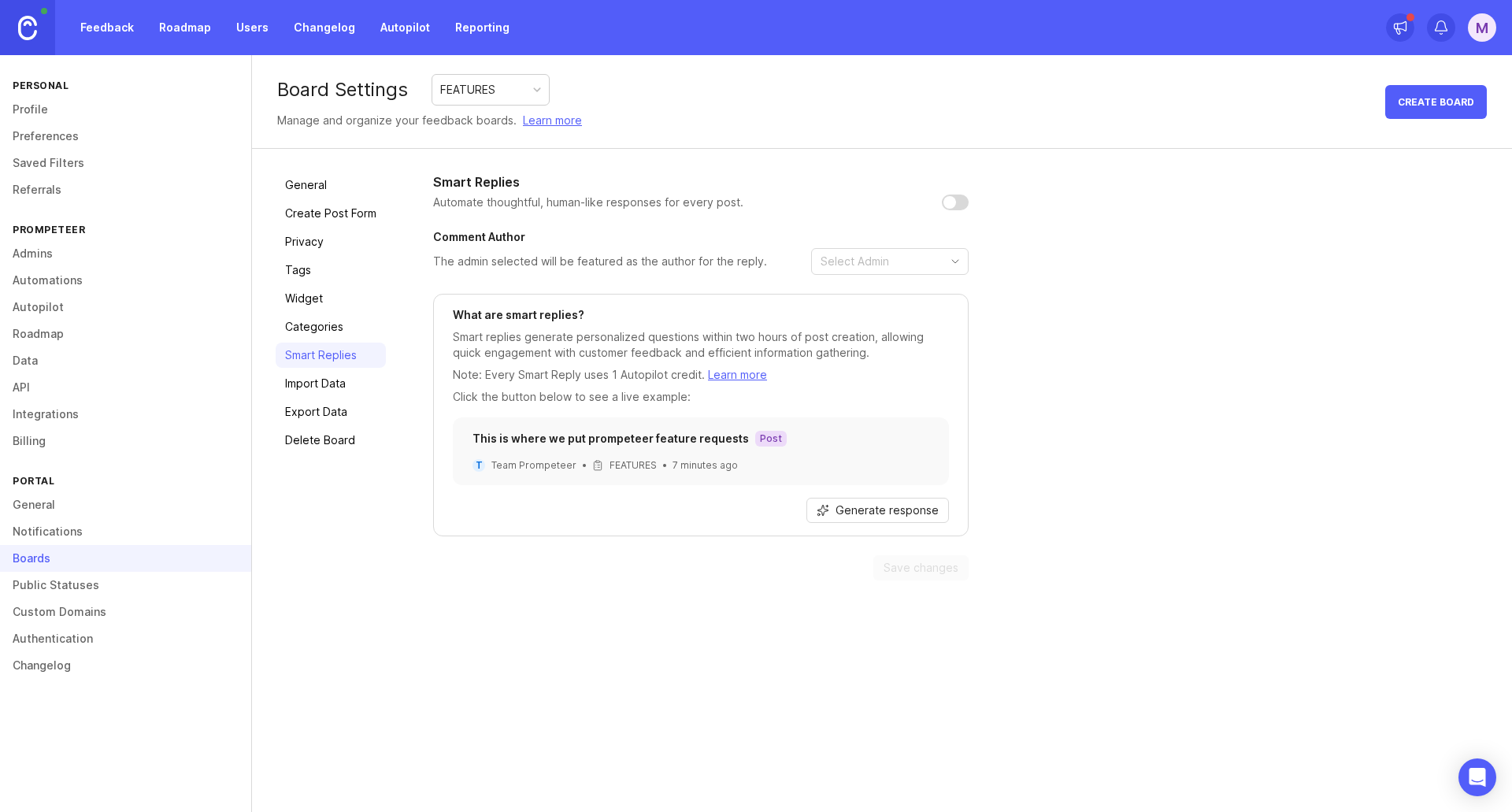
click at [979, 191] on div "Smart Replies Automate thoughtful, human-like responses for every post. Comment…" at bounding box center [960, 376] width 1056 height 408
click at [967, 203] on input "checkbox" at bounding box center [956, 203] width 27 height 15
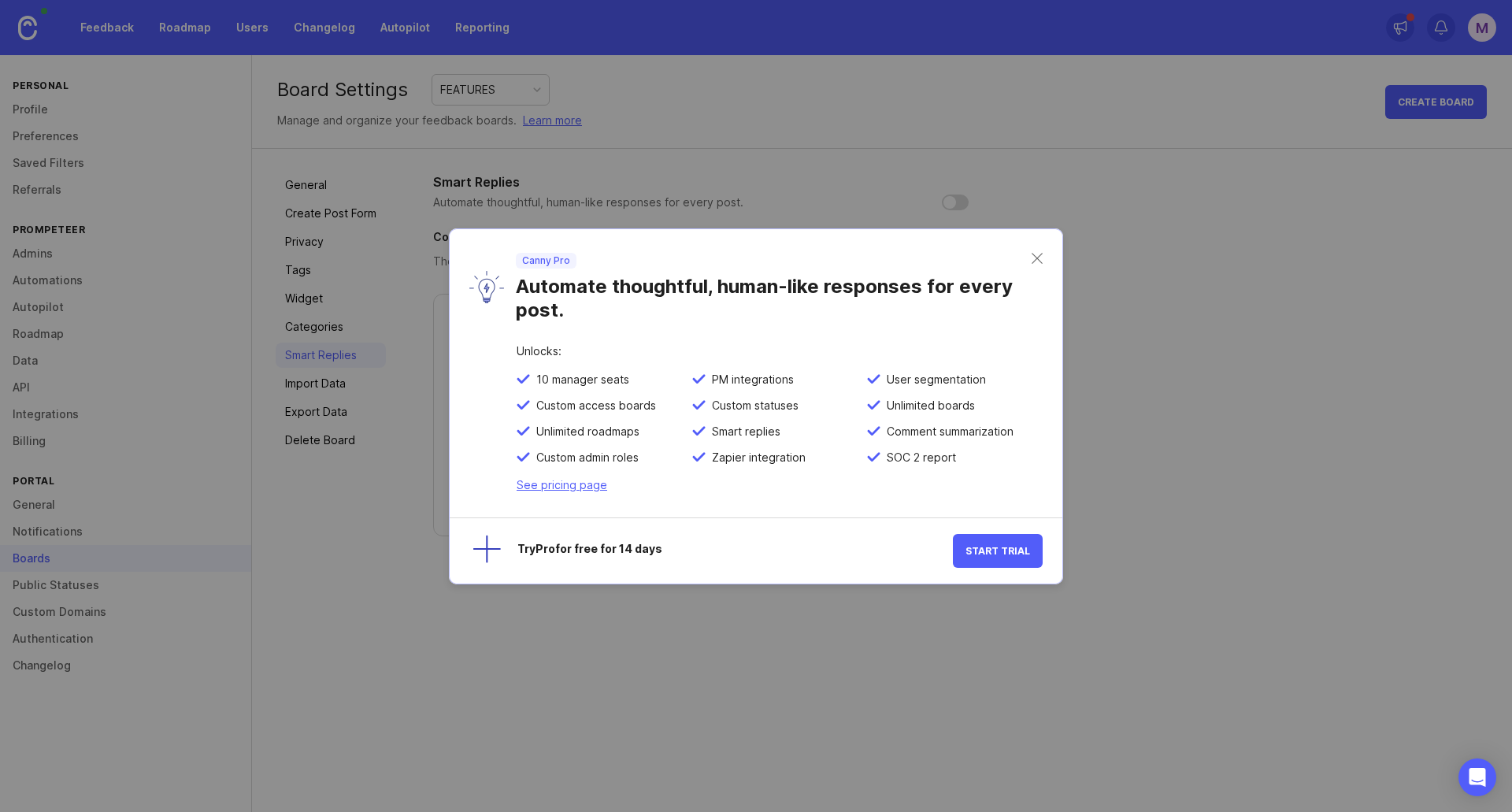
click at [1042, 254] on div "Canny Pro Automate thoughtful, human-like responses for every post." at bounding box center [755, 287] width 612 height 117
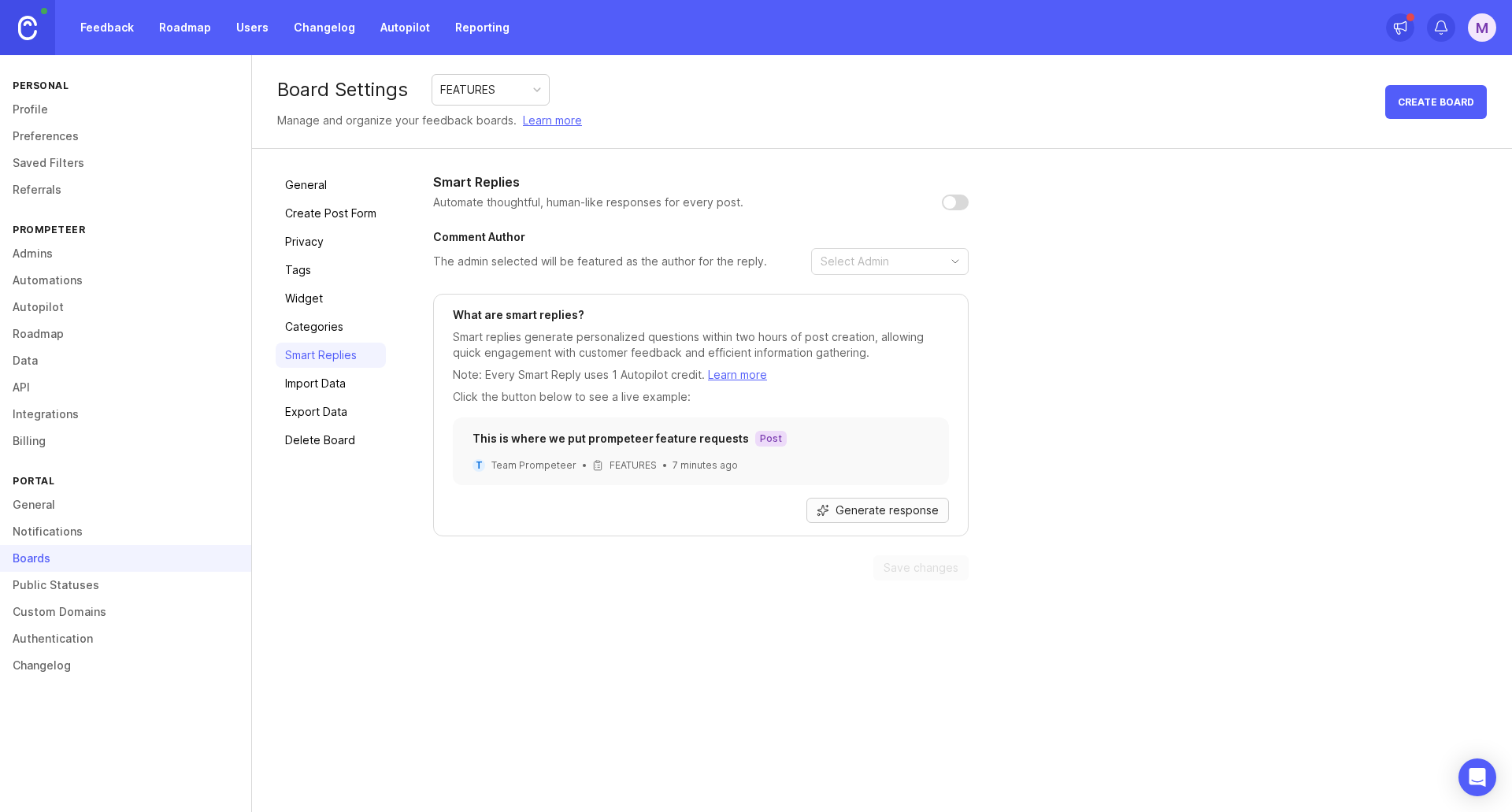
click at [880, 518] on button "Generate response" at bounding box center [878, 510] width 143 height 25
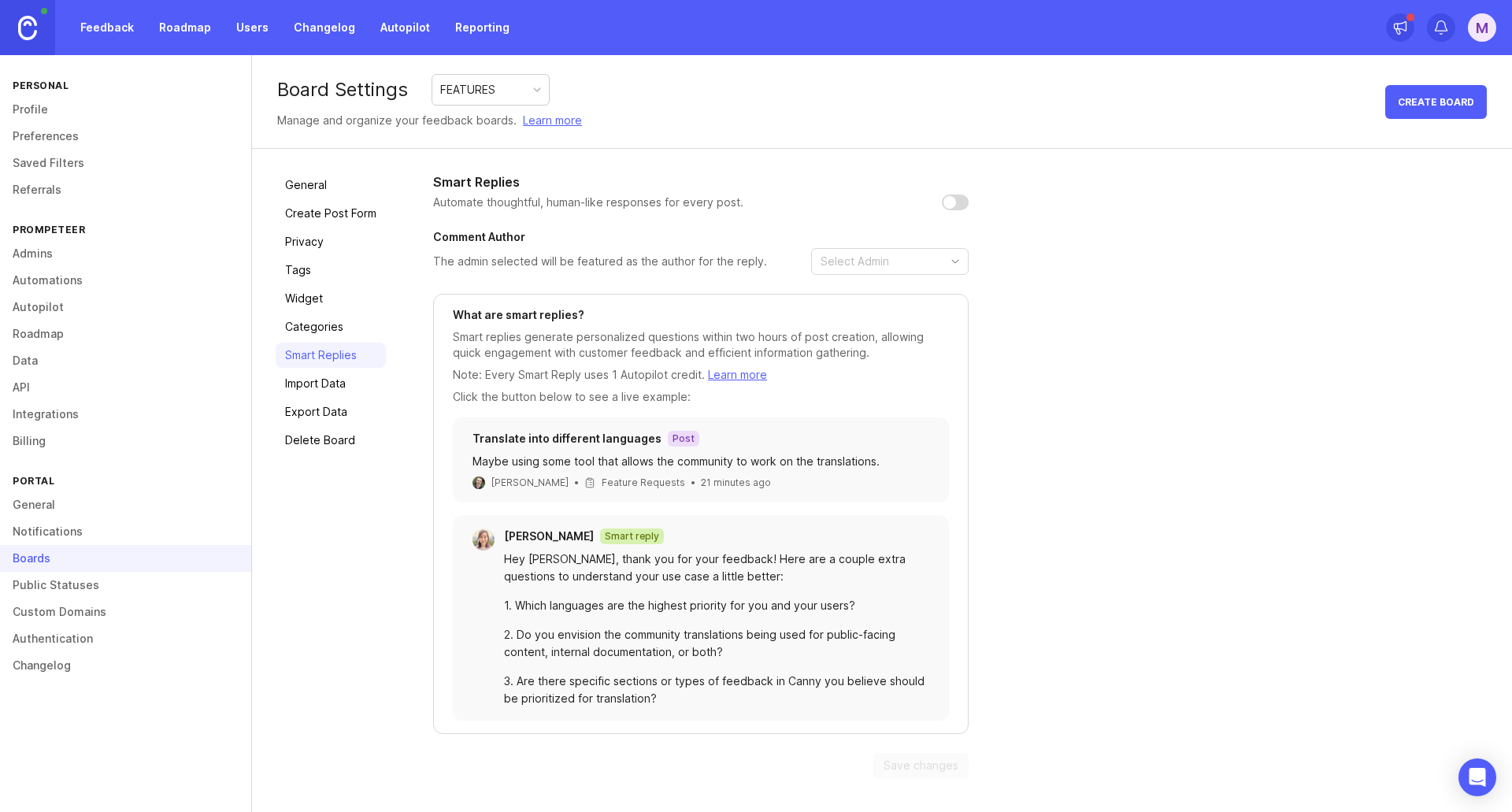
click at [960, 208] on input "checkbox" at bounding box center [956, 203] width 27 height 15
checkbox input "false"
click at [320, 375] on link "Import Data" at bounding box center [331, 384] width 110 height 25
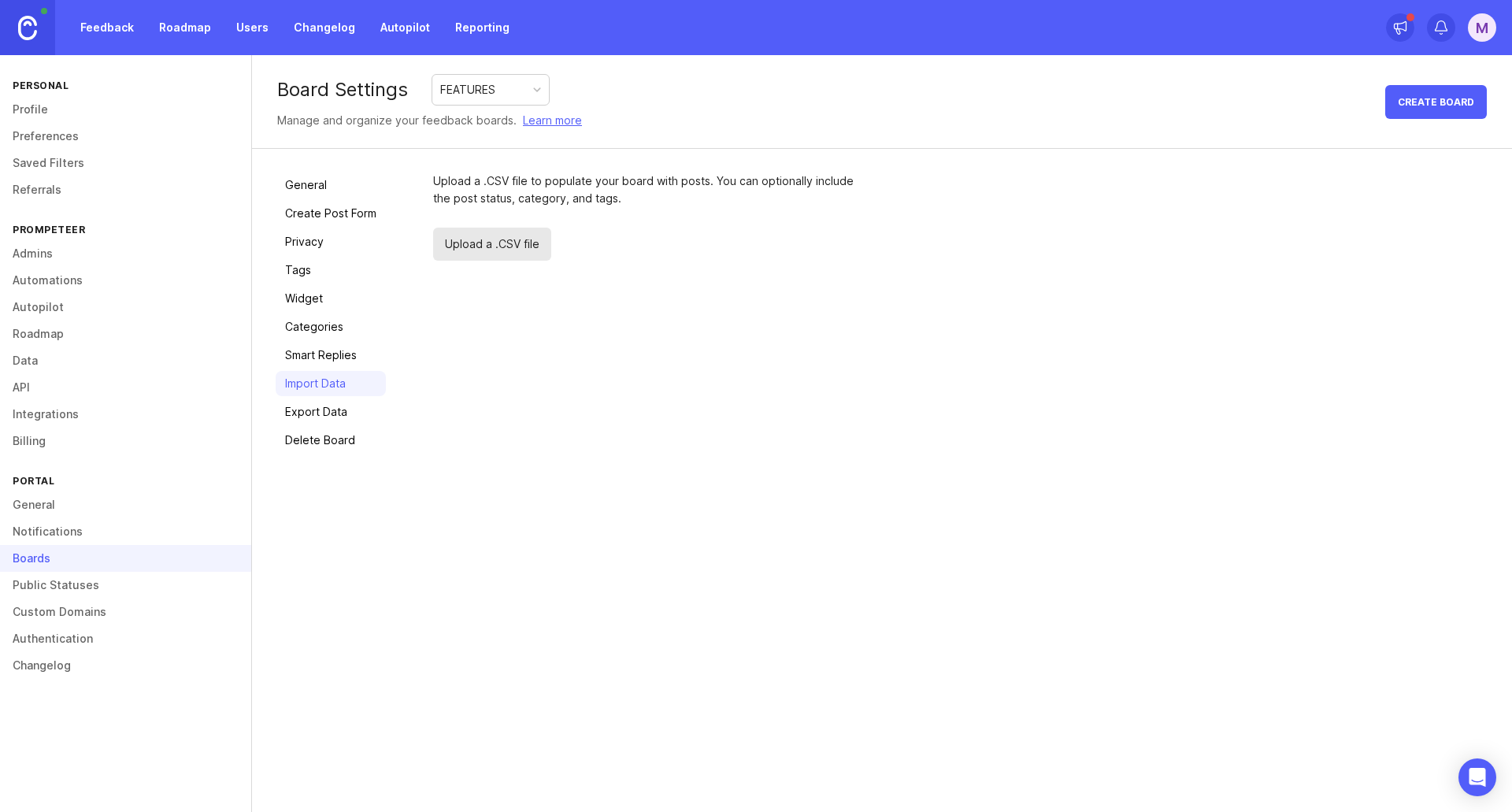
click at [320, 402] on link "Export Data" at bounding box center [331, 412] width 110 height 25
click at [334, 446] on link "Delete Board" at bounding box center [331, 441] width 110 height 25
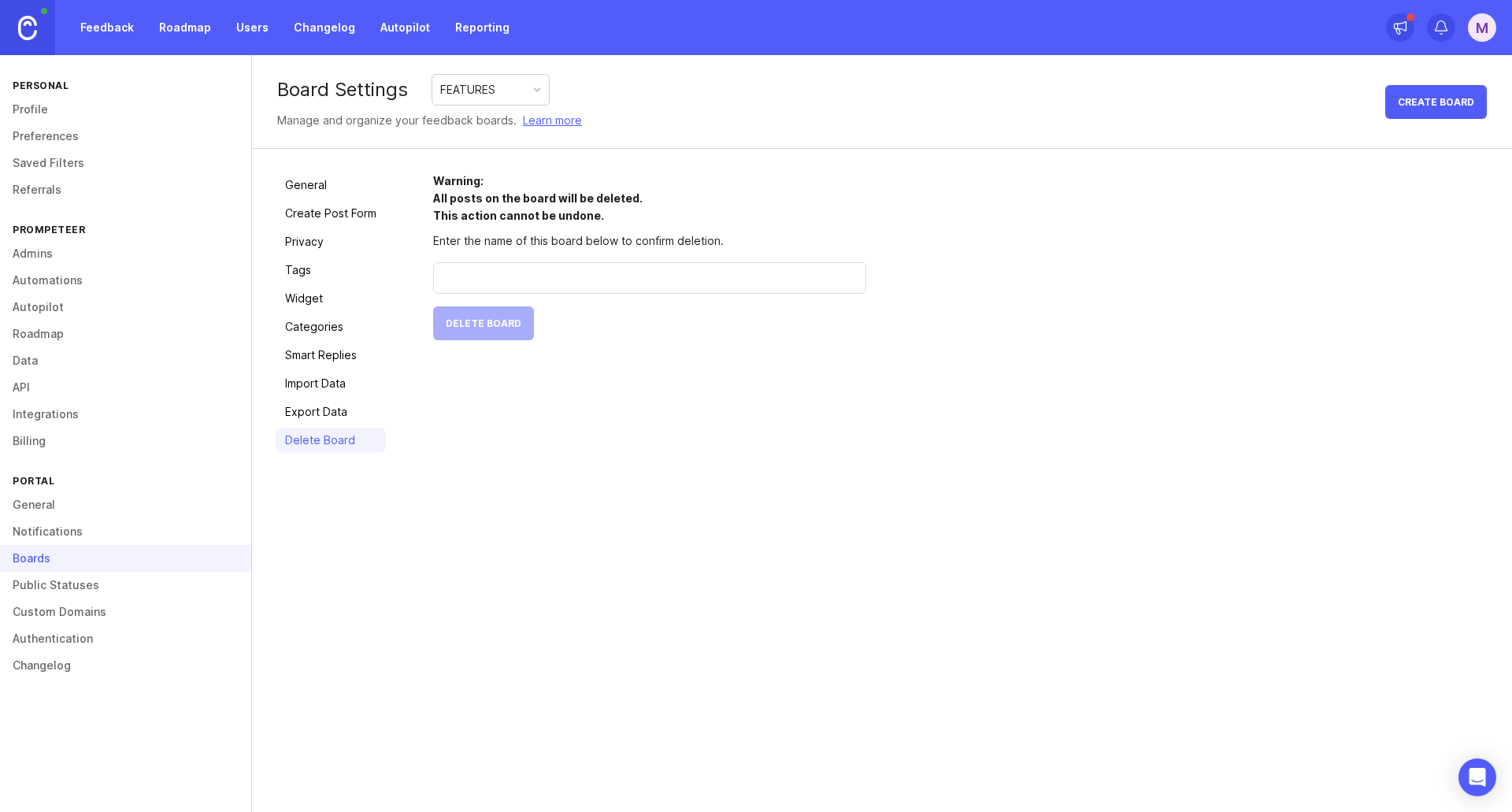
click at [575, 268] on div at bounding box center [649, 278] width 433 height 32
click at [56, 583] on link "Public Statuses" at bounding box center [125, 585] width 252 height 27
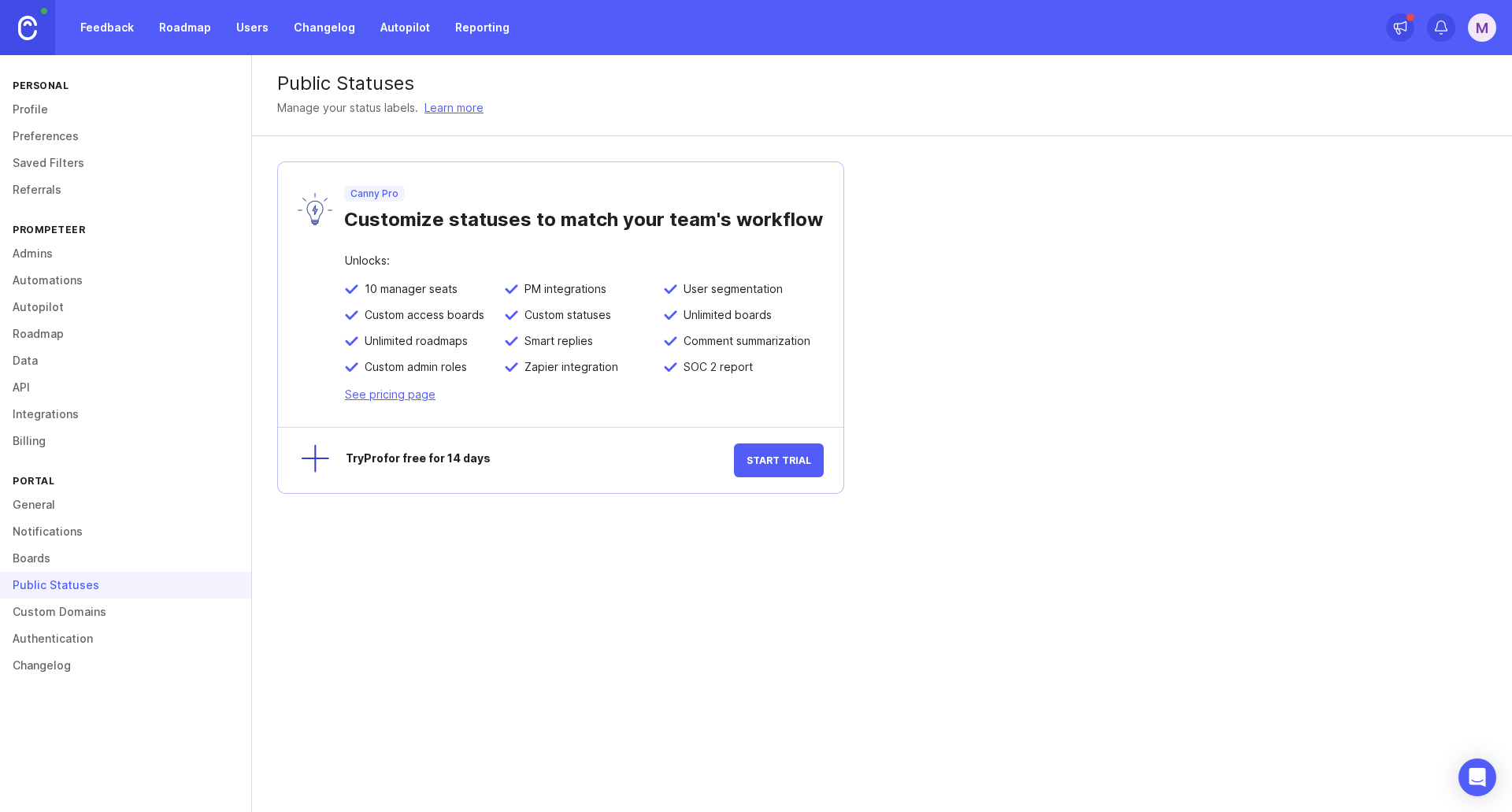
click at [42, 609] on link "Custom Domains" at bounding box center [125, 612] width 252 height 27
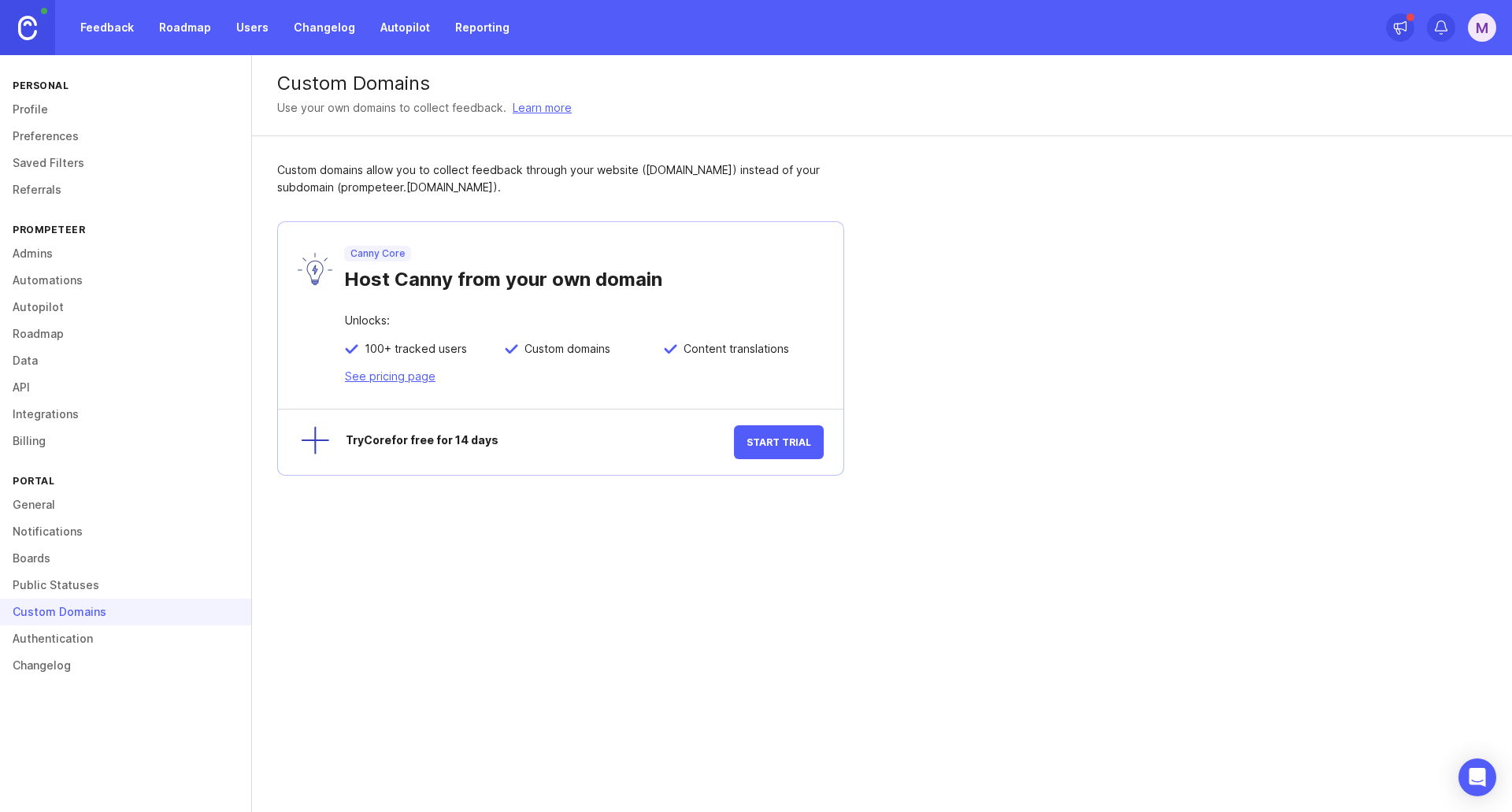
click at [69, 638] on link "Authentication" at bounding box center [125, 639] width 252 height 27
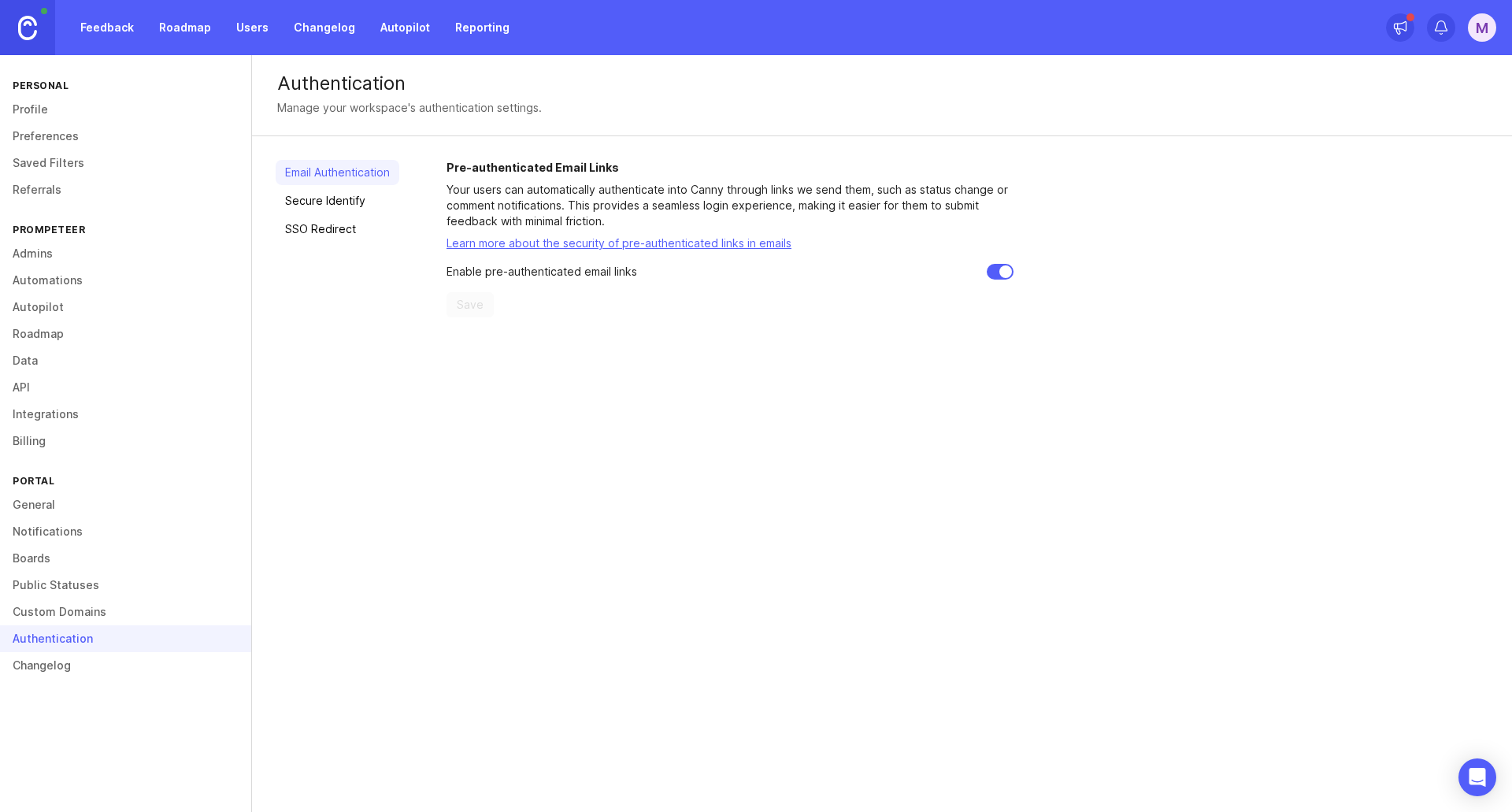
click at [332, 205] on link "Secure Identify" at bounding box center [338, 201] width 123 height 25
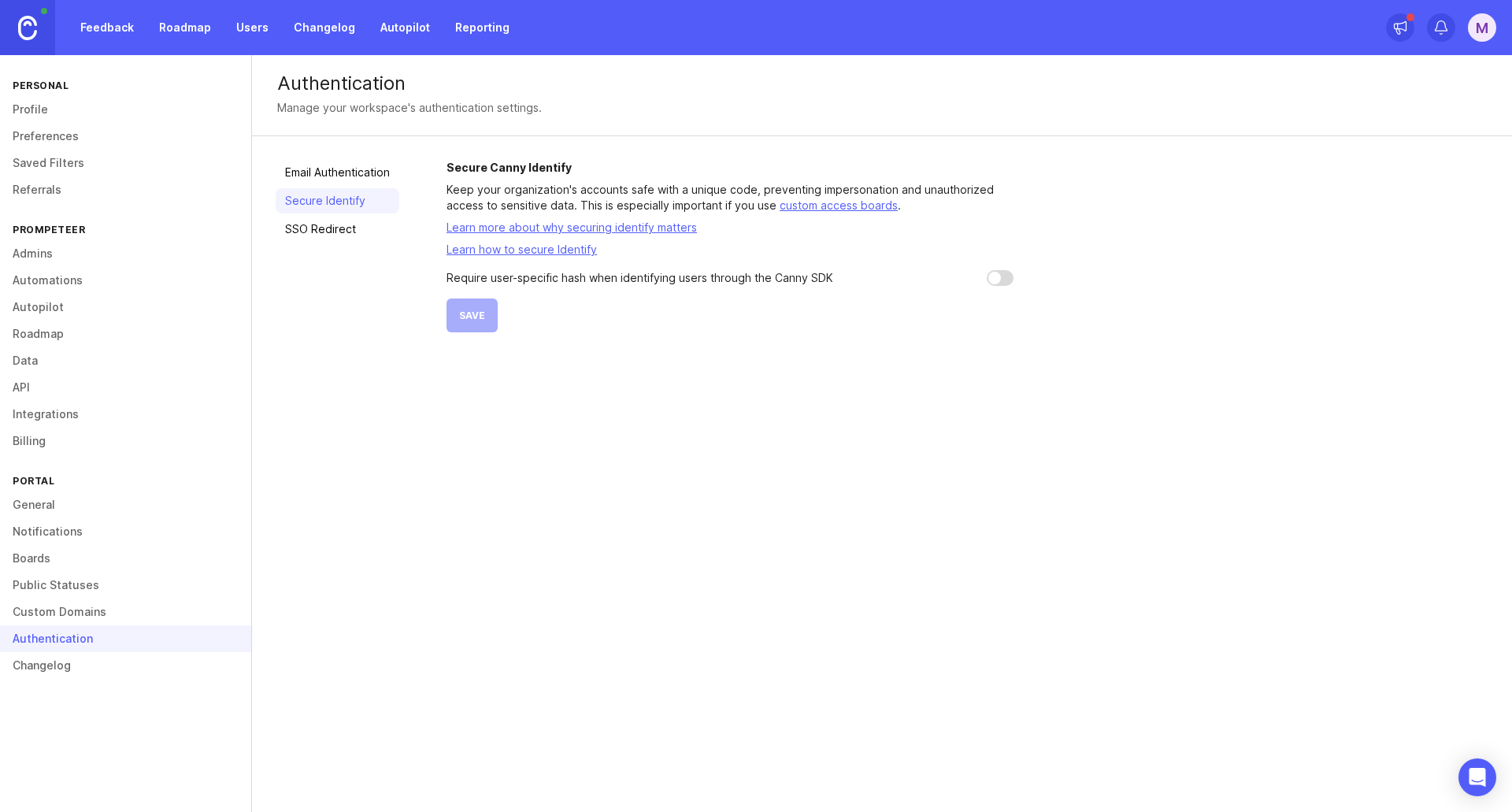
click at [1013, 273] on input "checkbox" at bounding box center [1000, 278] width 27 height 15
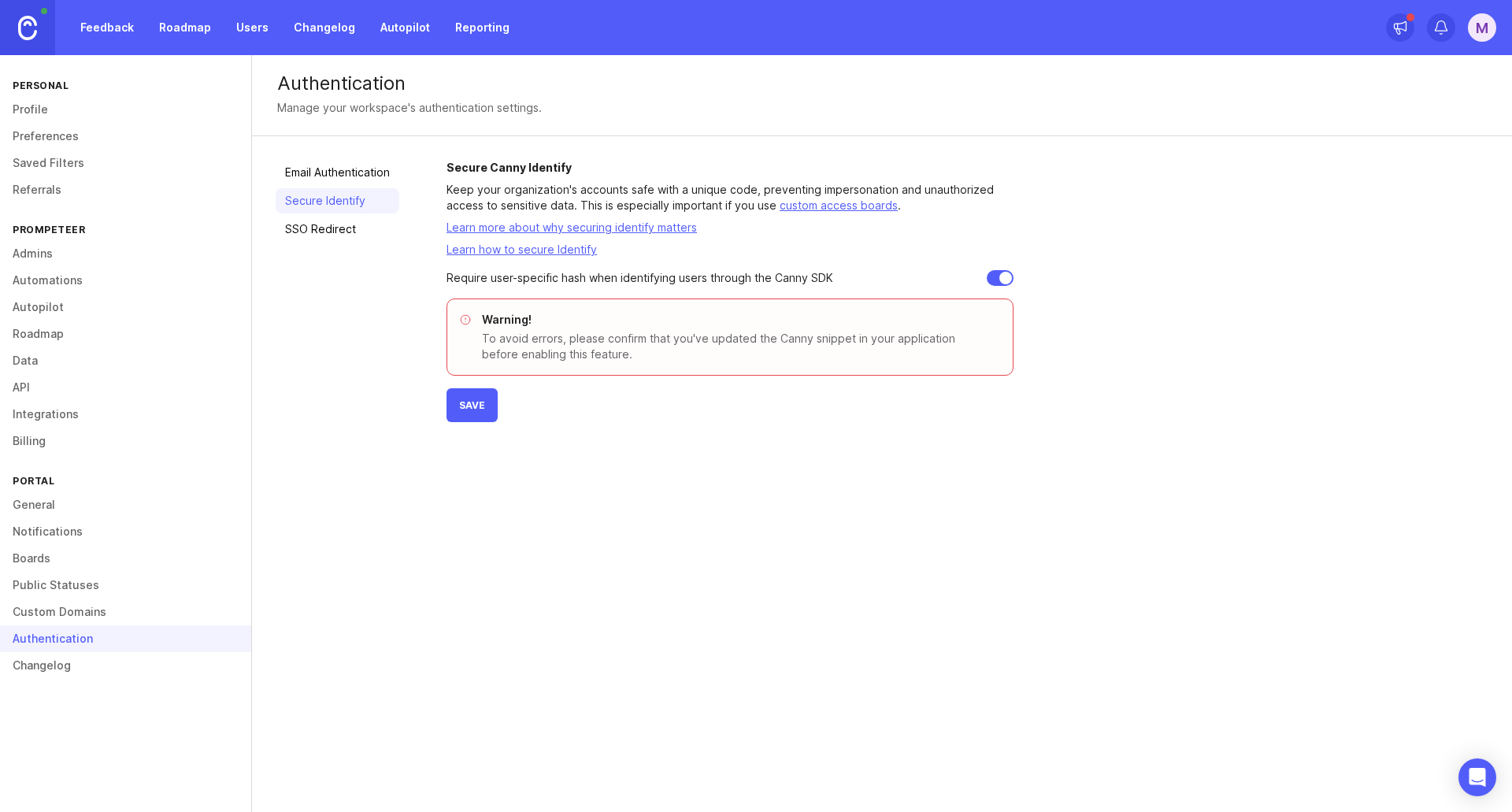
click at [1006, 278] on input "checkbox" at bounding box center [1000, 278] width 27 height 15
checkbox input "false"
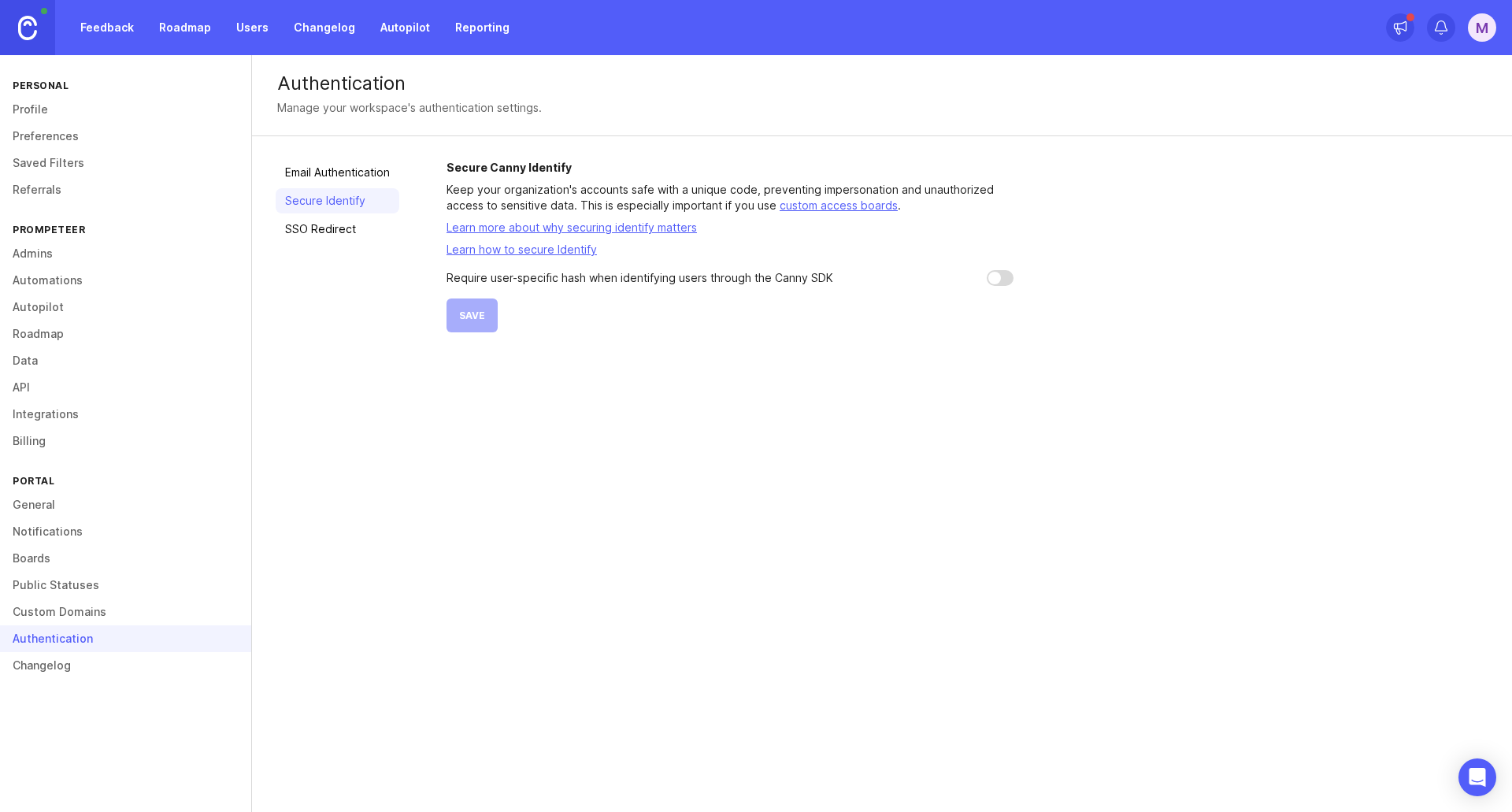
click at [60, 662] on link "Changelog" at bounding box center [125, 665] width 252 height 27
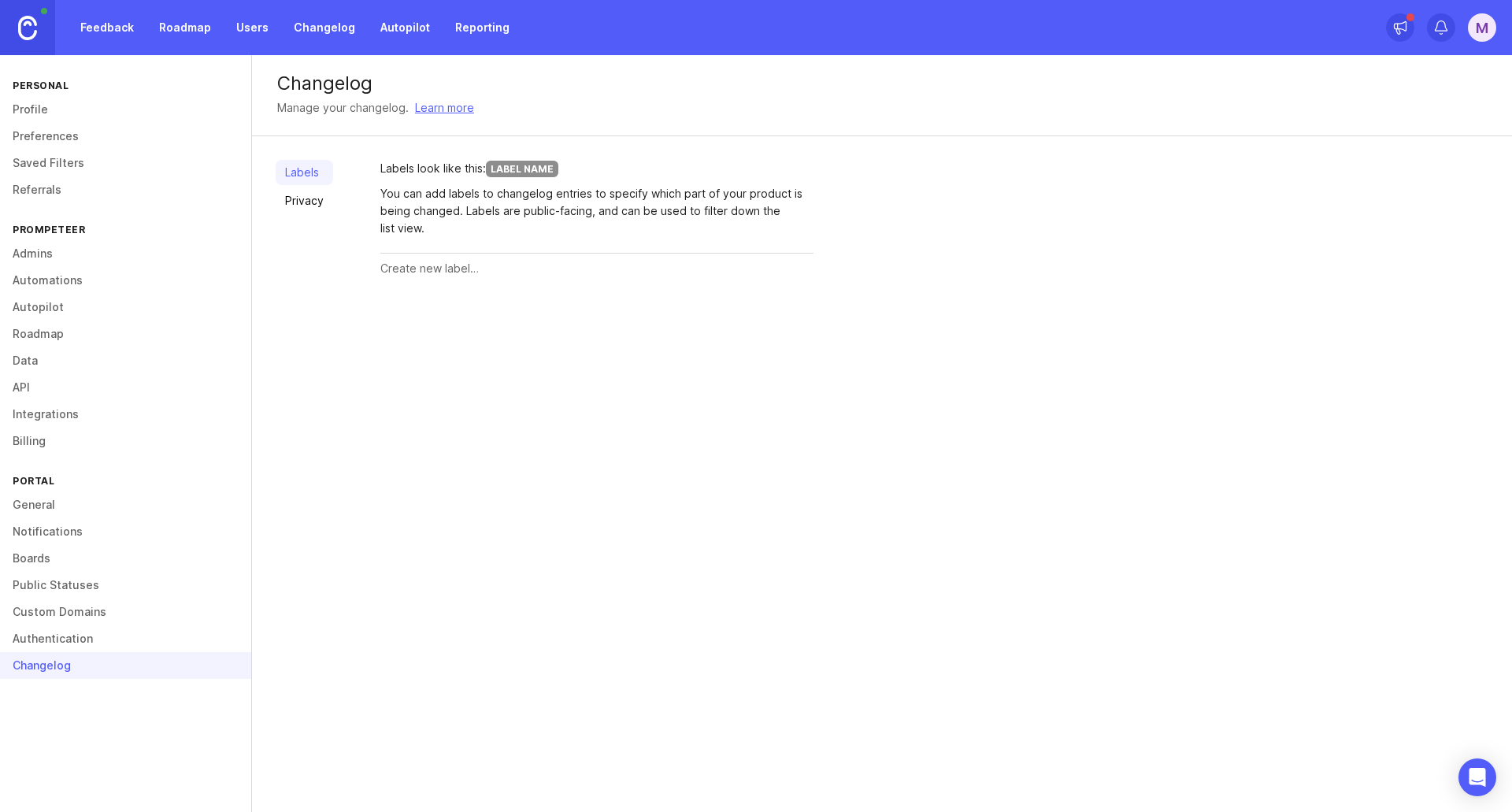
click at [71, 200] on link "Referrals" at bounding box center [125, 190] width 252 height 27
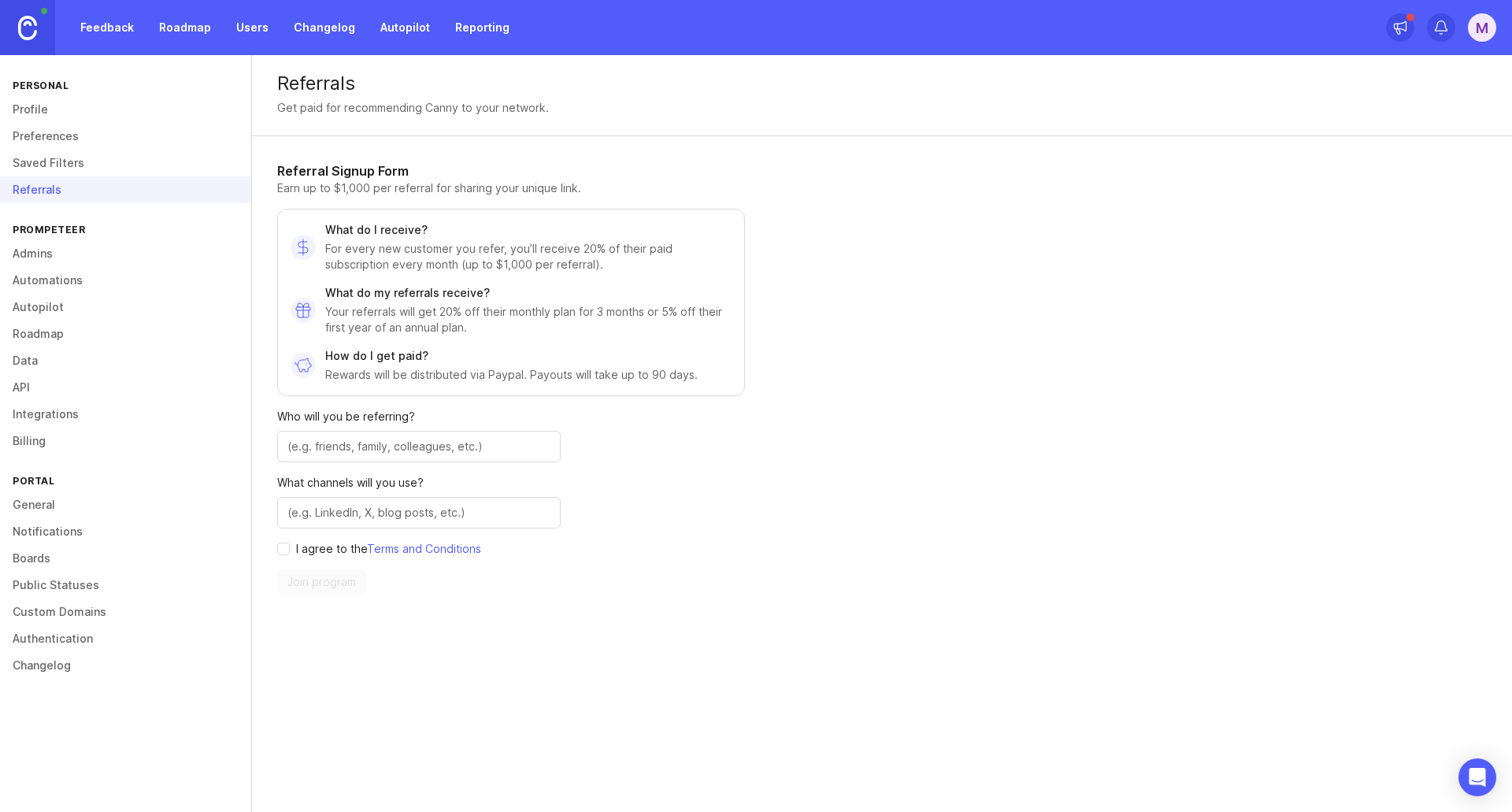
click at [459, 27] on link "Reporting" at bounding box center [482, 27] width 73 height 28
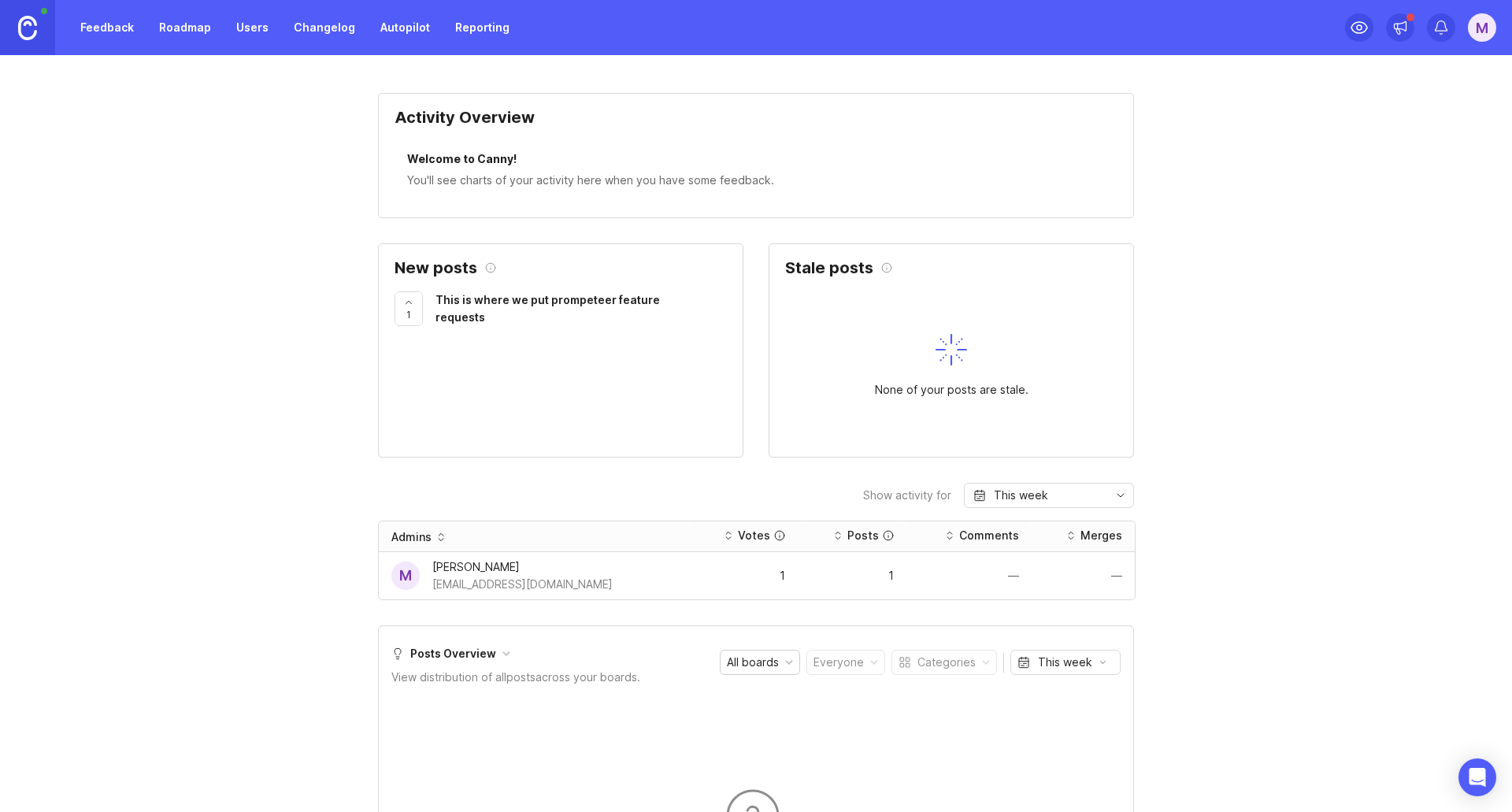
click at [84, 33] on link "Feedback" at bounding box center [107, 27] width 72 height 28
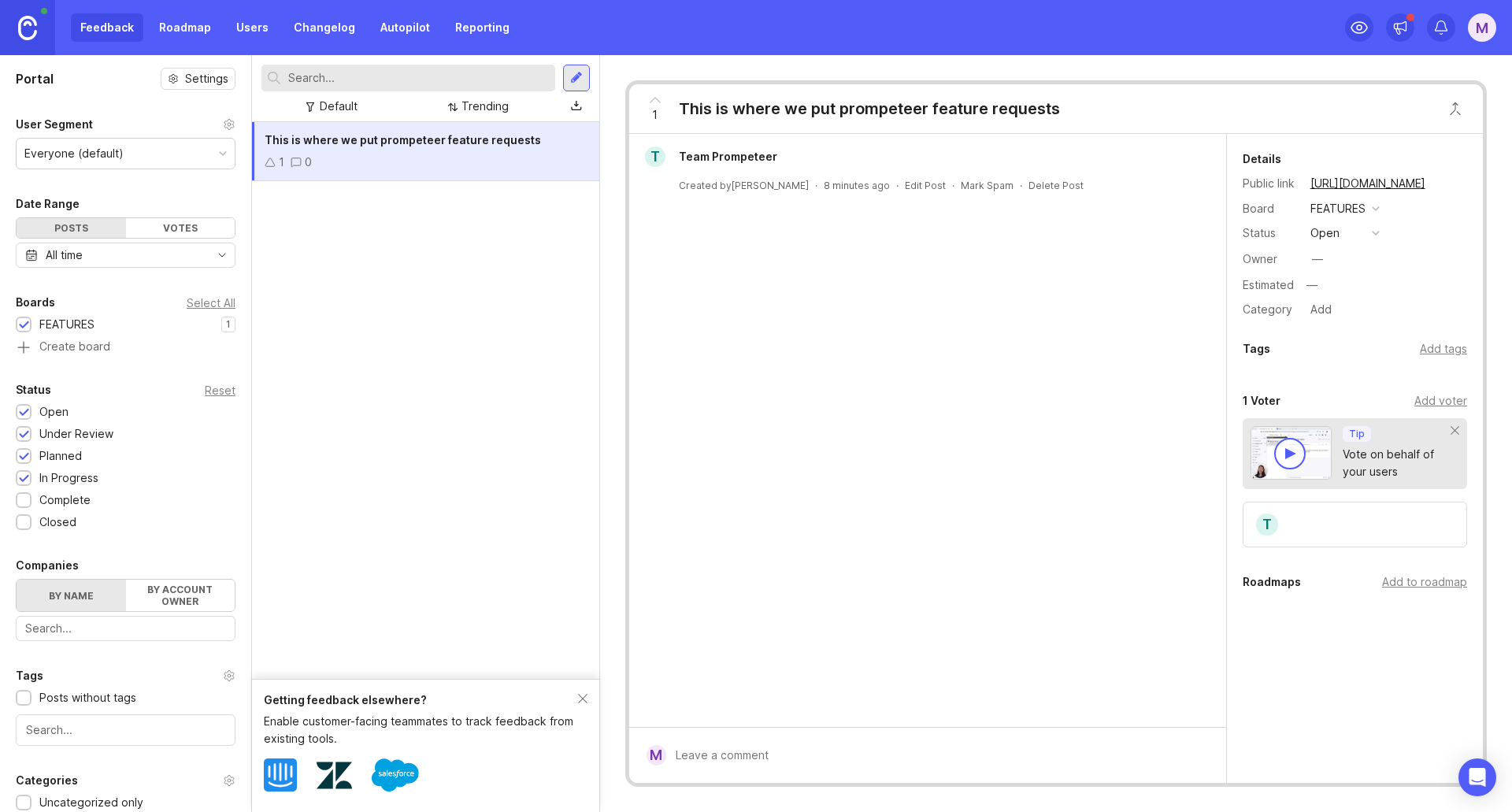
click at [1485, 41] on div "M" at bounding box center [1420, 27] width 151 height 55
click at [1485, 40] on div "M" at bounding box center [1482, 27] width 28 height 28
click at [1406, 112] on link "Docs" at bounding box center [1426, 108] width 157 height 25
click at [983, 284] on div "T Team Prompeteer Created by Manav Mishra · 8 minutes ago · Edit Post · Mark Sp…" at bounding box center [928, 430] width 597 height 593
click at [175, 31] on link "Roadmap" at bounding box center [185, 27] width 71 height 28
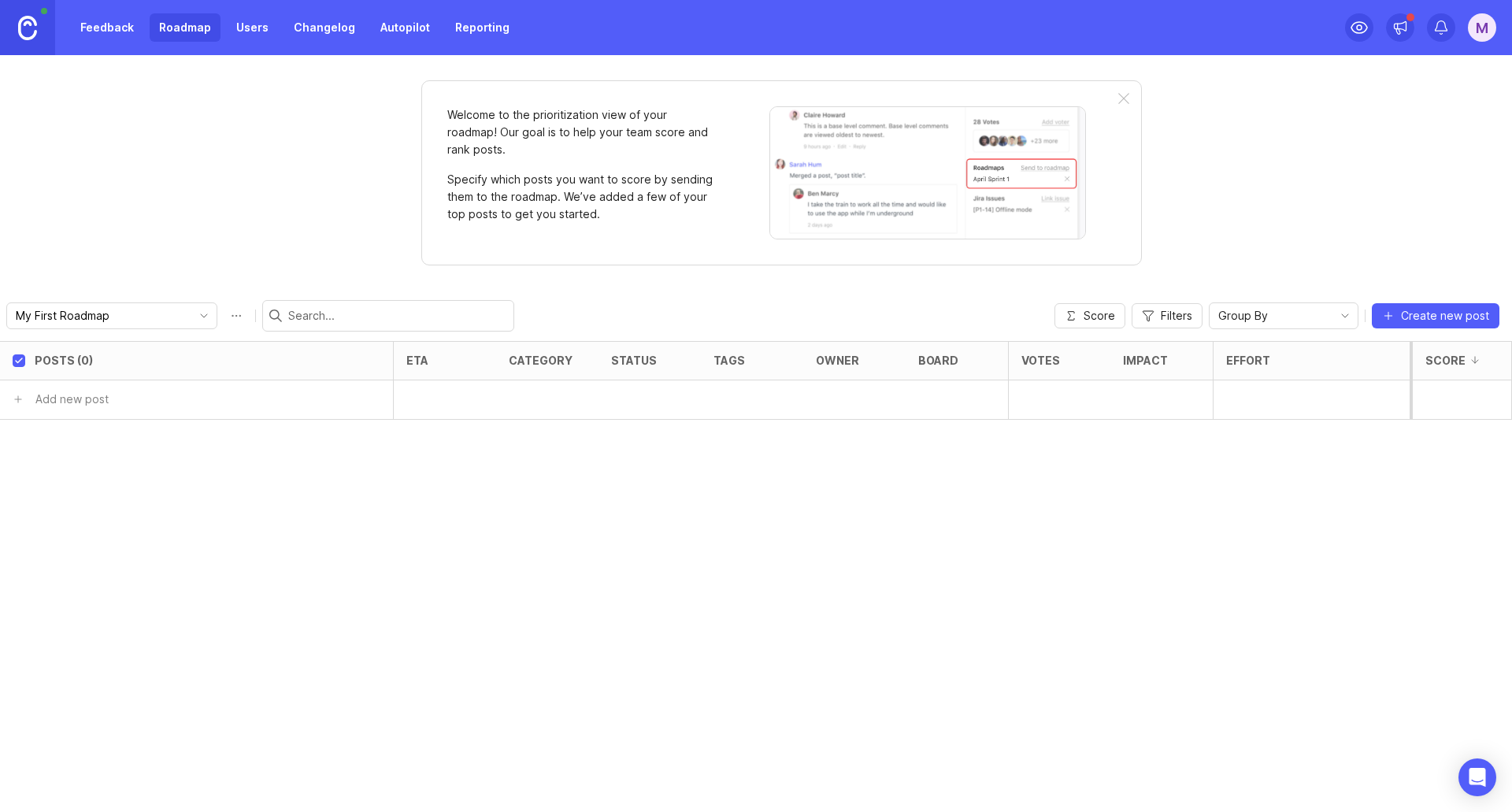
click at [140, 35] on link "Feedback" at bounding box center [107, 27] width 72 height 28
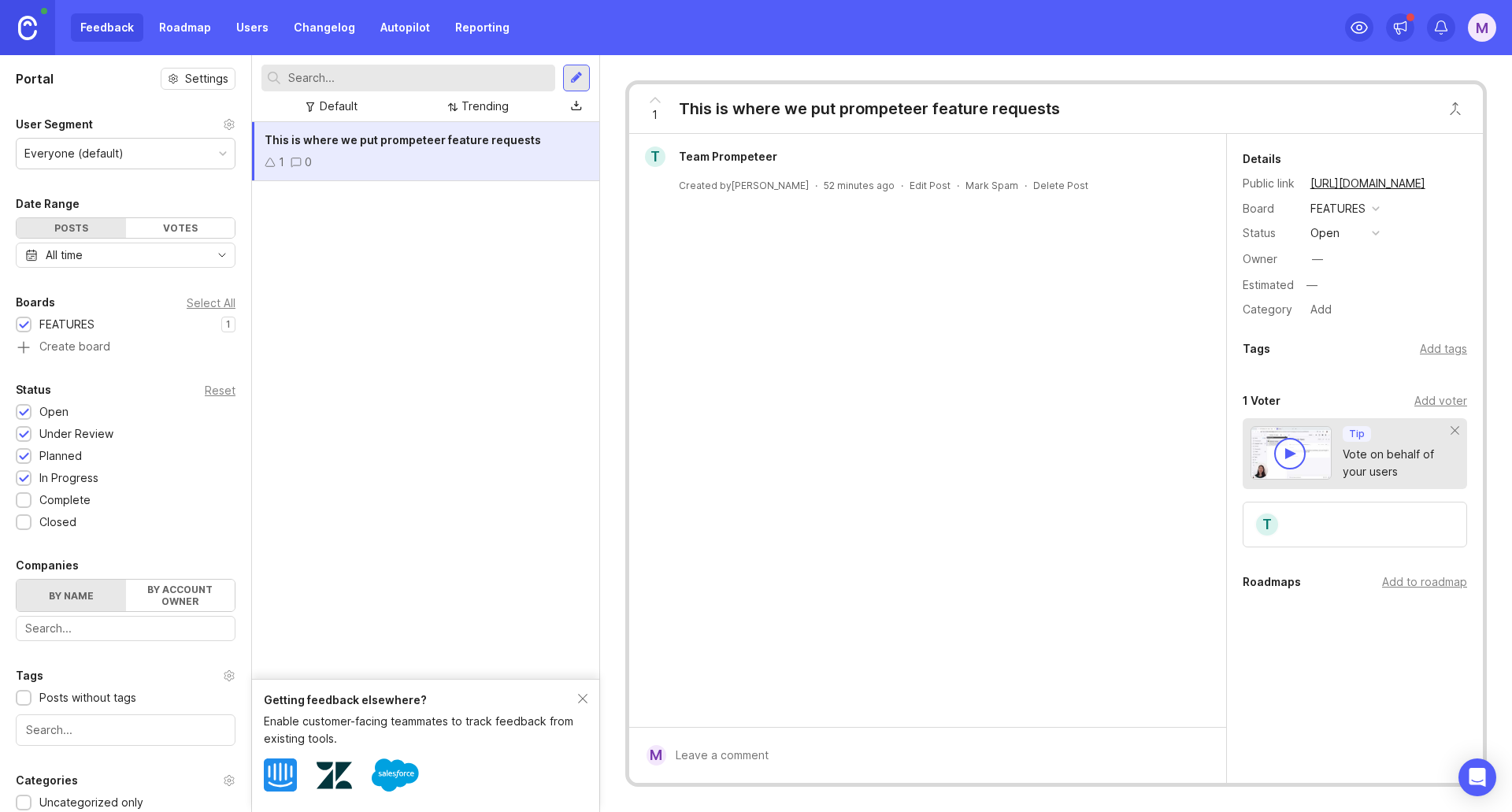
click at [7, 36] on link at bounding box center [27, 27] width 55 height 55
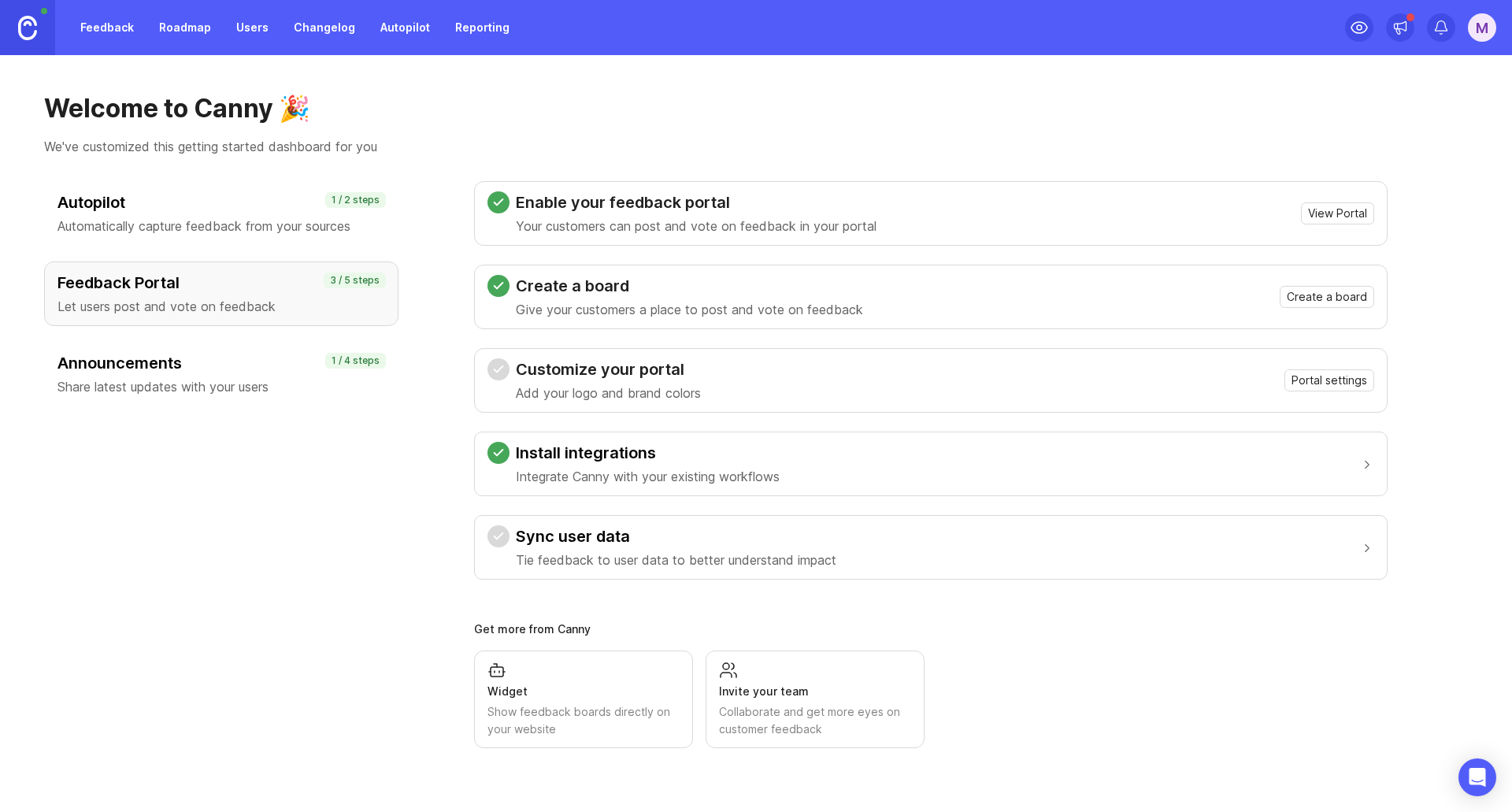
click at [695, 219] on p "Your customers can post and vote on feedback in your portal" at bounding box center [696, 227] width 361 height 19
click at [1336, 221] on span "View Portal" at bounding box center [1337, 213] width 59 height 15
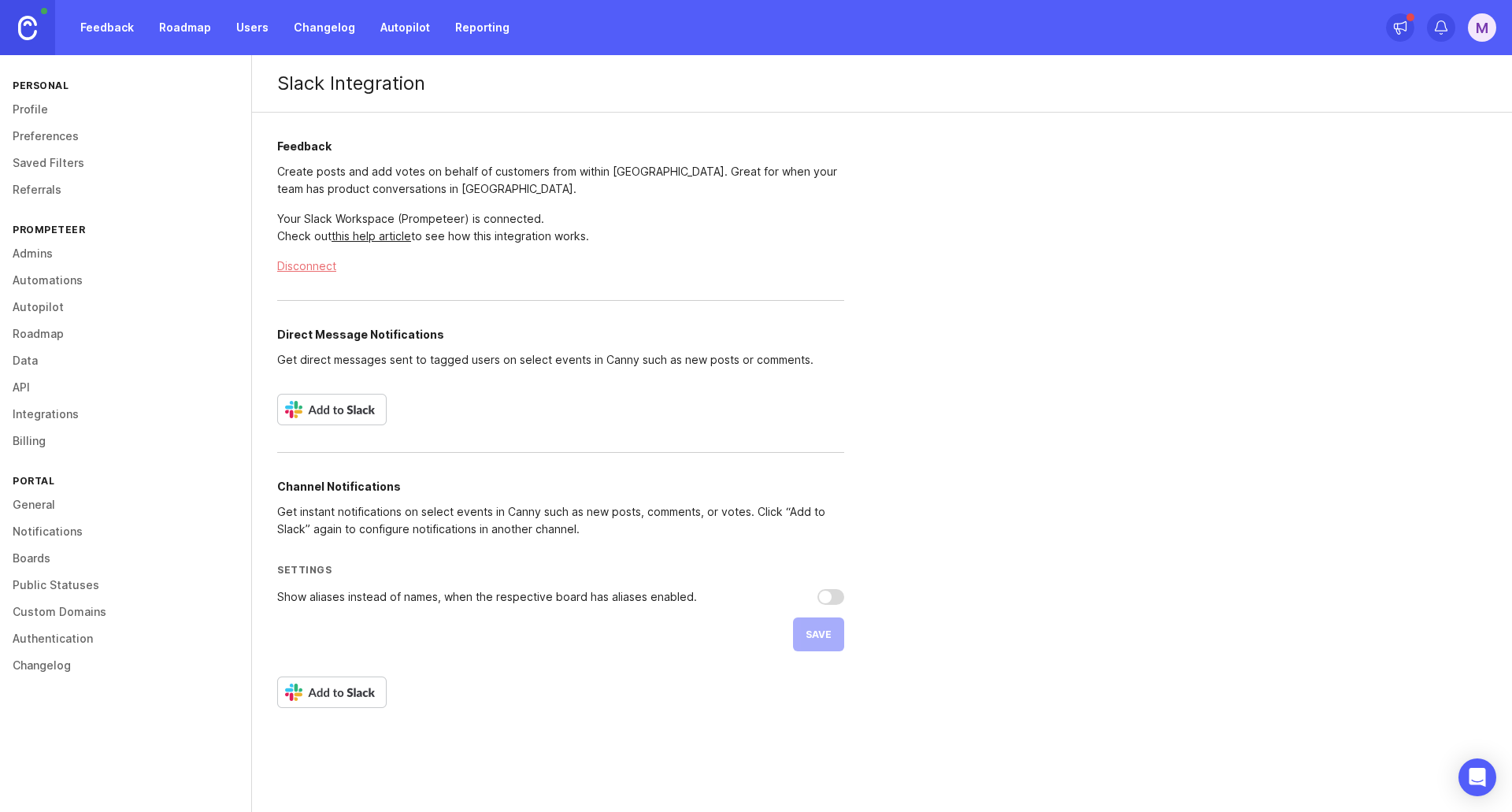
click at [348, 410] on img at bounding box center [333, 409] width 110 height 32
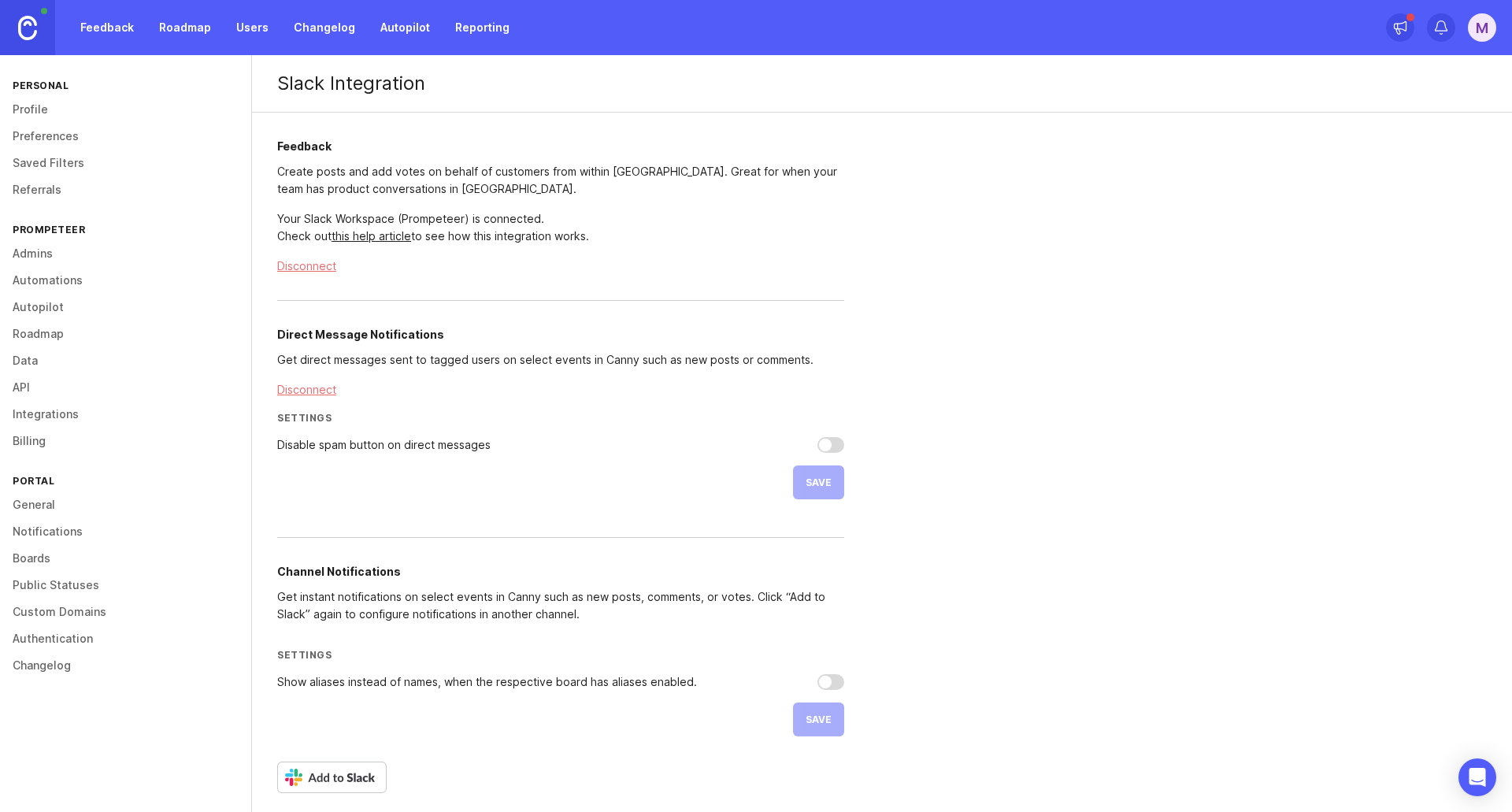
click at [323, 771] on img at bounding box center [333, 777] width 110 height 32
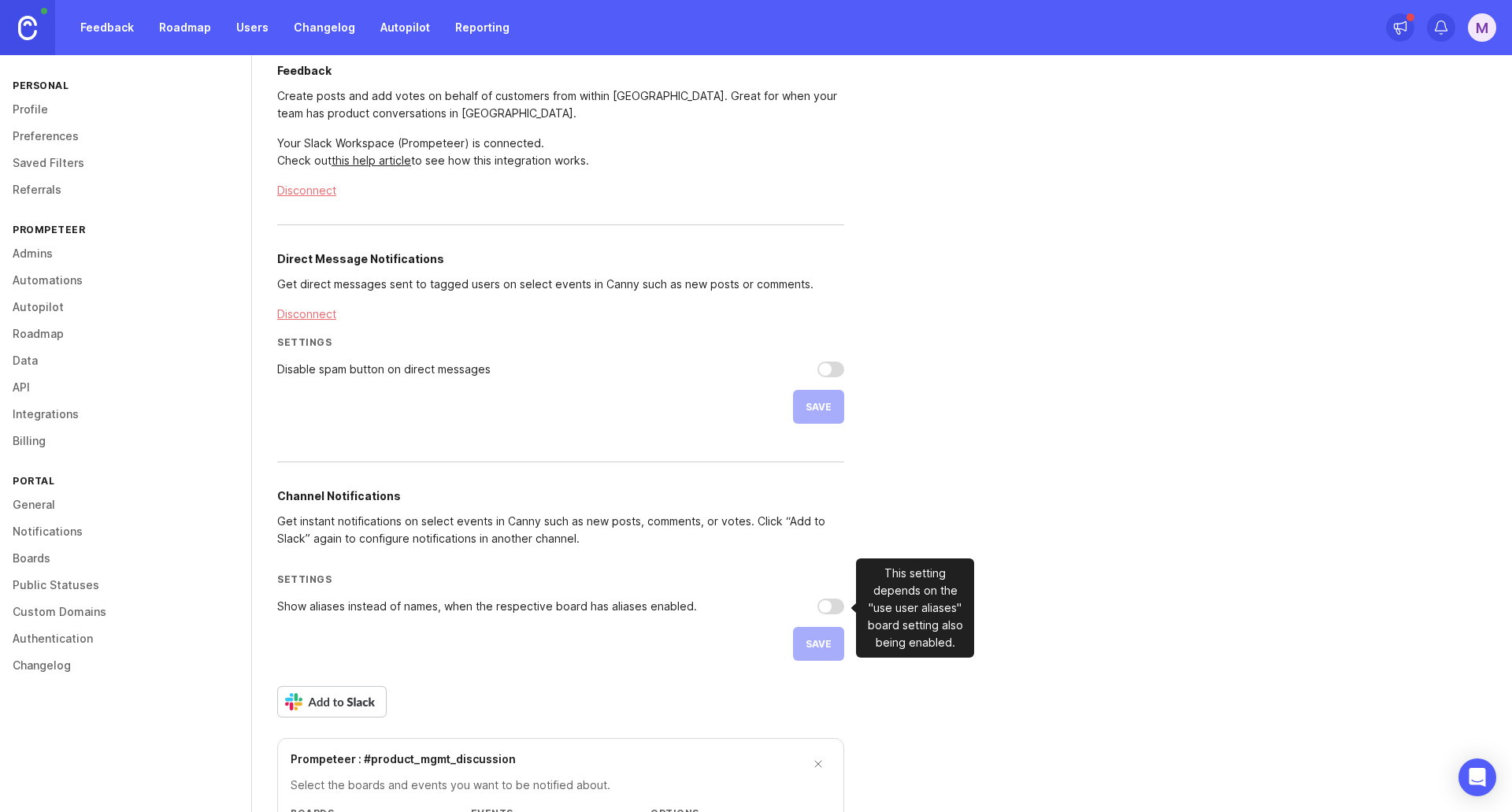
click at [826, 605] on input "Show aliases instead of names, when the respective board has aliases enabled." at bounding box center [831, 607] width 27 height 15
checkbox input "true"
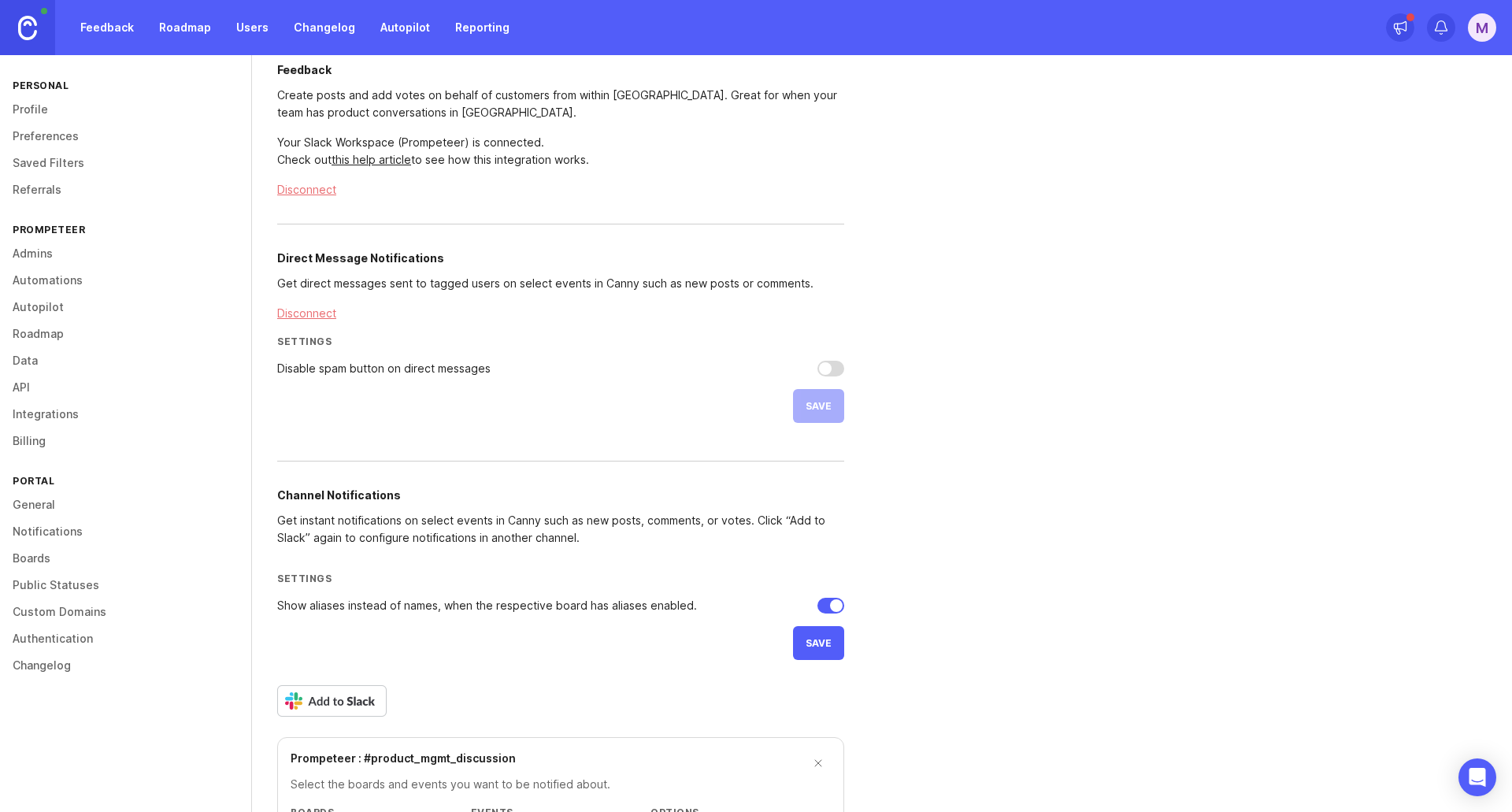
scroll to position [77, 0]
click at [839, 370] on input "Disable spam button on direct messages" at bounding box center [831, 367] width 27 height 15
checkbox input "true"
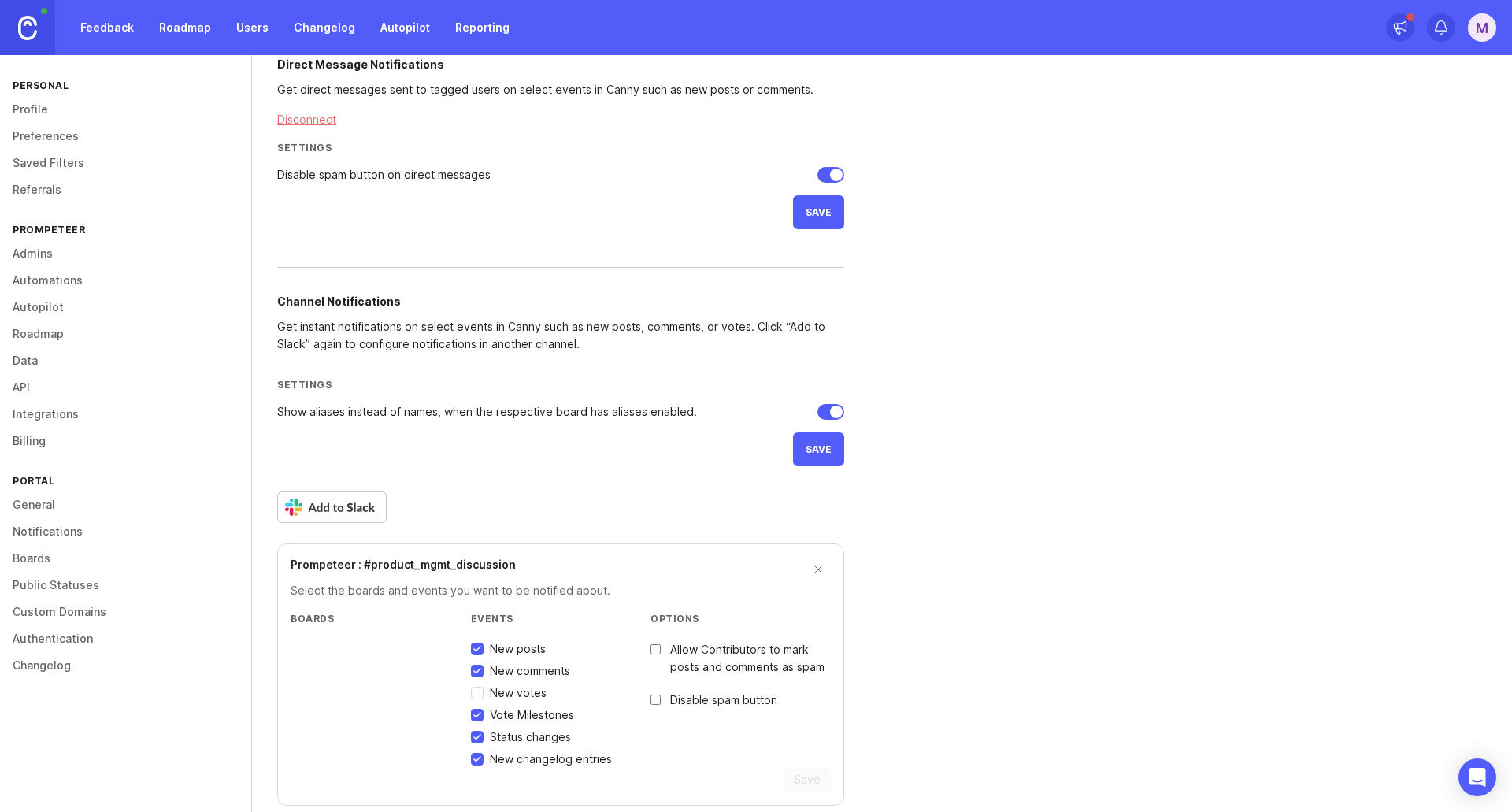
scroll to position [289, 0]
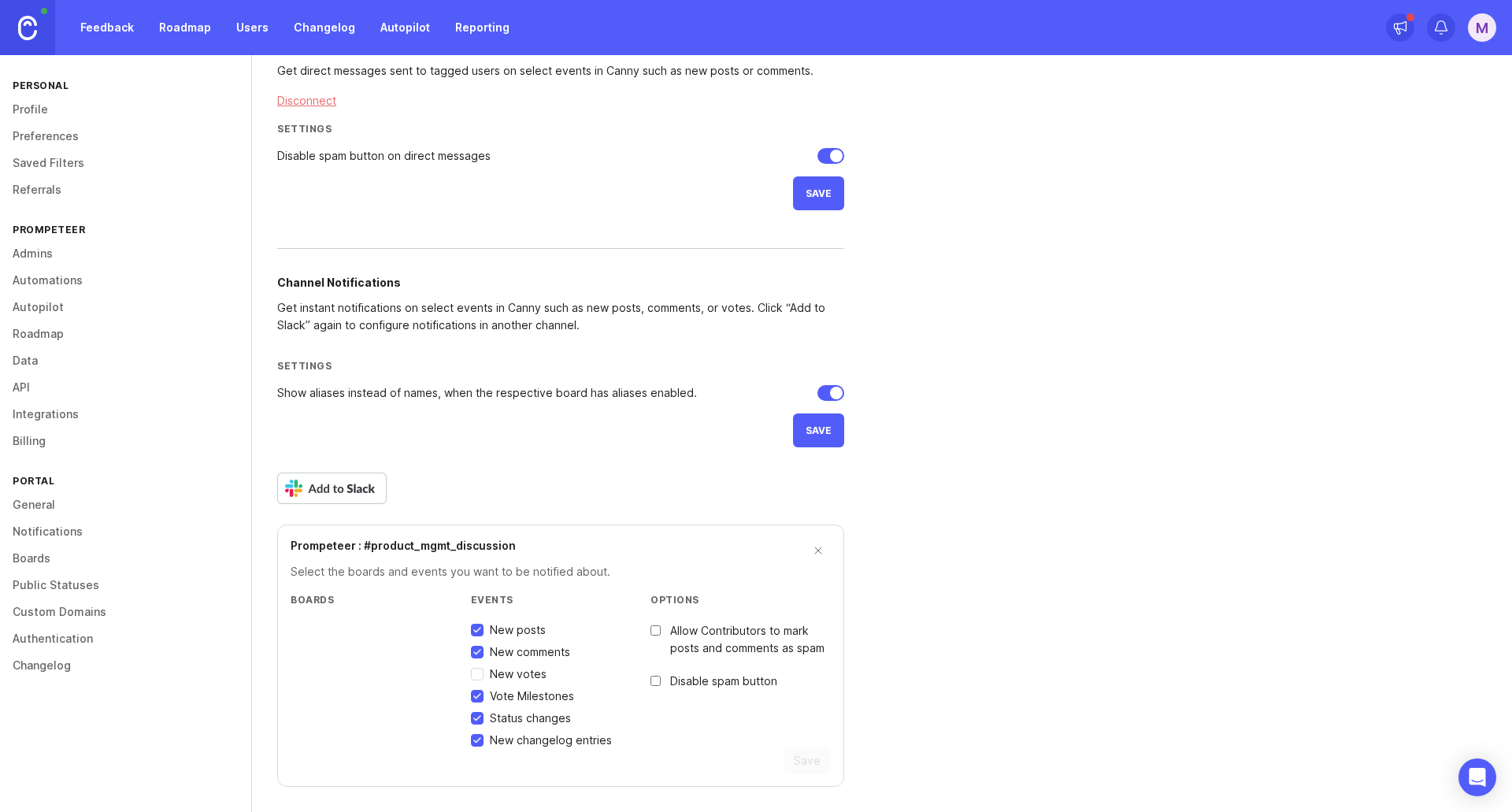
click at [317, 497] on img at bounding box center [333, 488] width 110 height 32
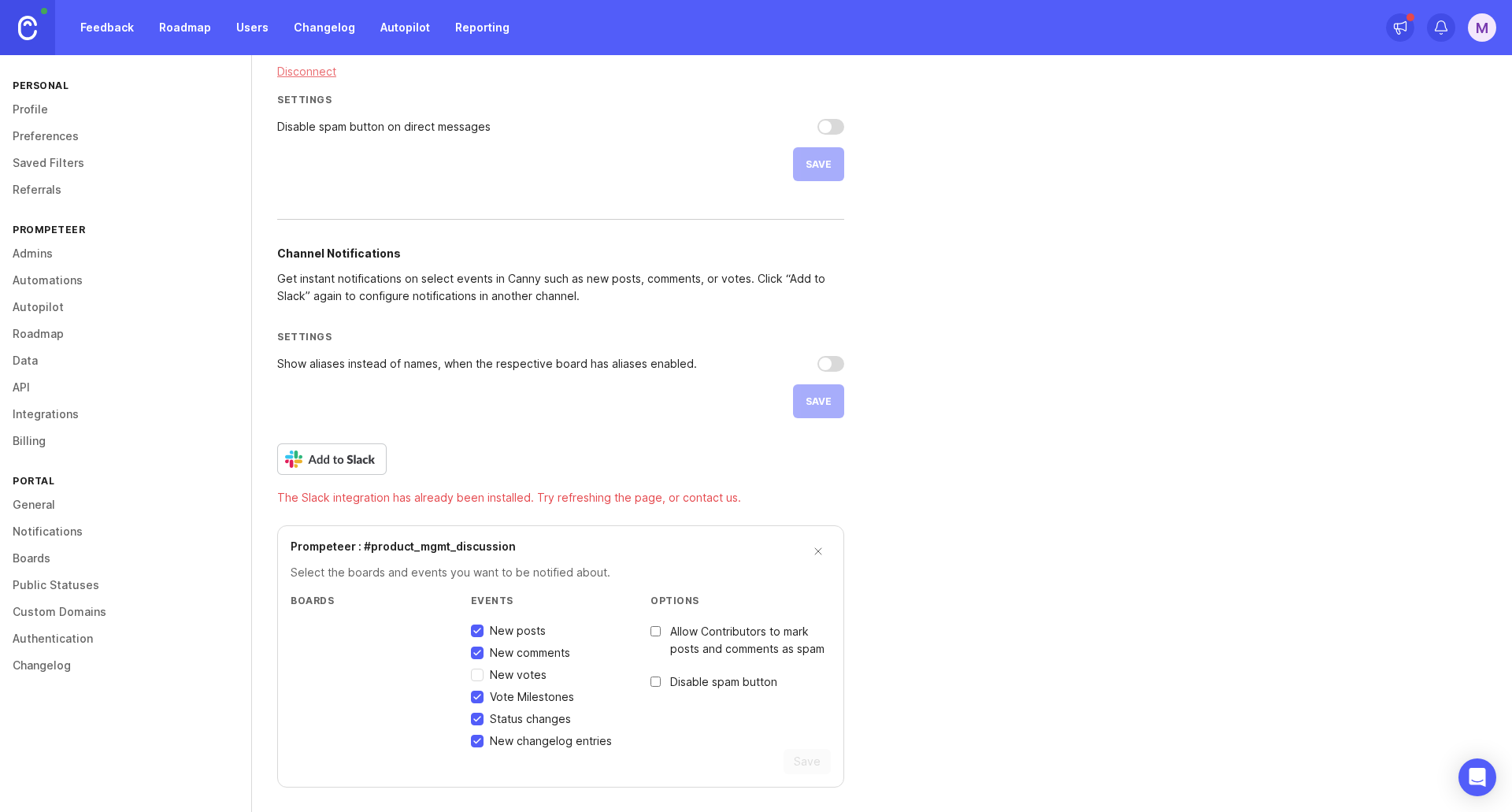
scroll to position [319, 0]
click at [479, 676] on input "New votes" at bounding box center [476, 674] width 13 height 13
checkbox input "true"
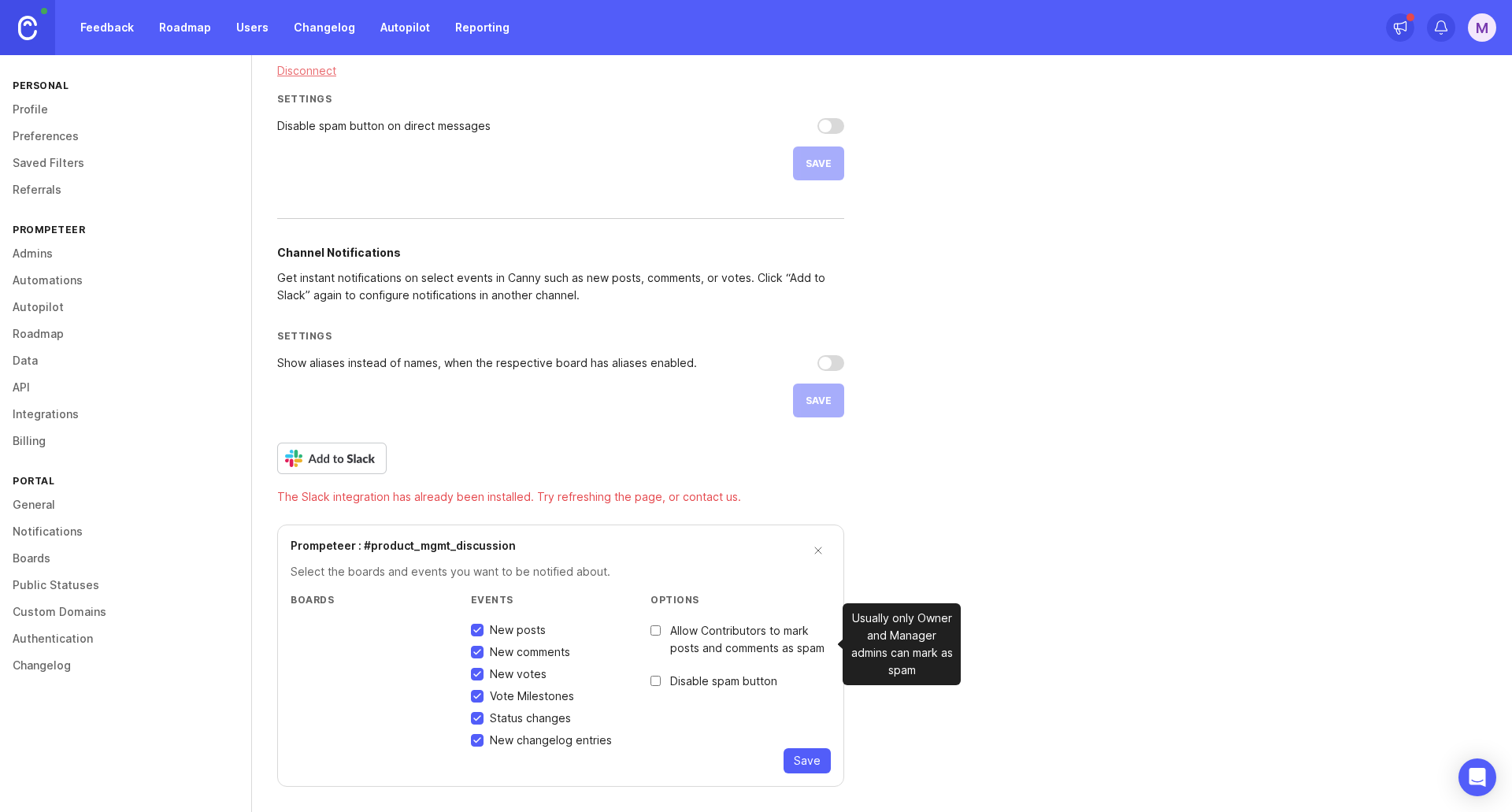
click at [660, 636] on label "Allow Contributors to mark posts and comments as spam" at bounding box center [741, 639] width 180 height 35
click at [660, 636] on input "Allow Contributors to mark posts and comments as spam" at bounding box center [656, 631] width 11 height 11
checkbox input "true"
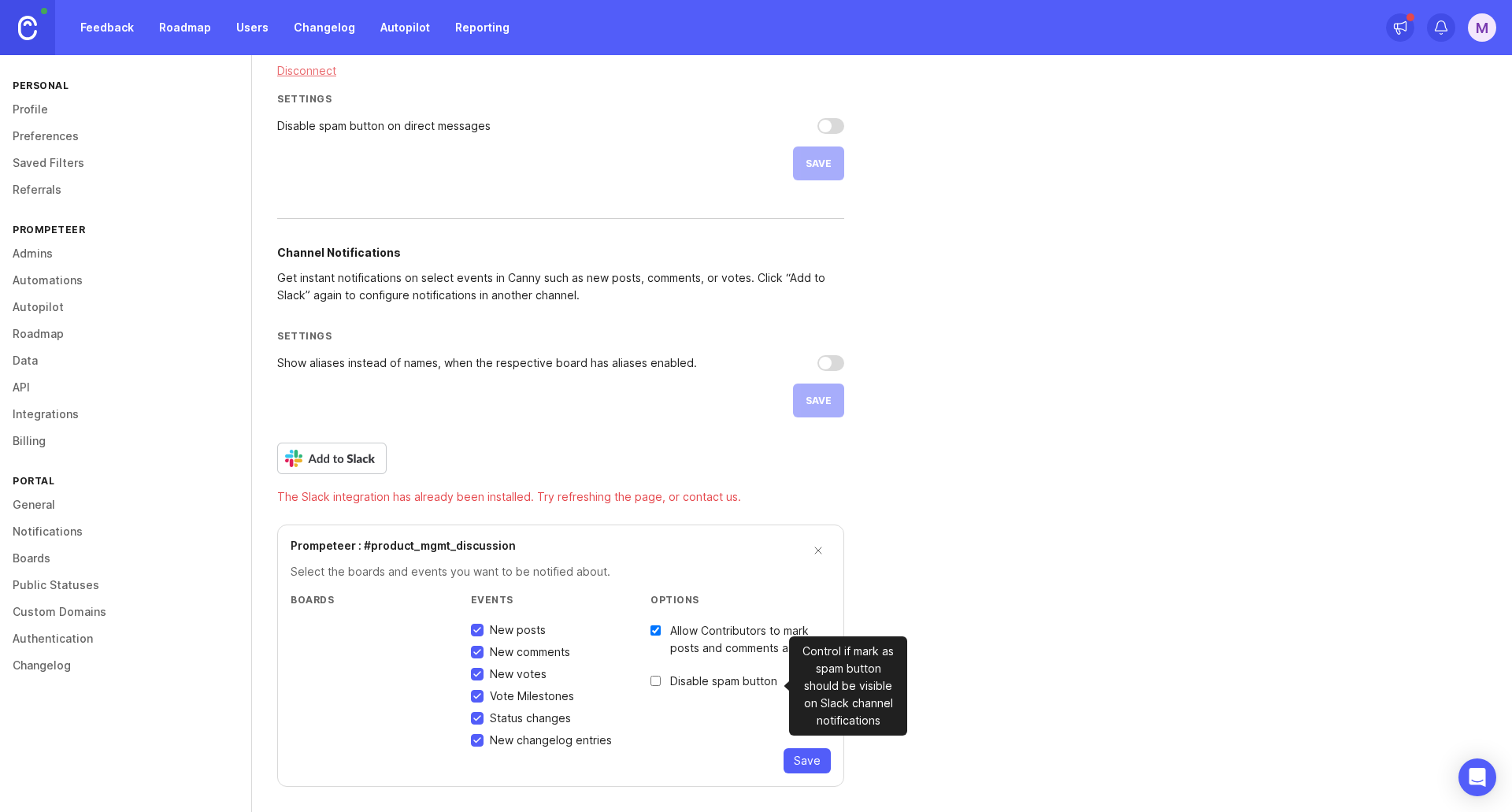
click at [660, 678] on input "Disable spam button" at bounding box center [656, 681] width 11 height 11
click at [660, 682] on input "Disable spam button" at bounding box center [656, 681] width 11 height 11
checkbox input "false"
click at [806, 758] on span "Save" at bounding box center [807, 761] width 27 height 15
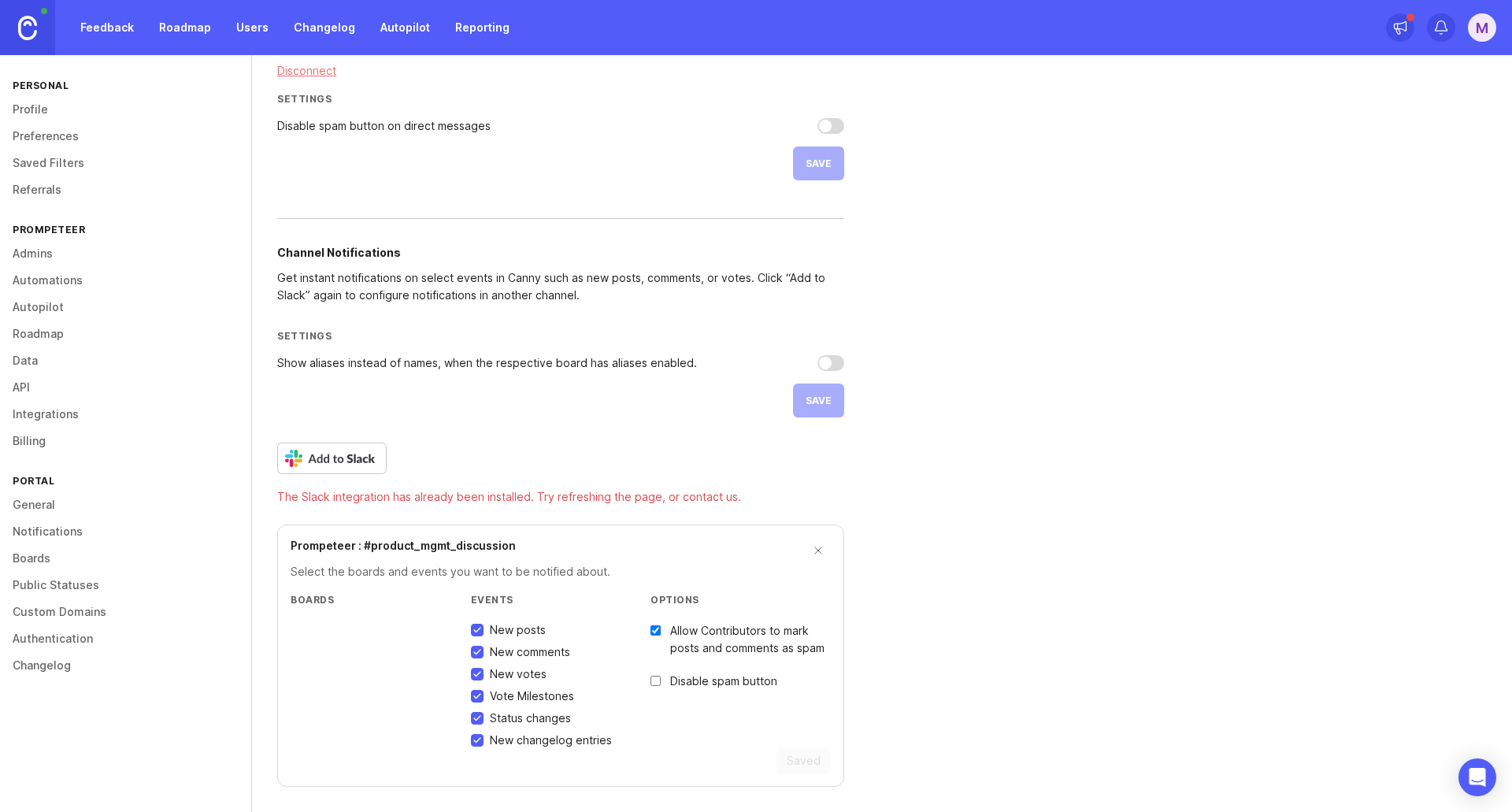
click at [888, 523] on div "Slack Integration Feedback Create posts and add votes on behalf of customers fr…" at bounding box center [881, 274] width 1260 height 1076
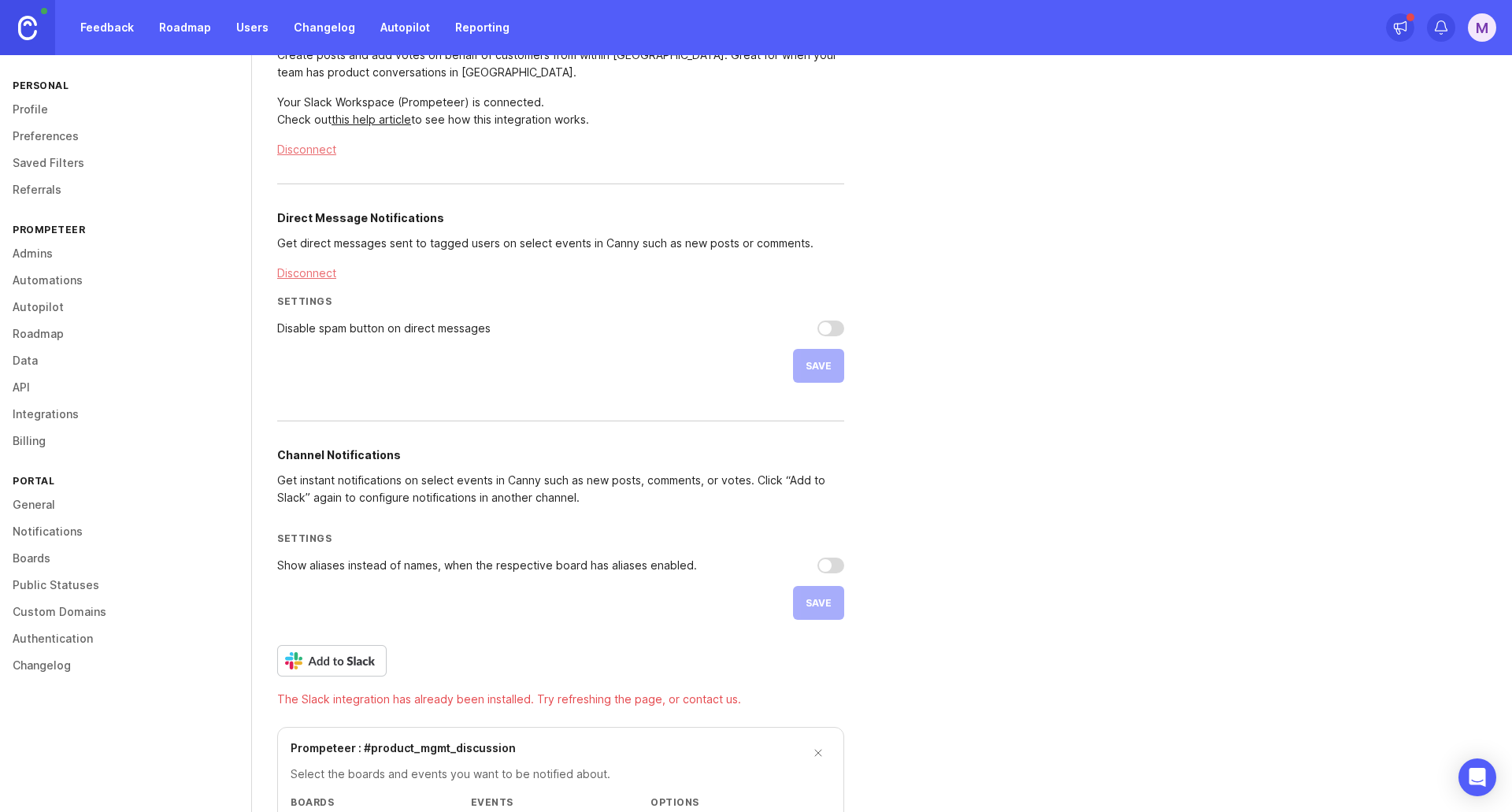
scroll to position [0, 0]
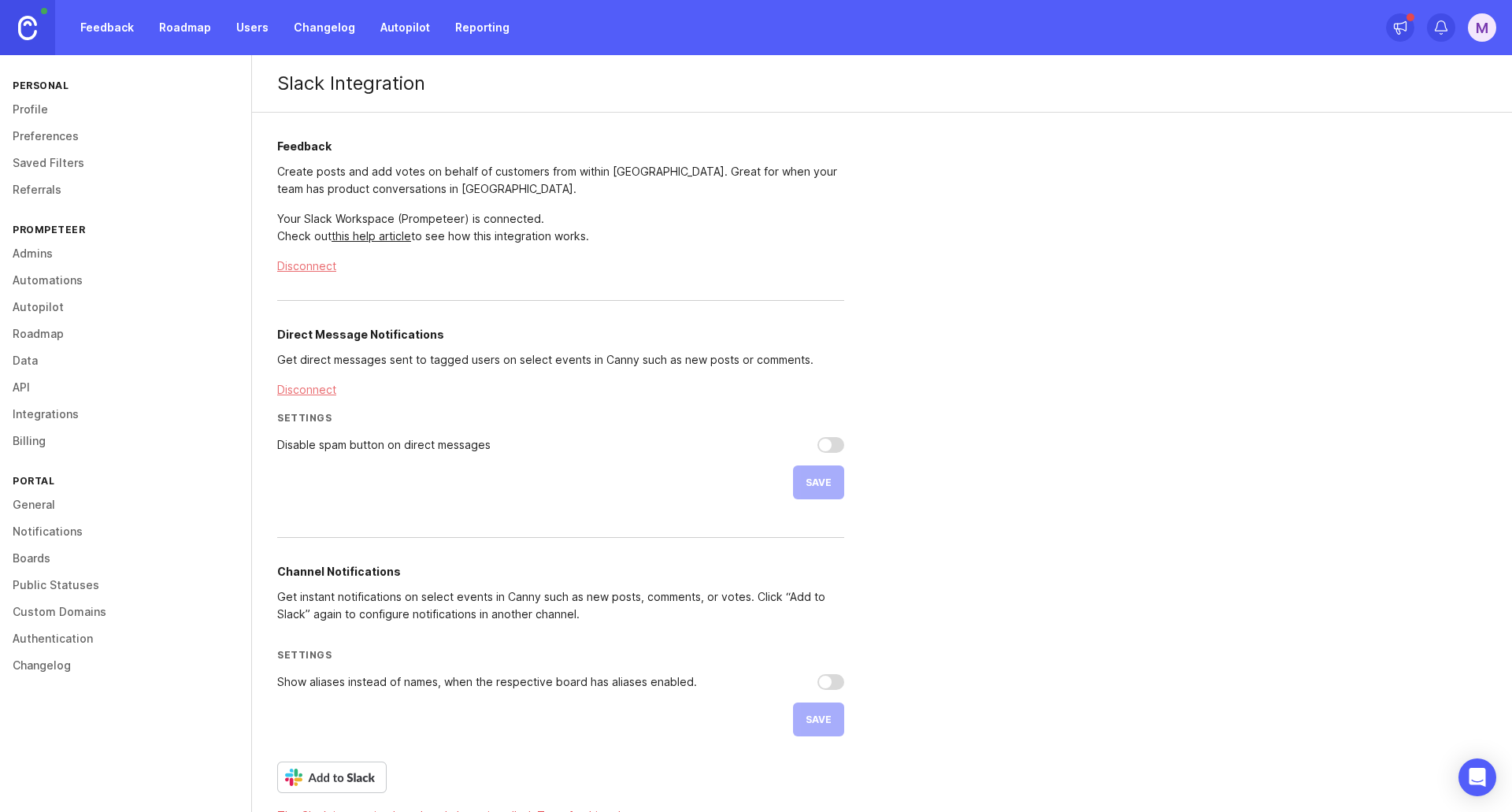
click at [127, 26] on link "Feedback" at bounding box center [107, 27] width 72 height 28
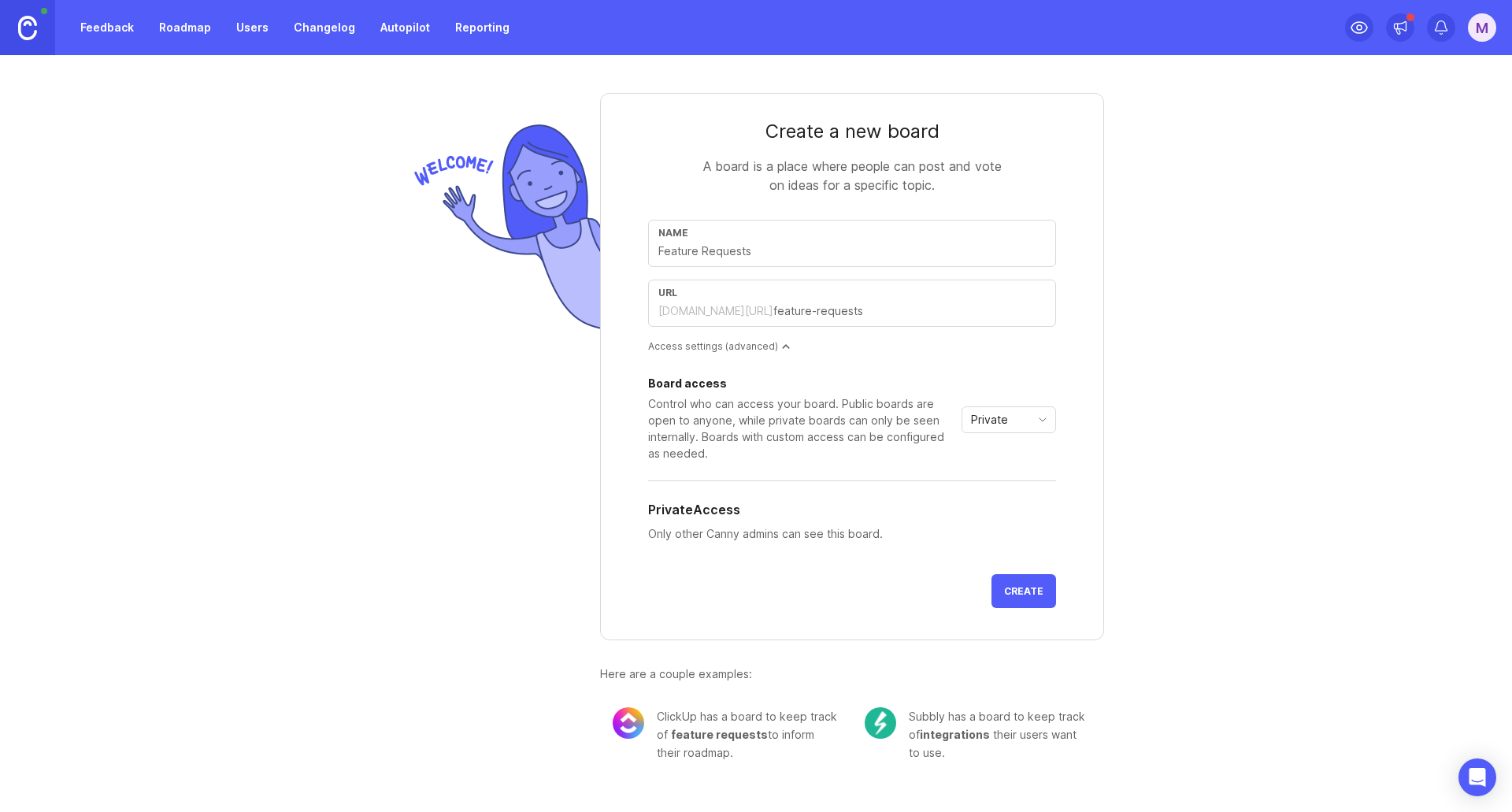
click at [790, 260] on div "Name" at bounding box center [851, 243] width 408 height 47
click at [782, 260] on div "Name" at bounding box center [851, 243] width 408 height 47
click at [1003, 415] on span "Private" at bounding box center [989, 420] width 37 height 17
click at [1009, 473] on span "Public" at bounding box center [991, 476] width 38 height 17
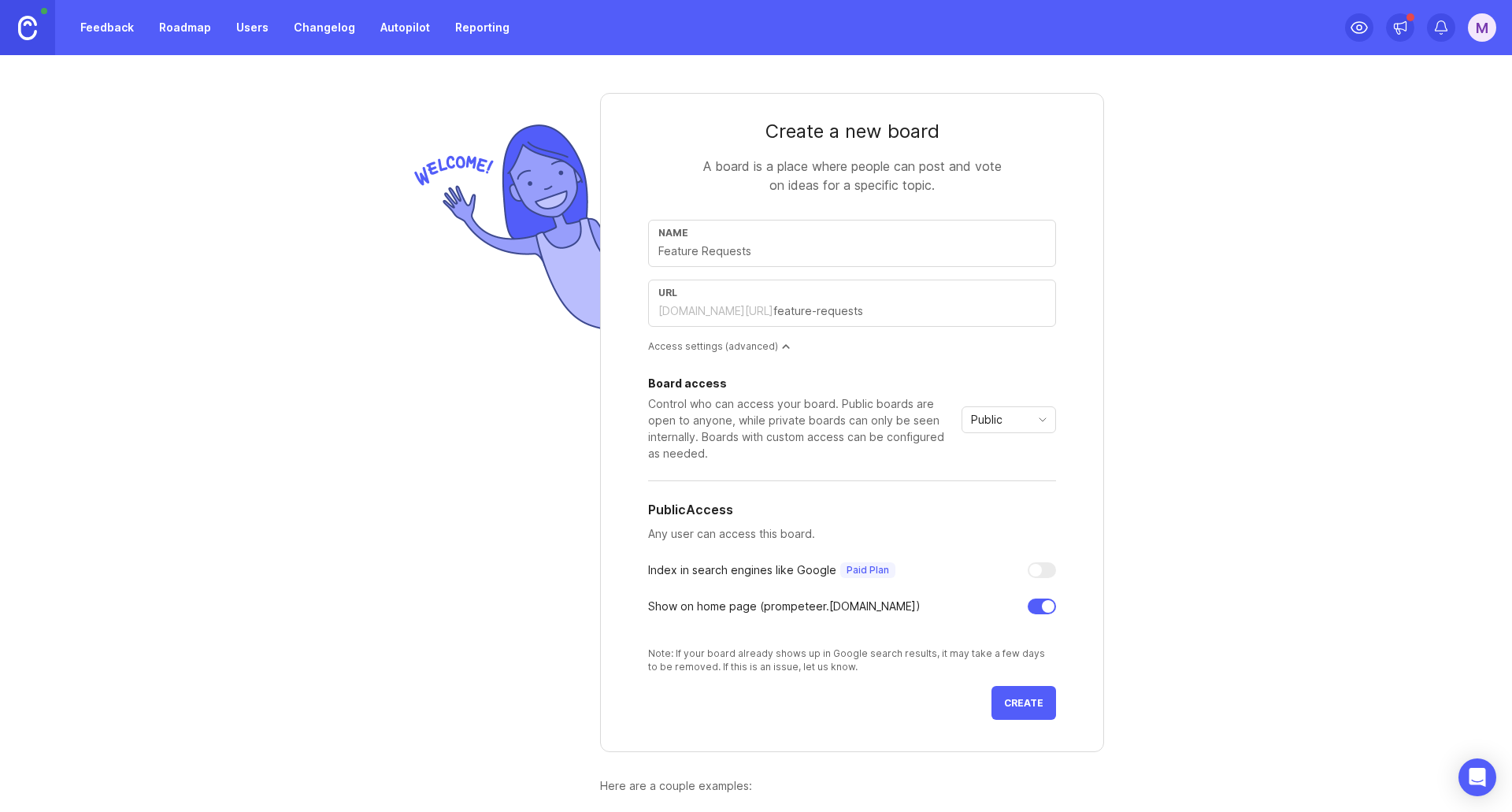
click at [1029, 716] on button "Create" at bounding box center [1023, 702] width 65 height 34
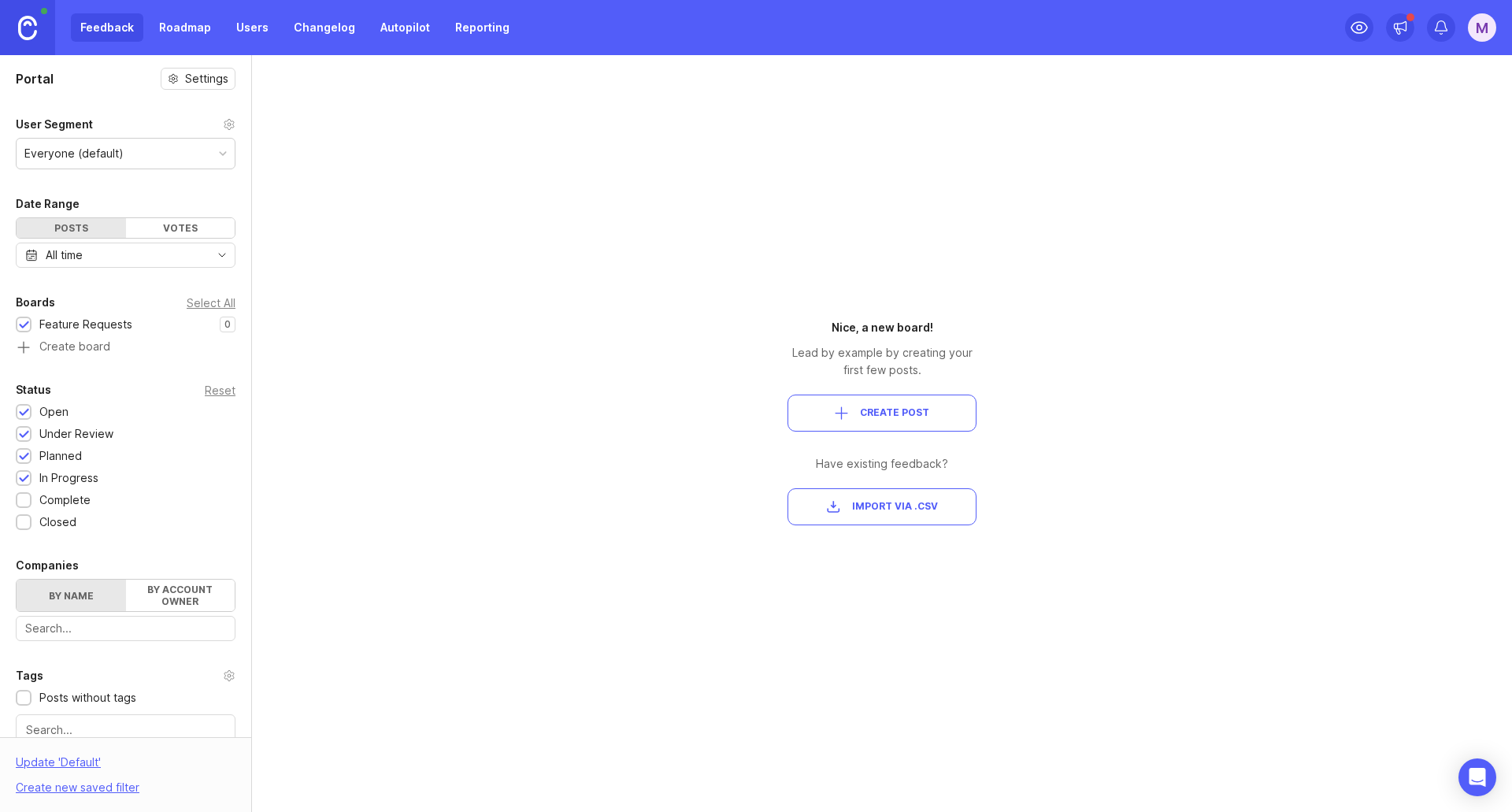
click at [406, 31] on link "Autopilot" at bounding box center [405, 27] width 68 height 28
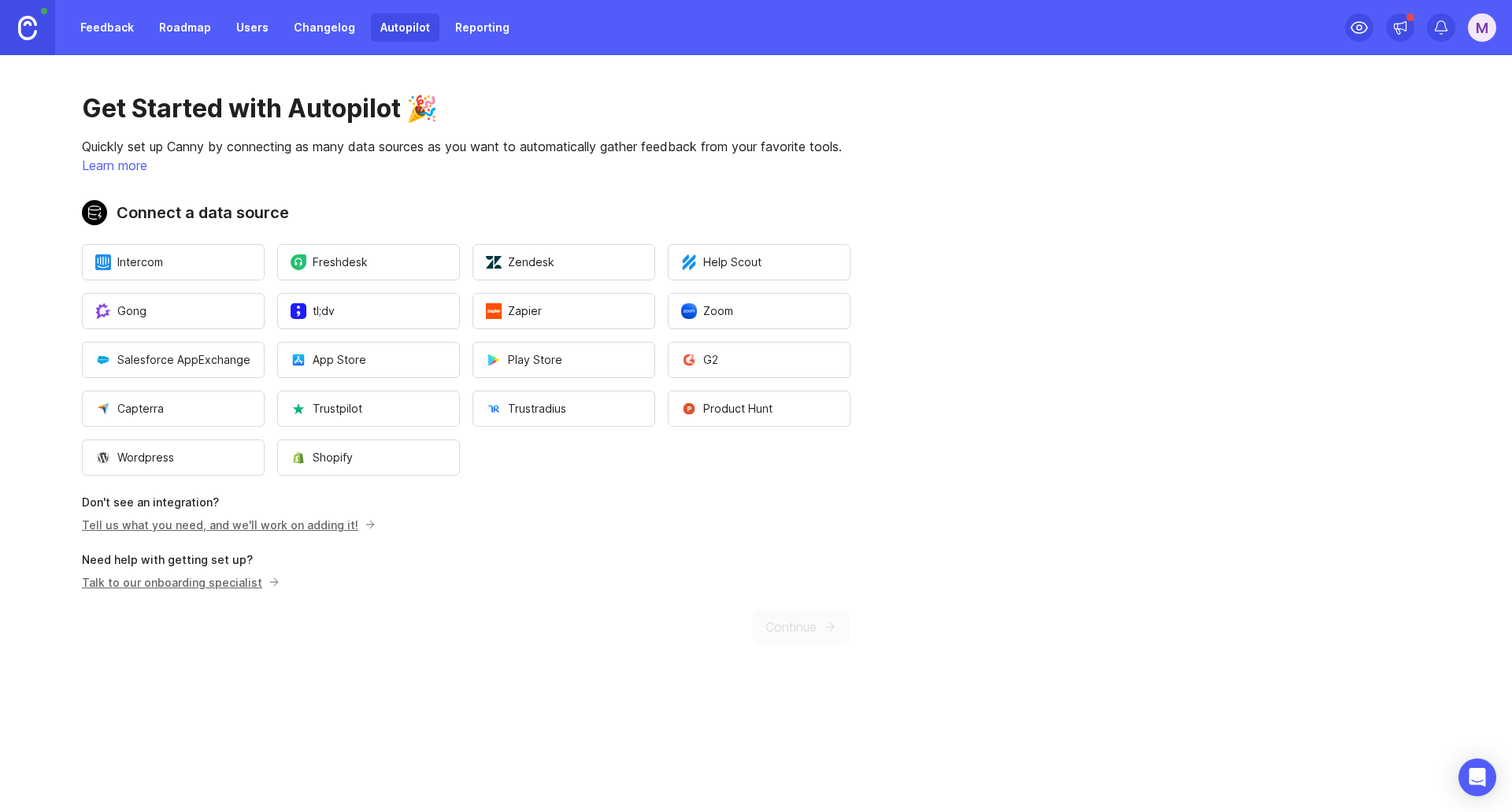
click at [475, 29] on link "Reporting" at bounding box center [482, 27] width 73 height 28
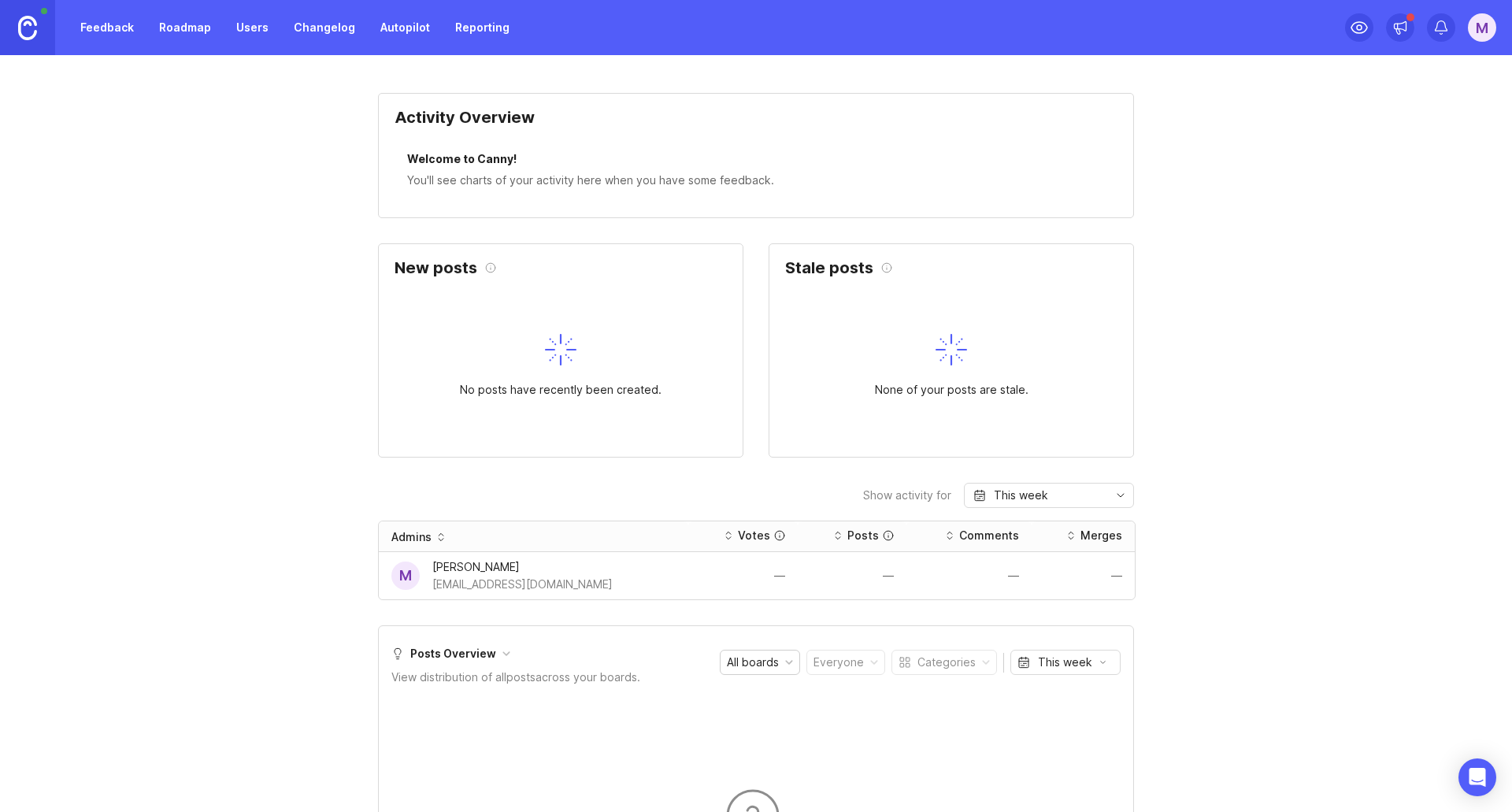
click at [269, 28] on link "Users" at bounding box center [252, 27] width 51 height 28
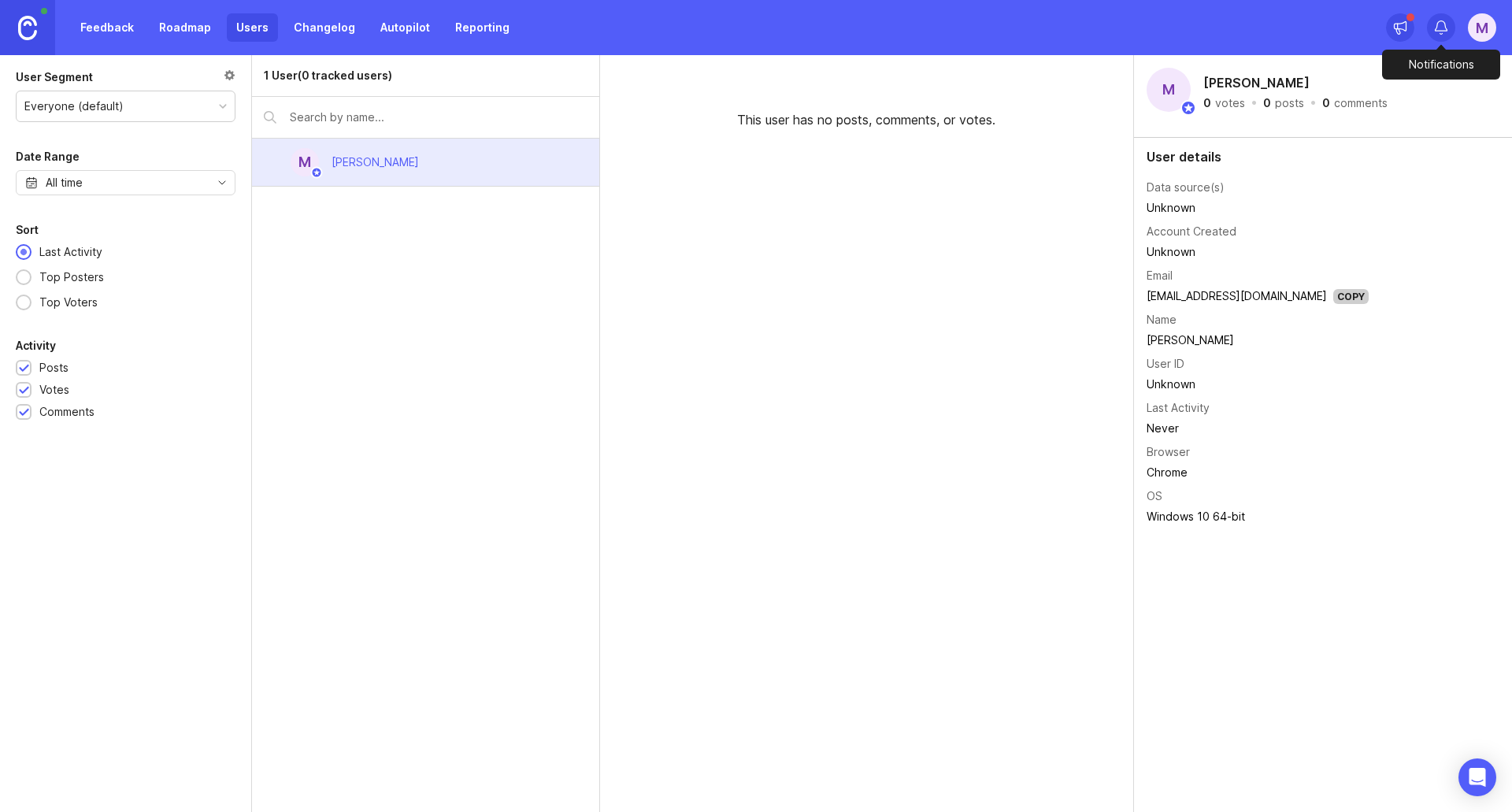
click at [1452, 35] on div at bounding box center [1441, 27] width 28 height 28
click at [1486, 36] on div "M" at bounding box center [1482, 27] width 28 height 28
click at [1399, 107] on p "Docs" at bounding box center [1392, 108] width 27 height 15
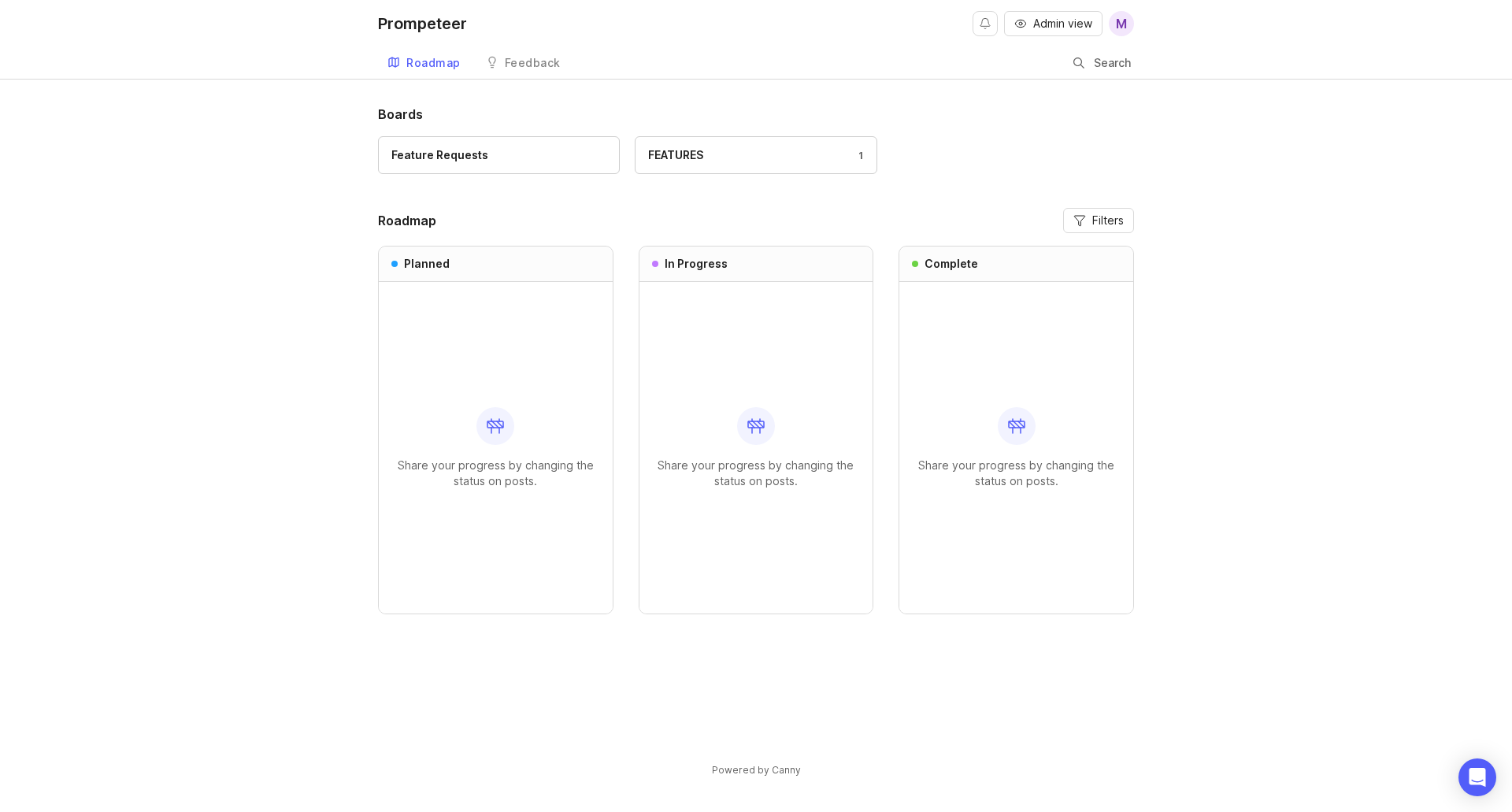
click at [513, 58] on div "Feedback" at bounding box center [533, 63] width 56 height 11
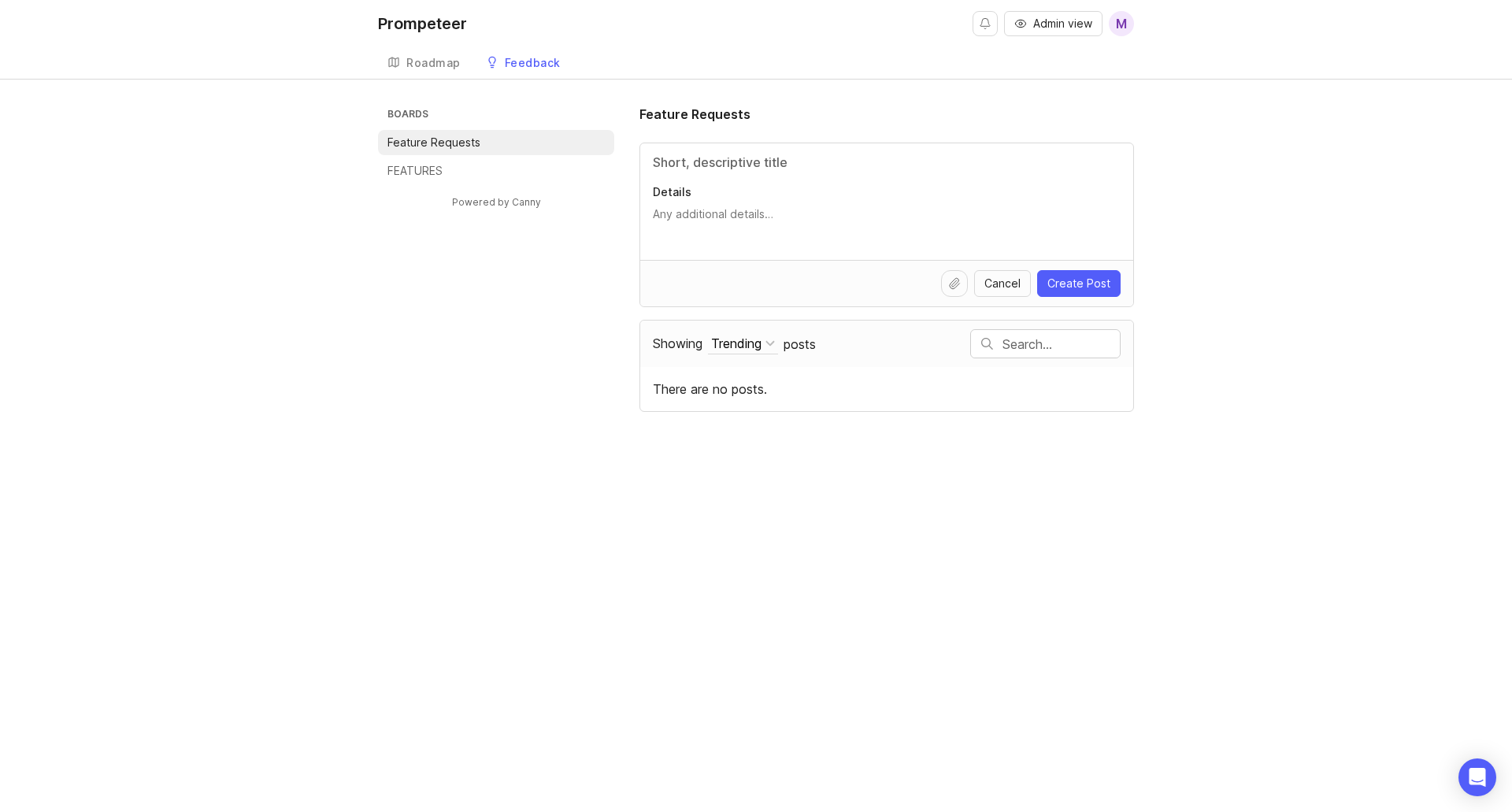
click at [441, 61] on div "Roadmap" at bounding box center [433, 63] width 54 height 11
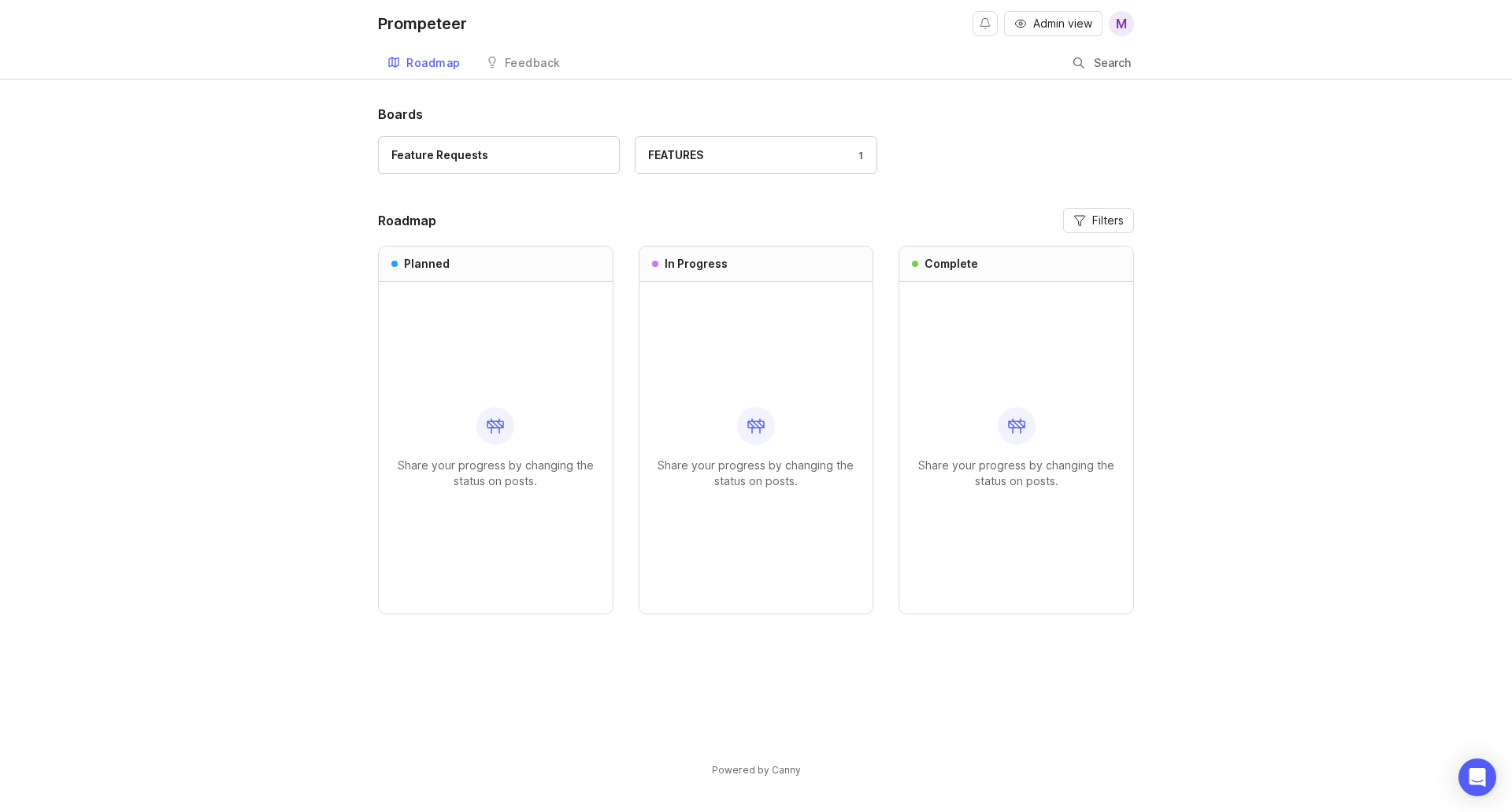
click at [1023, 10] on div "Admin view M" at bounding box center [1053, 23] width 161 height 47
click at [1023, 16] on button "Admin view" at bounding box center [1053, 23] width 98 height 25
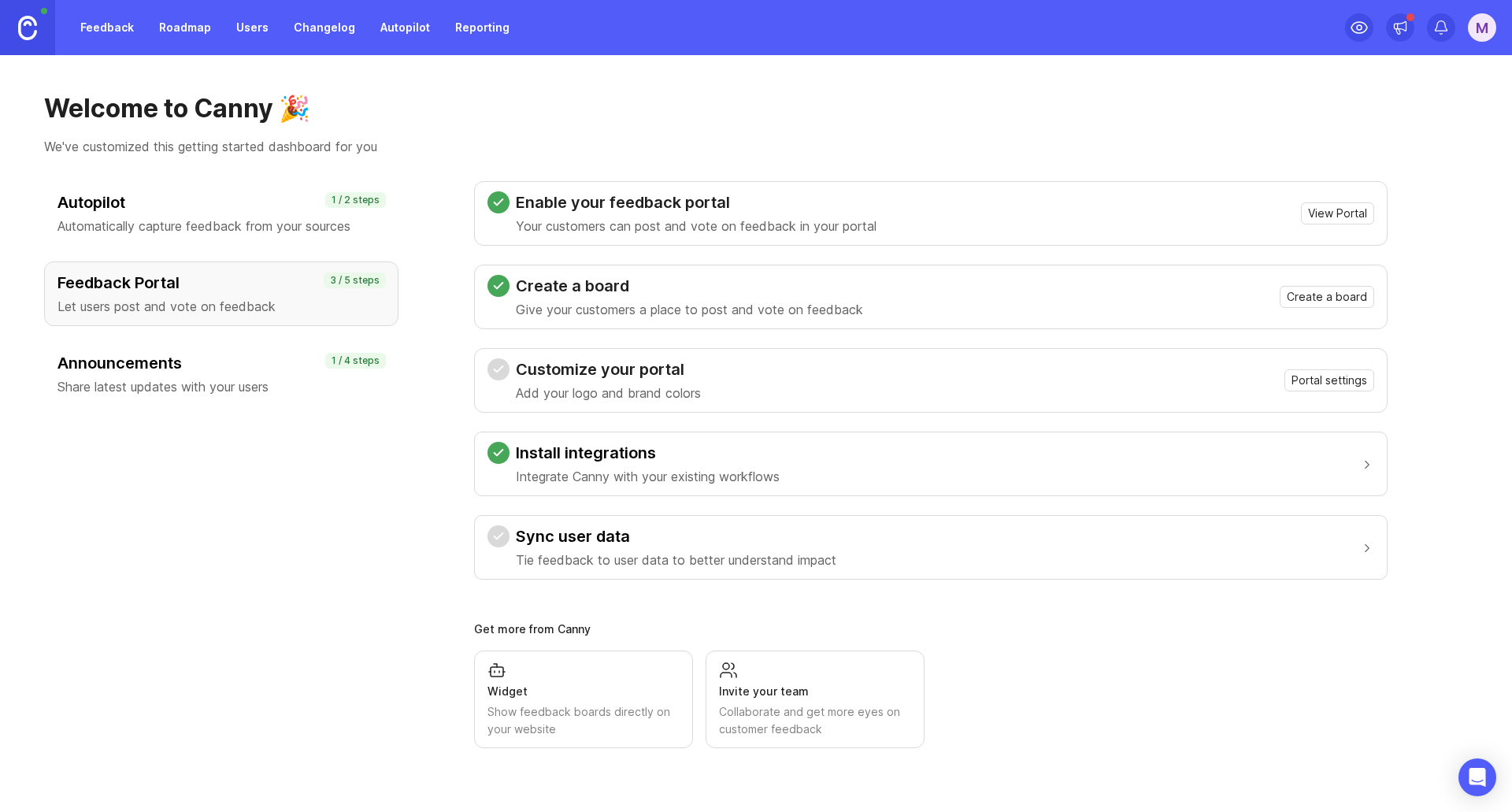
click at [1280, 381] on div "Customize your portal Add your logo and brand colors Portal settings" at bounding box center [932, 381] width 887 height 44
click at [1300, 372] on button "Portal settings" at bounding box center [1329, 380] width 90 height 22
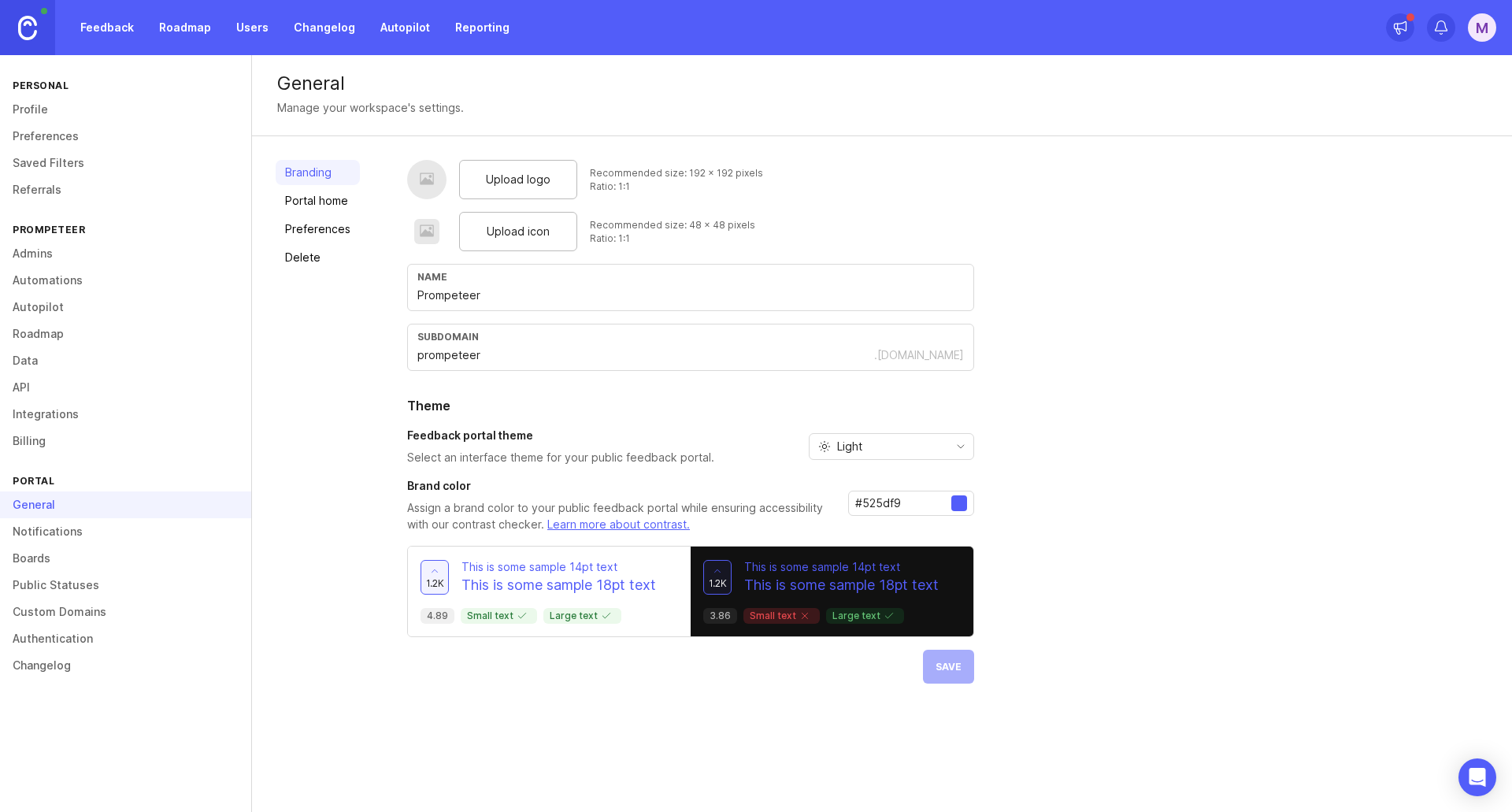
click at [328, 203] on link "Portal home" at bounding box center [317, 201] width 84 height 25
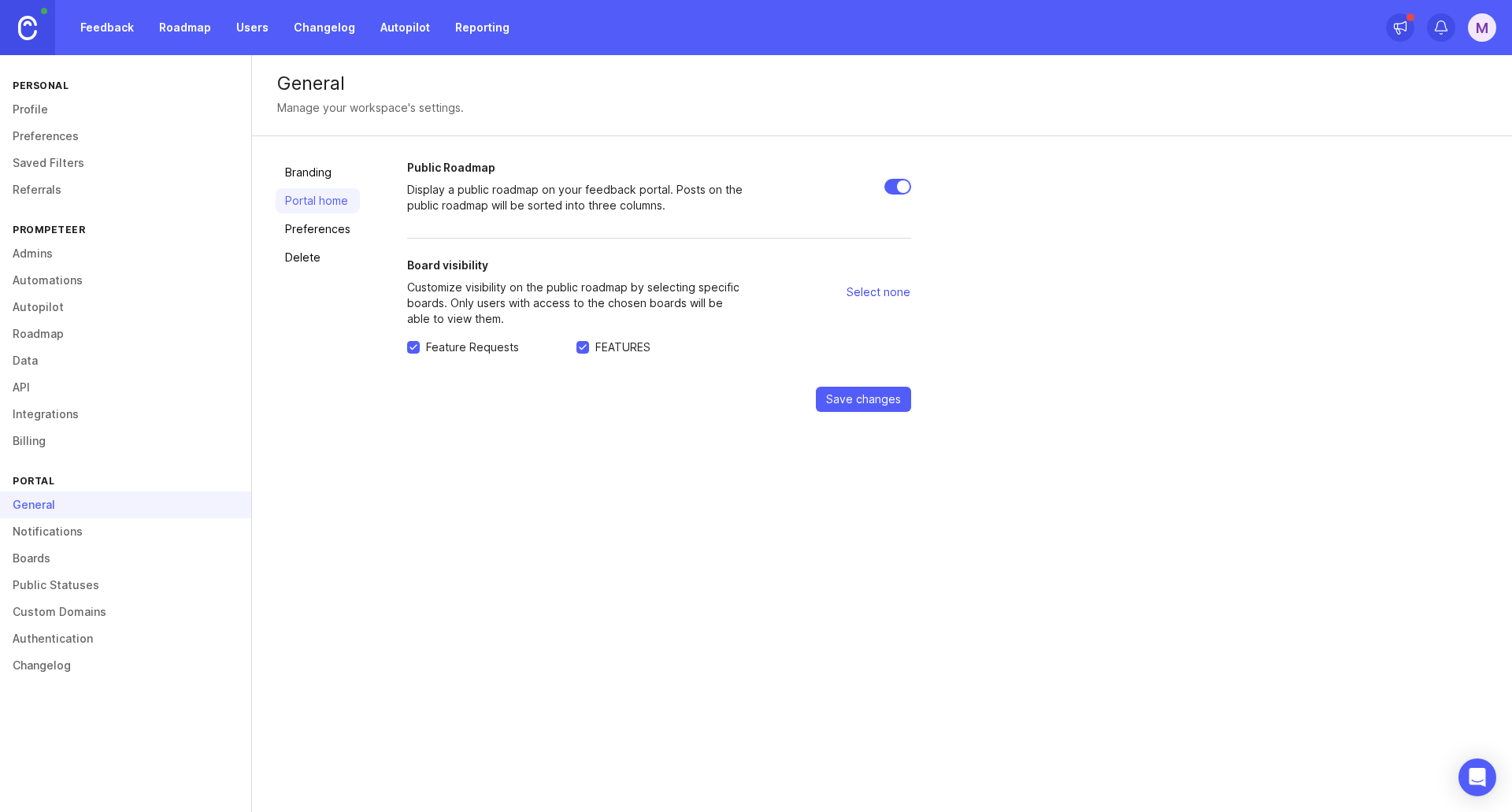
click at [869, 299] on span "Select none" at bounding box center [878, 292] width 64 height 15
checkbox input "false"
click at [890, 300] on button "Select all" at bounding box center [886, 292] width 49 height 25
checkbox input "true"
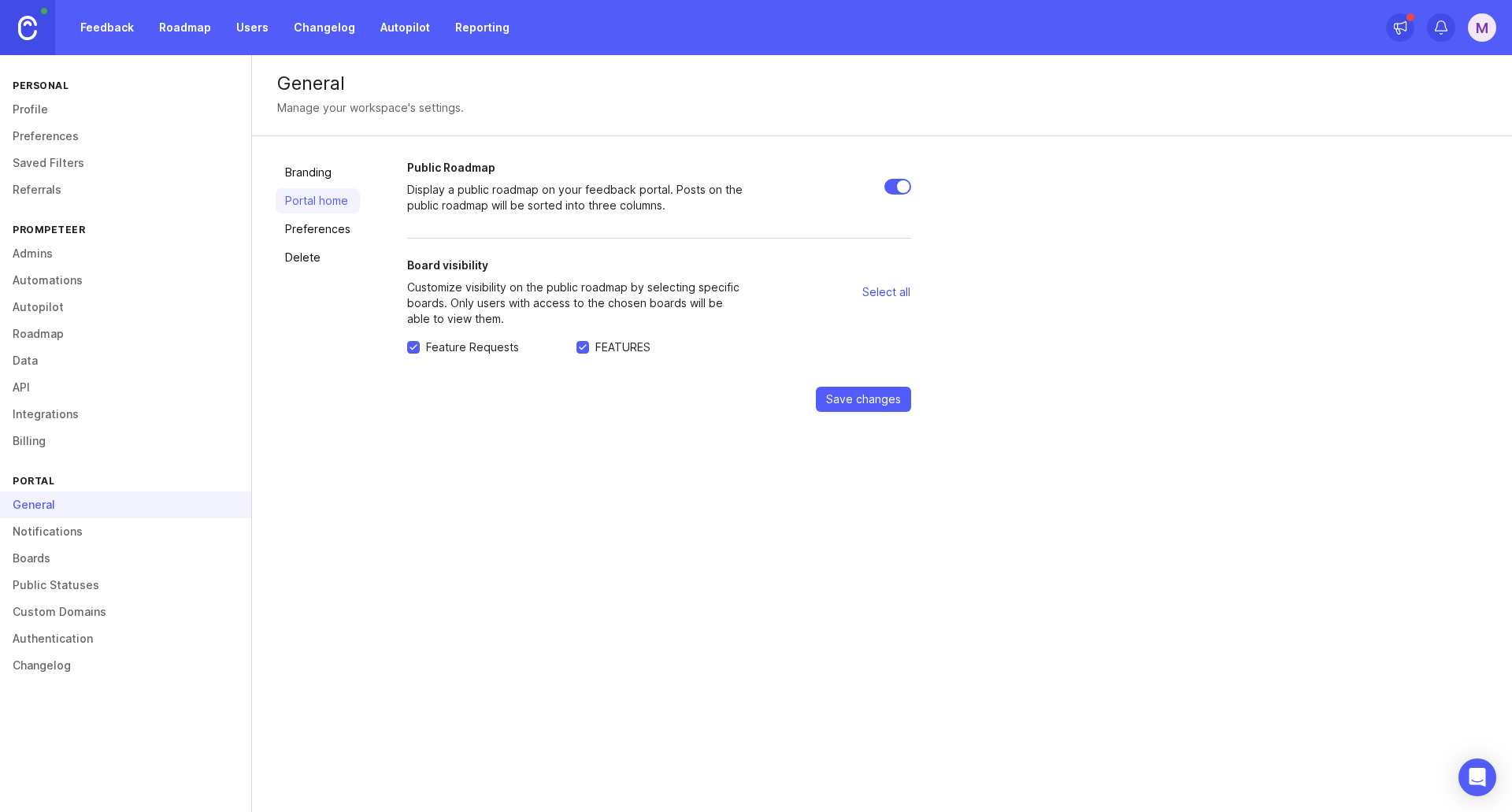
checkbox input "true"
click at [889, 392] on span "Save changes" at bounding box center [864, 399] width 75 height 15
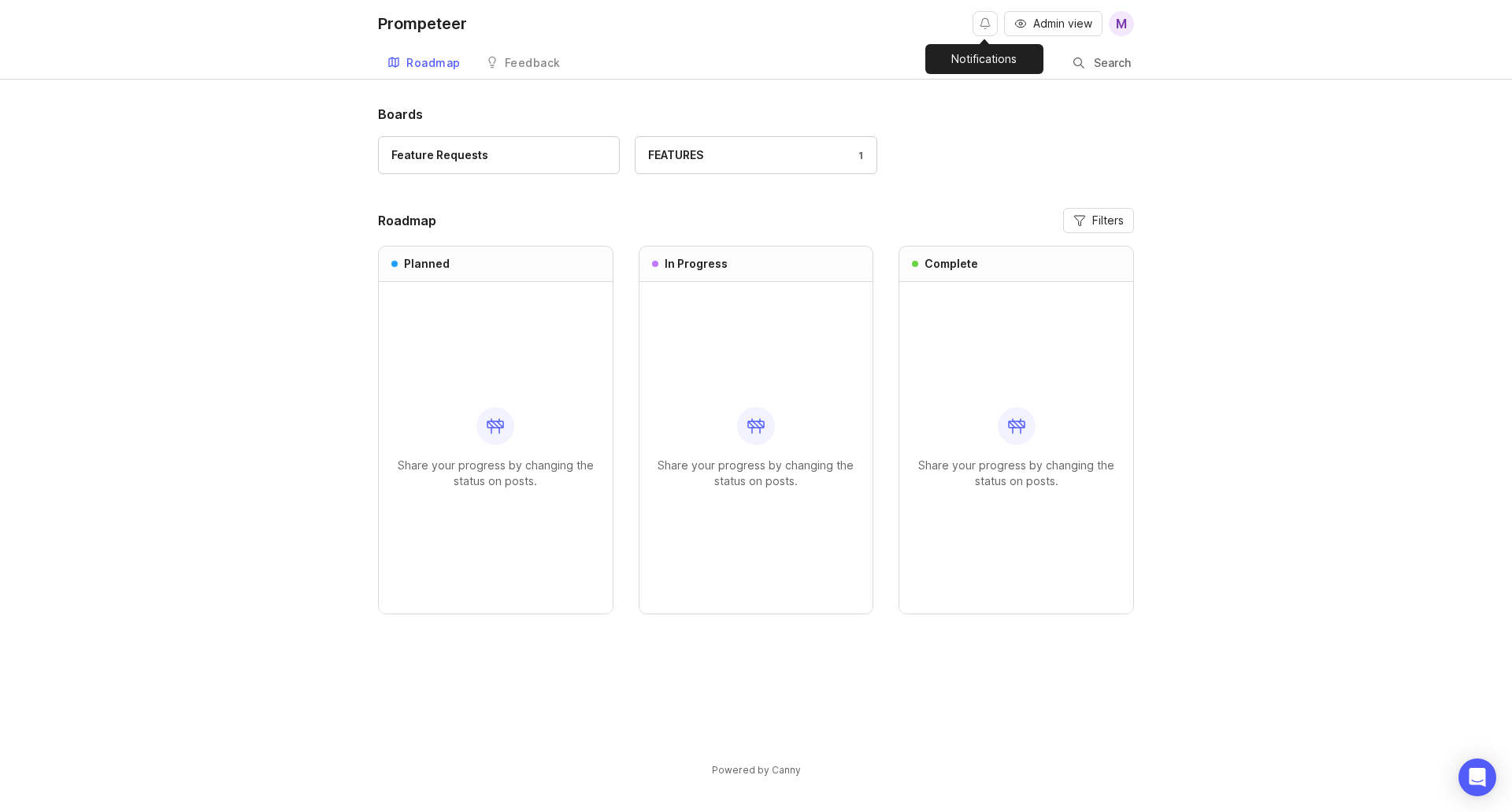
click at [980, 24] on button "Notifications" at bounding box center [986, 23] width 25 height 25
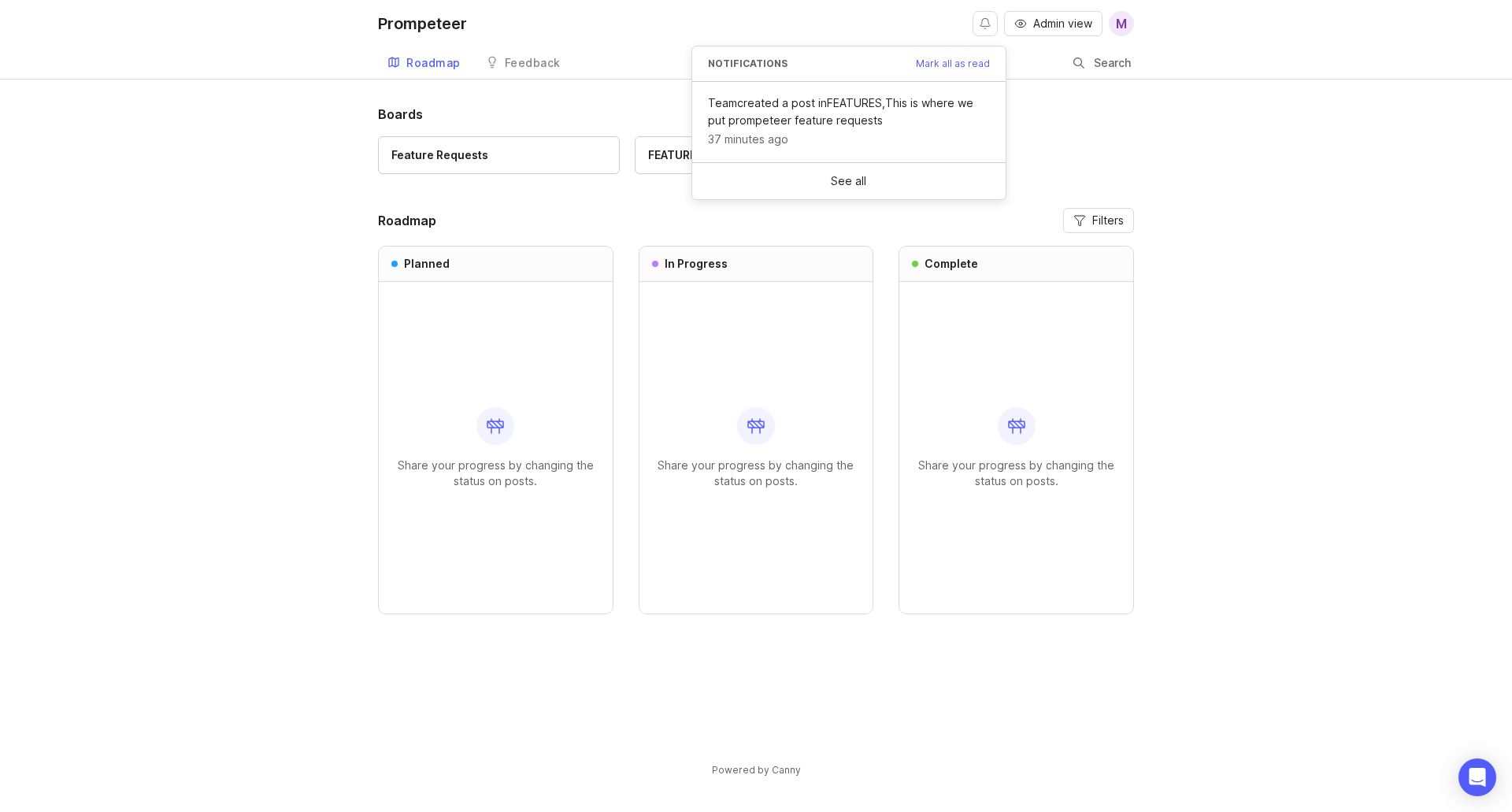
click at [1418, 201] on div "Boards Feature Requests FEATURES 1 Roadmap Filters Planned Share your progress …" at bounding box center [756, 454] width 1512 height 699
click at [1088, 222] on button "Filters" at bounding box center [1099, 221] width 71 height 25
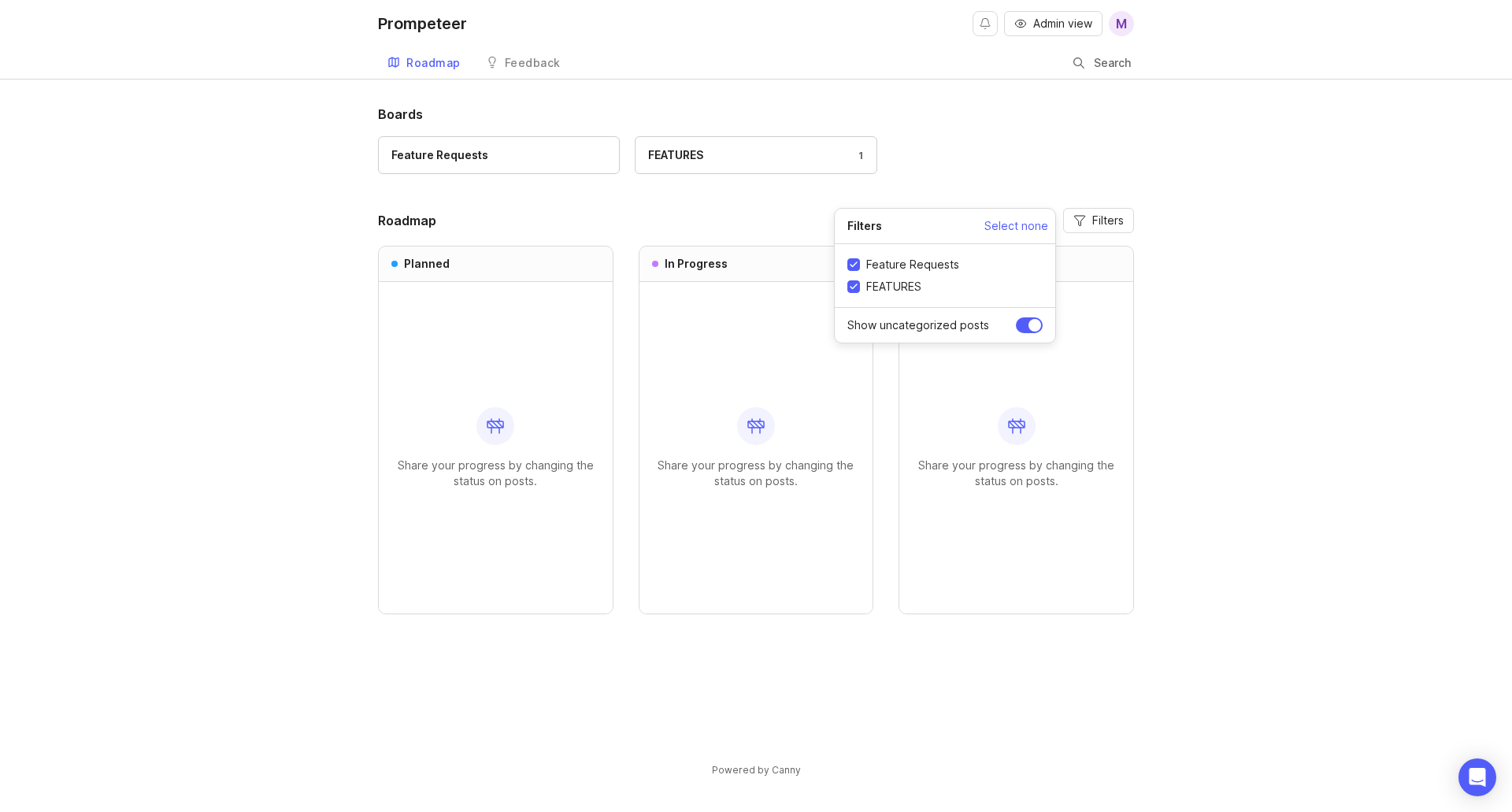
click at [1031, 323] on input "Show uncategorized posts" at bounding box center [1030, 325] width 27 height 15
checkbox input "true"
click at [1290, 325] on div "Boards Feature Requests FEATURES 1 Roadmap Filters Planned Share your progress …" at bounding box center [756, 454] width 1512 height 699
click at [659, 149] on div "FEATURES" at bounding box center [675, 155] width 55 height 17
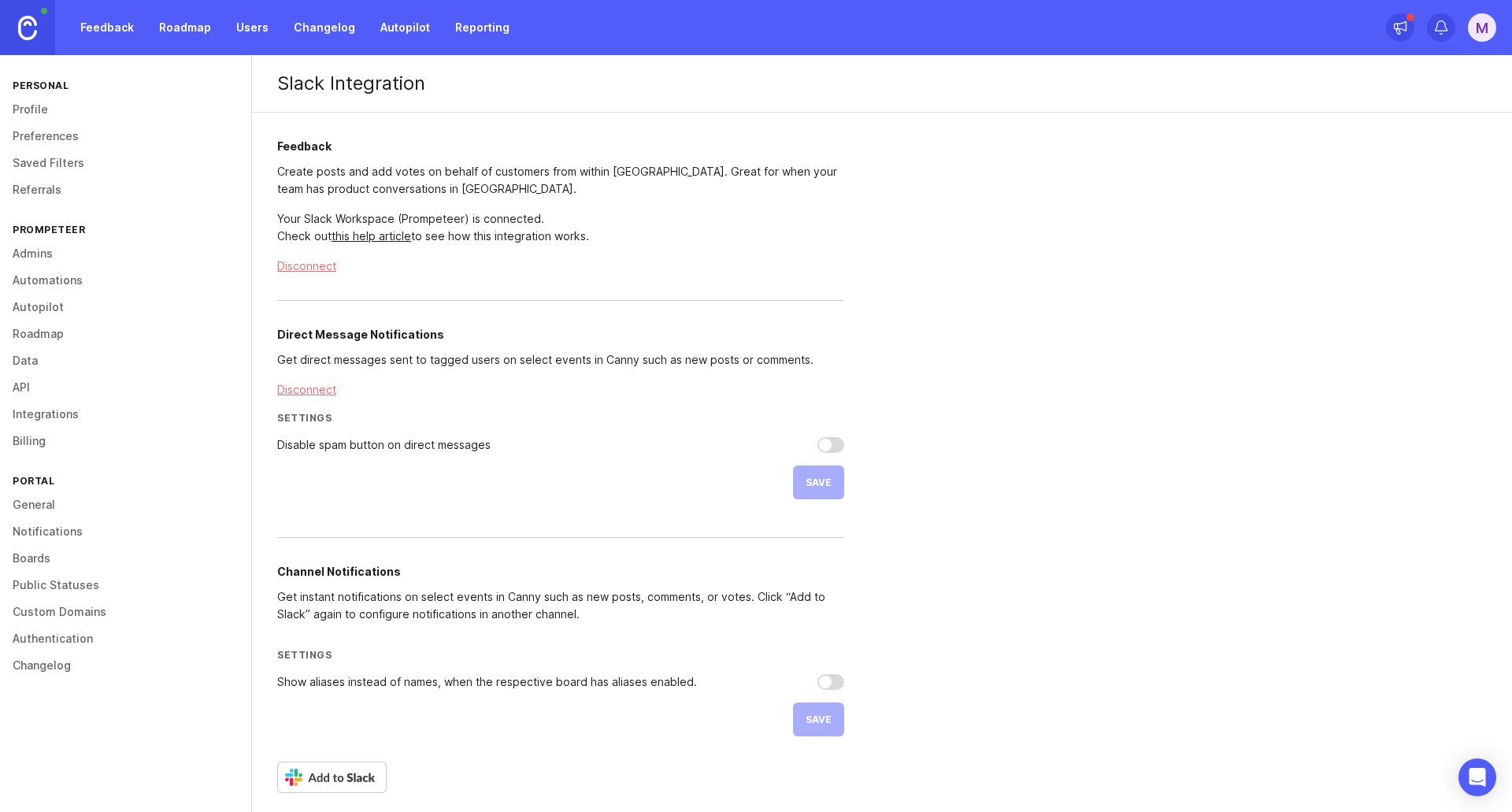
click at [23, 513] on link "General" at bounding box center [125, 505] width 252 height 27
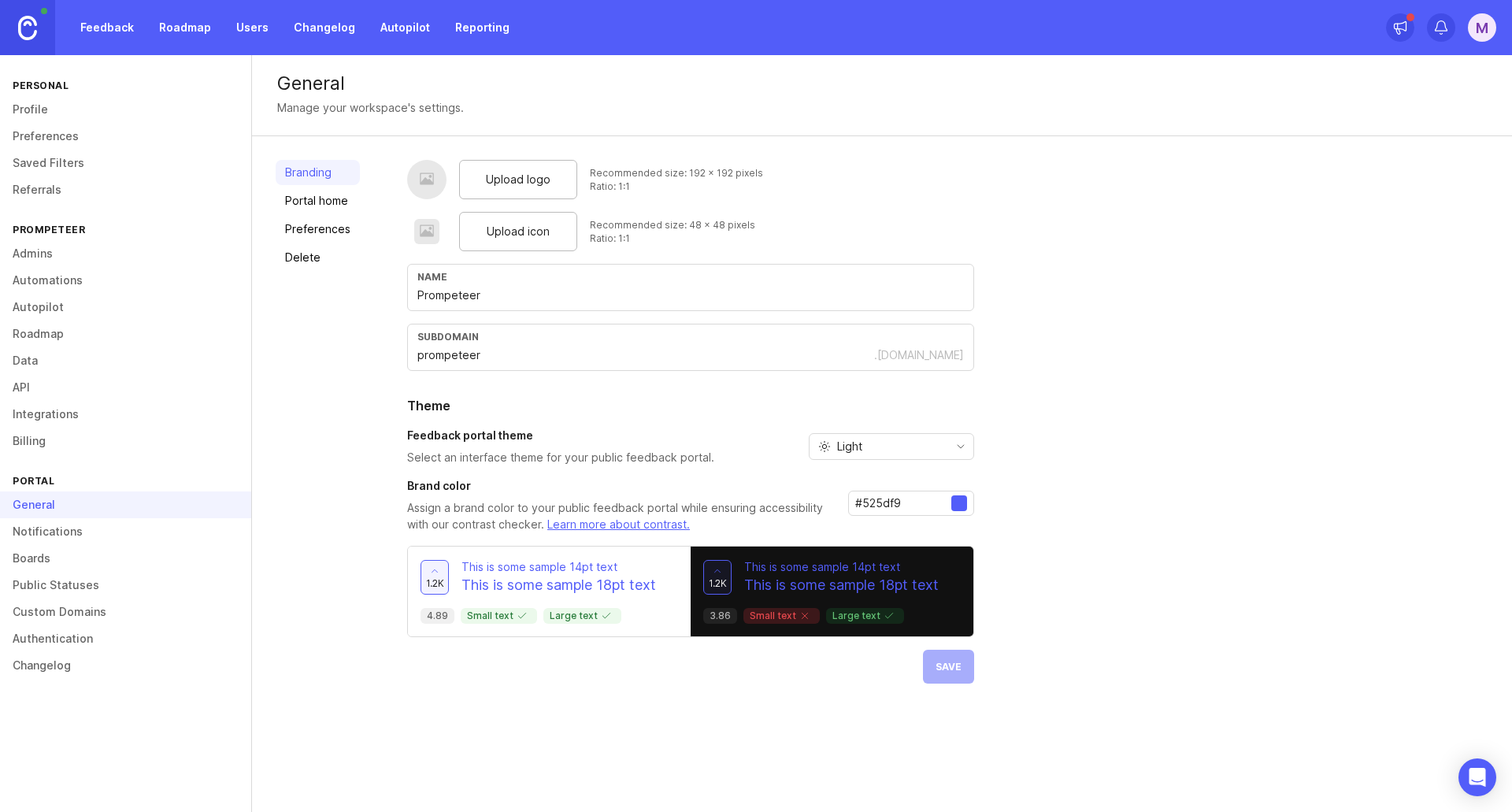
click at [916, 450] on div "Light" at bounding box center [879, 447] width 139 height 25
click at [867, 525] on li "Dark" at bounding box center [889, 528] width 164 height 26
click at [939, 668] on span "Save" at bounding box center [948, 666] width 26 height 12
click at [19, 100] on link "Profile" at bounding box center [125, 110] width 252 height 27
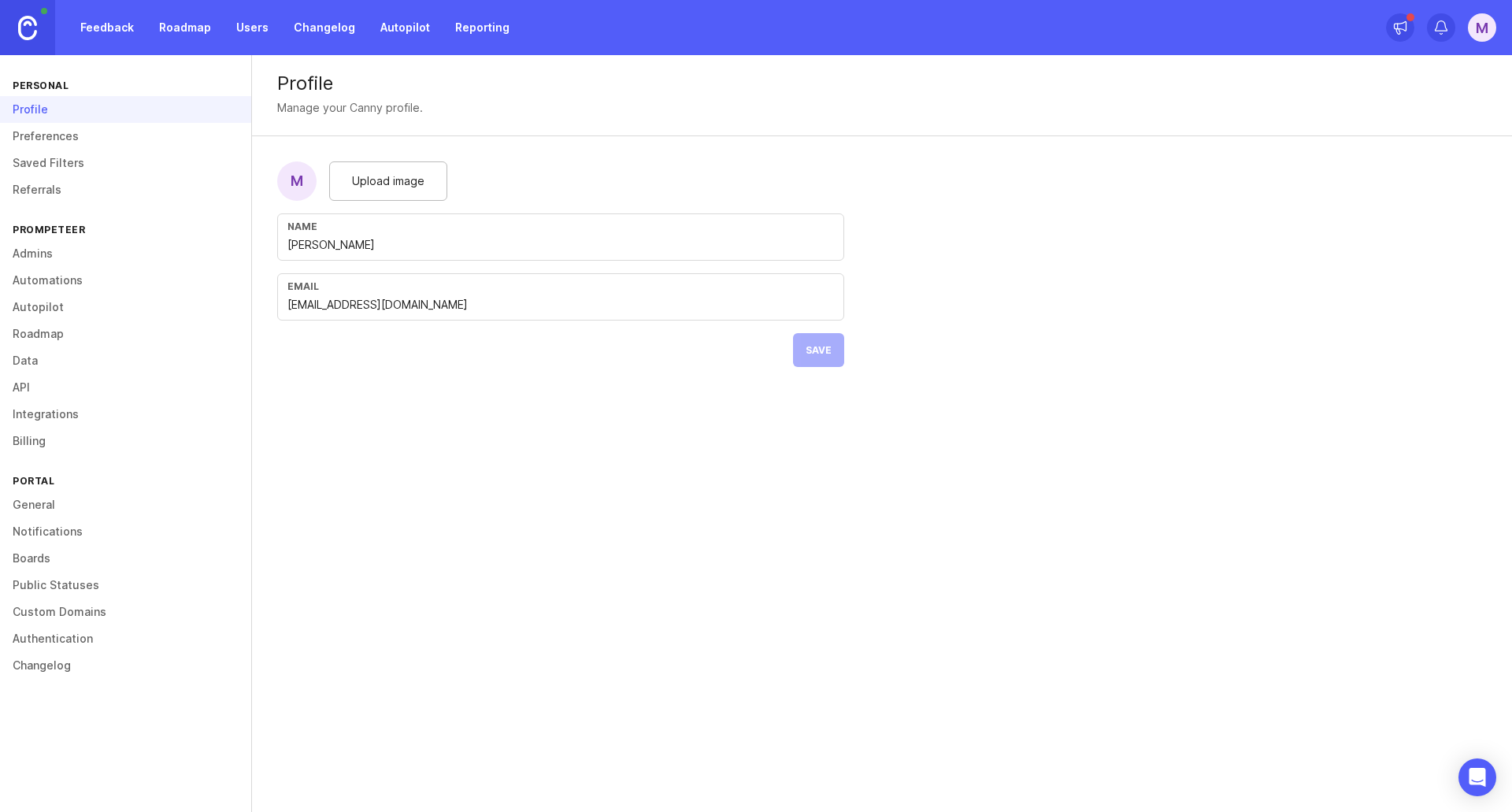
click at [38, 497] on link "General" at bounding box center [125, 505] width 252 height 27
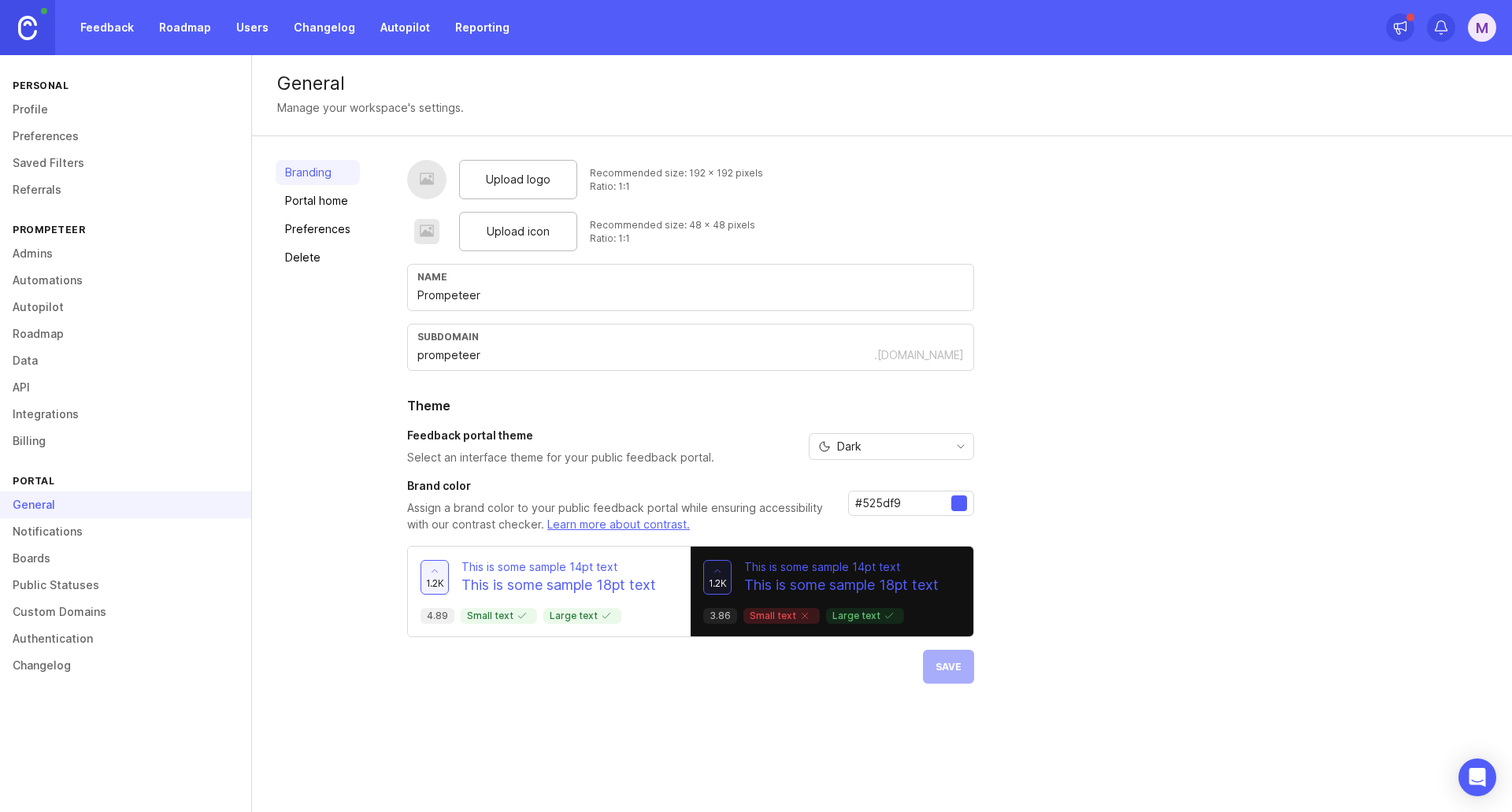
click at [50, 558] on link "Boards" at bounding box center [125, 558] width 252 height 27
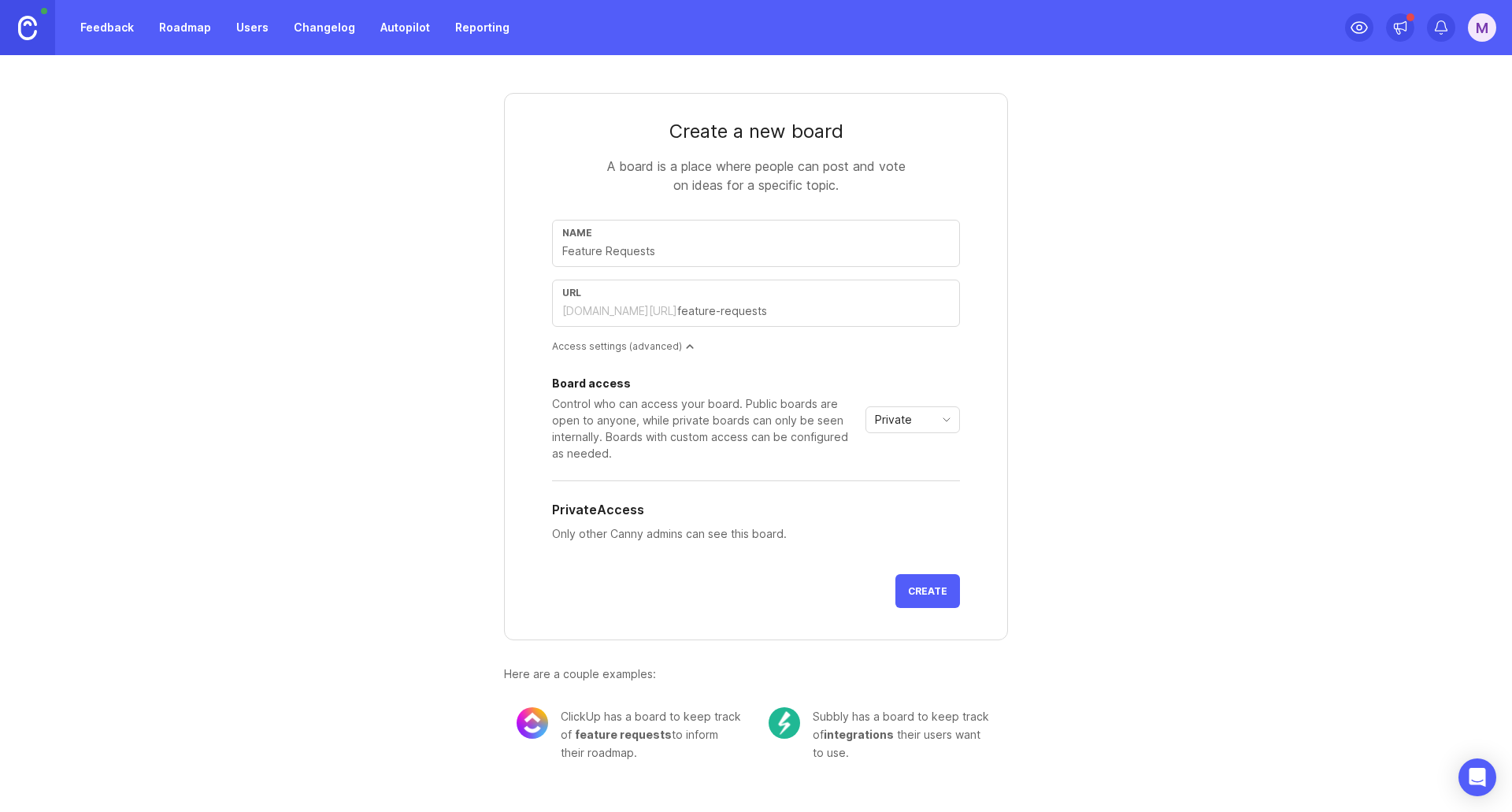
click at [661, 342] on div "Access settings (advanced)" at bounding box center [756, 346] width 408 height 14
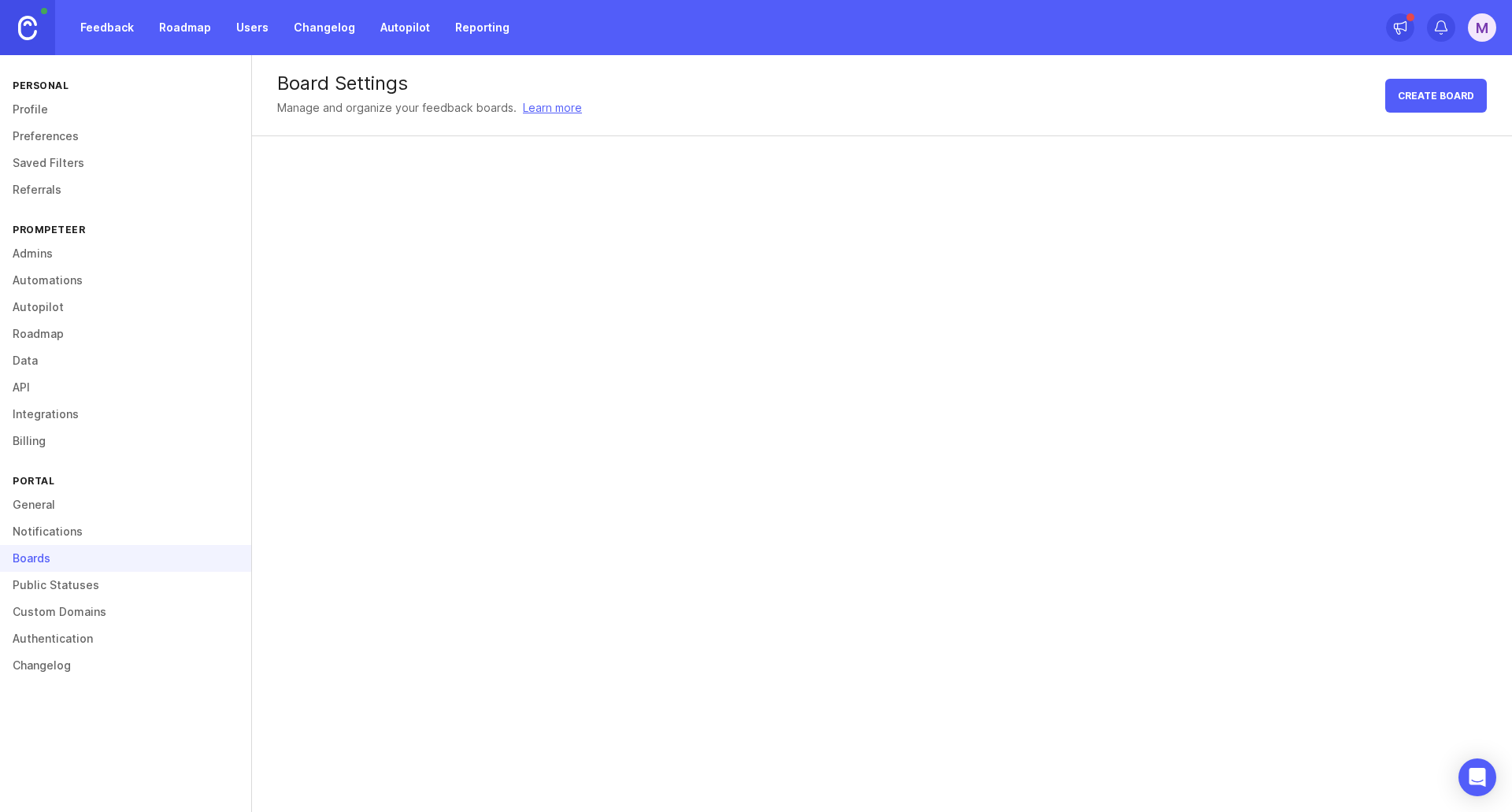
click at [38, 590] on link "Public Statuses" at bounding box center [125, 585] width 252 height 27
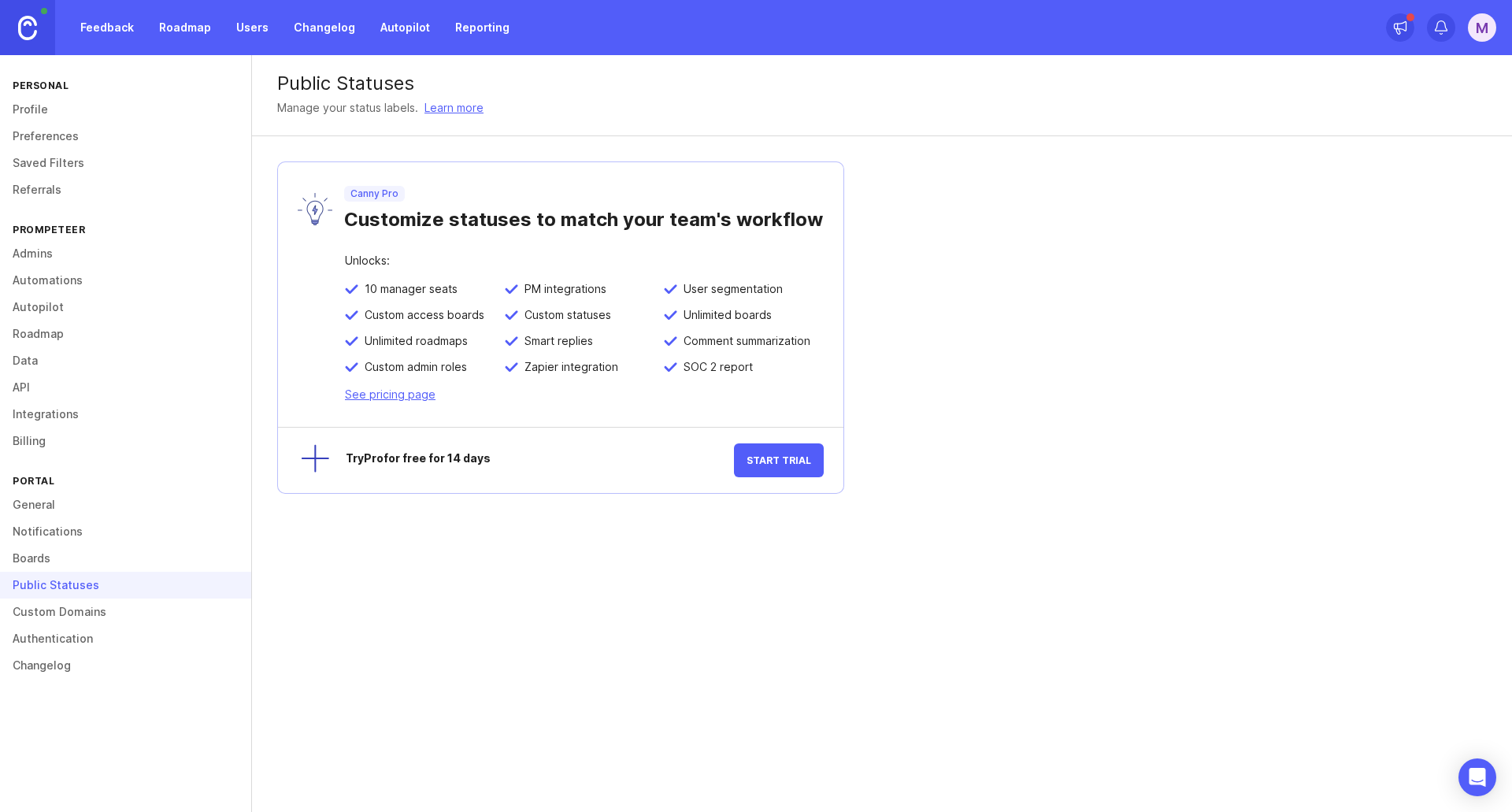
click at [44, 609] on link "Custom Domains" at bounding box center [125, 612] width 252 height 27
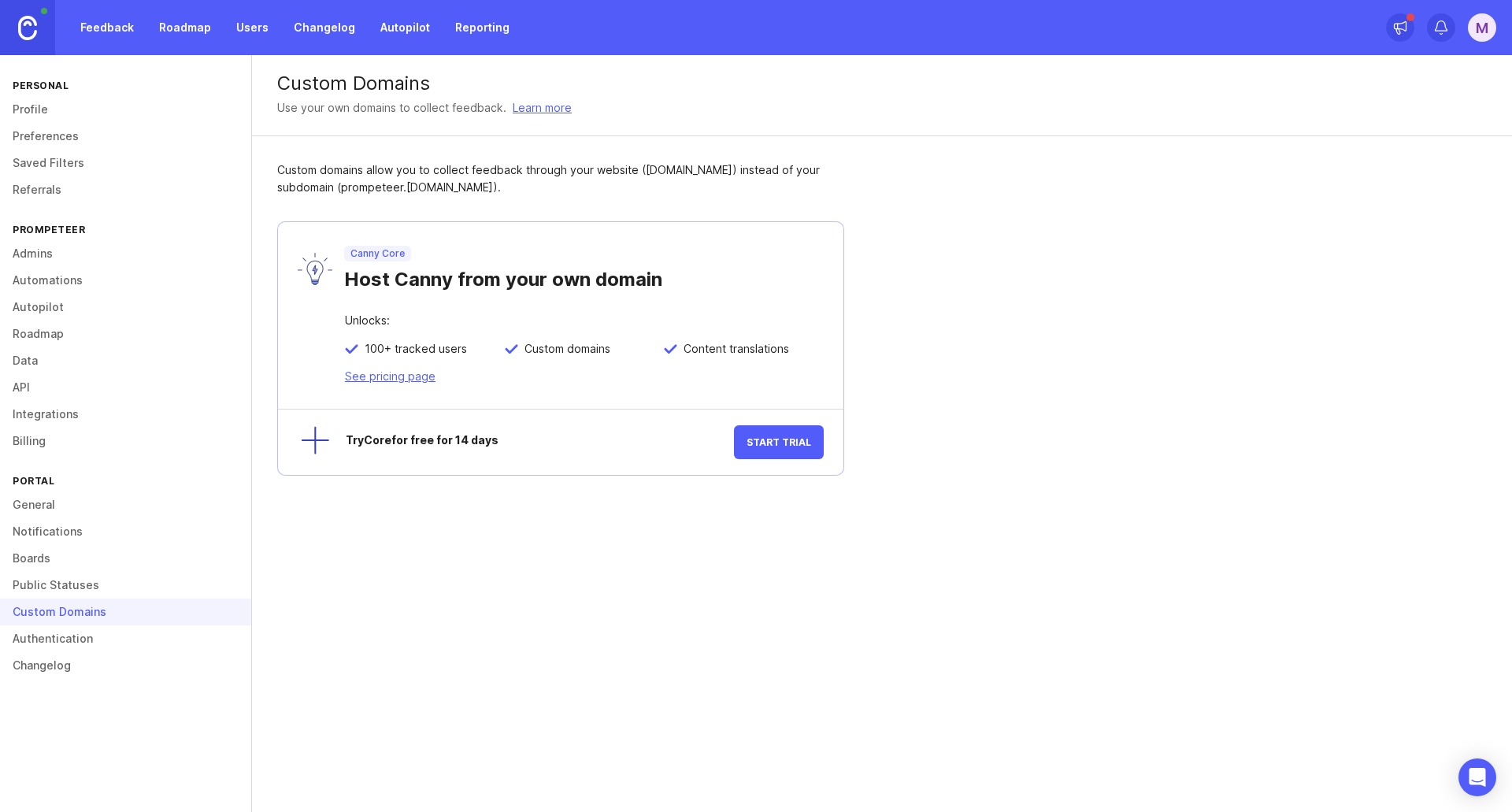
click at [44, 646] on link "Authentication" at bounding box center [125, 639] width 252 height 27
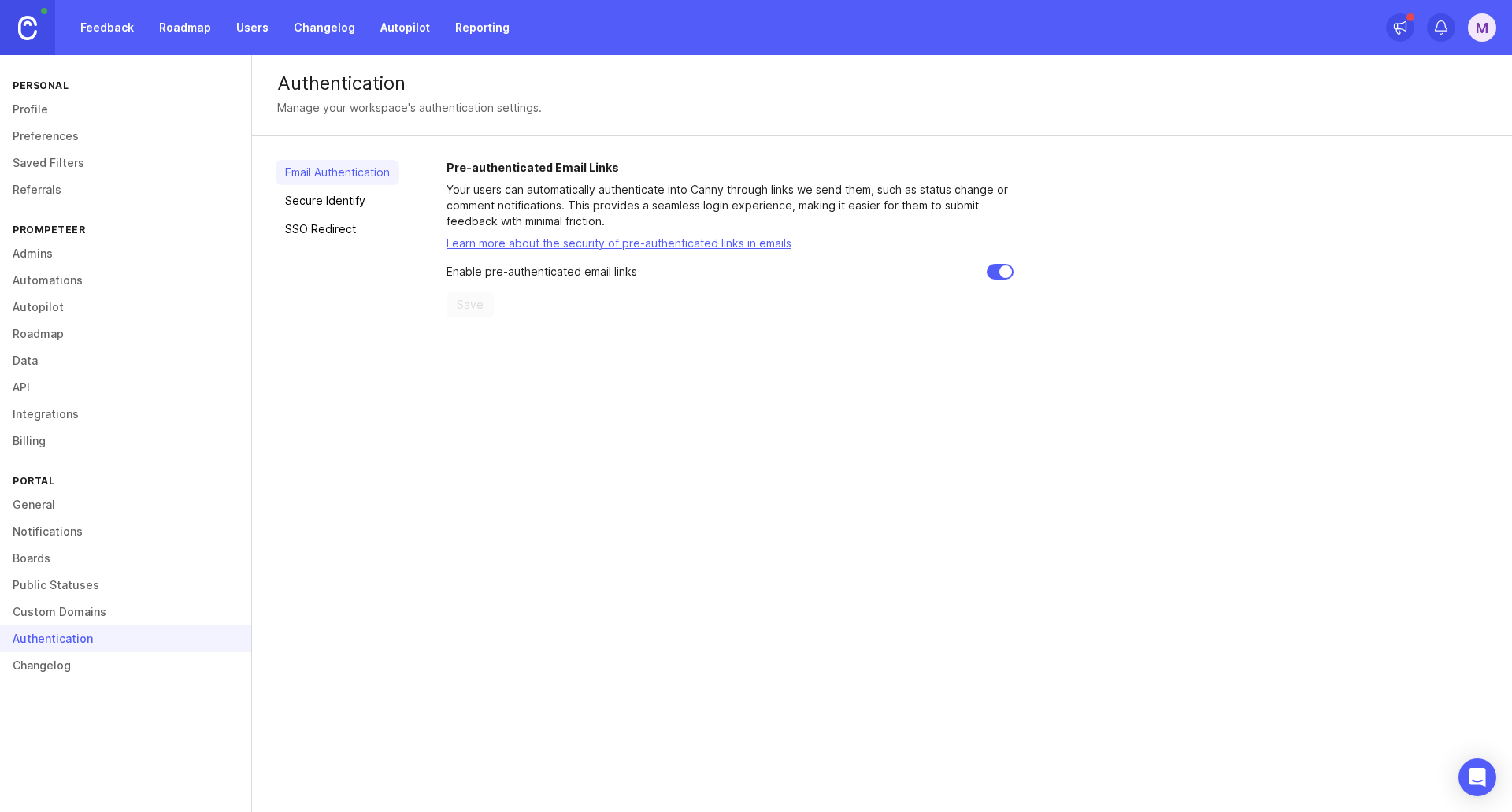
click at [28, 666] on link "Changelog" at bounding box center [125, 665] width 252 height 27
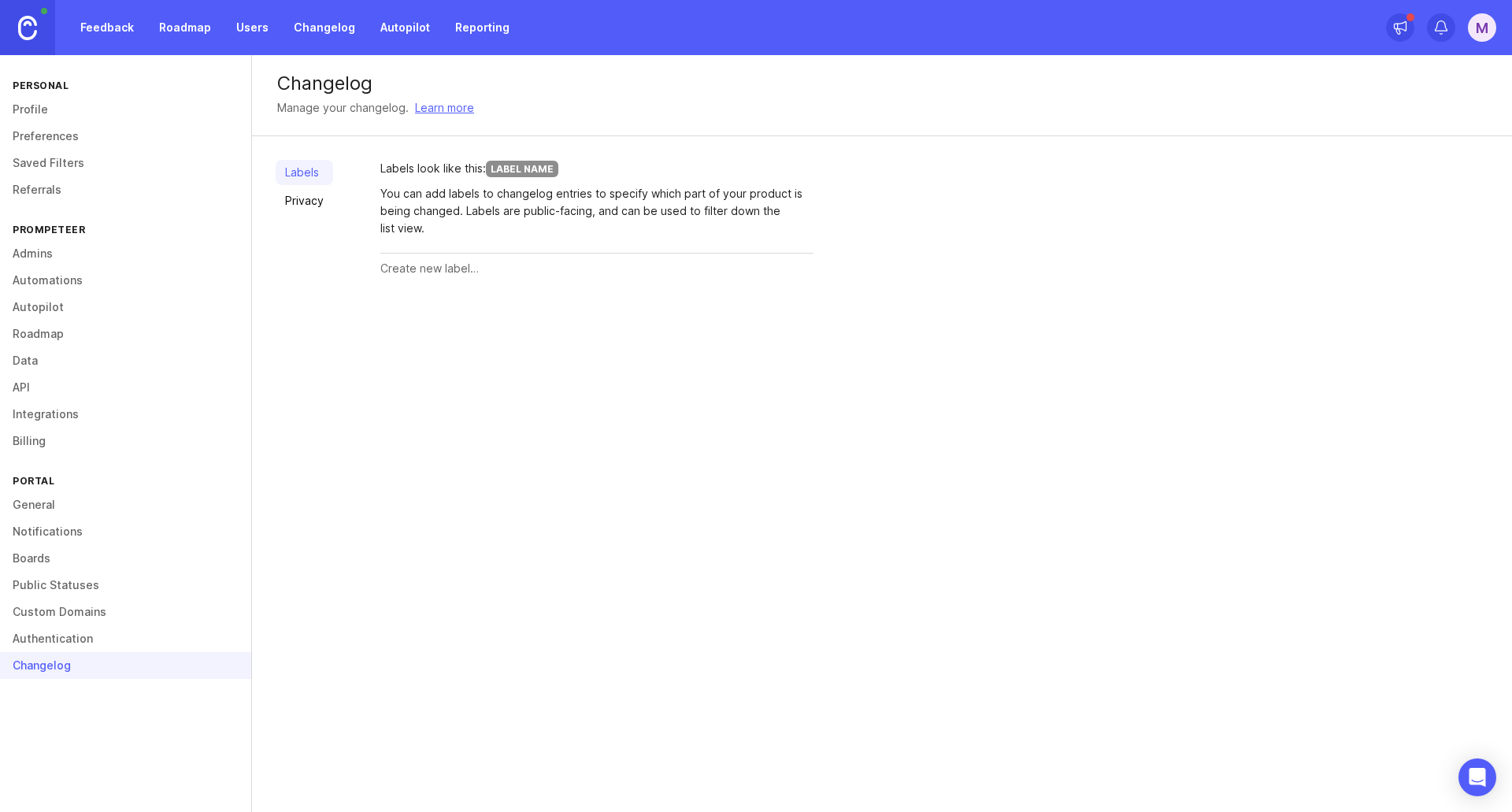
click at [37, 561] on link "Boards" at bounding box center [125, 558] width 252 height 27
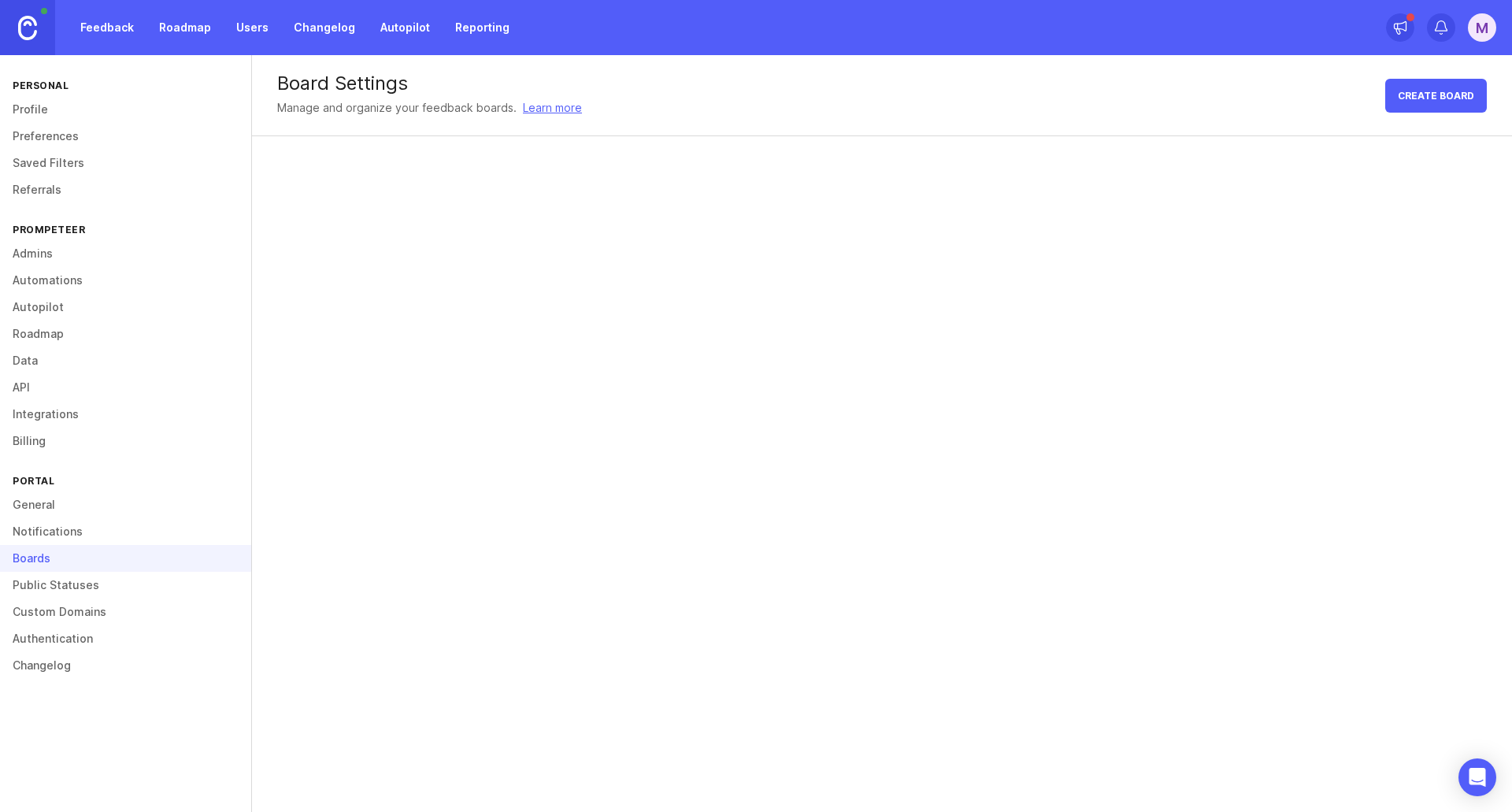
click at [59, 531] on link "Notifications" at bounding box center [125, 531] width 252 height 27
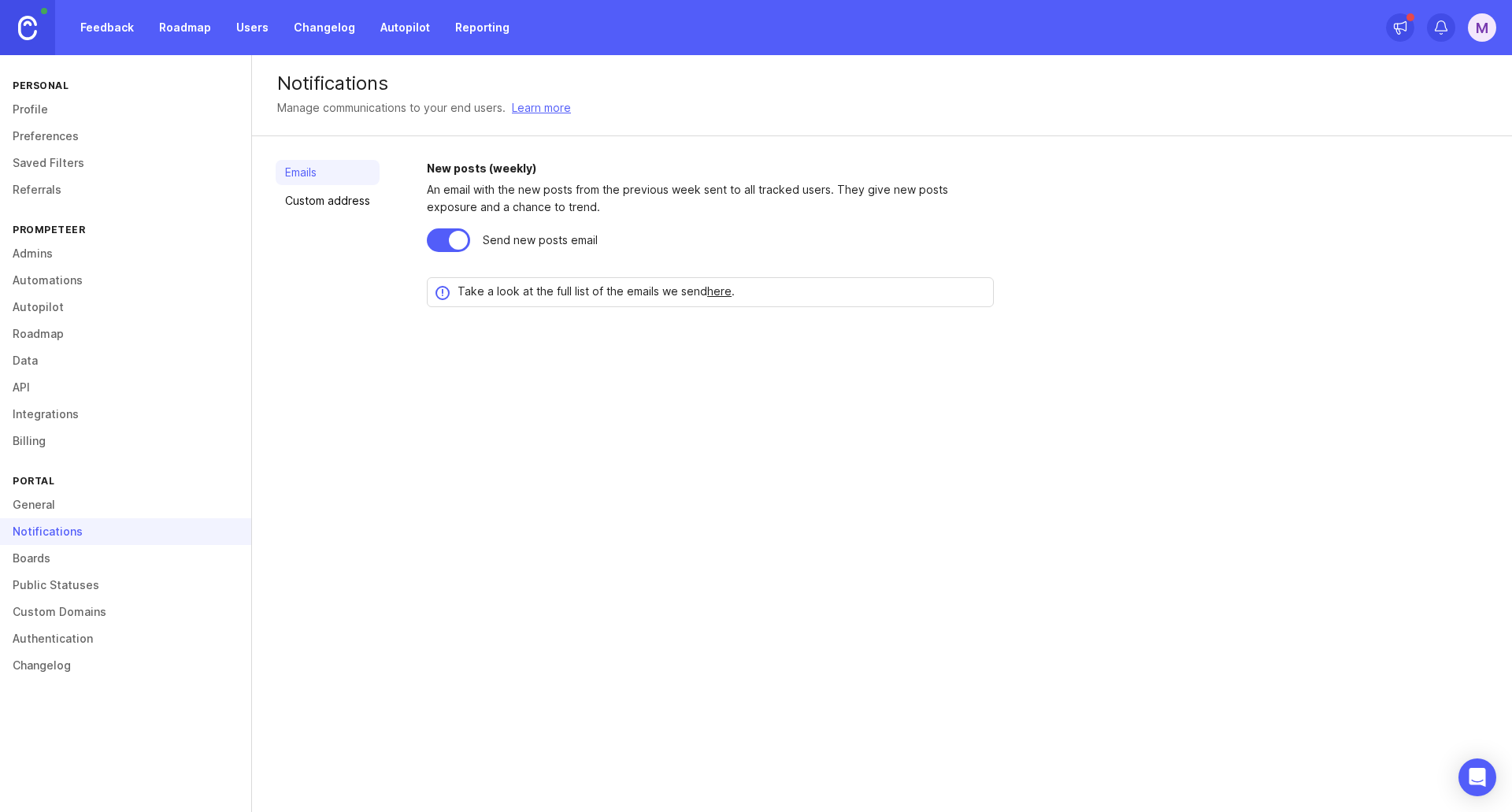
click at [49, 493] on link "General" at bounding box center [125, 505] width 252 height 27
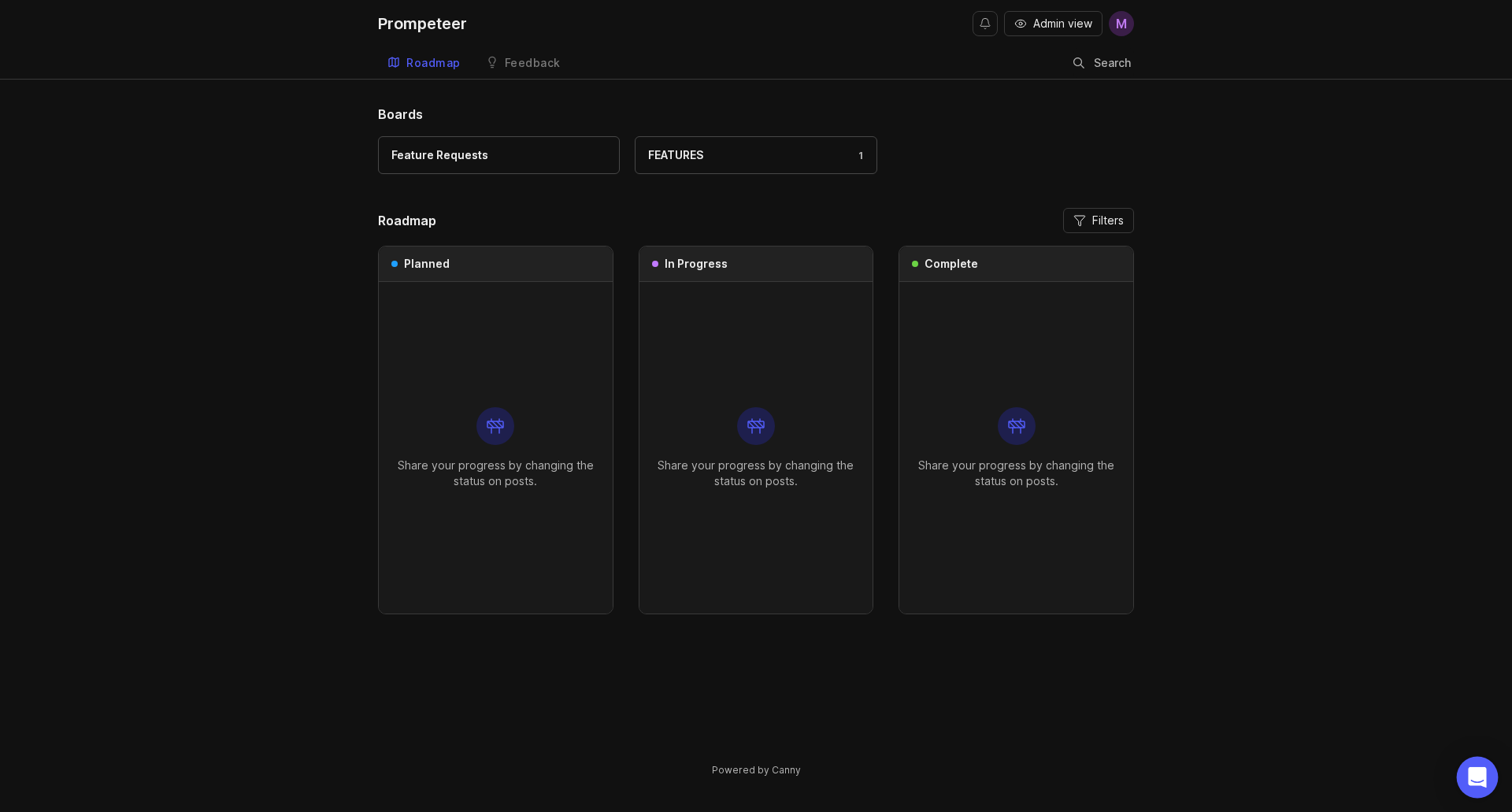
click at [1479, 775] on icon "Open Intercom Messenger" at bounding box center [1477, 777] width 18 height 20
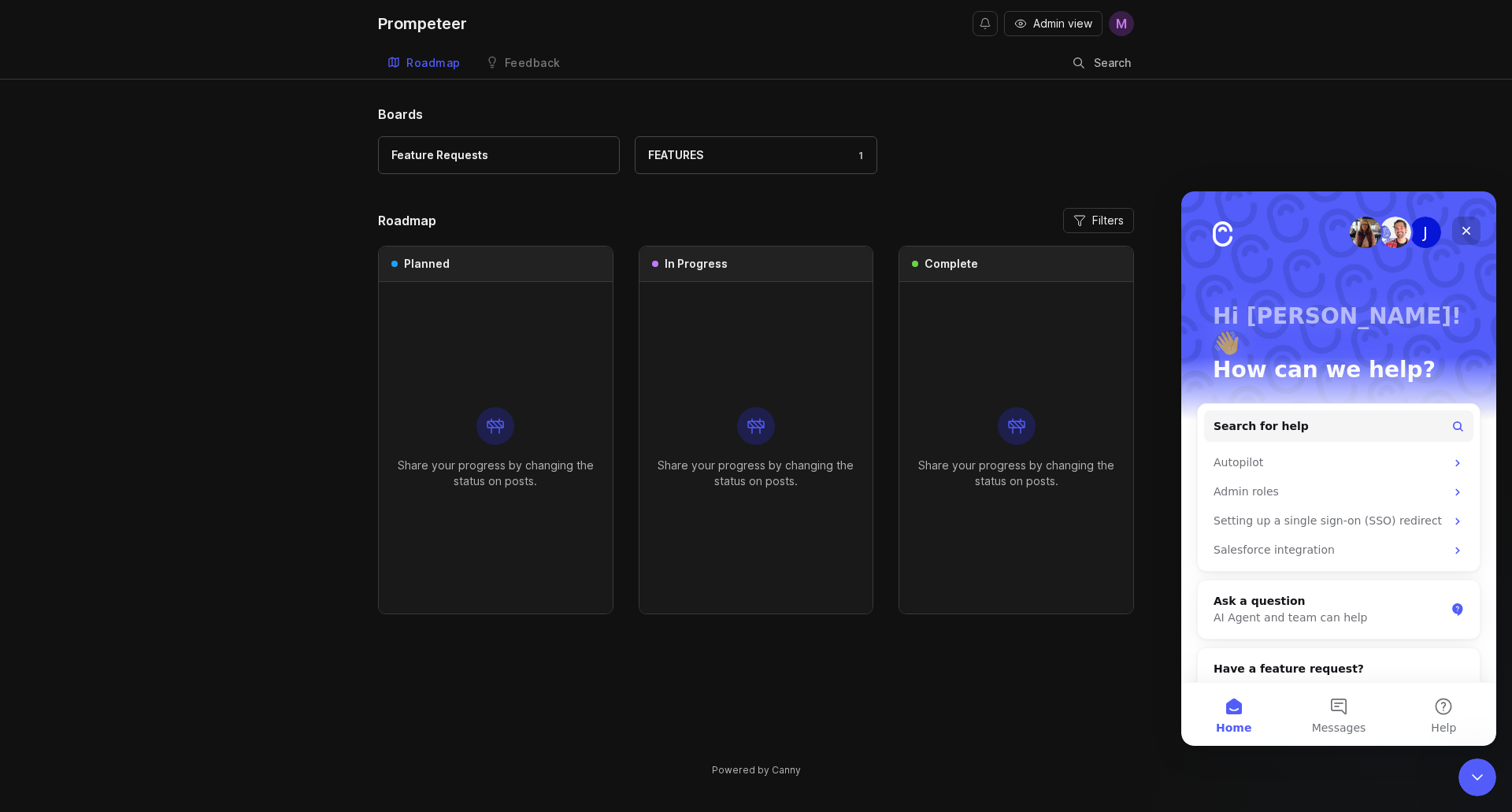
click at [1464, 229] on icon "Close" at bounding box center [1467, 230] width 9 height 9
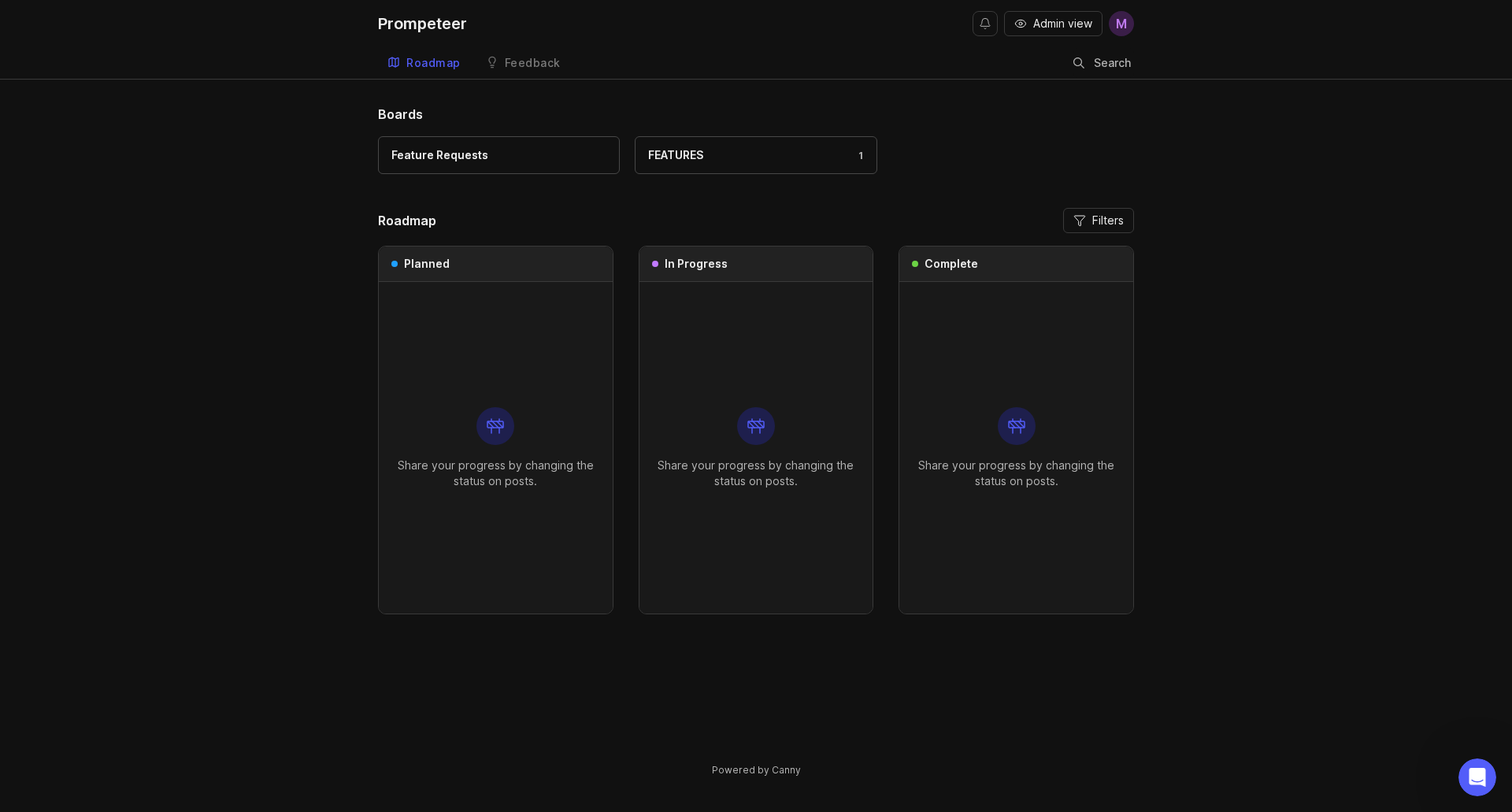
click at [497, 441] on div at bounding box center [495, 425] width 38 height 38
click at [445, 273] on div "Planned" at bounding box center [496, 264] width 234 height 36
click at [467, 152] on div "Feature Requests" at bounding box center [440, 155] width 96 height 17
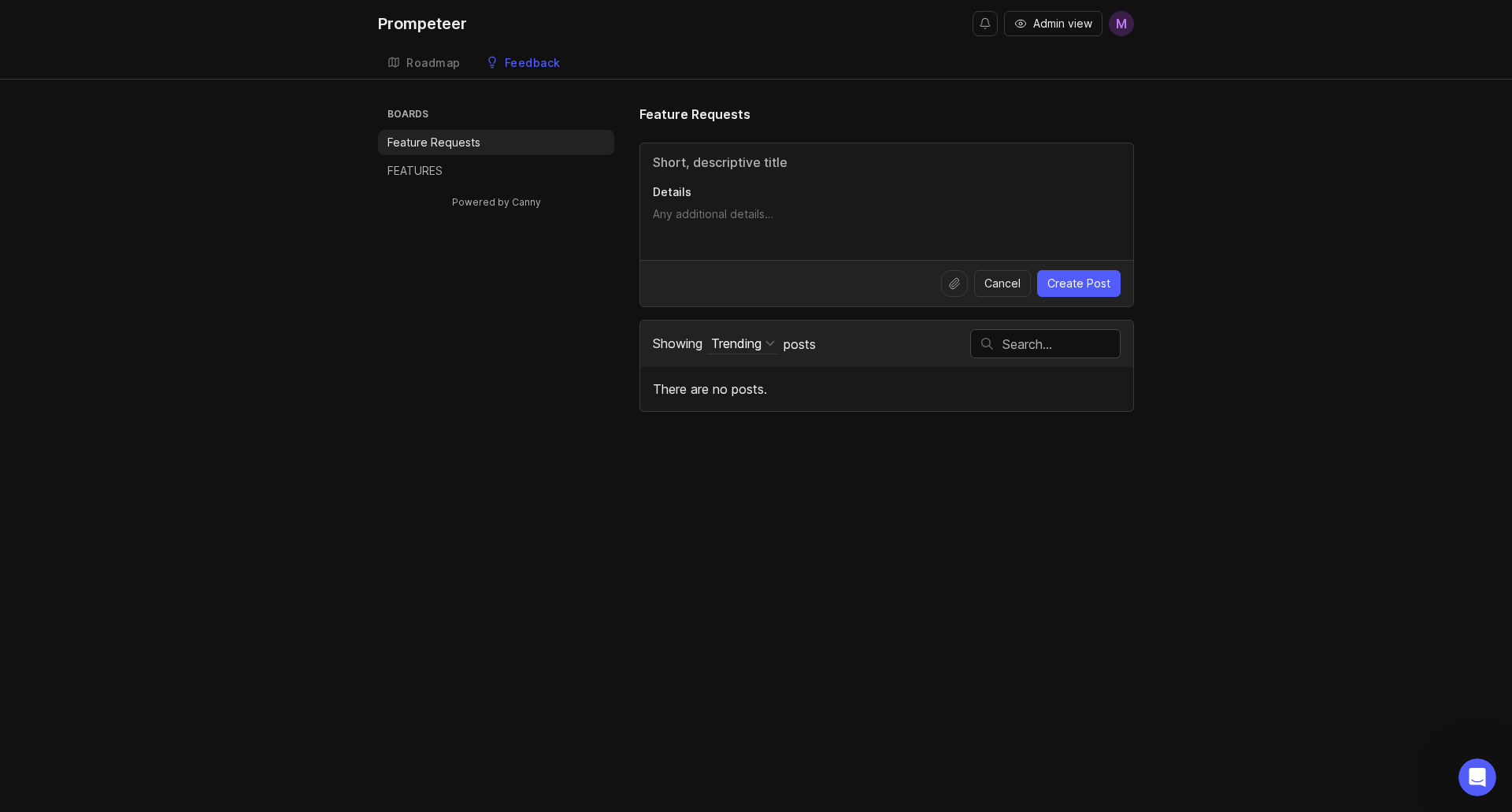
click at [420, 58] on div "Roadmap" at bounding box center [433, 63] width 54 height 11
click at [423, 67] on div "Roadmap" at bounding box center [433, 63] width 54 height 11
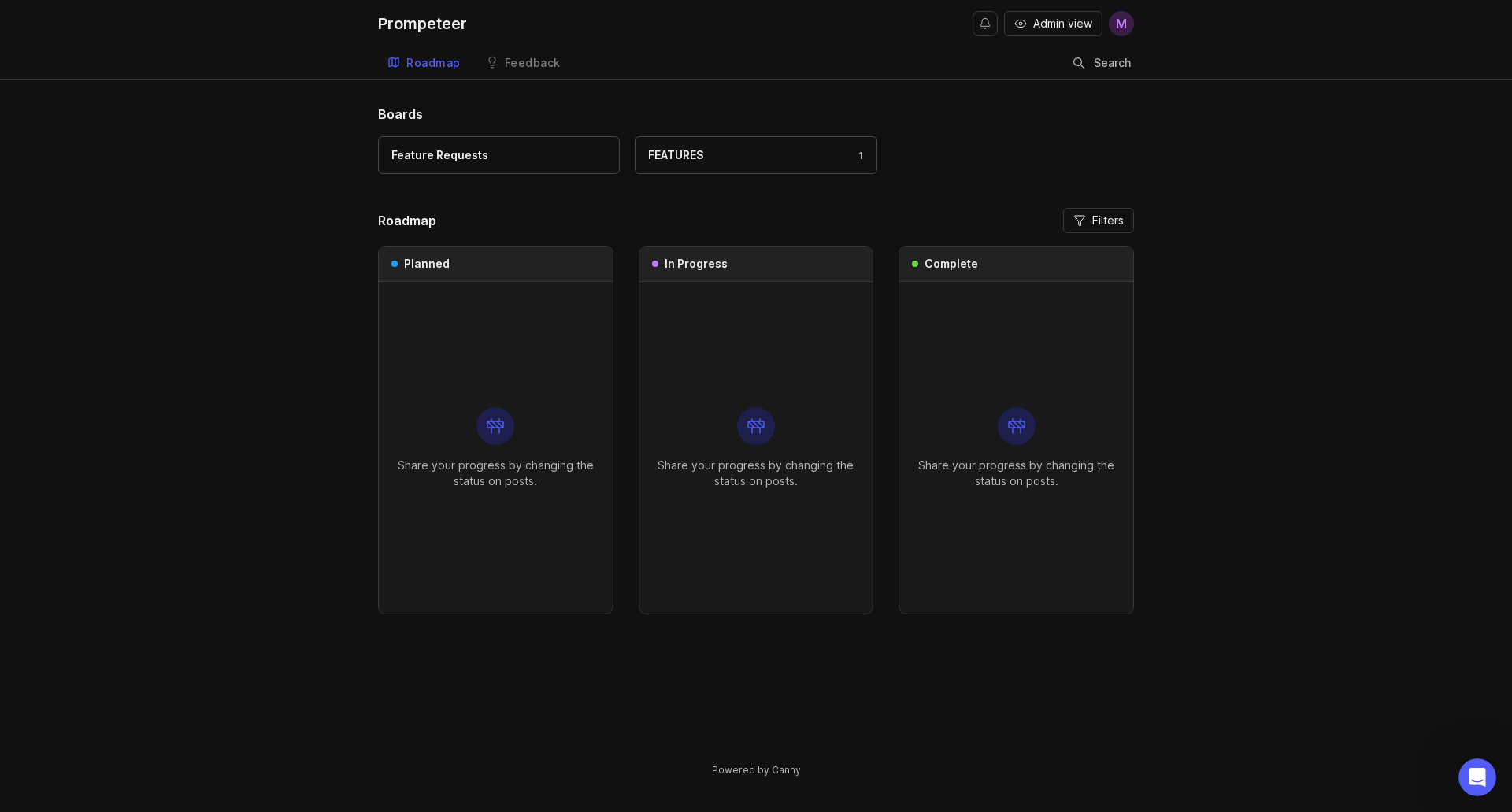
click at [512, 61] on div "Feedback" at bounding box center [533, 63] width 56 height 11
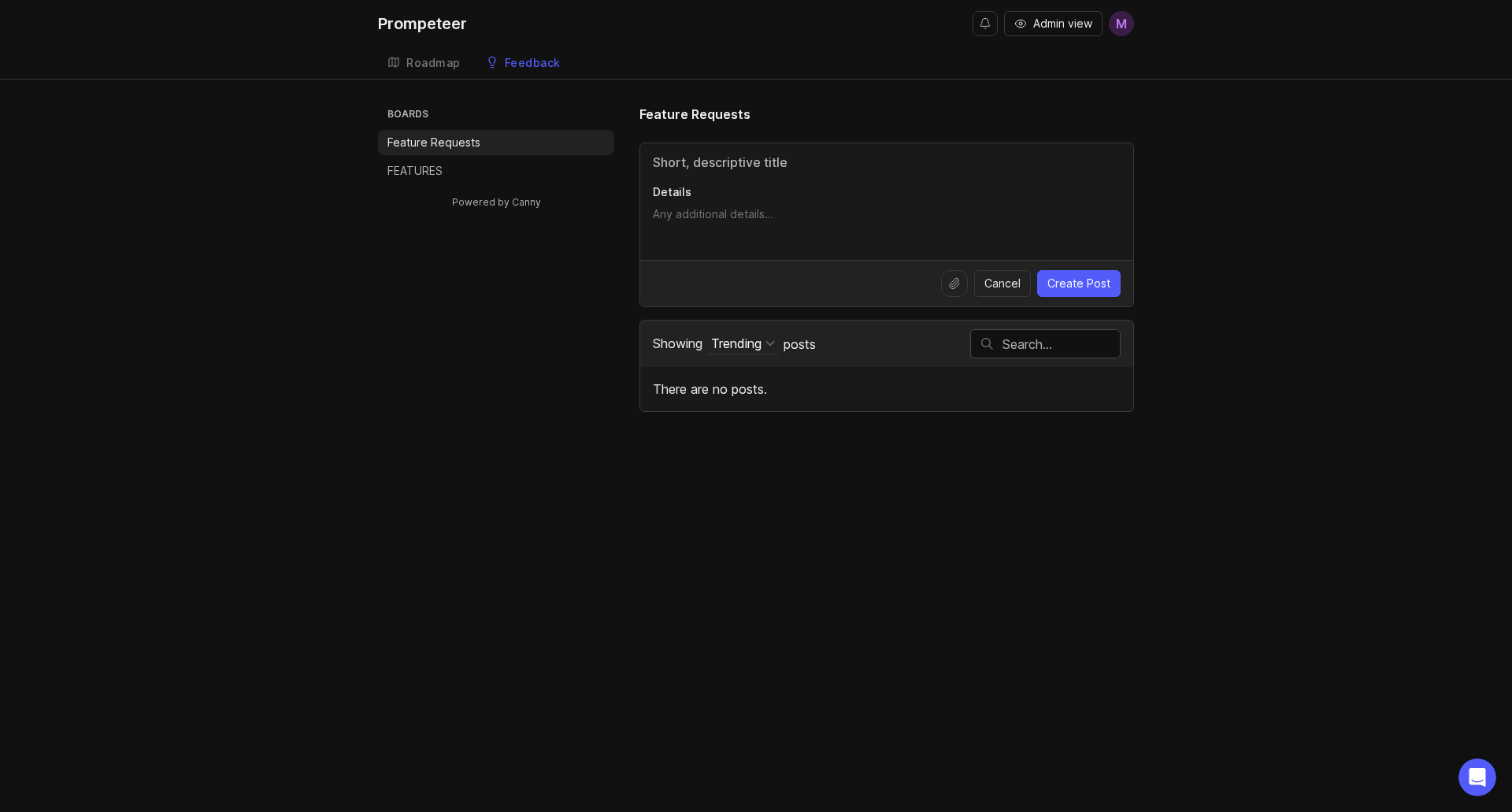
click at [446, 68] on div "Roadmap" at bounding box center [433, 63] width 54 height 11
click at [1019, 24] on icon "button" at bounding box center [1020, 23] width 13 height 13
click at [892, 177] on div "Details" at bounding box center [886, 202] width 493 height 117
click at [705, 169] on input "Title" at bounding box center [886, 162] width 468 height 19
click at [1051, 339] on input "text" at bounding box center [1062, 344] width 118 height 17
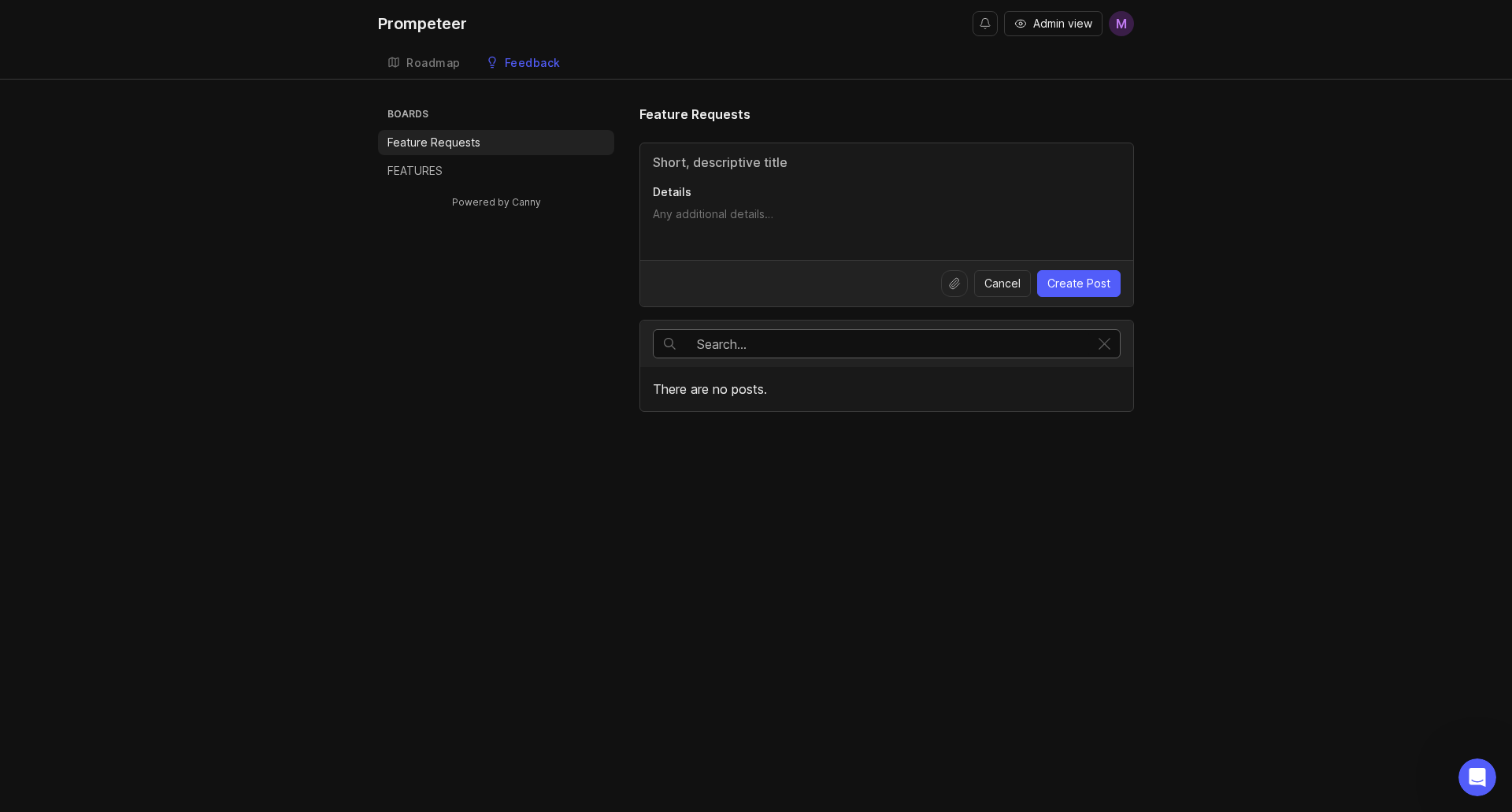
click at [699, 168] on input "Title" at bounding box center [886, 162] width 468 height 19
click at [672, 210] on textarea "Details" at bounding box center [886, 222] width 468 height 32
click at [669, 156] on input "Title" at bounding box center [886, 162] width 468 height 19
type input "Prompeteer for Teams"
click at [668, 211] on textarea "Details" at bounding box center [886, 222] width 468 height 32
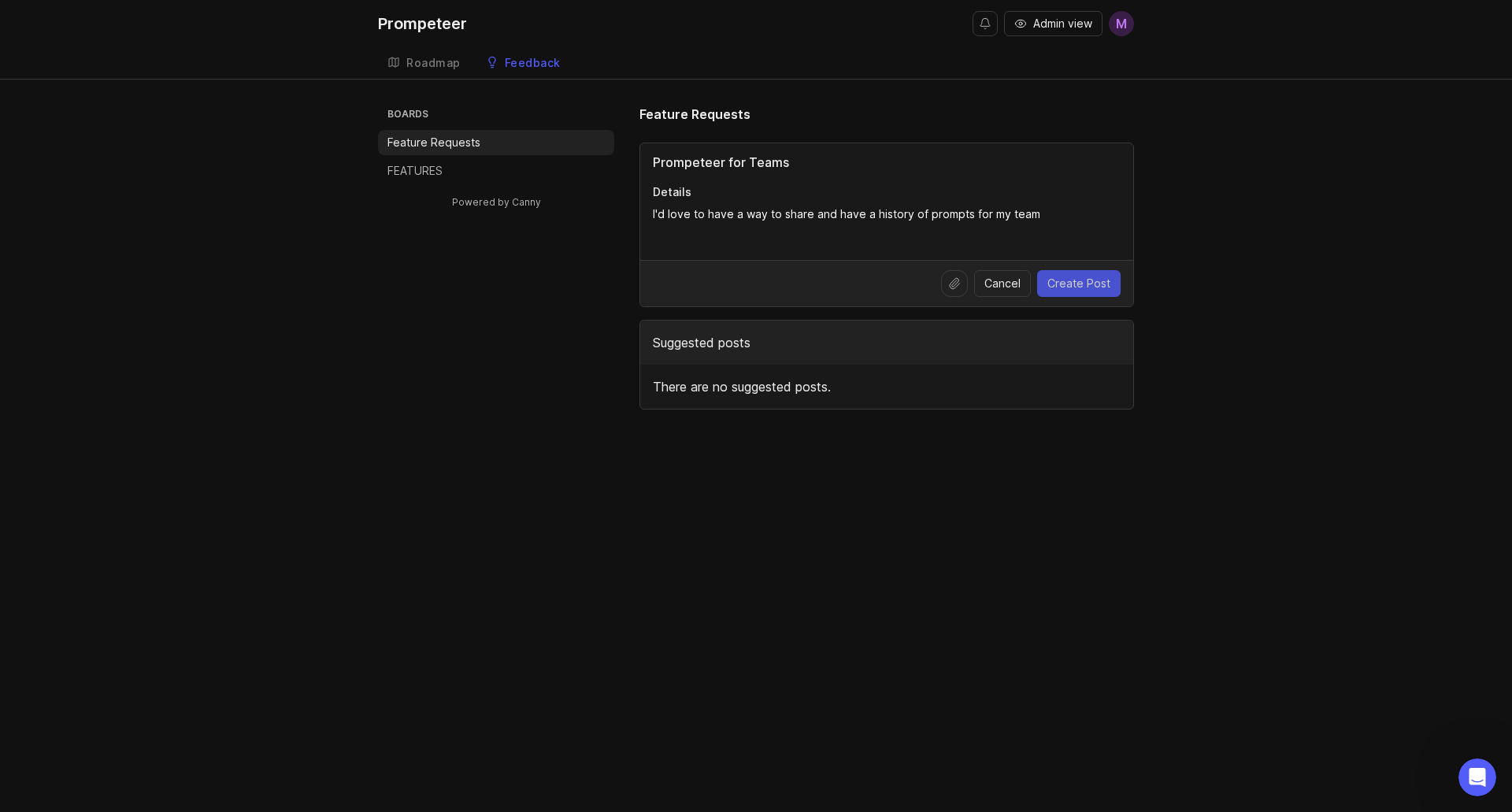
type textarea "I'd love to have a way to share and have a history of prompts for my team"
click at [1086, 285] on span "Create Post" at bounding box center [1078, 284] width 63 height 15
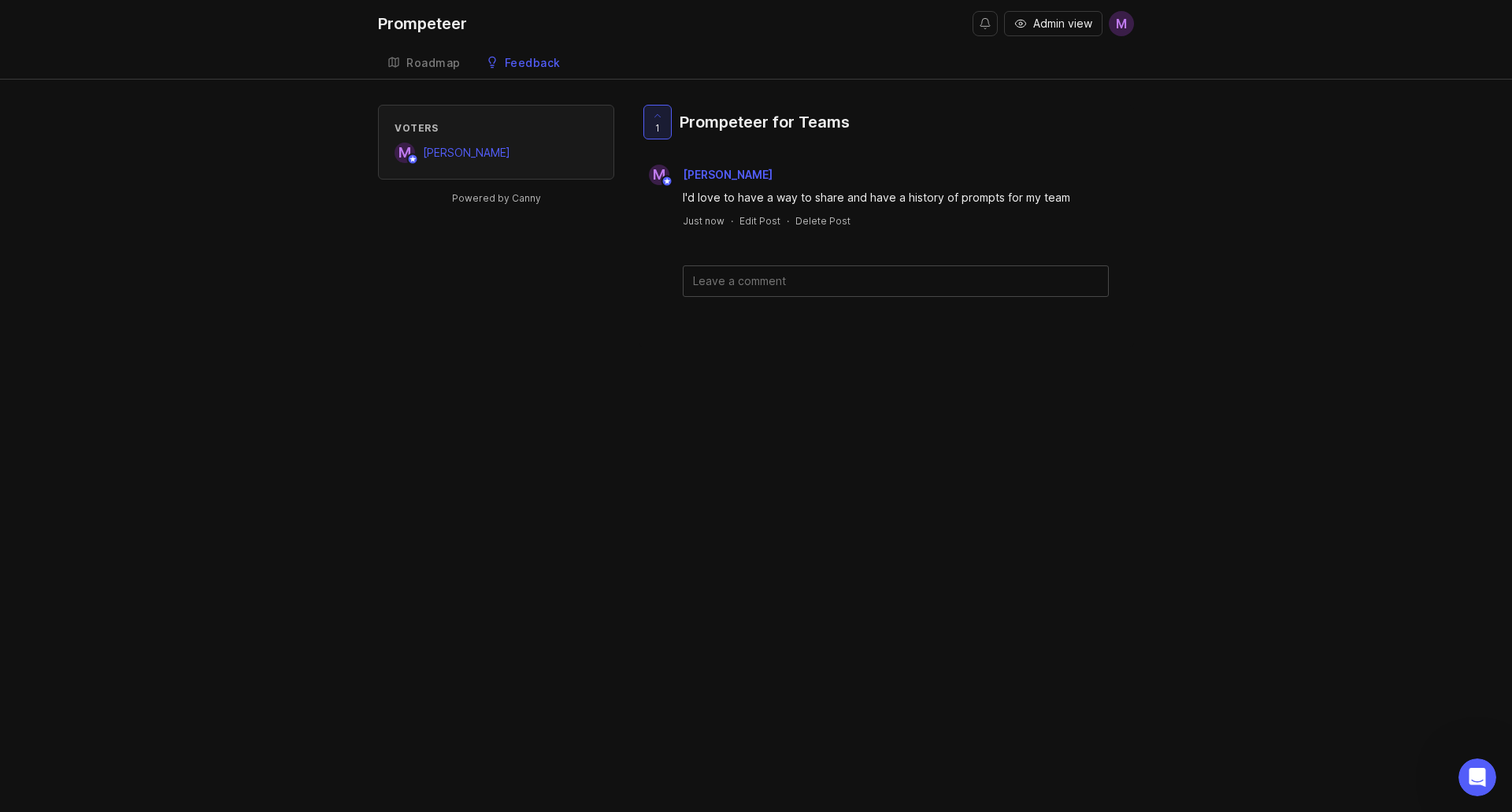
click at [418, 55] on link "Roadmap" at bounding box center [424, 63] width 93 height 32
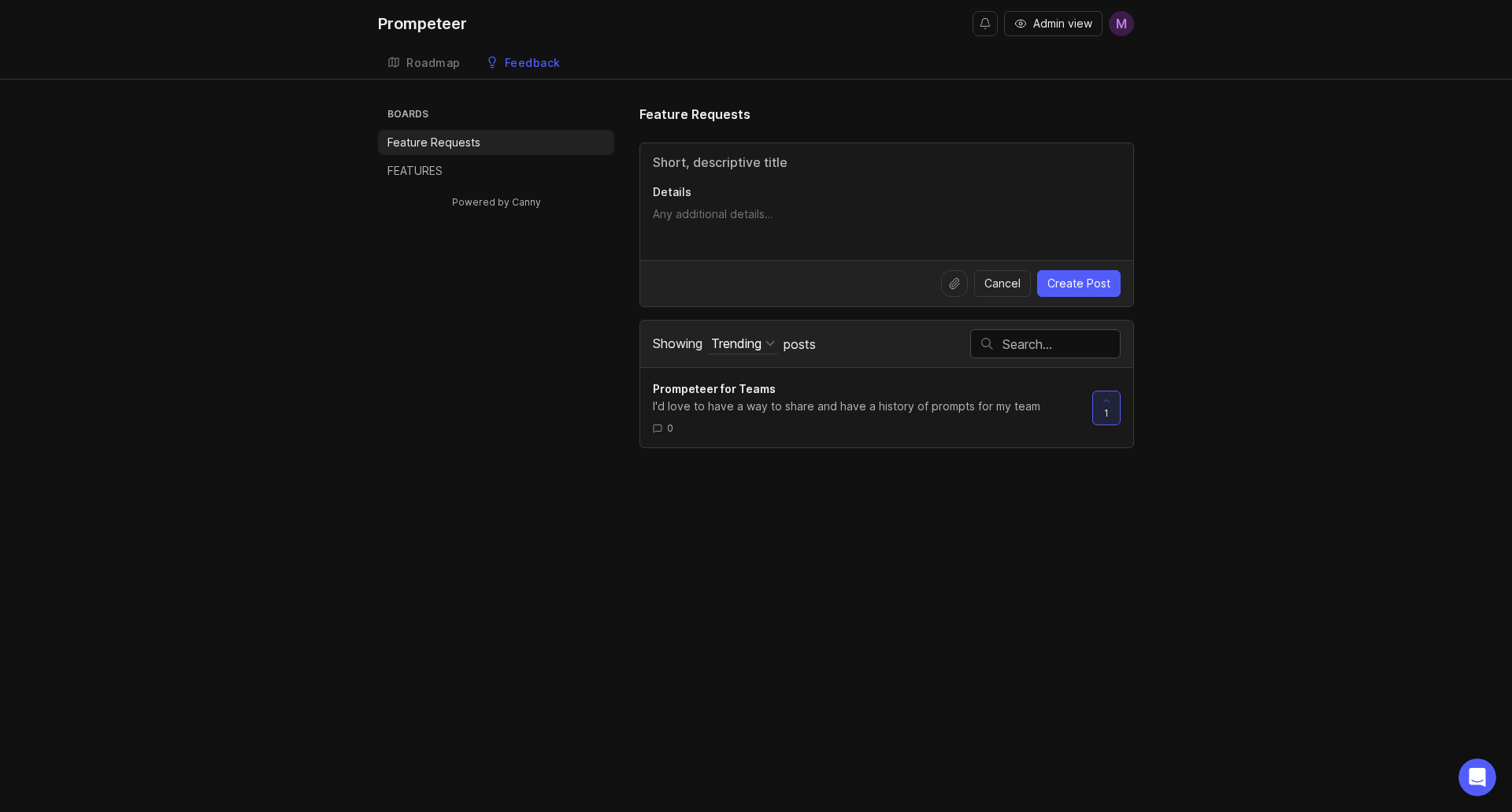
click at [400, 164] on p "FEATURES" at bounding box center [415, 171] width 55 height 15
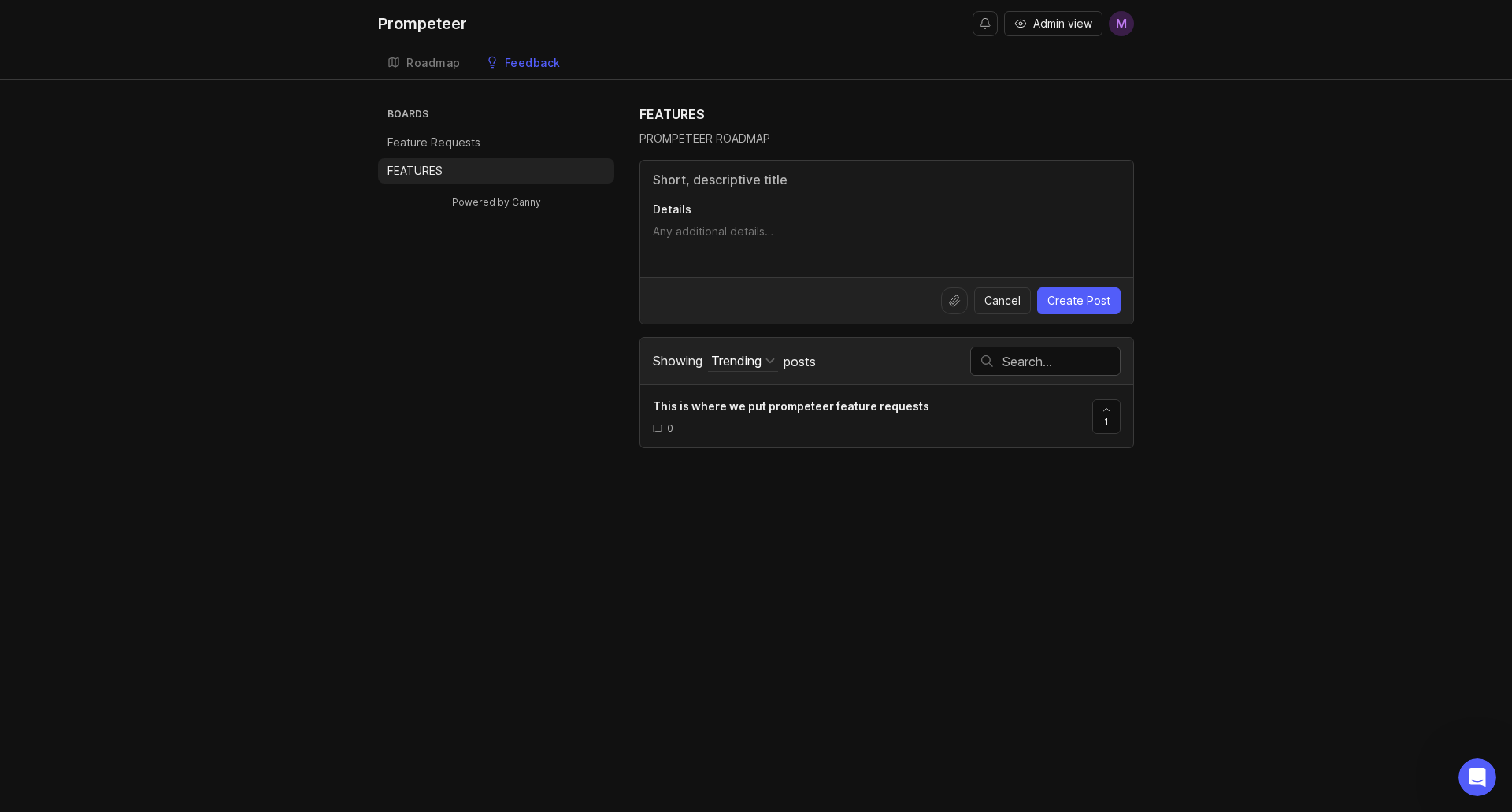
click at [407, 62] on div "Roadmap" at bounding box center [433, 63] width 54 height 11
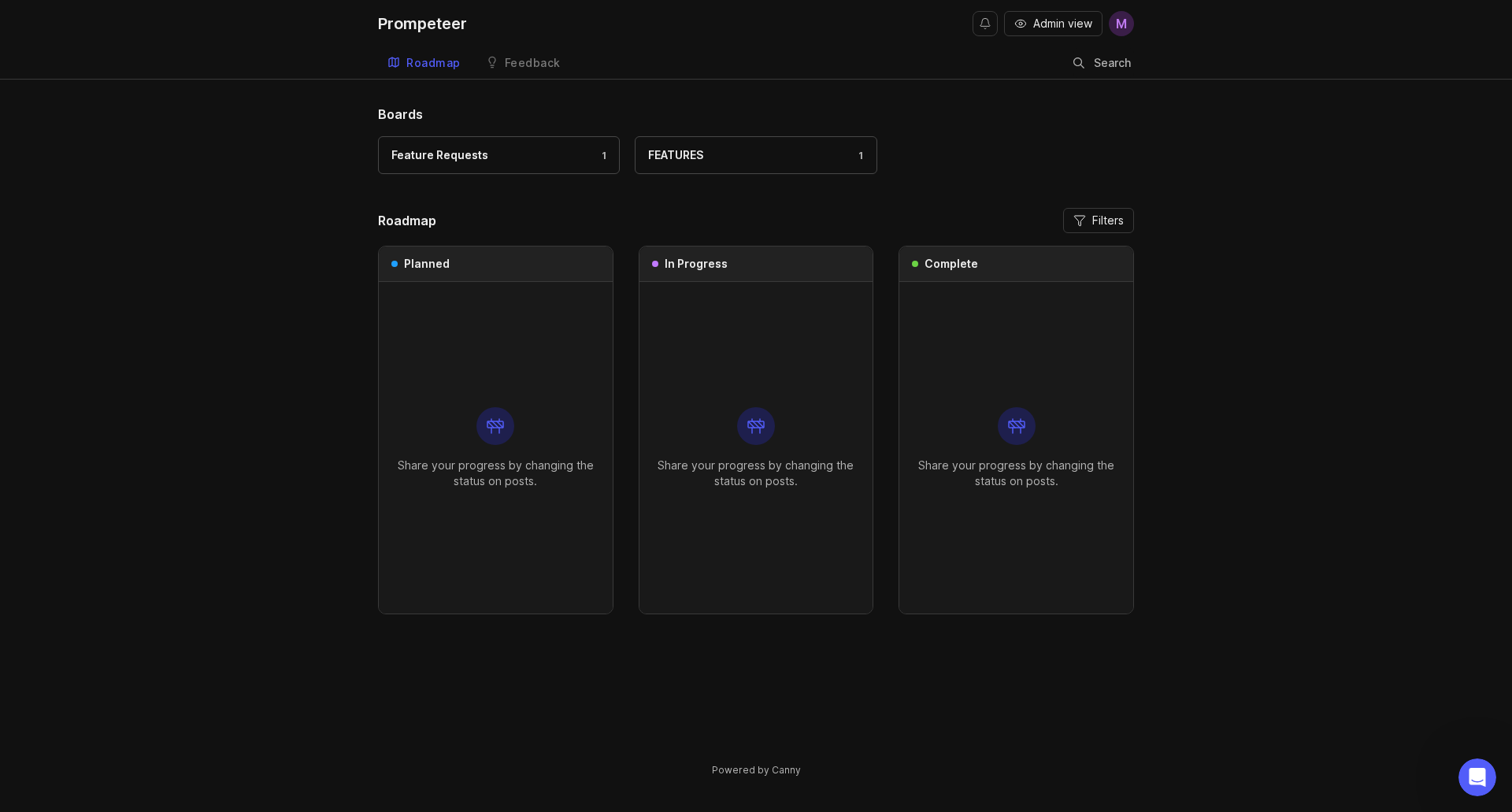
click at [485, 429] on div at bounding box center [495, 425] width 38 height 38
click at [473, 387] on div "Share your progress by changing the status on posts." at bounding box center [496, 447] width 208 height 332
click at [1090, 222] on button "Filters" at bounding box center [1099, 221] width 71 height 25
click at [1000, 326] on label "Show uncategorized posts" at bounding box center [945, 325] width 196 height 15
click at [1016, 326] on input "Show uncategorized posts" at bounding box center [1030, 325] width 27 height 15
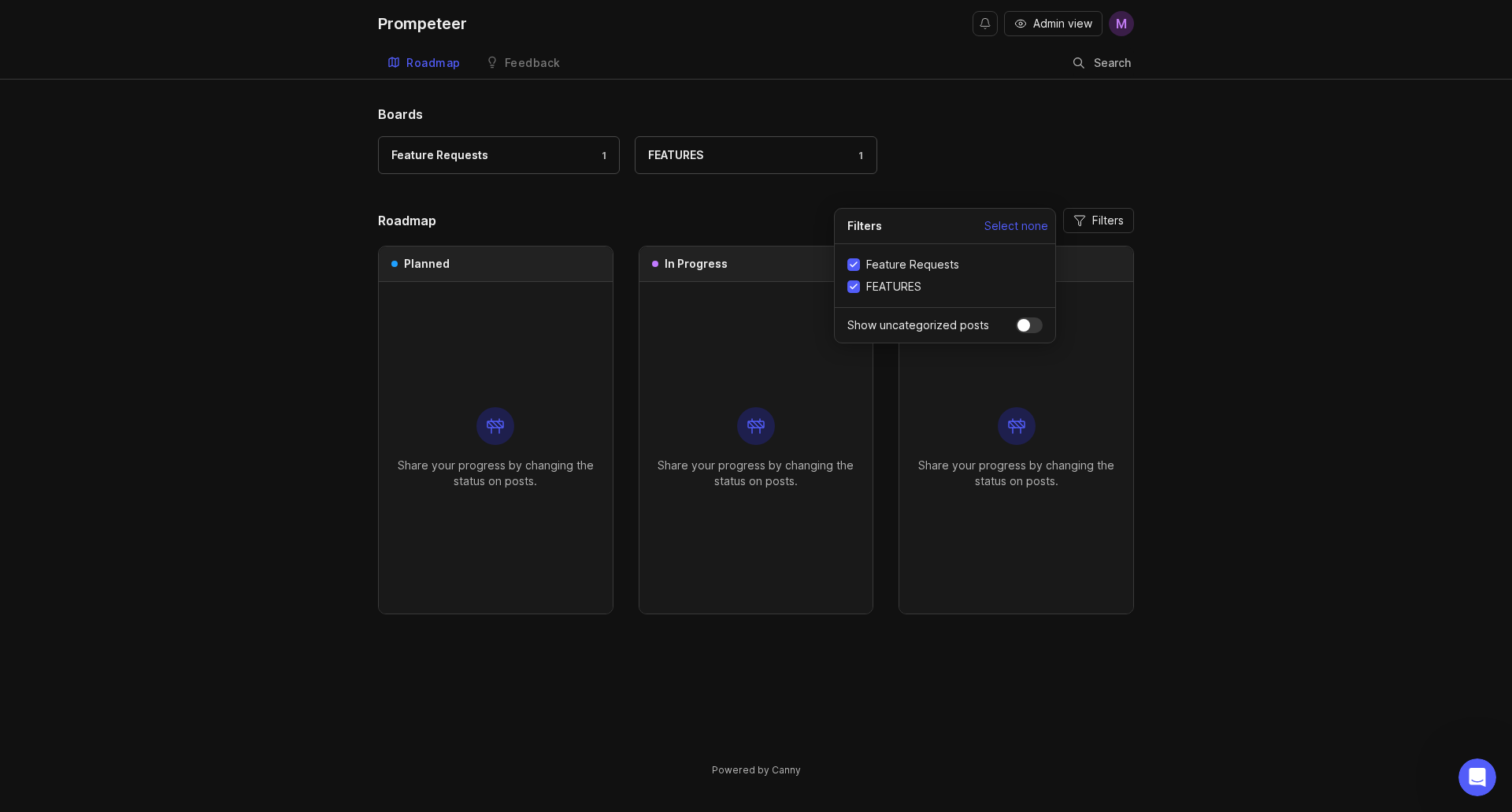
click at [1008, 326] on label "Show uncategorized posts" at bounding box center [945, 325] width 196 height 15
click at [1016, 326] on input "Show uncategorized posts" at bounding box center [1030, 325] width 27 height 15
checkbox input "true"
click at [1034, 334] on div "Show uncategorized posts" at bounding box center [945, 325] width 221 height 36
click at [1009, 229] on span "Select none" at bounding box center [1016, 226] width 64 height 15
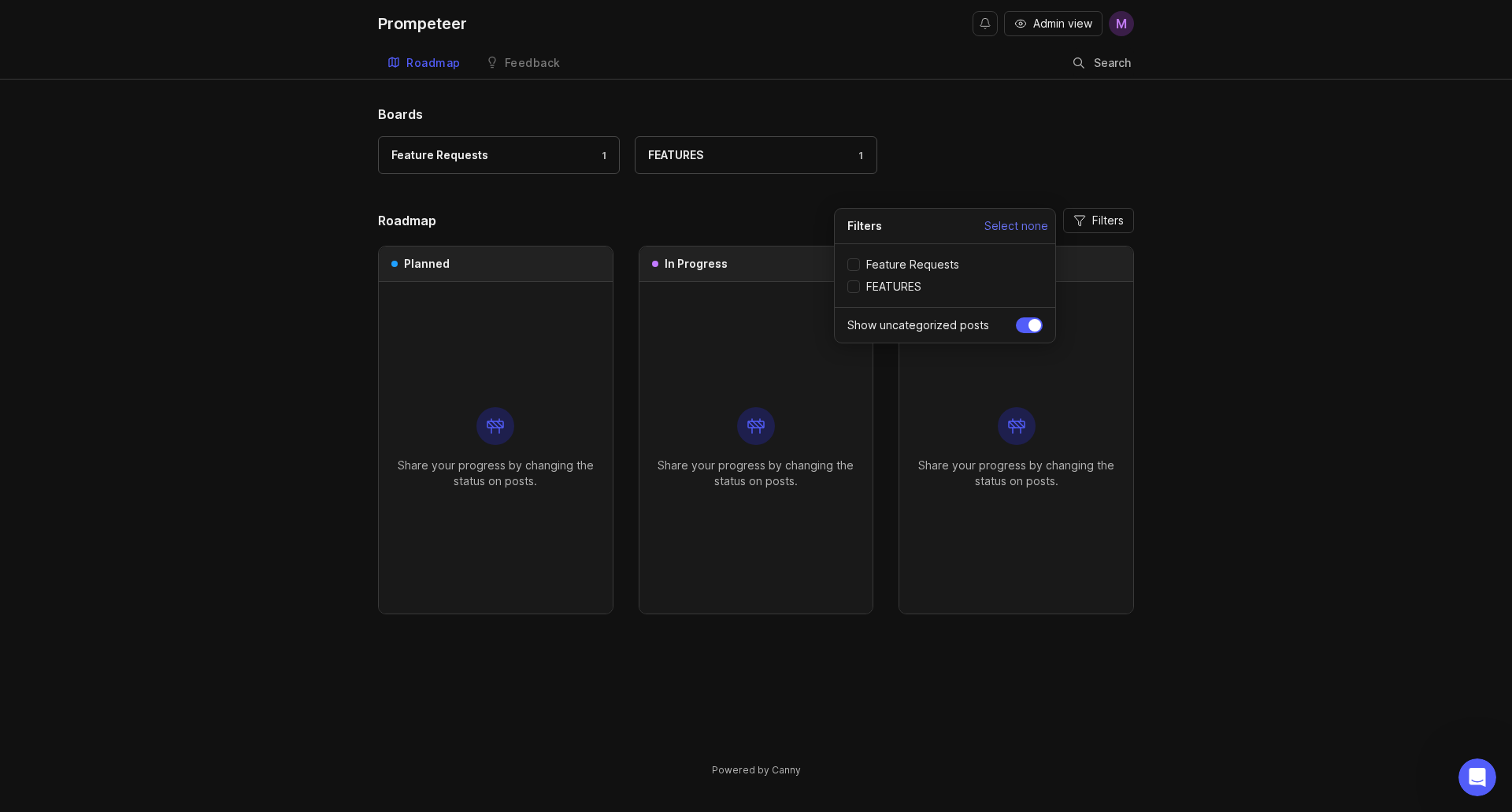
checkbox input "false"
click at [869, 285] on span "FEATURES" at bounding box center [894, 286] width 55 height 15
click at [860, 285] on input "FEATURES" at bounding box center [853, 286] width 13 height 13
checkbox input "true"
click at [1148, 289] on div "Boards Feature Requests 1 FEATURES 1 Roadmap Filters Planned Share your progres…" at bounding box center [756, 454] width 1512 height 699
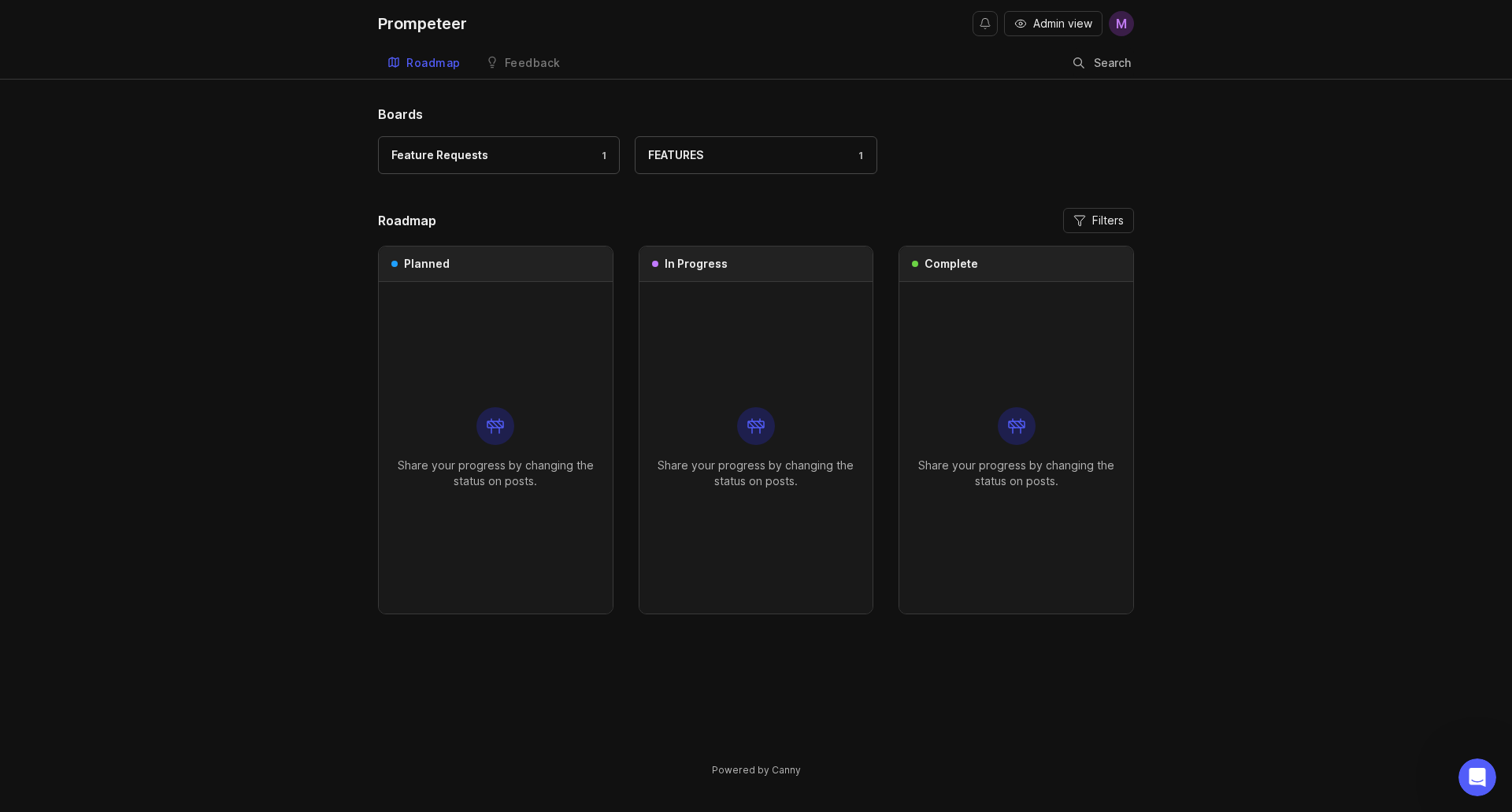
click at [592, 180] on div "Feature Requests 1 FEATURES 1" at bounding box center [756, 162] width 756 height 53
